Goal: Task Accomplishment & Management: Complete application form

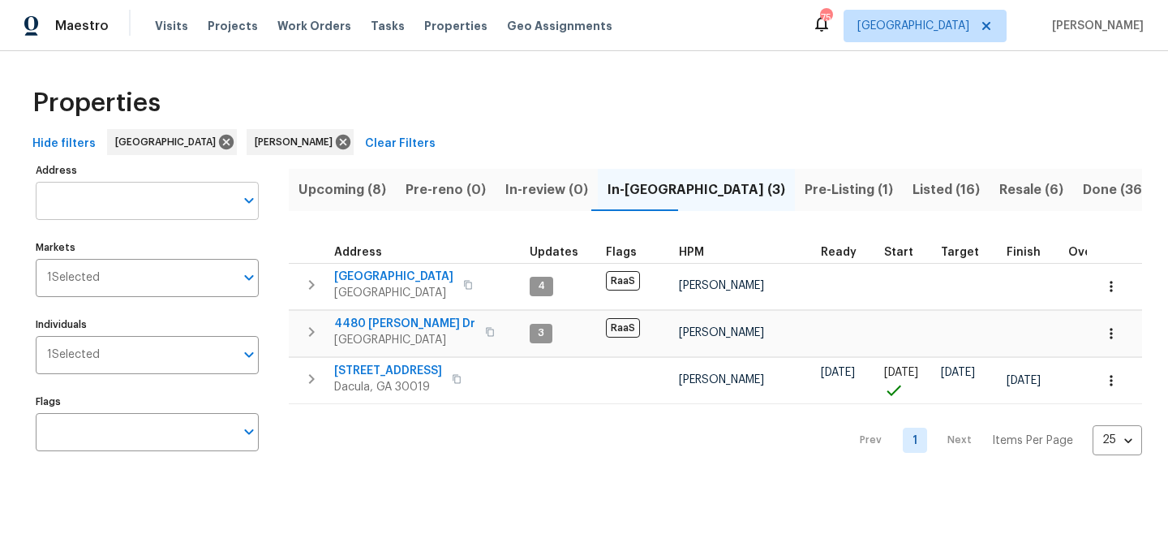
click at [100, 199] on input "Address" at bounding box center [135, 201] width 199 height 38
click at [913, 188] on span "Listed (16)" at bounding box center [946, 189] width 67 height 23
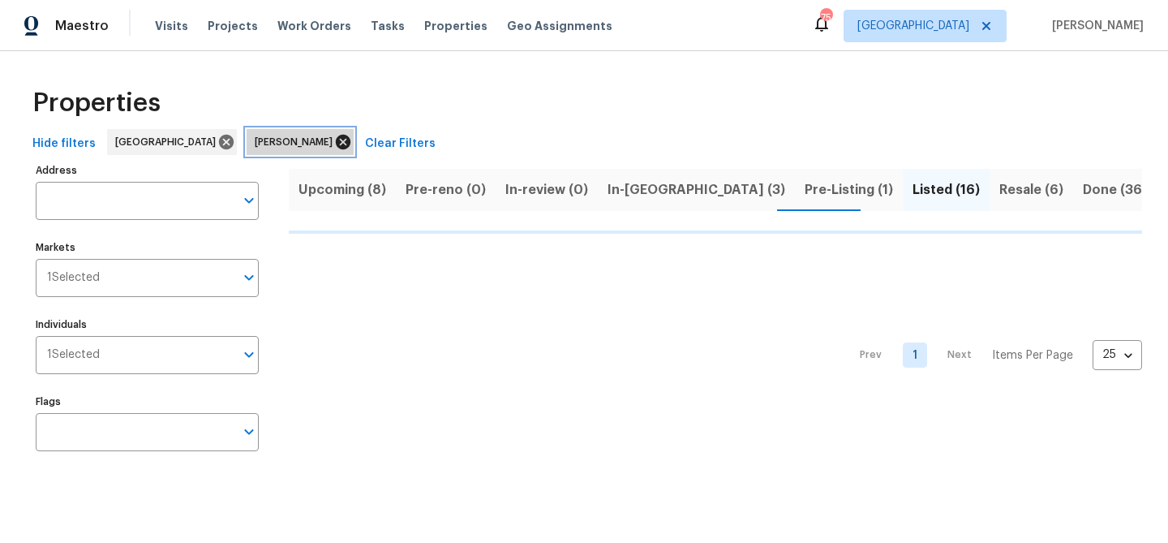
click at [336, 137] on icon at bounding box center [343, 142] width 15 height 15
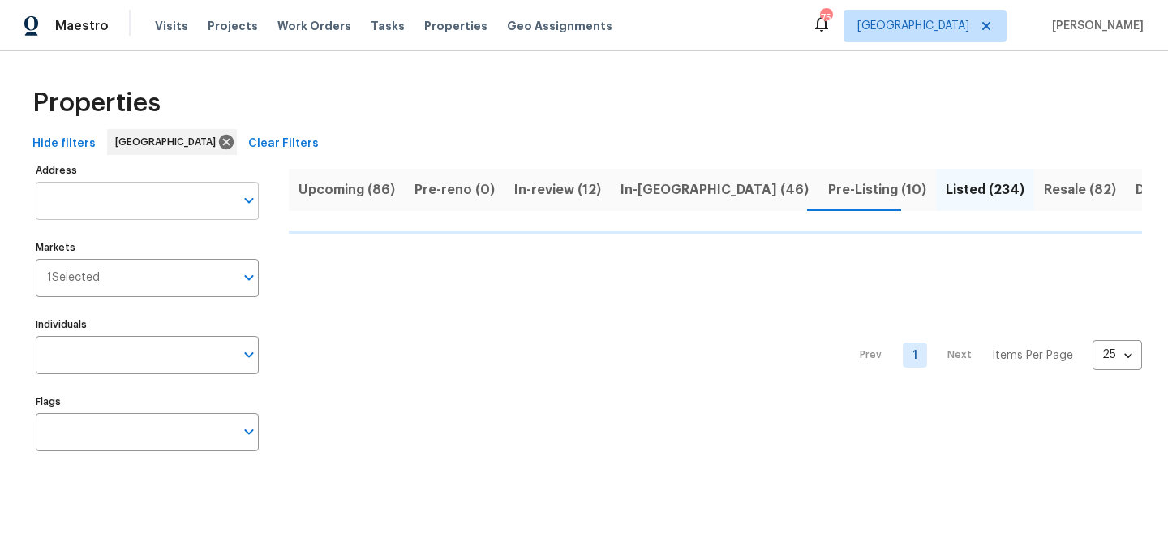
click at [97, 197] on input "Address" at bounding box center [135, 201] width 199 height 38
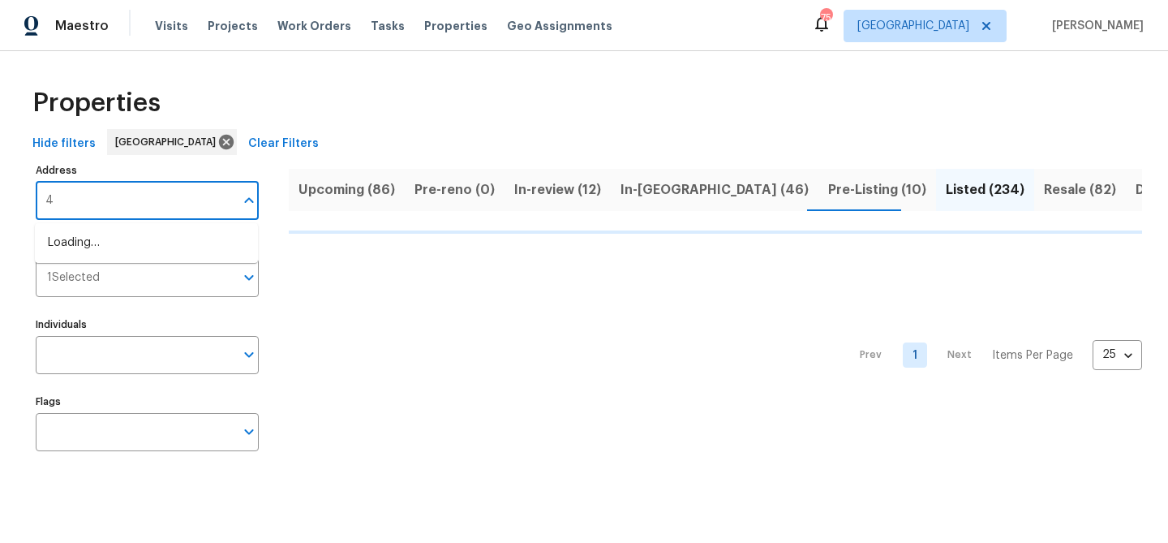
type input "44"
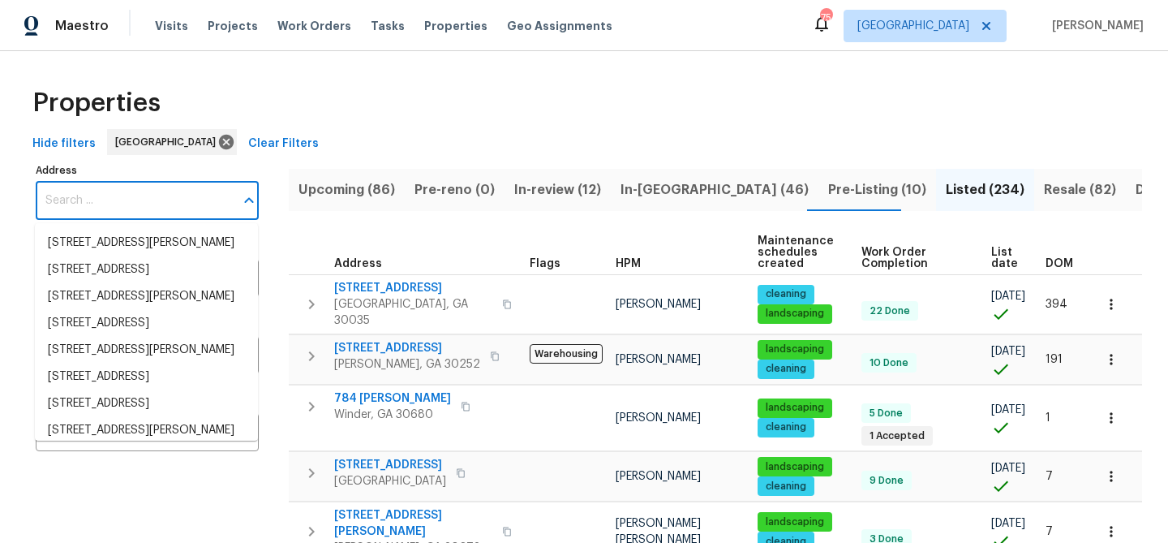
click at [92, 210] on input "Address" at bounding box center [135, 201] width 199 height 38
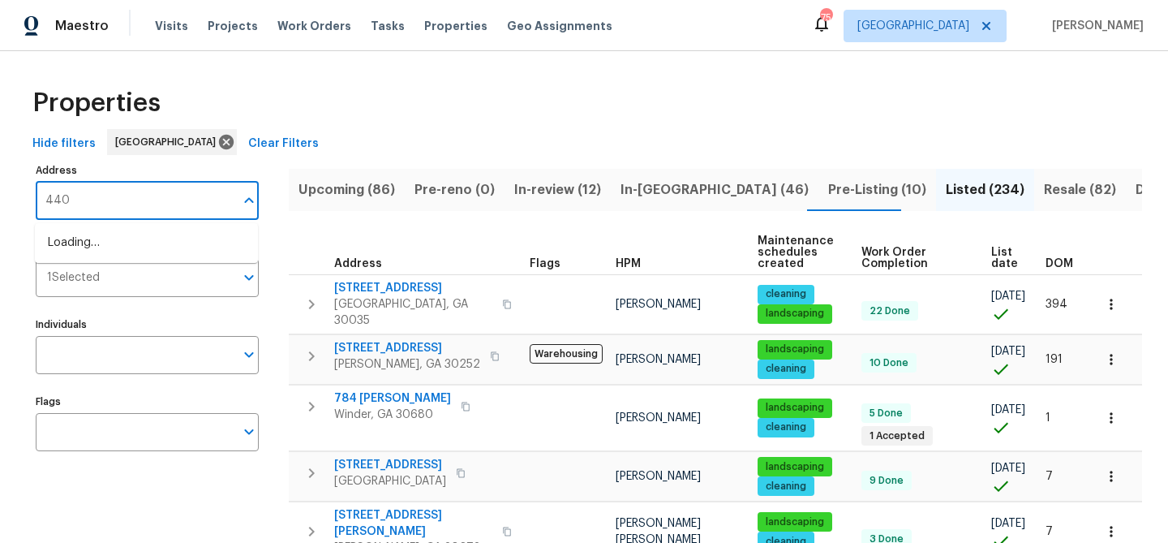
type input "4405"
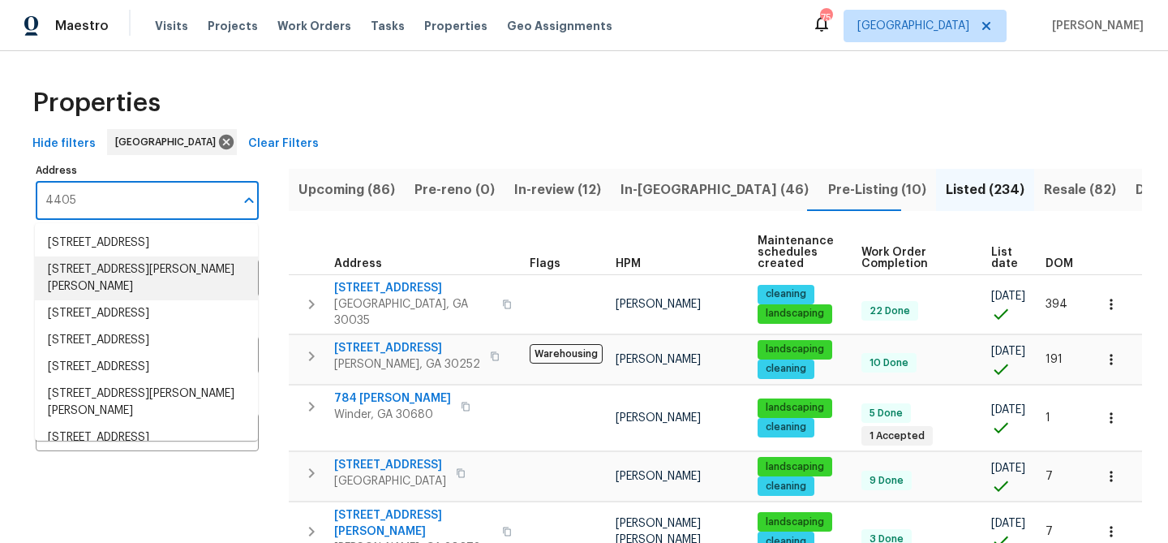
click at [99, 282] on li "4405 Cary Dr Snellville GA 30039" at bounding box center [146, 278] width 223 height 44
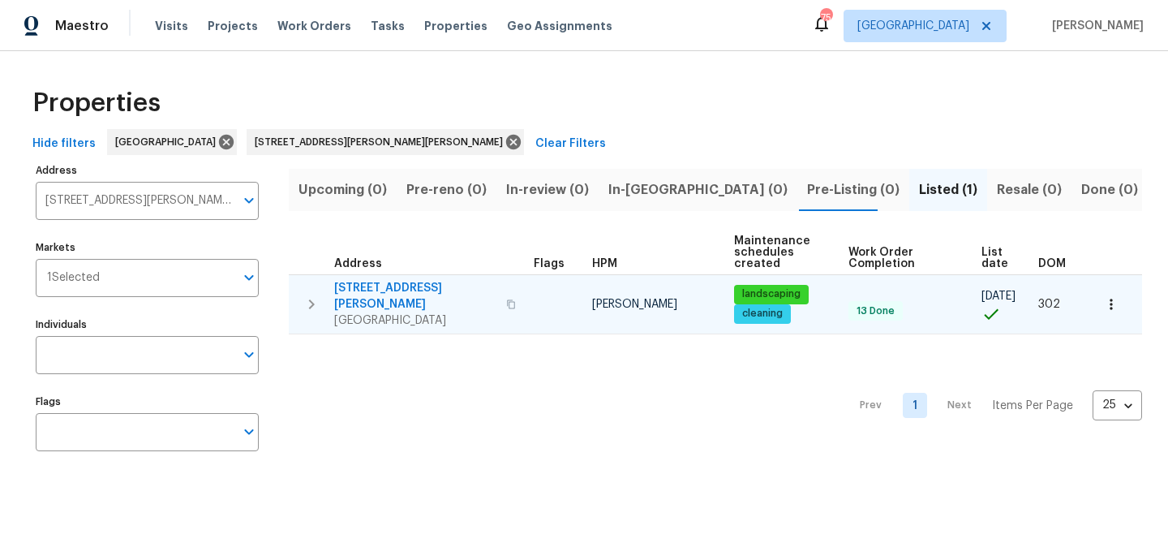
click at [385, 281] on span "4405 Cary Dr" at bounding box center [415, 296] width 162 height 32
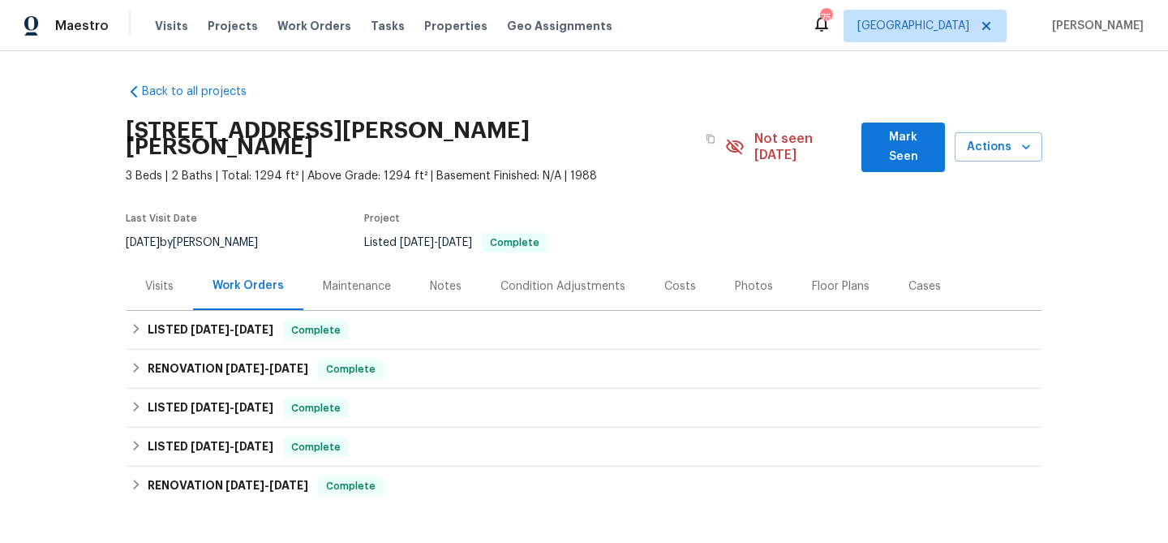
click at [912, 136] on span "Mark Seen" at bounding box center [904, 147] width 58 height 40
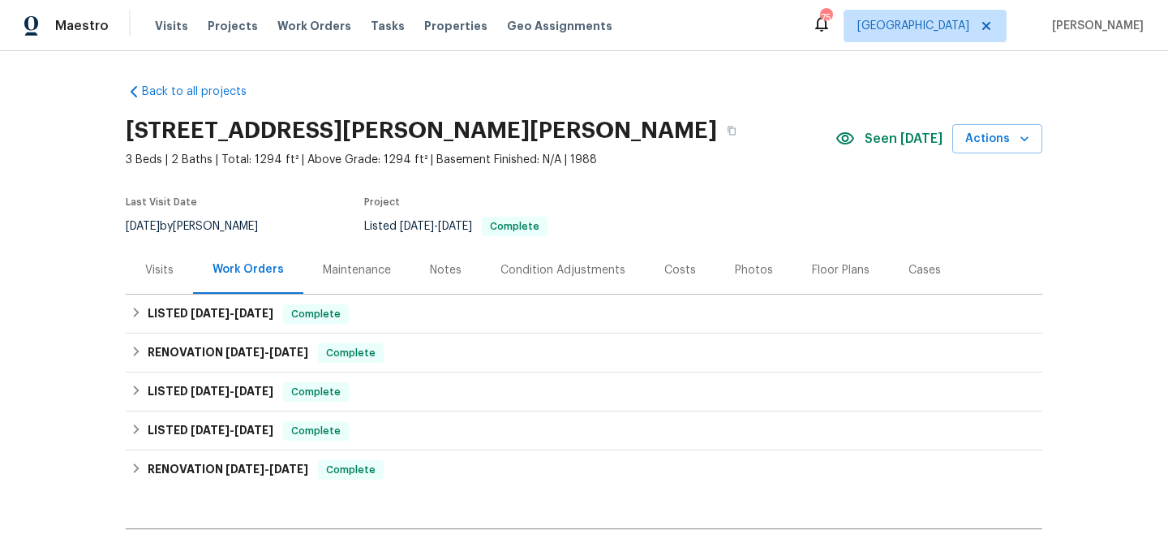
click at [820, 273] on div "Floor Plans" at bounding box center [841, 270] width 58 height 16
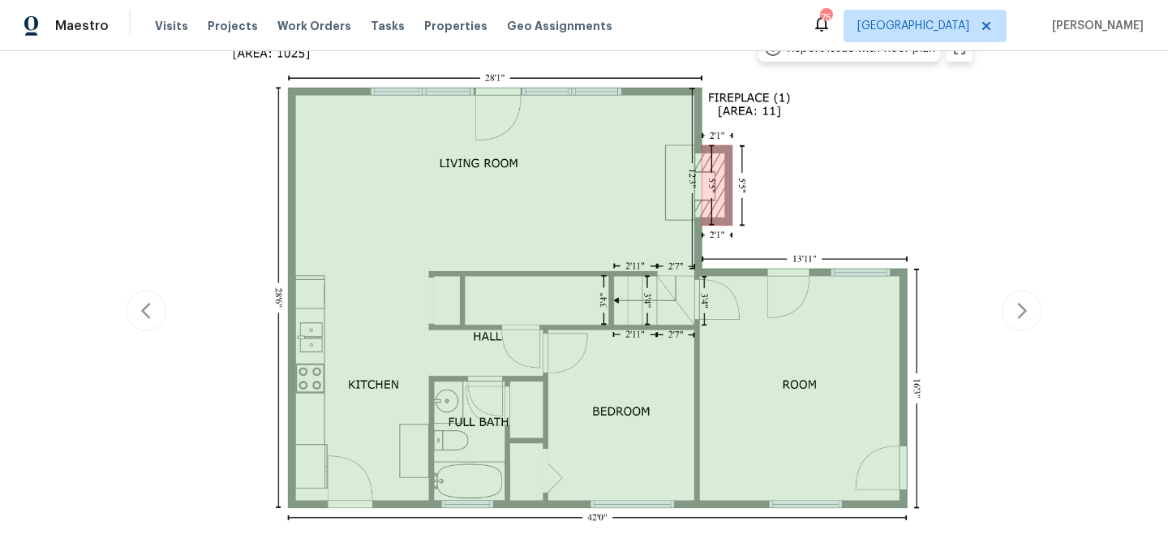
scroll to position [339, 0]
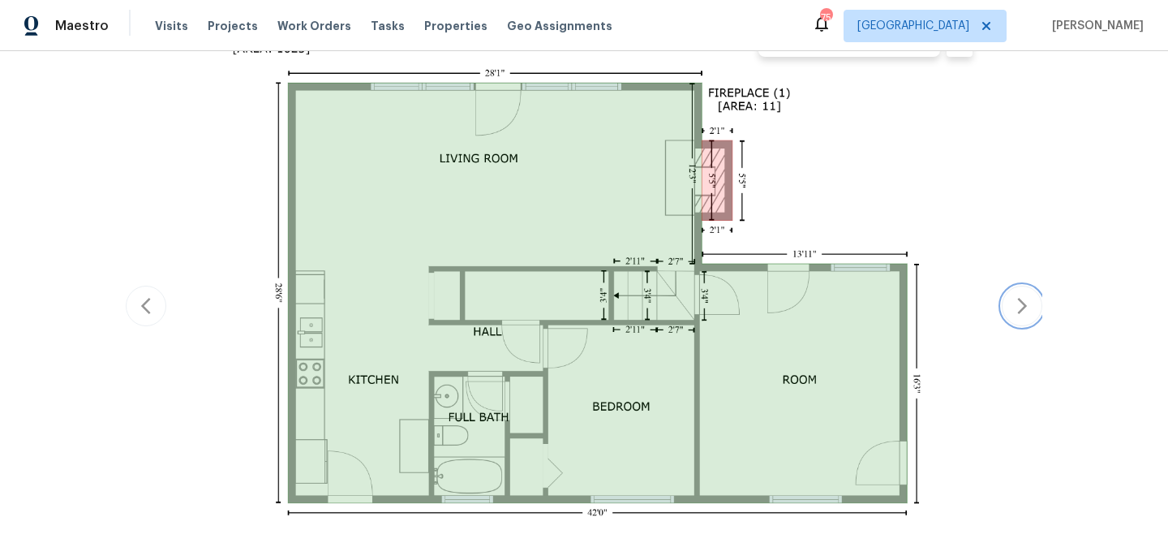
click at [1029, 298] on icon "button" at bounding box center [1021, 305] width 19 height 19
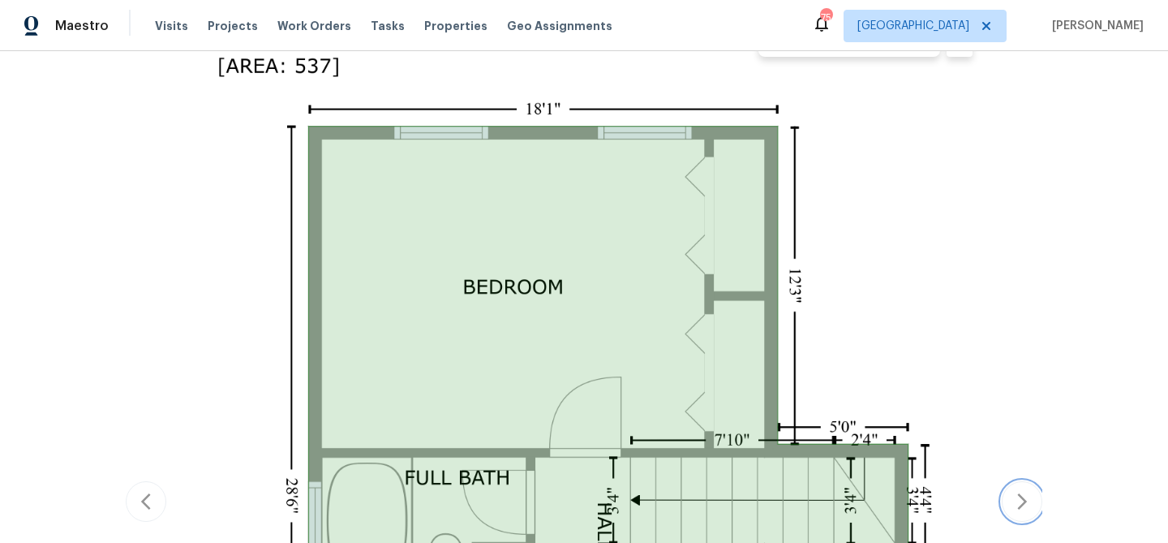
scroll to position [535, 0]
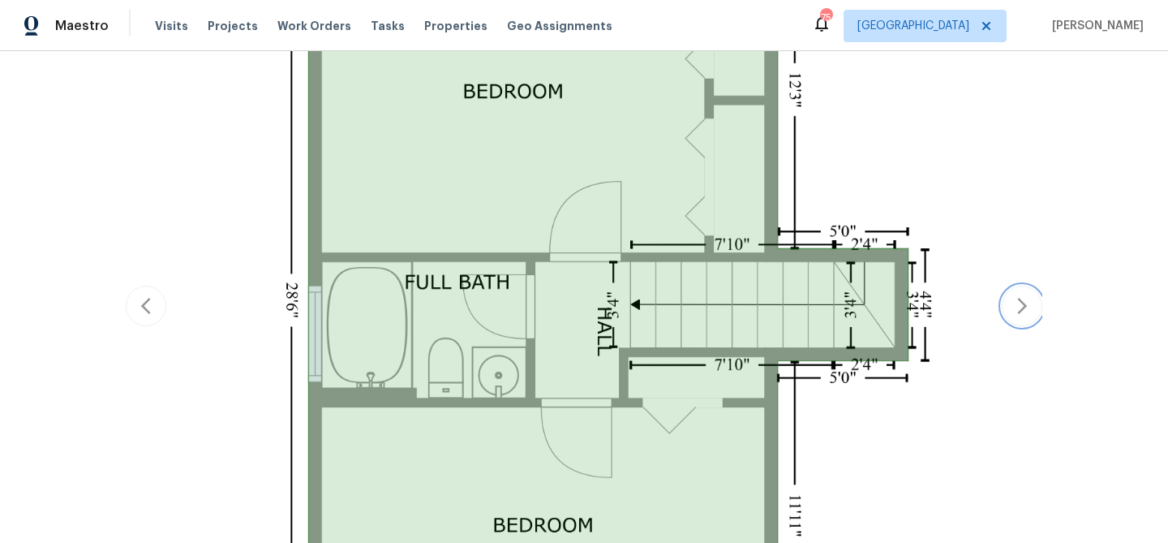
click at [1014, 309] on icon "button" at bounding box center [1021, 305] width 19 height 19
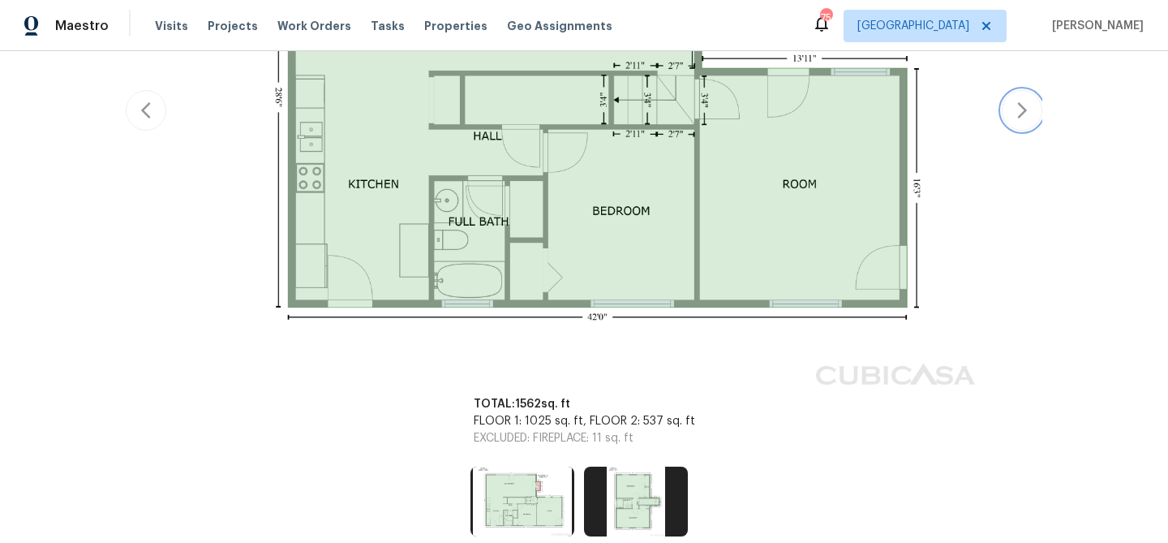
scroll to position [339, 0]
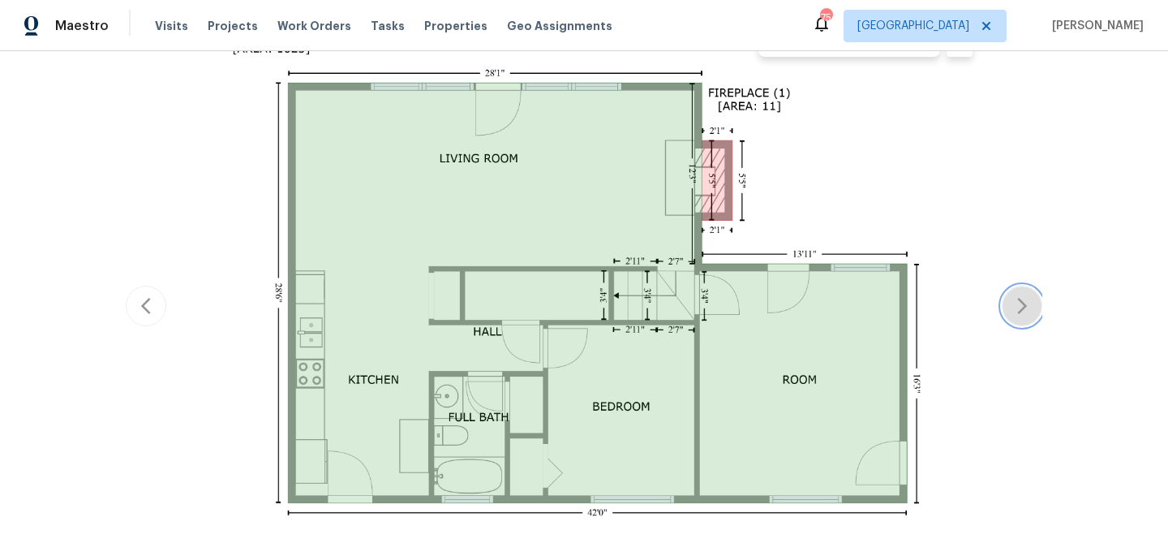
click at [1010, 297] on button "button" at bounding box center [1022, 306] width 41 height 41
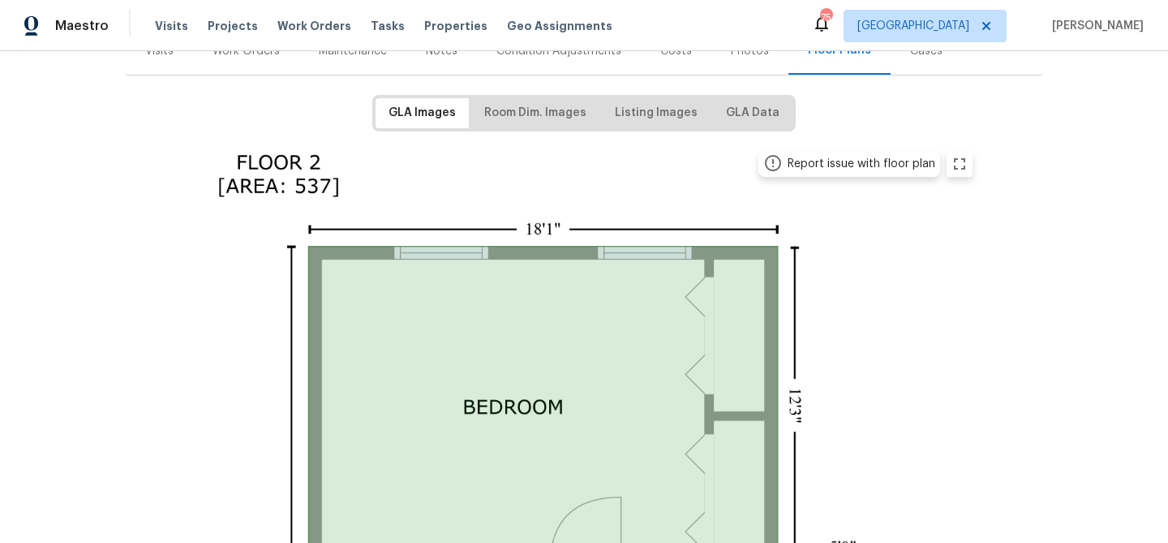
scroll to position [209, 0]
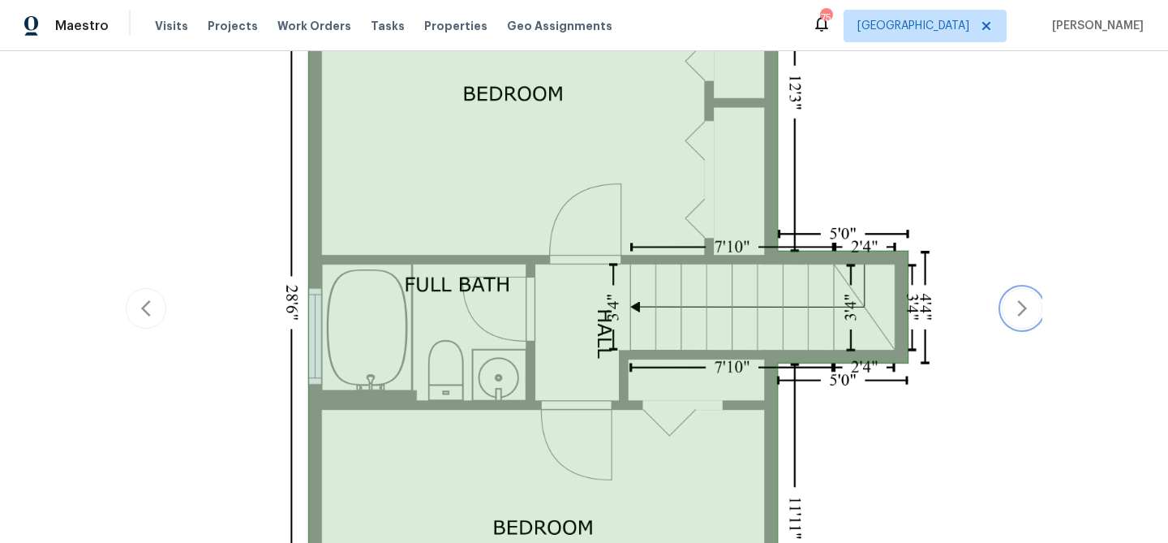
click at [1019, 300] on icon "button" at bounding box center [1022, 308] width 10 height 16
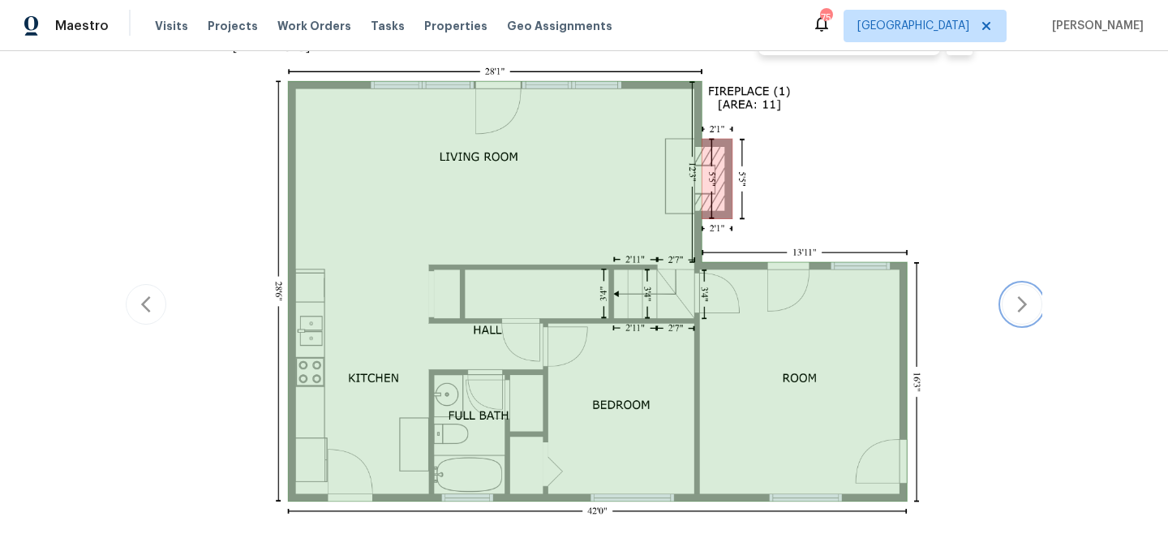
scroll to position [328, 0]
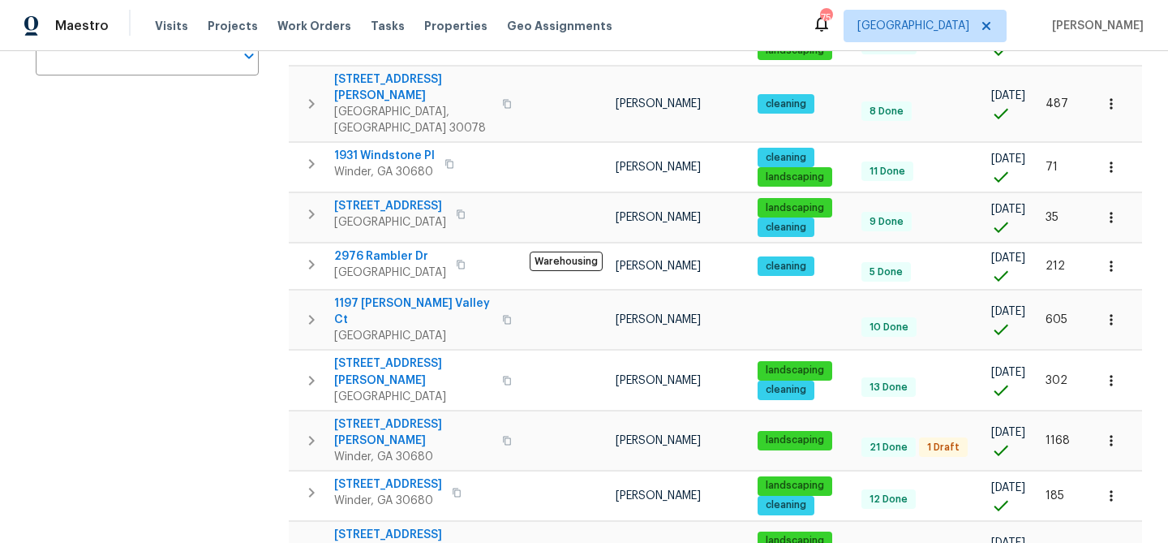
scroll to position [387, 0]
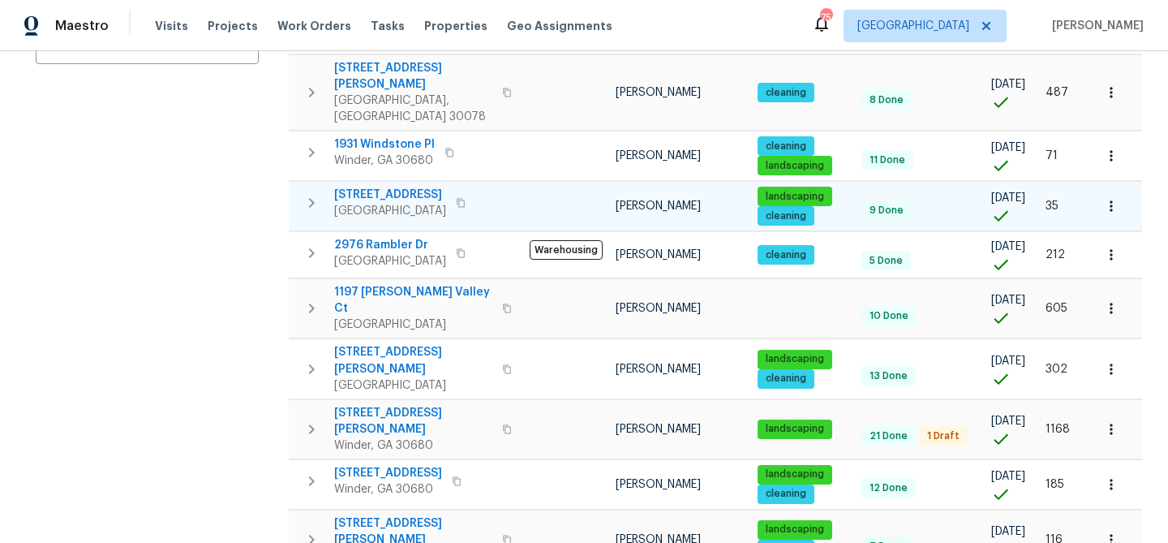
click at [365, 187] on span "2600 Moon Rd" at bounding box center [390, 195] width 112 height 16
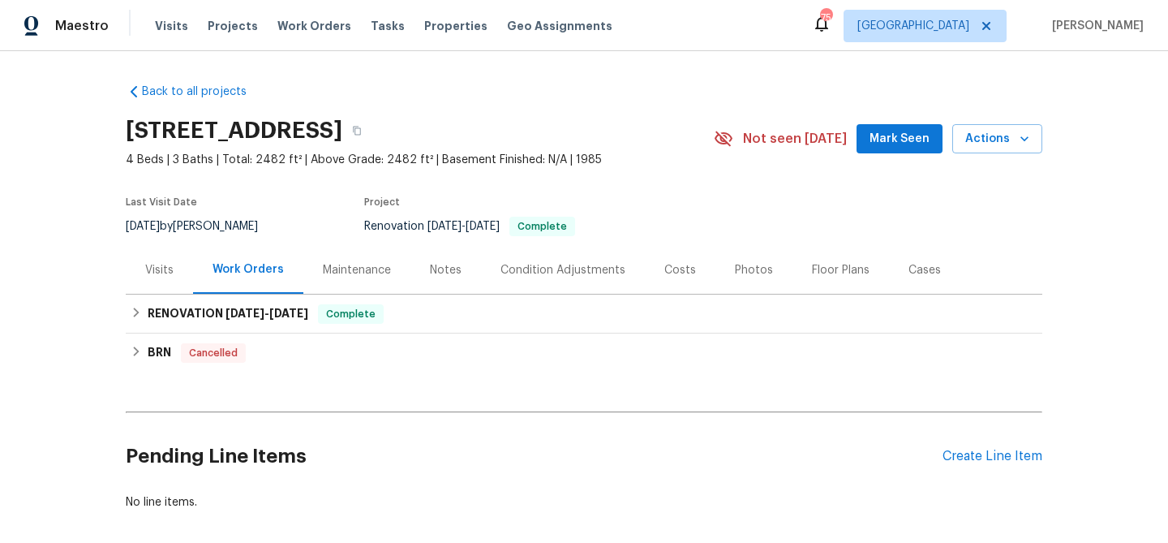
click at [917, 140] on span "Mark Seen" at bounding box center [900, 139] width 60 height 20
click at [980, 448] on div "Pending Line Items Create Line Item" at bounding box center [584, 456] width 917 height 75
click at [979, 452] on div "Create Line Item" at bounding box center [993, 456] width 100 height 15
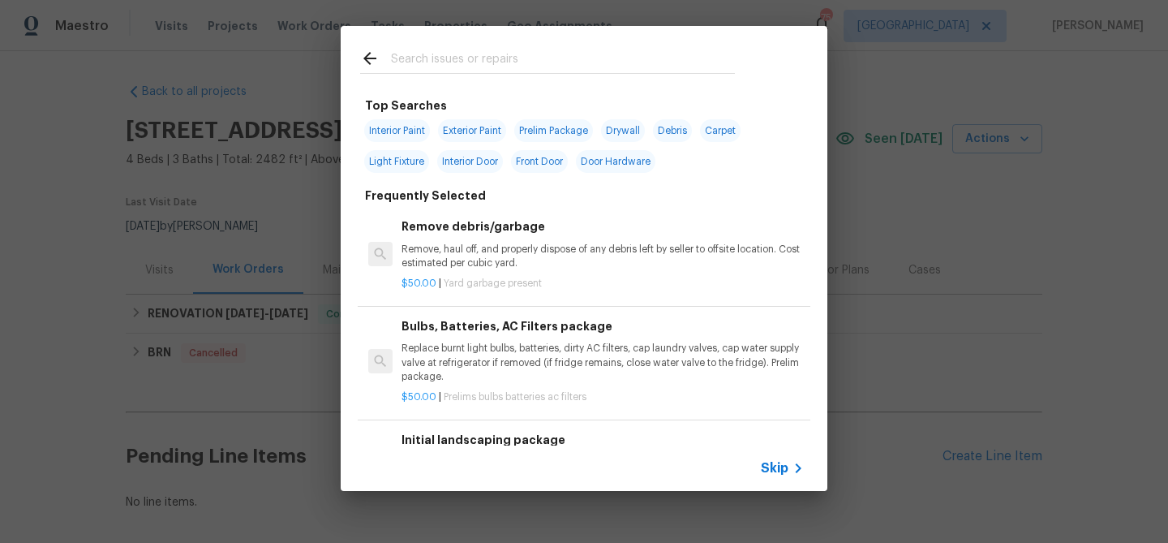
click at [475, 53] on input "text" at bounding box center [563, 61] width 344 height 24
type input "I"
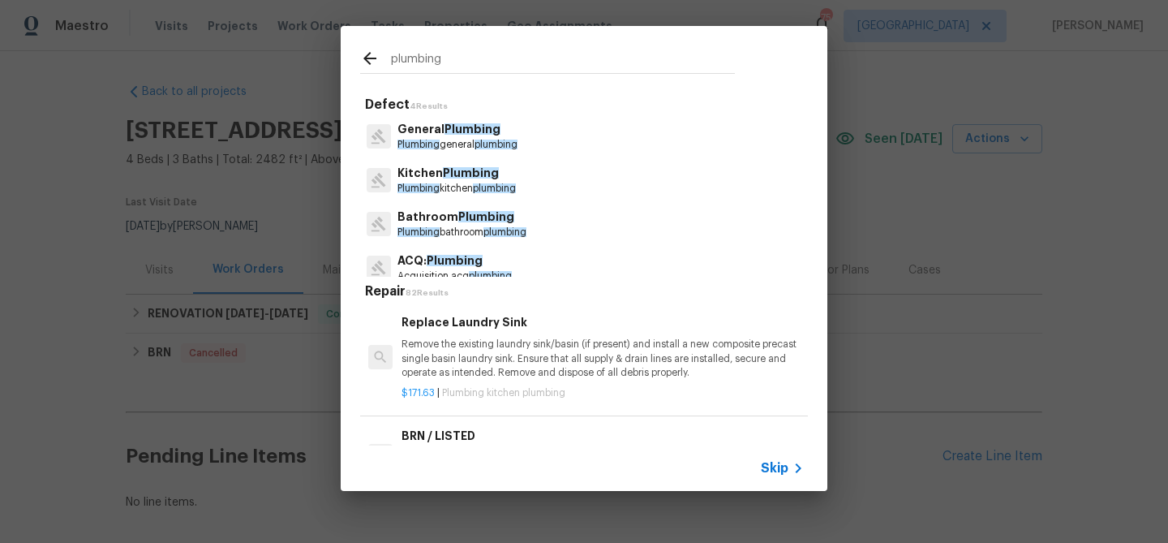
type input "plumbing"
click at [463, 134] on span "Plumbing" at bounding box center [473, 128] width 56 height 11
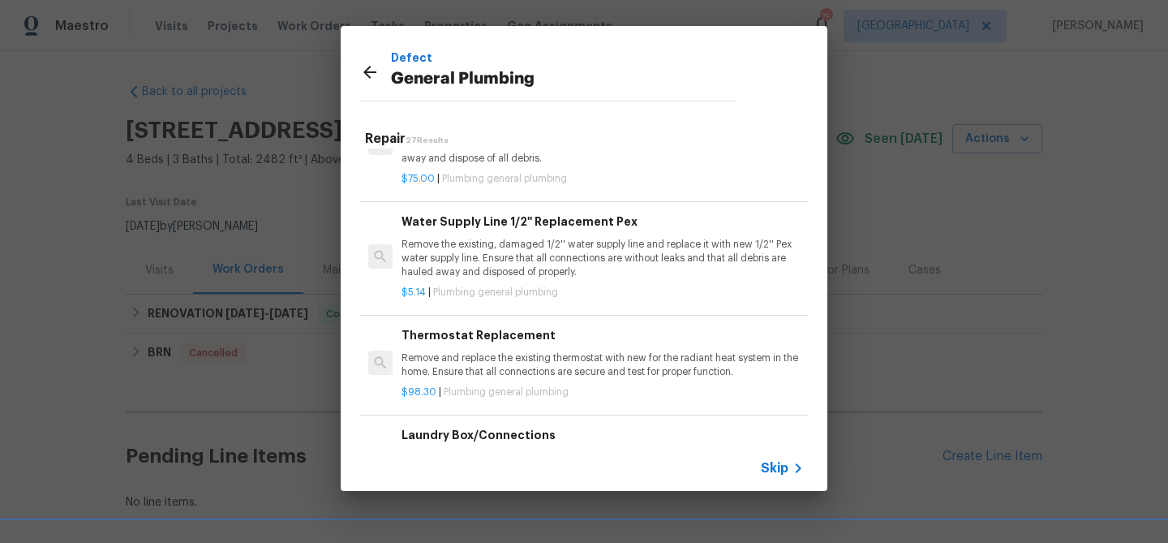
scroll to position [479, 0]
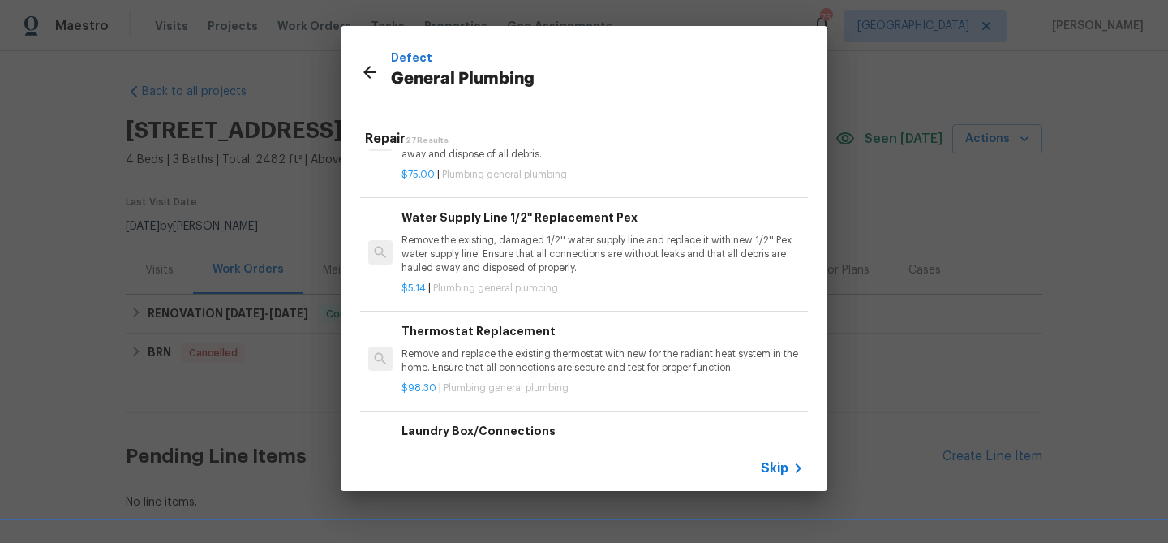
click at [458, 248] on p "Remove the existing, damaged 1/2'' water supply line and replace it with new 1/…" at bounding box center [603, 254] width 402 height 41
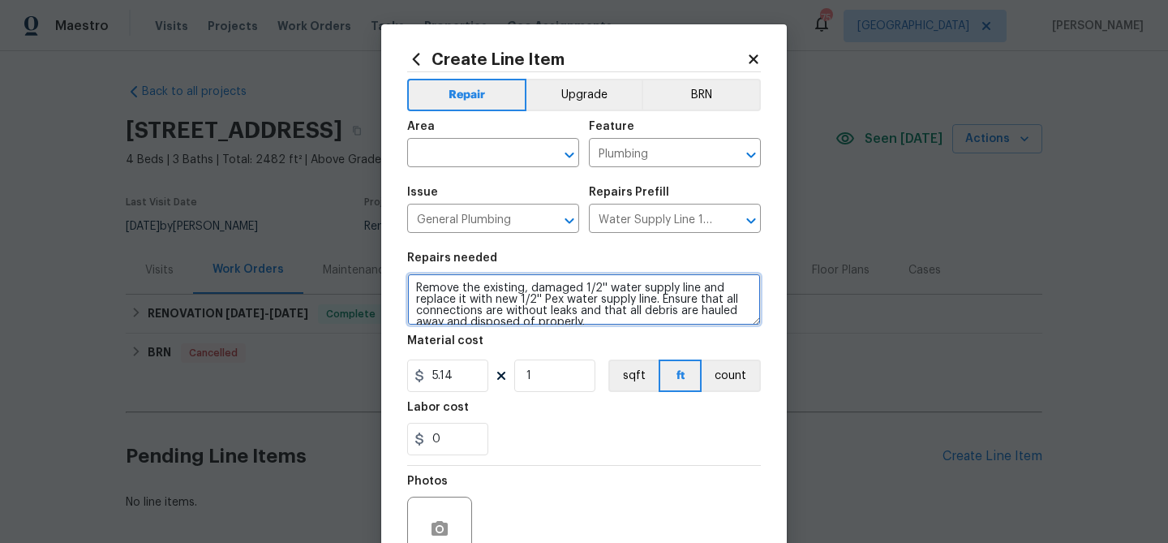
click at [455, 283] on textarea "Remove the existing, damaged 1/2'' water supply line and replace it with new 1/…" at bounding box center [584, 299] width 354 height 52
paste textarea "Leaking under sinks (plumbing)"
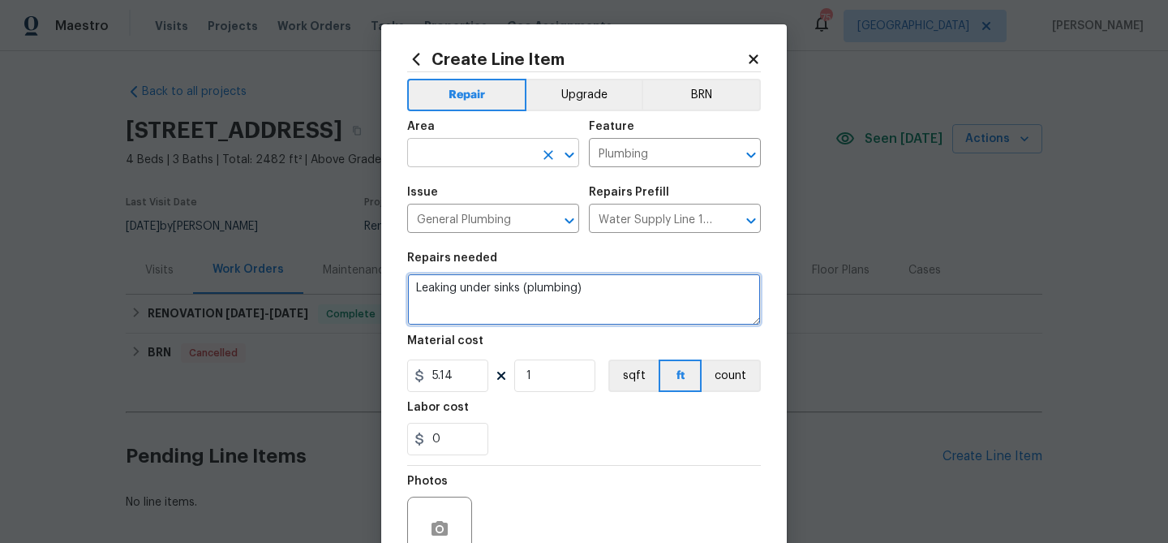
type textarea "Leaking under sinks (plumbing)"
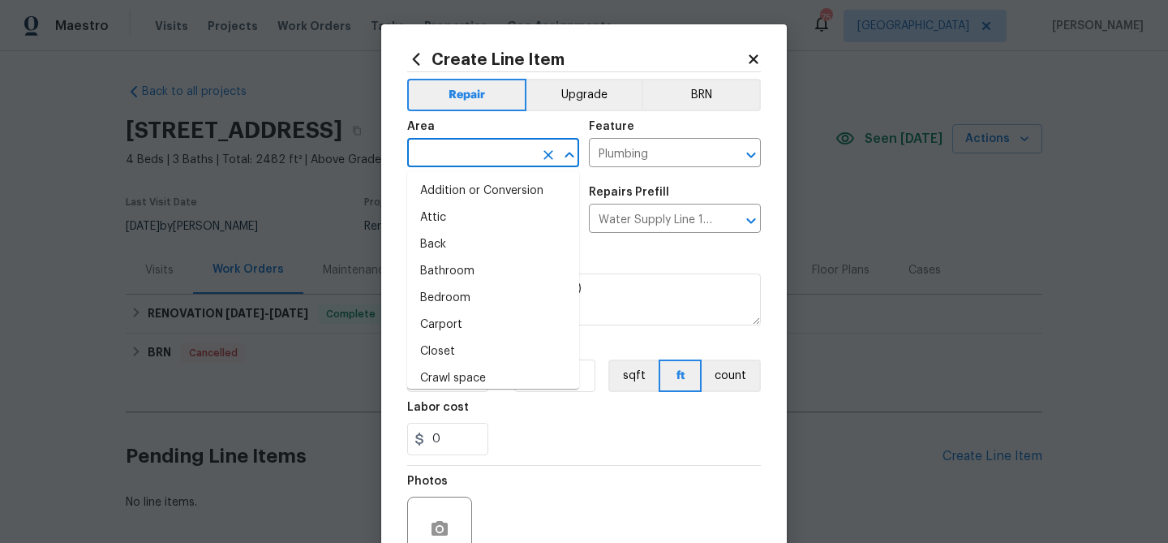
click at [444, 161] on input "text" at bounding box center [470, 154] width 127 height 25
type input "b"
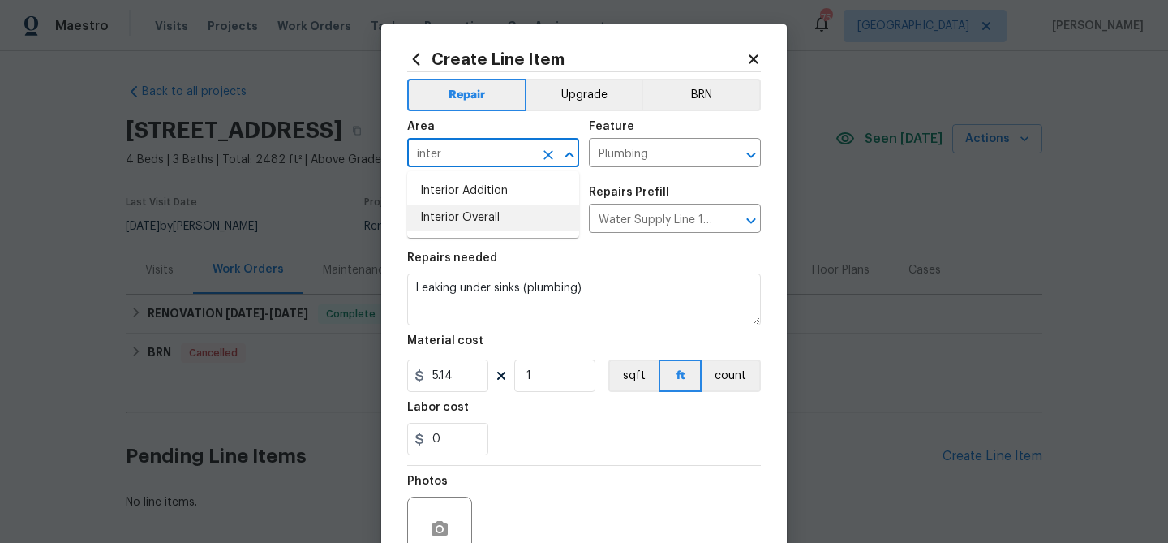
click at [443, 217] on li "Interior Overall" at bounding box center [493, 217] width 172 height 27
type input "Interior Overall"
click at [454, 376] on input "5.14" at bounding box center [447, 375] width 81 height 32
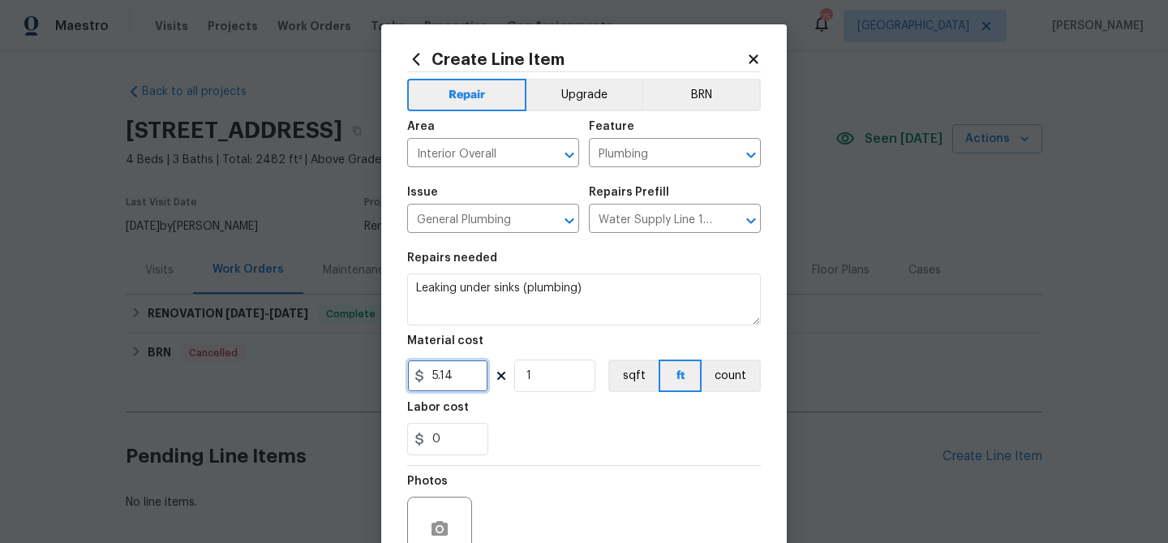
click at [454, 376] on input "5.14" at bounding box center [447, 375] width 81 height 32
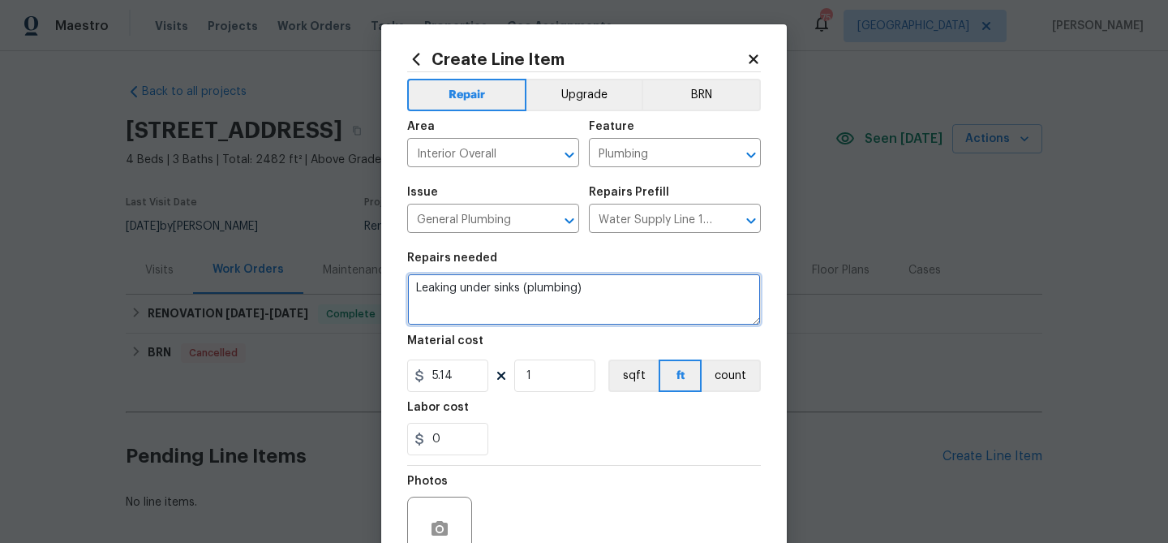
click at [415, 292] on textarea "Leaking under sinks (plumbing)" at bounding box center [584, 299] width 354 height 52
click at [616, 289] on textarea "Leaking under sinks (plumbing)" at bounding box center [584, 299] width 354 height 52
click at [659, 286] on textarea "Leaking under sinks (plumbing) - Ensure all pliukbing is working as intended" at bounding box center [584, 299] width 354 height 52
click at [640, 303] on textarea "Leaking under sinks (plumbing) - Ensure all plumbing is working as intended" at bounding box center [584, 299] width 354 height 52
type textarea "Leaking under sinks (plumbing) - Ensure all plumbing is working as intended"
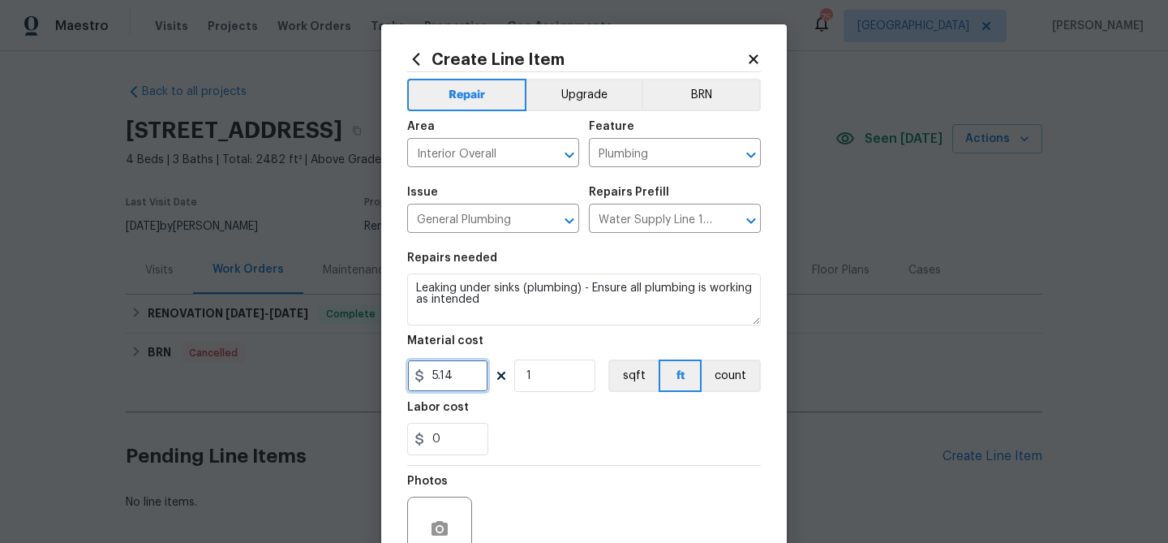
click at [441, 377] on input "5.14" at bounding box center [447, 375] width 81 height 32
type input "100"
click at [569, 419] on div "Labor cost" at bounding box center [584, 412] width 354 height 21
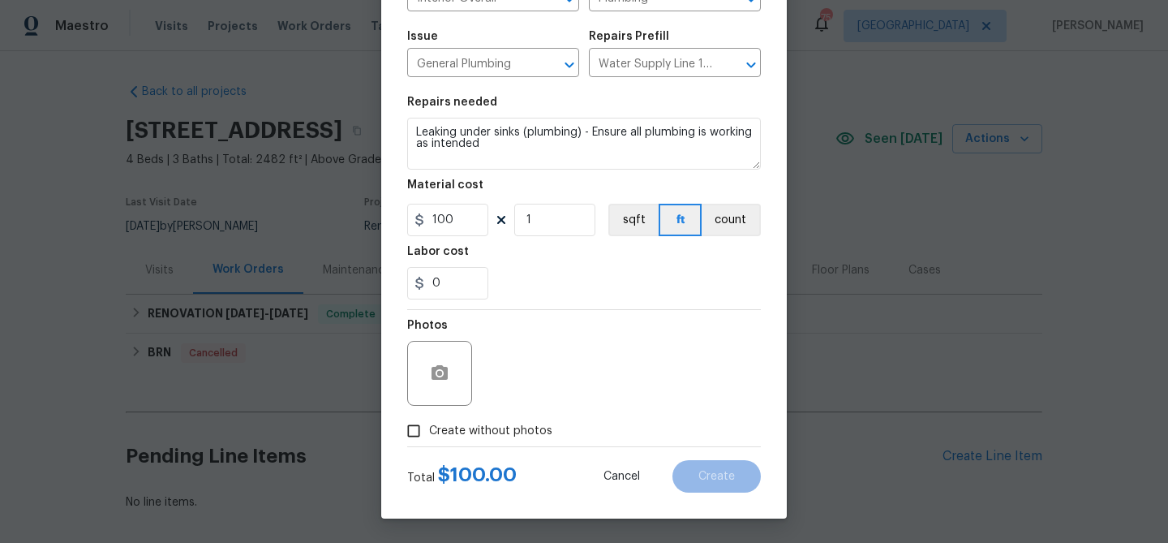
click at [504, 428] on span "Create without photos" at bounding box center [490, 431] width 123 height 17
click at [429, 428] on input "Create without photos" at bounding box center [413, 430] width 31 height 31
checkbox input "true"
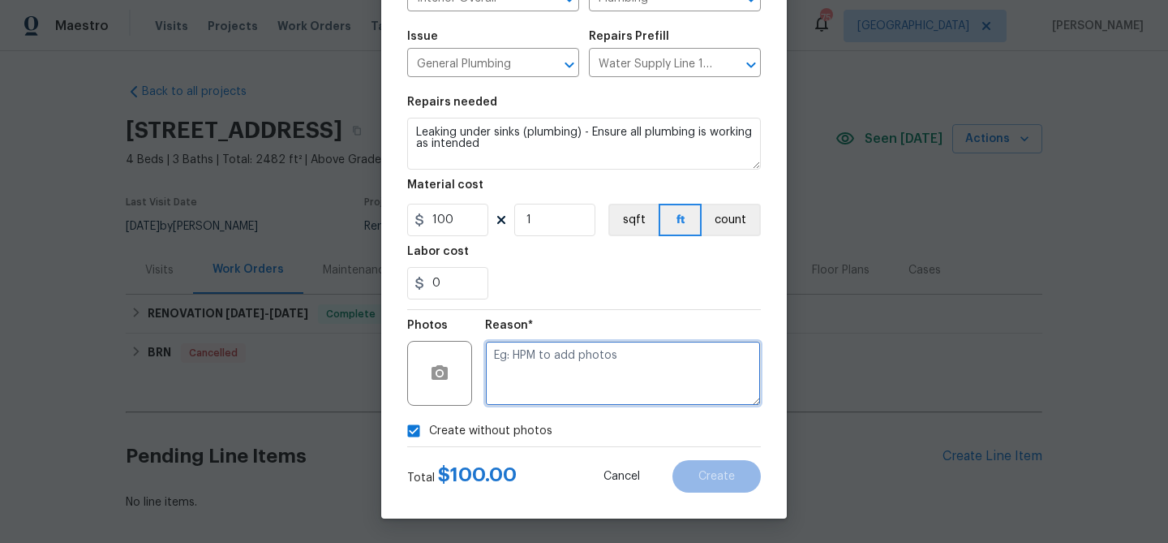
click at [523, 385] on textarea at bounding box center [623, 373] width 276 height 65
type textarea "Plumbing"
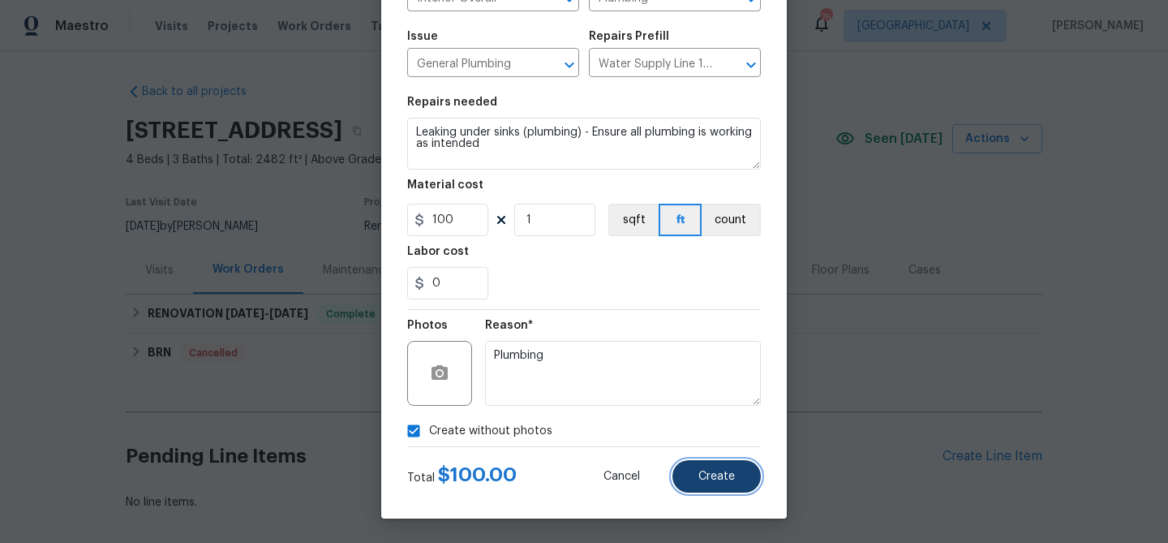
click at [685, 471] on button "Create" at bounding box center [717, 476] width 88 height 32
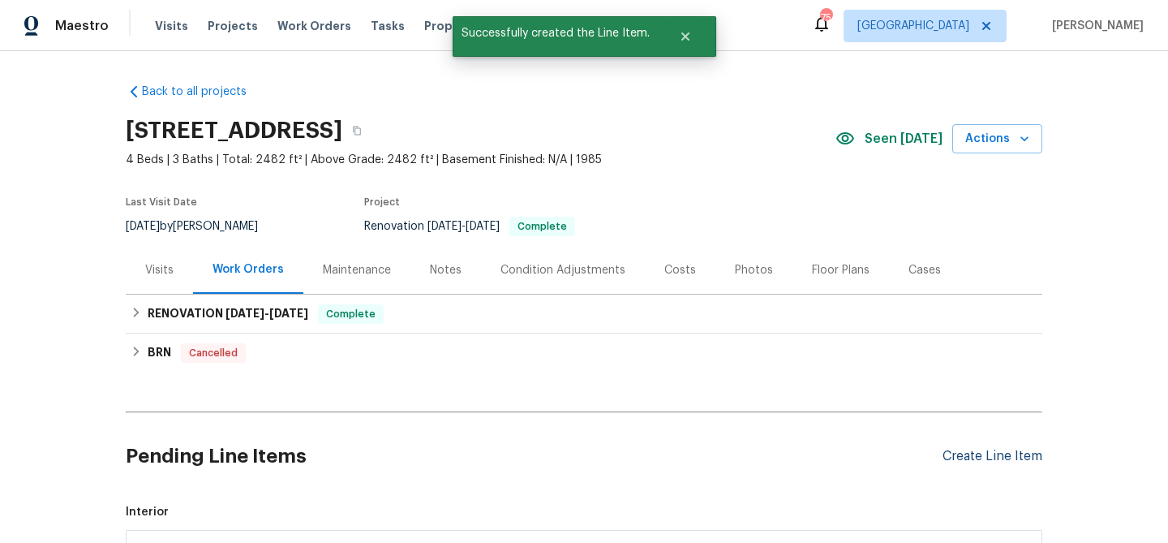
click at [972, 453] on div "Create Line Item" at bounding box center [993, 456] width 100 height 15
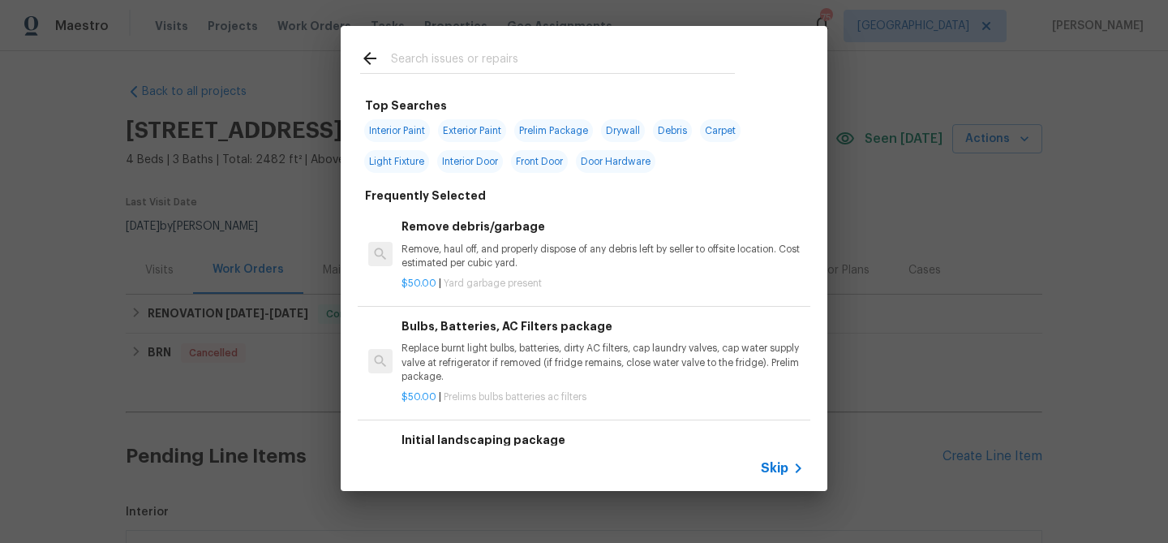
click at [505, 59] on input "text" at bounding box center [563, 61] width 344 height 24
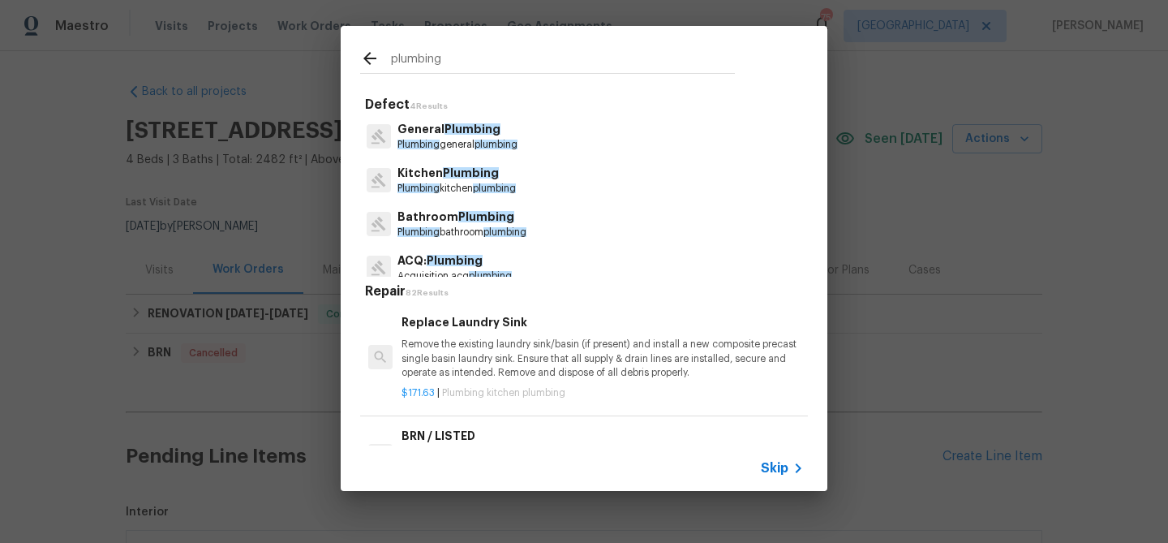
type input "plumbing"
click at [470, 144] on p "Plumbing general plumbing" at bounding box center [458, 145] width 120 height 14
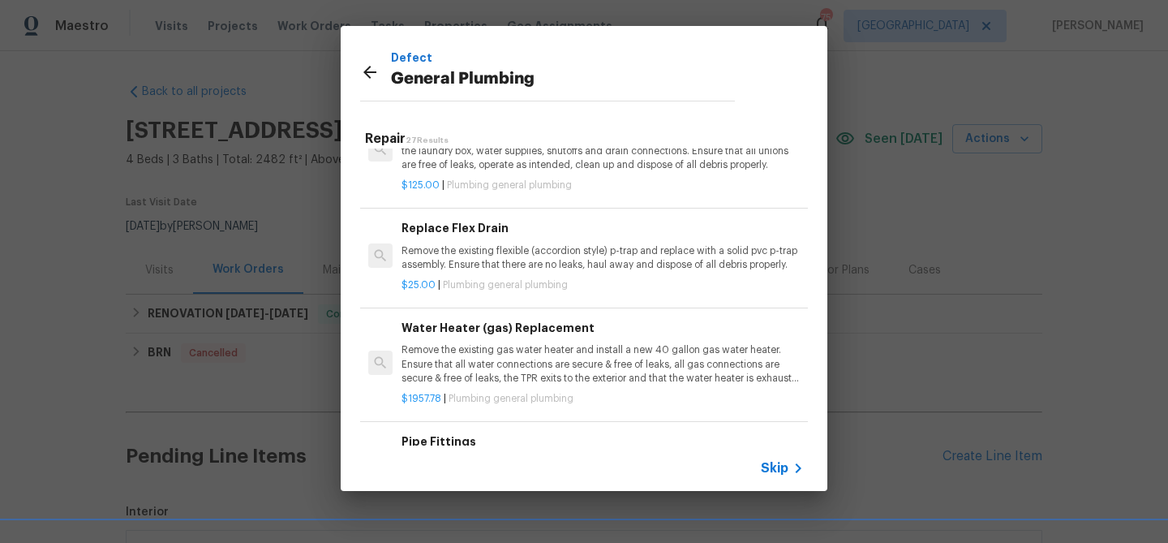
scroll to position [800, 0]
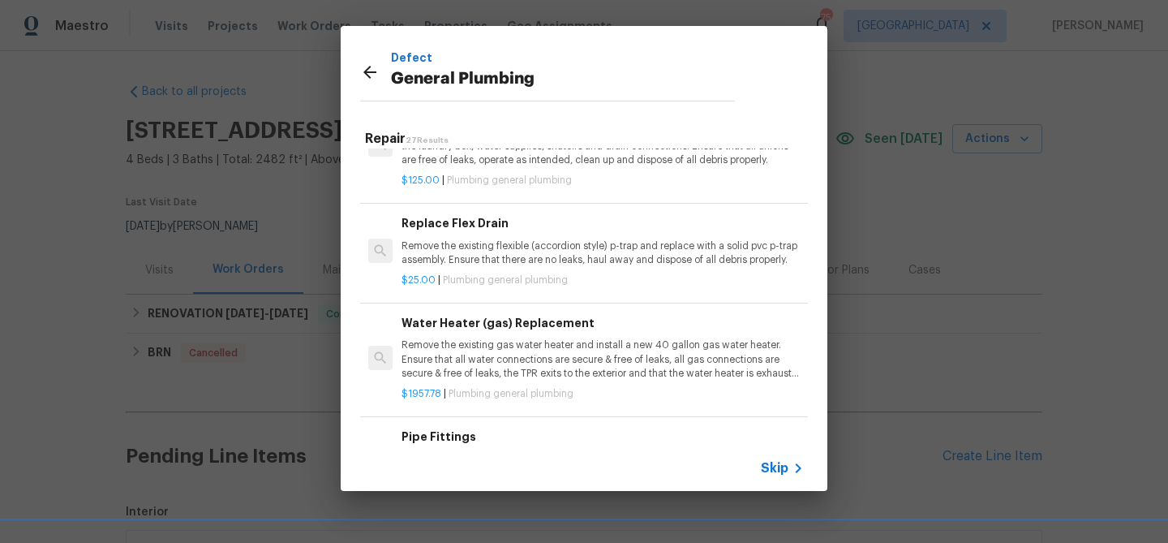
click at [488, 256] on p "Remove the existing flexible (accordion style) p-trap and replace with a solid …" at bounding box center [603, 253] width 402 height 28
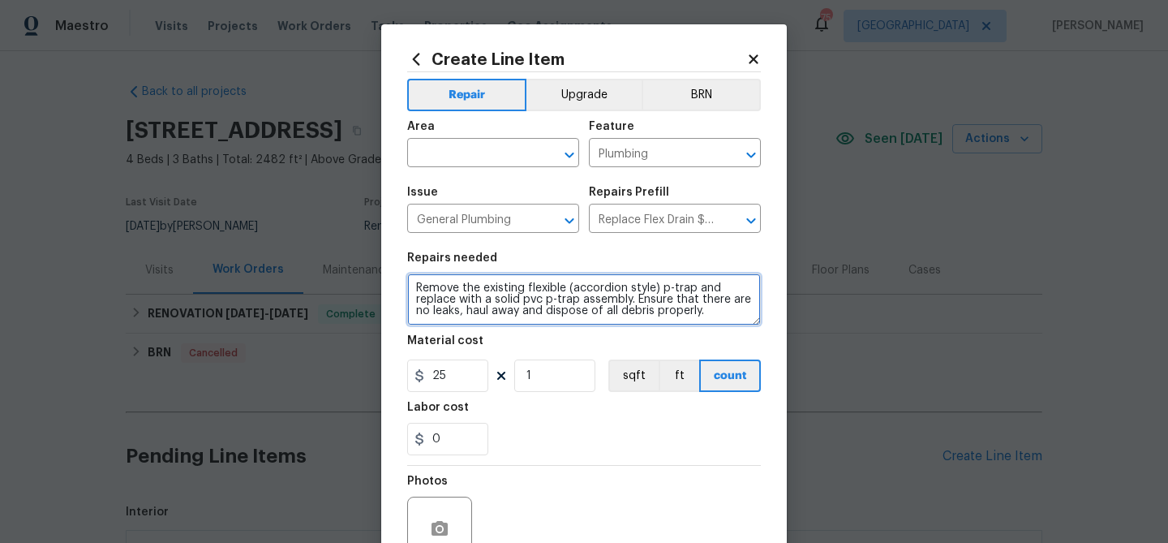
click at [414, 288] on textarea "Remove the existing flexible (accordion style) p-trap and replace with a solid …" at bounding box center [584, 299] width 354 height 52
paste textarea "Bathroom 3 change out corregated p trap for a proper p trap"
type textarea "Bathroom 3 change out corregated p trap for a proper p trap - Remove the existi…"
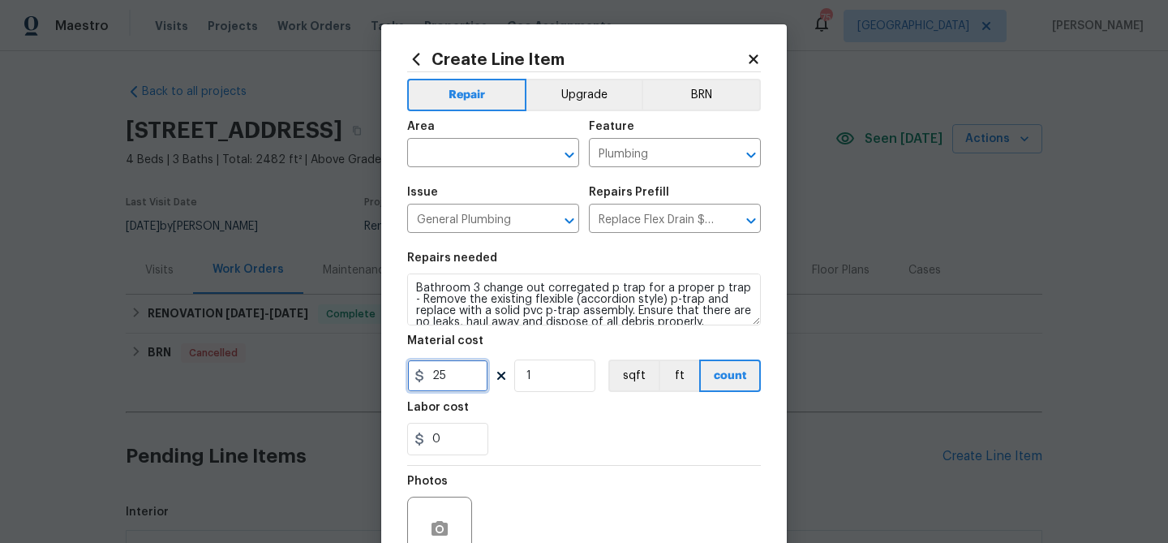
click at [441, 379] on input "25" at bounding box center [447, 375] width 81 height 32
type input "45"
click at [581, 406] on div "Labor cost" at bounding box center [584, 412] width 354 height 21
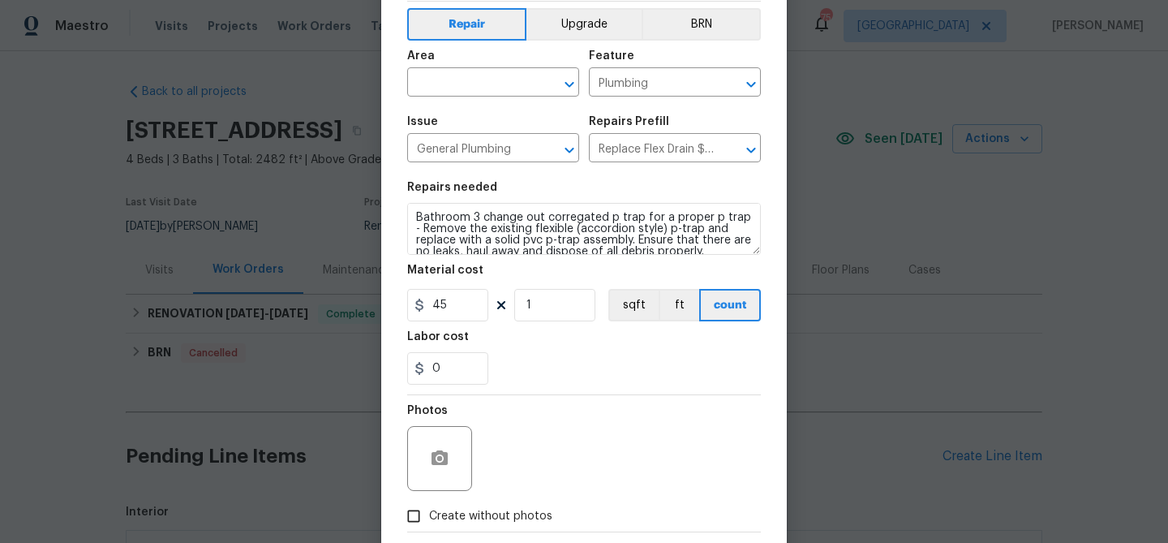
scroll to position [0, 0]
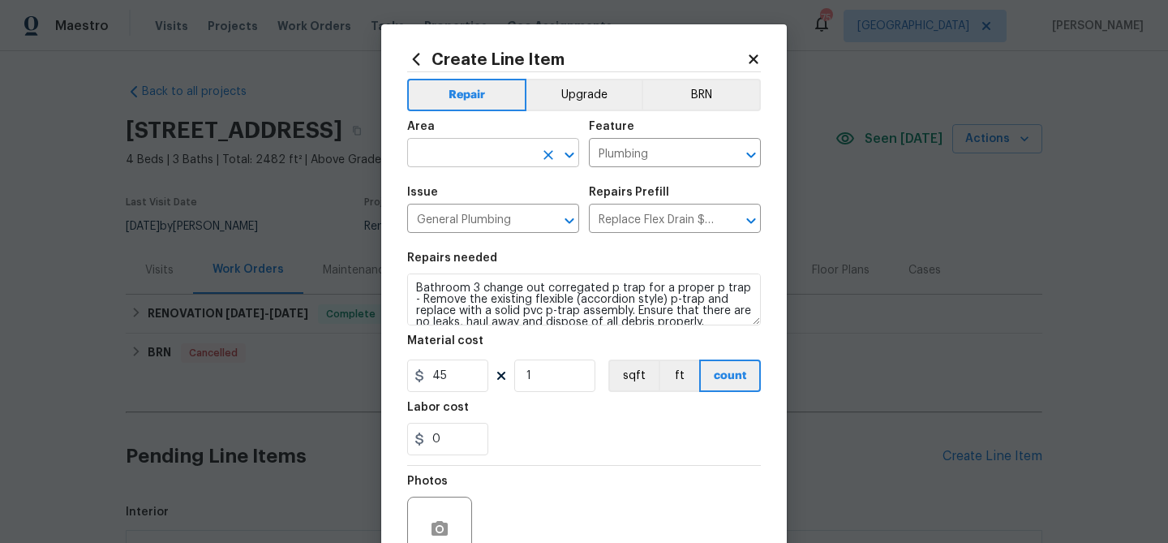
click at [490, 164] on input "text" at bounding box center [470, 154] width 127 height 25
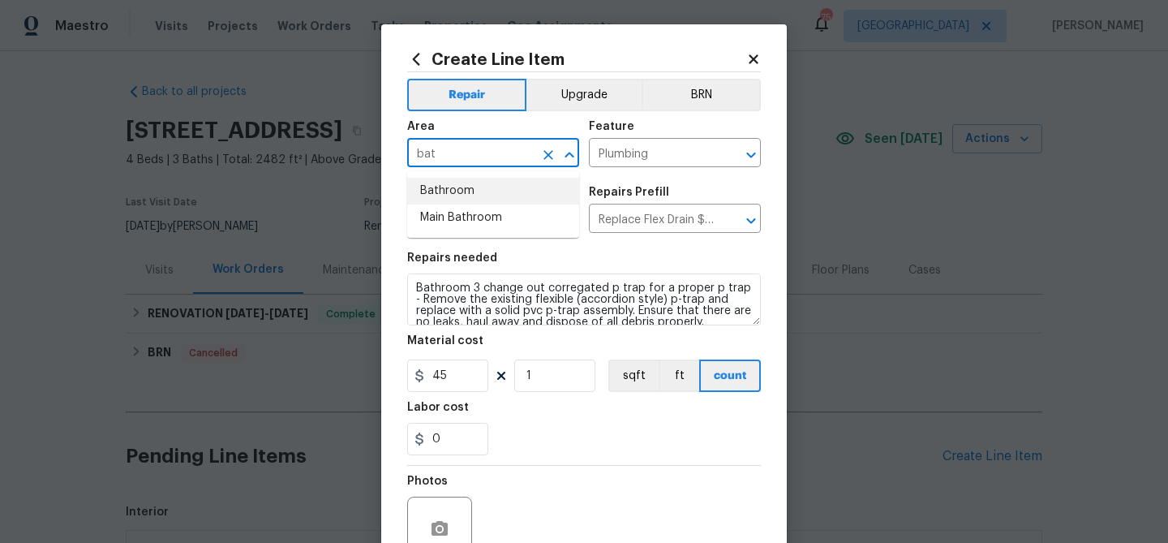
click at [466, 189] on li "Bathroom" at bounding box center [493, 191] width 172 height 27
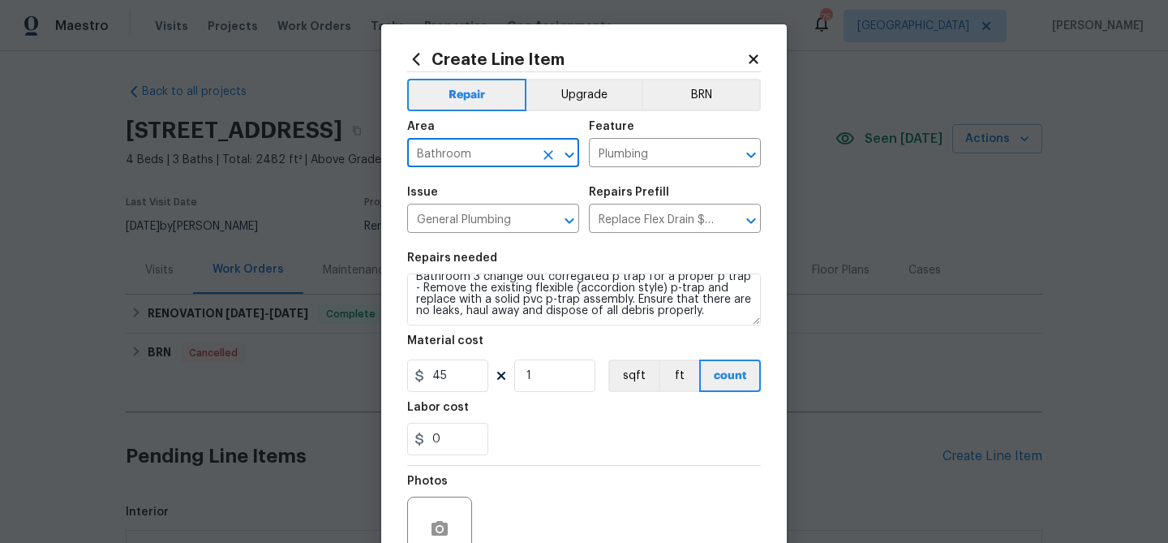
scroll to position [157, 0]
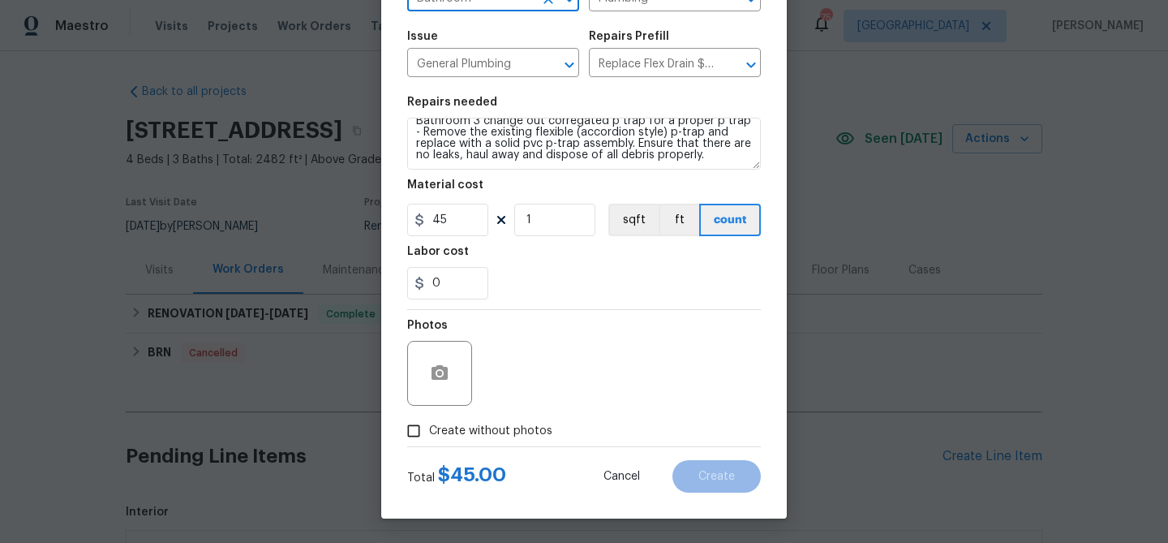
type input "Bathroom"
click at [478, 431] on span "Create without photos" at bounding box center [490, 431] width 123 height 17
click at [429, 431] on input "Create without photos" at bounding box center [413, 430] width 31 height 31
checkbox input "true"
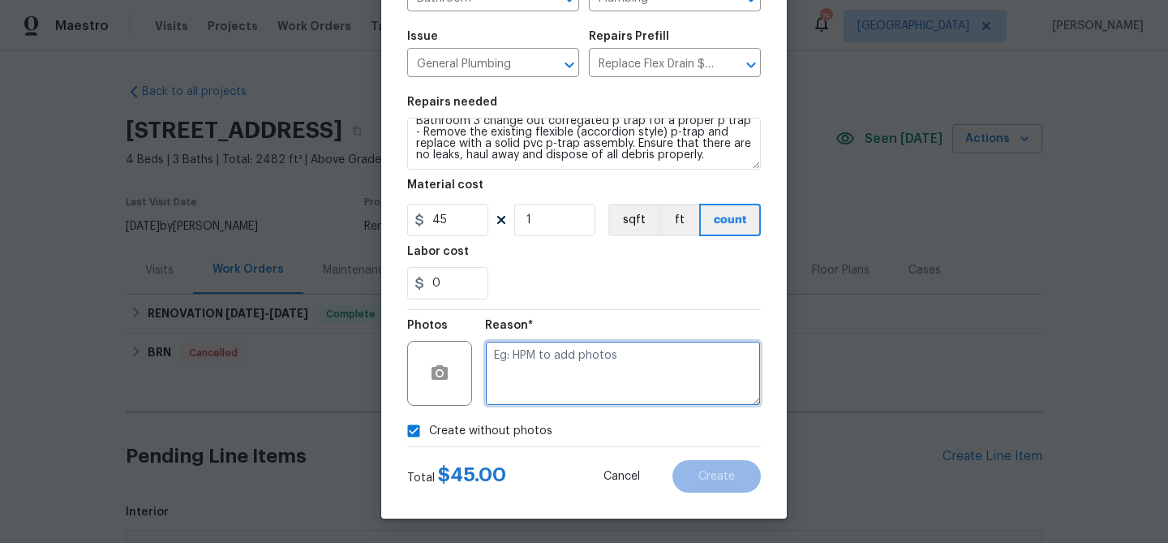
click at [524, 385] on textarea at bounding box center [623, 373] width 276 height 65
type textarea "Plumbing"
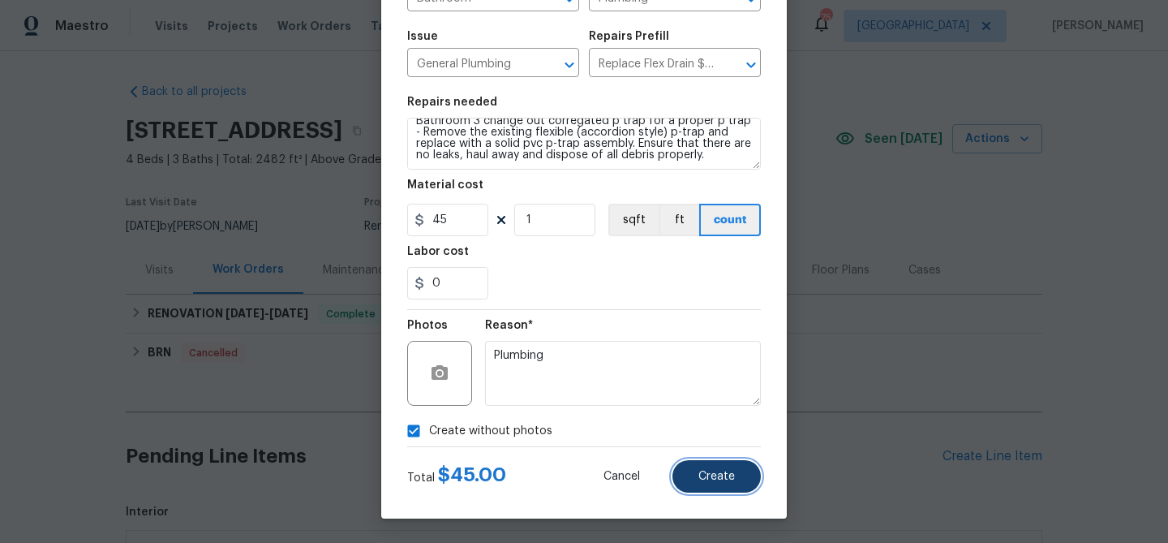
click at [709, 468] on button "Create" at bounding box center [717, 476] width 88 height 32
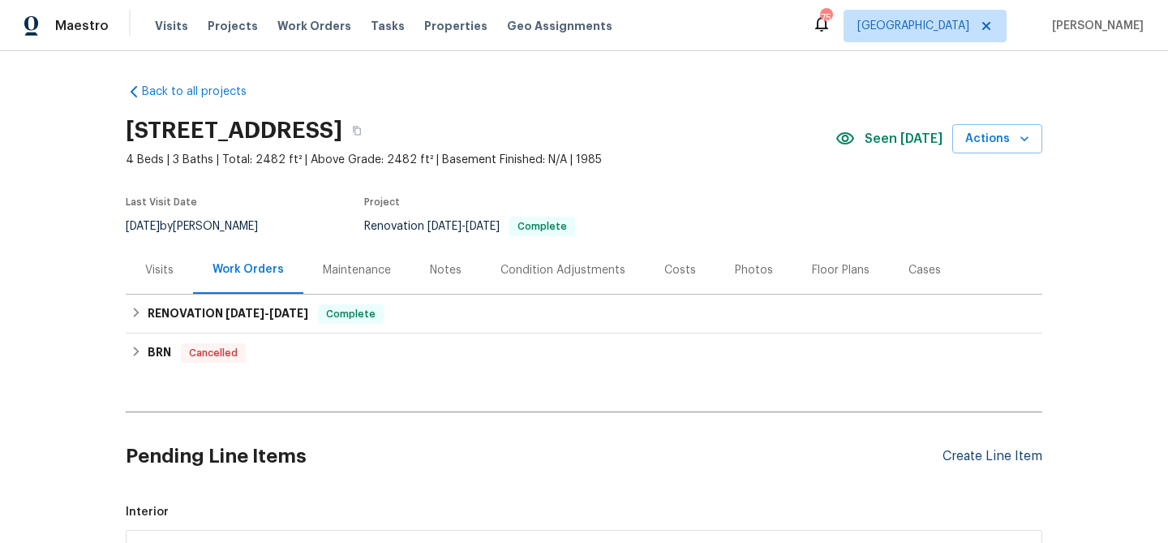
click at [953, 453] on div "Create Line Item" at bounding box center [993, 456] width 100 height 15
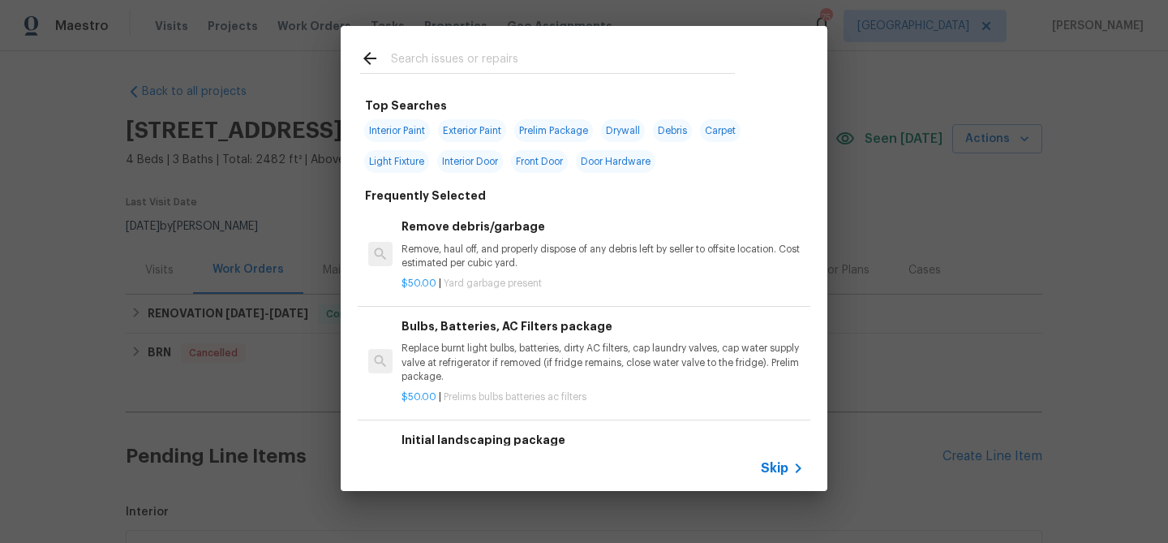
click at [466, 59] on input "text" at bounding box center [563, 61] width 344 height 24
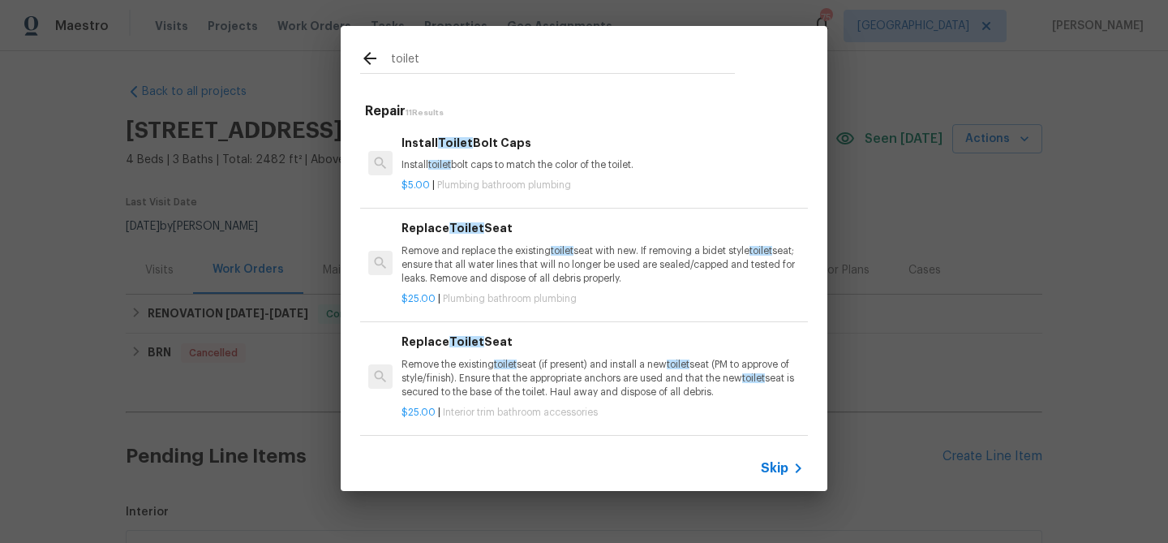
type input "toilet"
click at [470, 170] on p "Install toilet bolt caps to match the color of the toilet." at bounding box center [603, 165] width 402 height 14
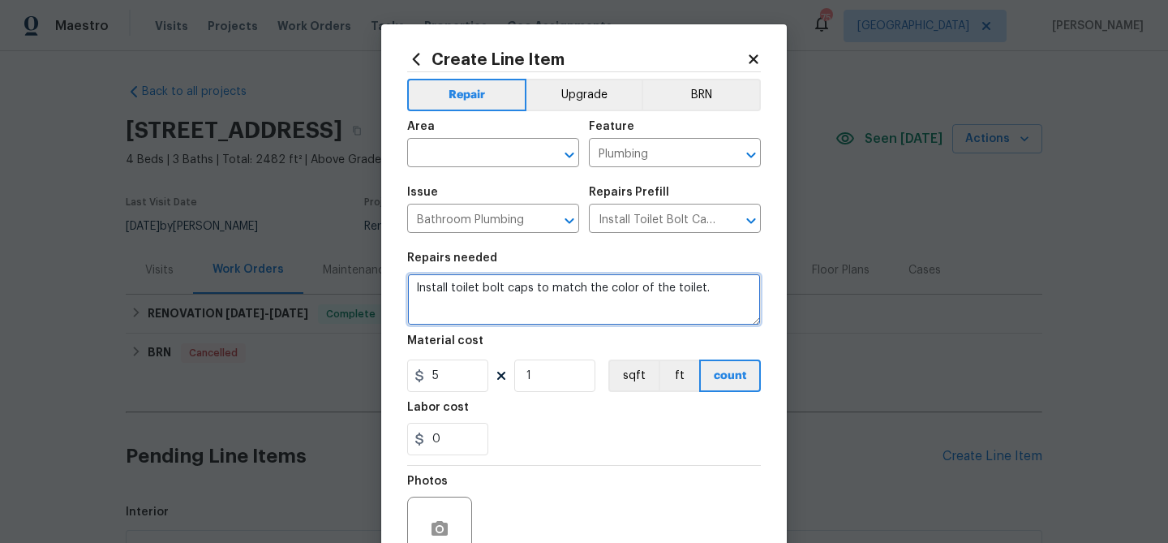
click at [412, 285] on textarea "Install toilet bolt caps to match the color of the toilet." at bounding box center [584, 299] width 354 height 52
paste textarea "-Toilet not secured to the floor."
type textarea "-Toilet not secured to the floor - Install toilet bolt caps to match the color …"
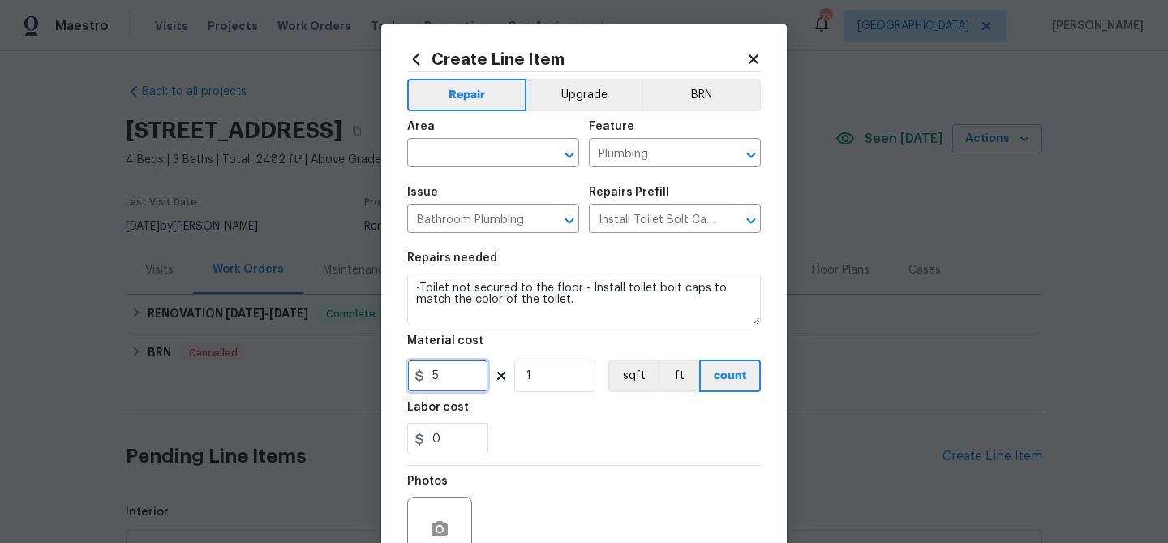
click at [429, 372] on input "5" at bounding box center [447, 375] width 81 height 32
type input "15"
click at [536, 436] on div "0" at bounding box center [584, 439] width 354 height 32
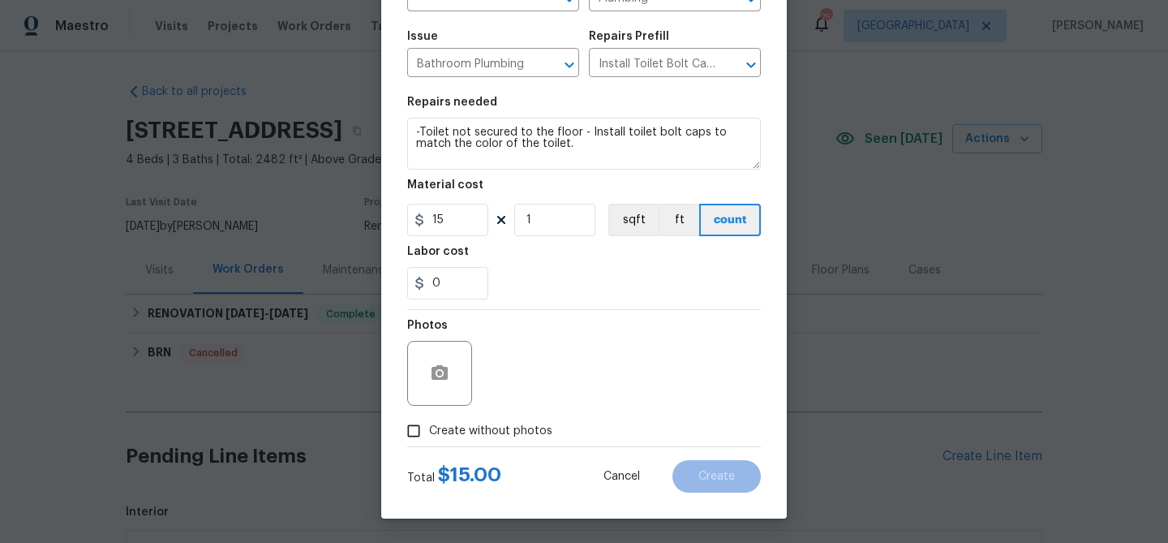
click at [514, 430] on span "Create without photos" at bounding box center [490, 431] width 123 height 17
click at [429, 430] on input "Create without photos" at bounding box center [413, 430] width 31 height 31
checkbox input "true"
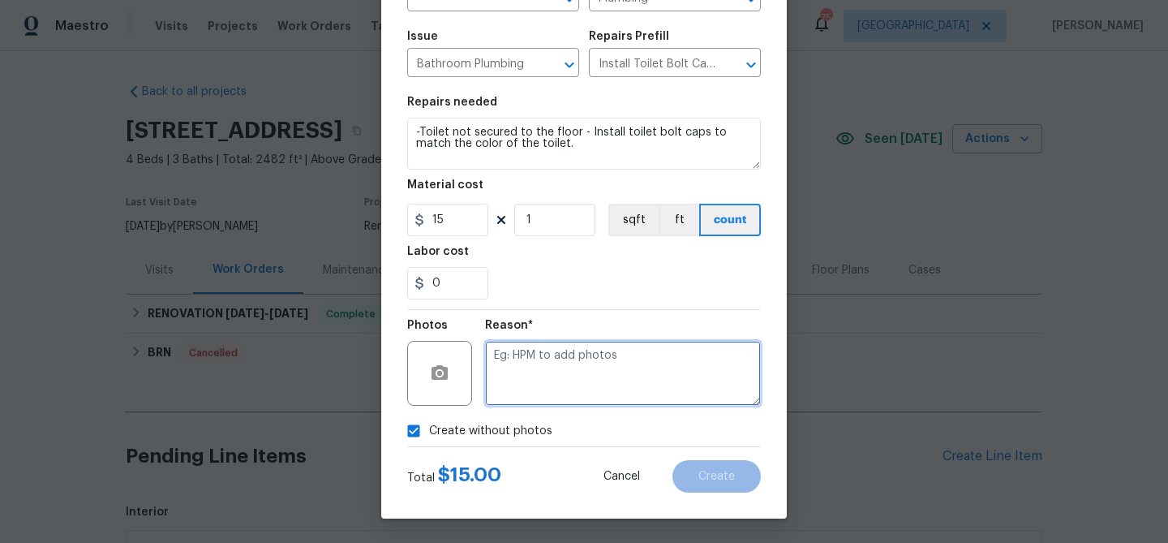
click at [537, 384] on textarea at bounding box center [623, 373] width 276 height 65
type textarea "Toilet"
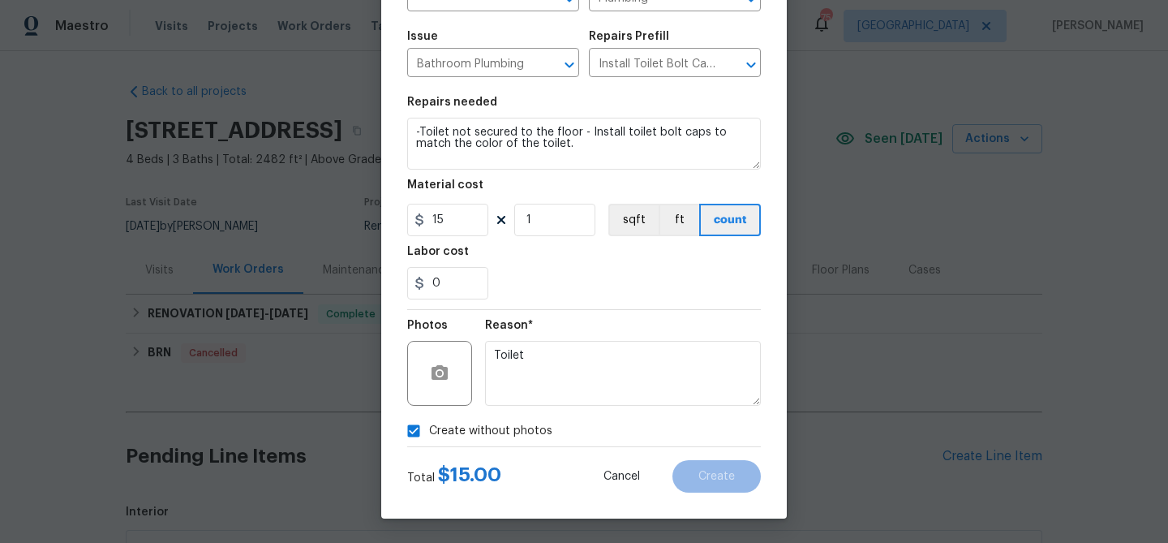
click at [579, 437] on div "Create without photos" at bounding box center [584, 430] width 354 height 31
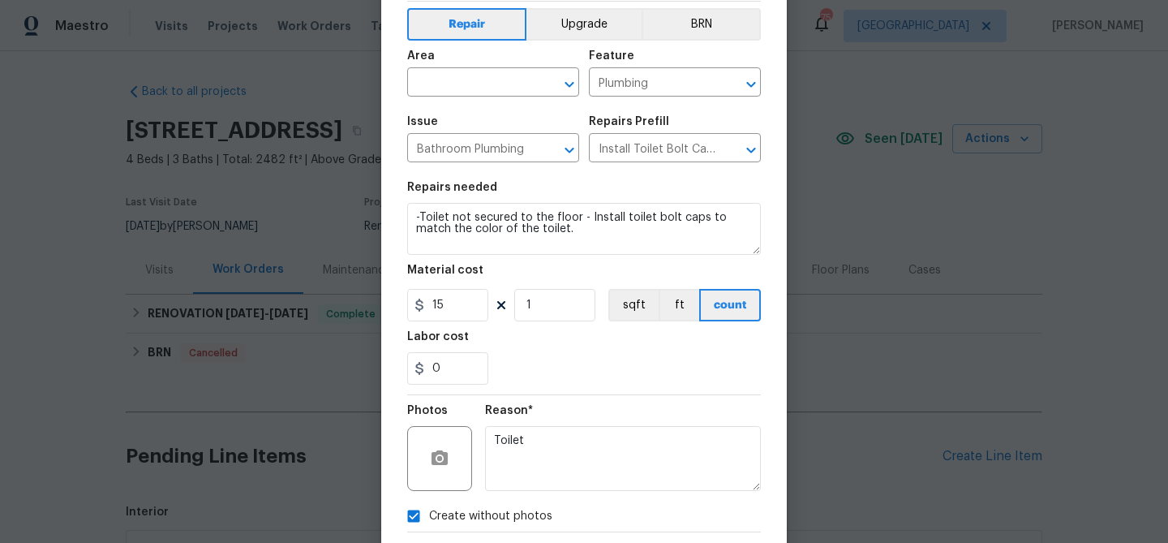
scroll to position [0, 0]
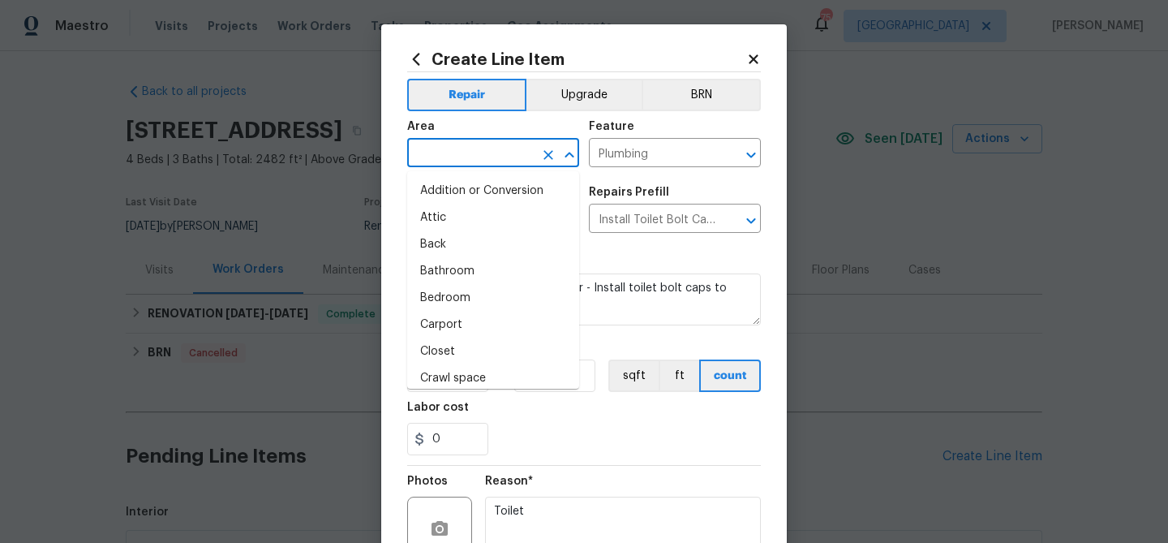
click at [486, 160] on input "text" at bounding box center [470, 154] width 127 height 25
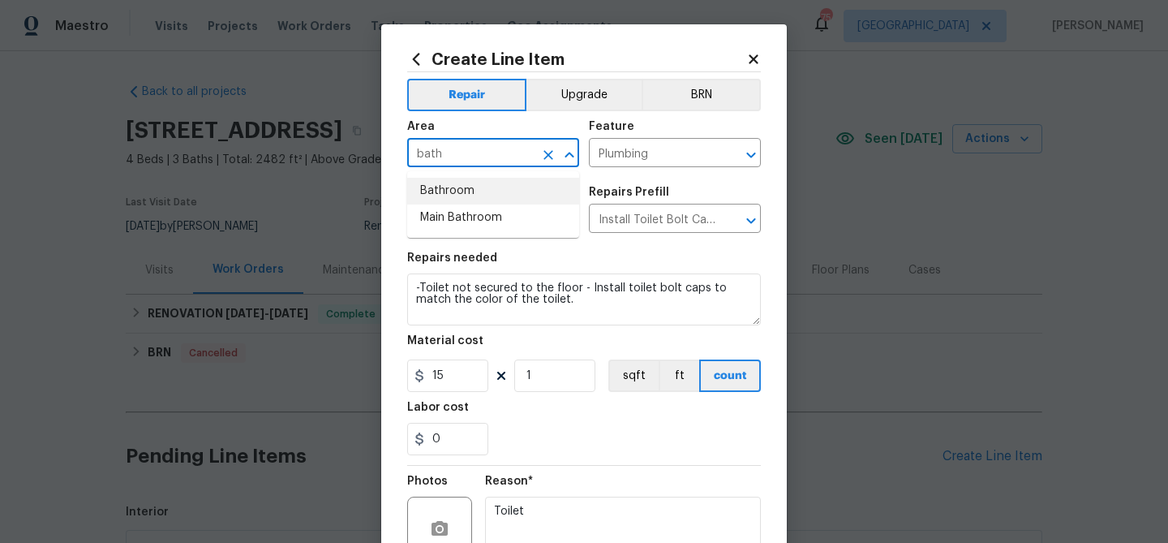
click at [479, 193] on li "Bathroom" at bounding box center [493, 191] width 172 height 27
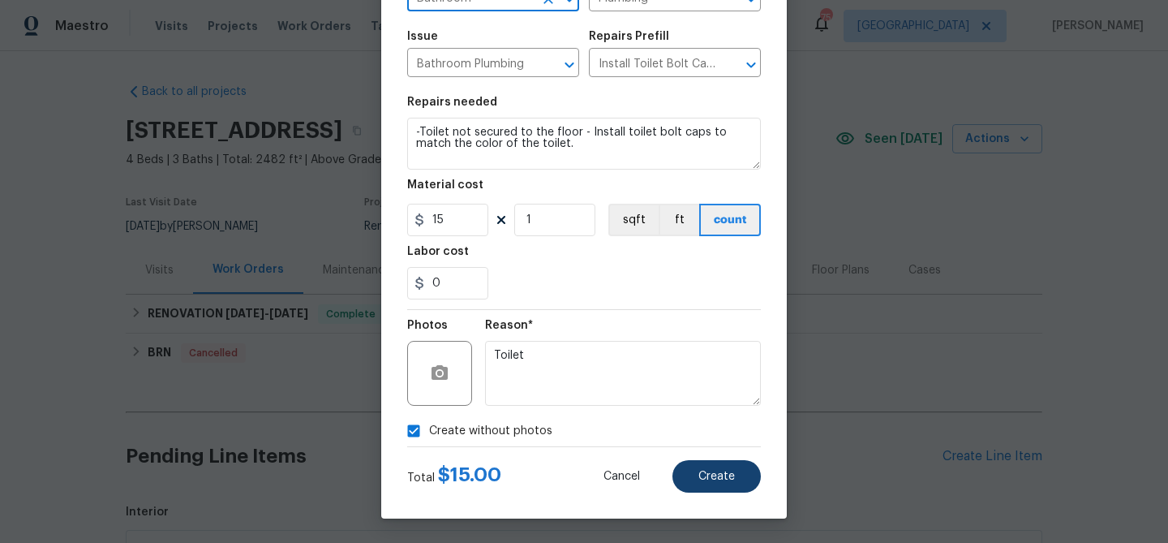
type input "Bathroom"
click at [708, 472] on span "Create" at bounding box center [716, 477] width 37 height 12
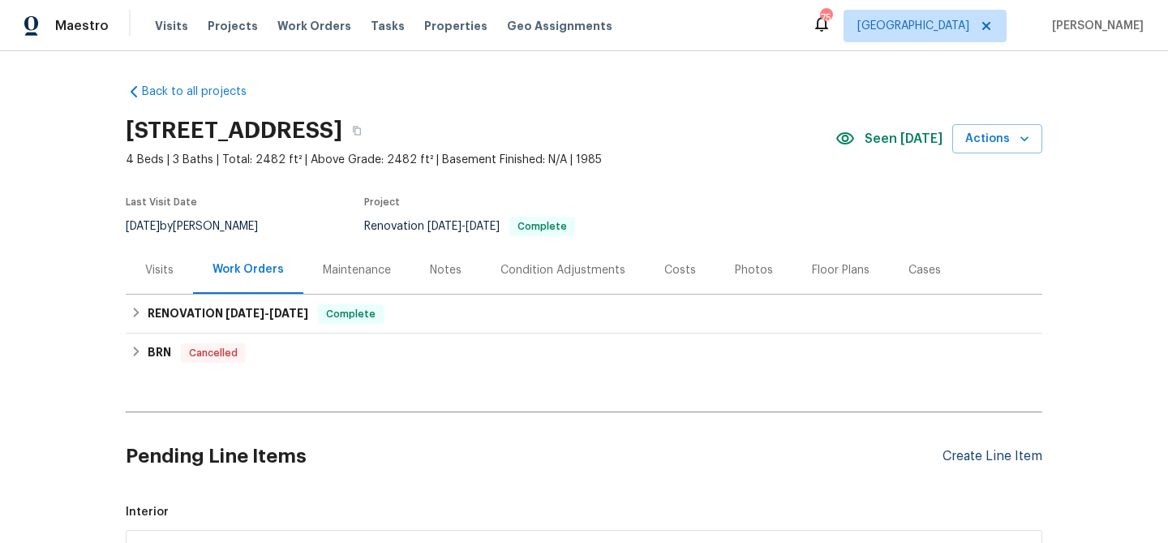
click at [952, 450] on div "Create Line Item" at bounding box center [993, 456] width 100 height 15
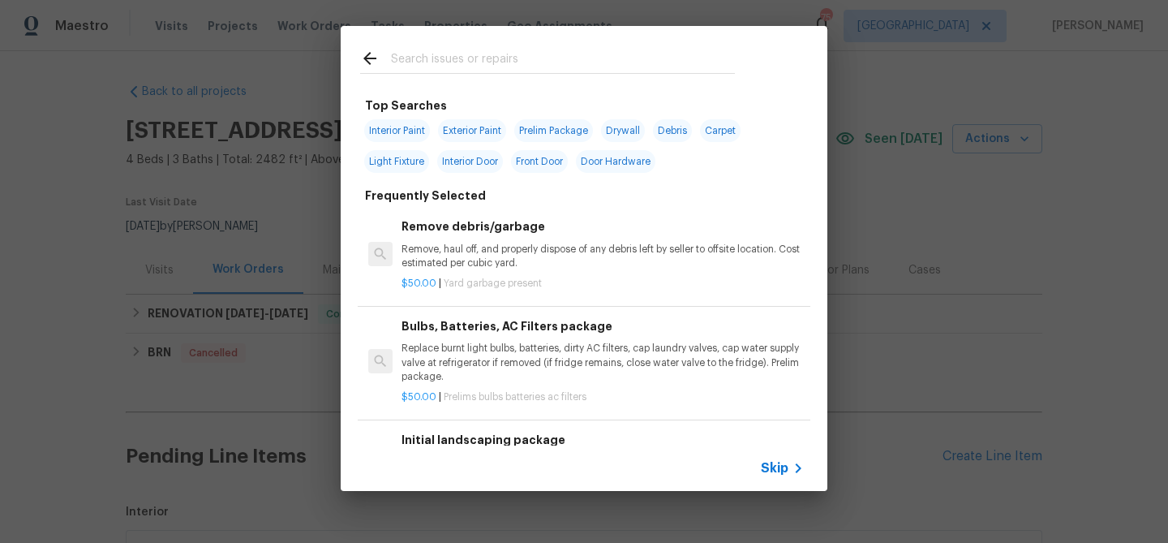
click at [453, 62] on input "text" at bounding box center [563, 61] width 344 height 24
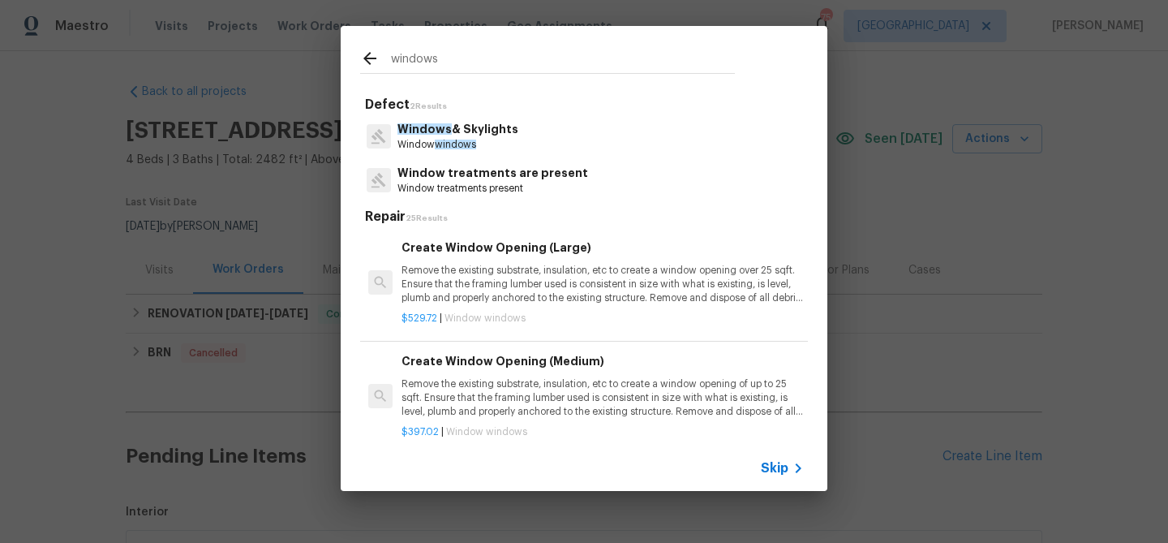
type input "windows"
click at [452, 135] on p "Windows & Skylights" at bounding box center [458, 129] width 121 height 17
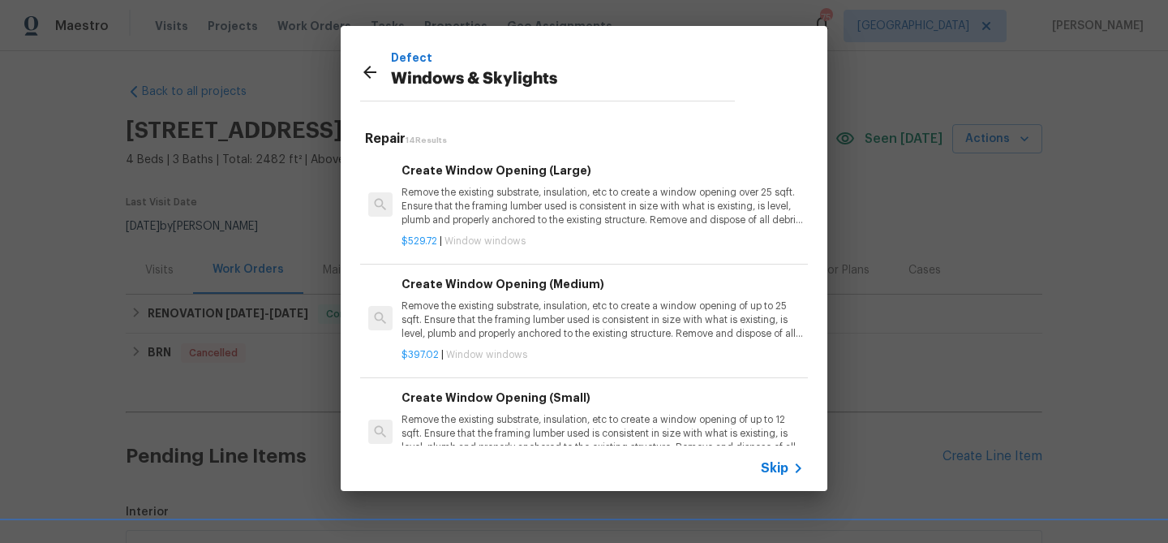
click at [462, 202] on p "Remove the existing substrate, insulation, etc to create a window opening over …" at bounding box center [603, 206] width 402 height 41
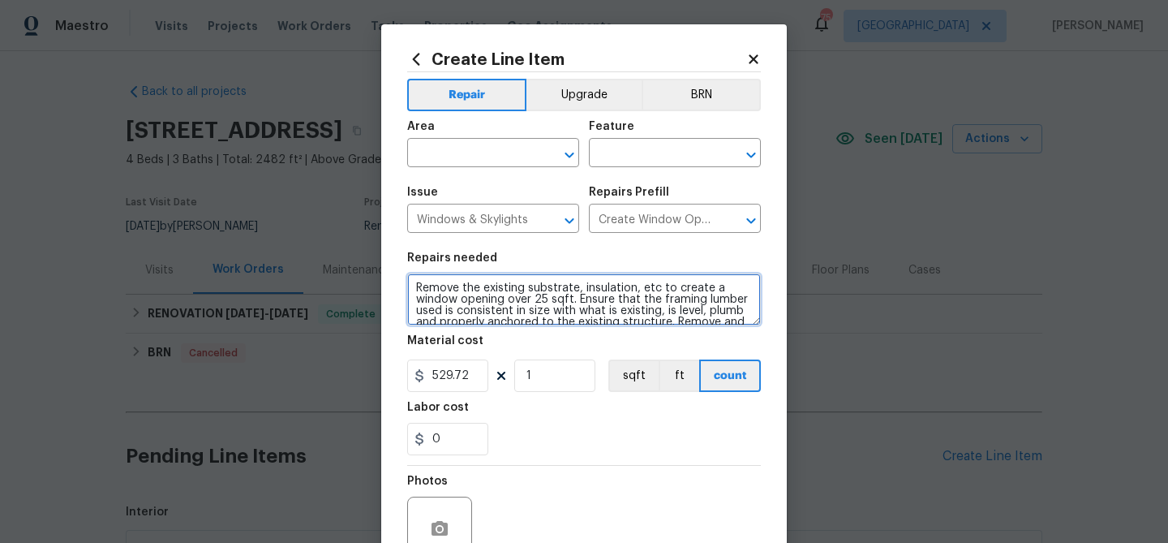
click at [445, 285] on textarea "Remove the existing substrate, insulation, etc to create a window opening over …" at bounding box center [584, 299] width 354 height 52
paste textarea "- Several windows not operable - please get them all working."
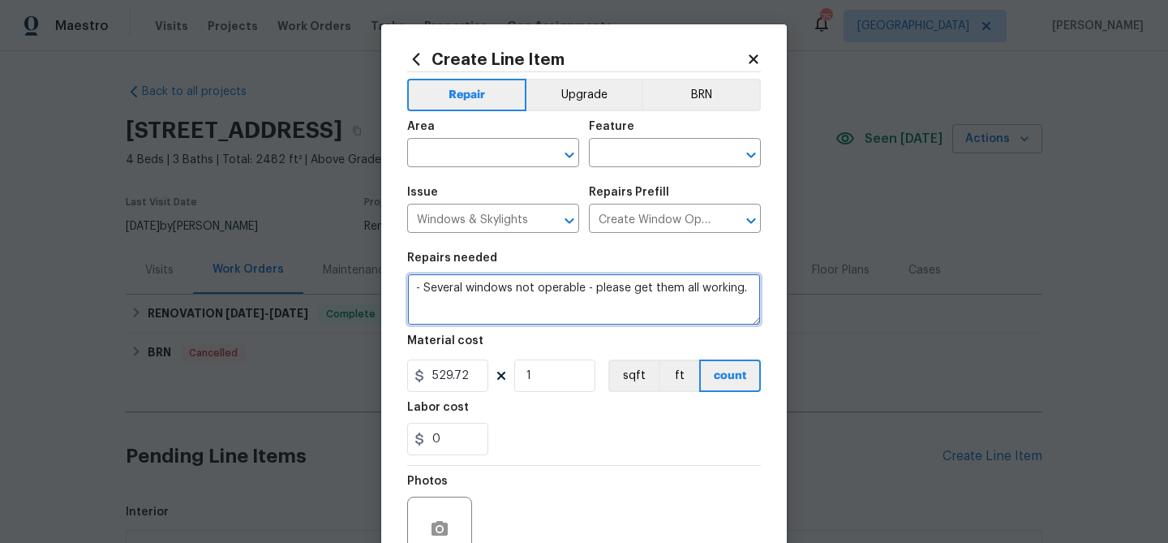
click at [425, 288] on textarea "- Several windows not operable - please get them all working." at bounding box center [584, 299] width 354 height 52
type textarea "Several windows not operable - please get them all working."
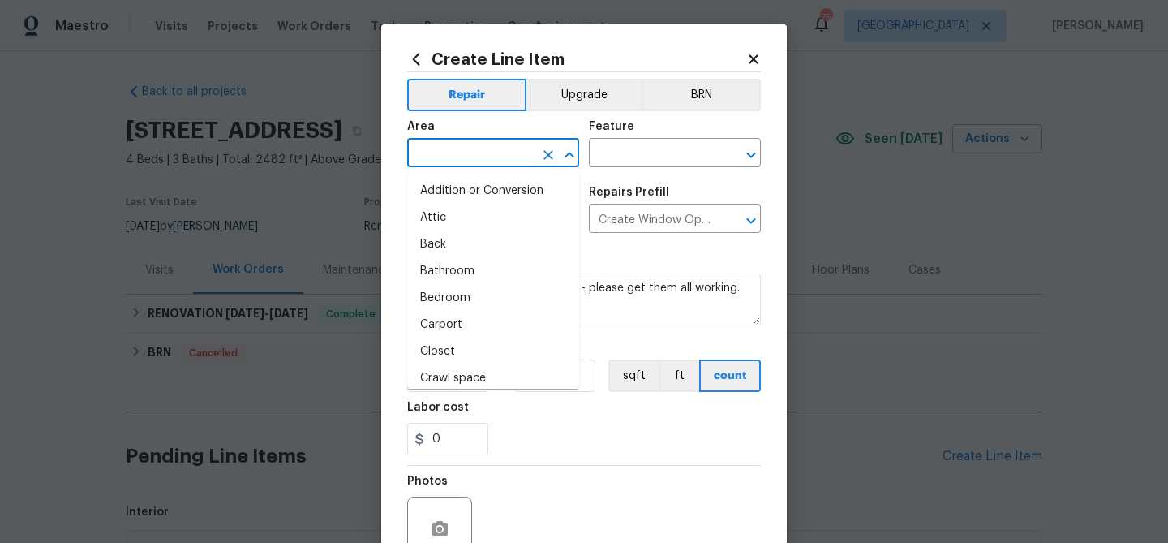
click at [488, 155] on input "text" at bounding box center [470, 154] width 127 height 25
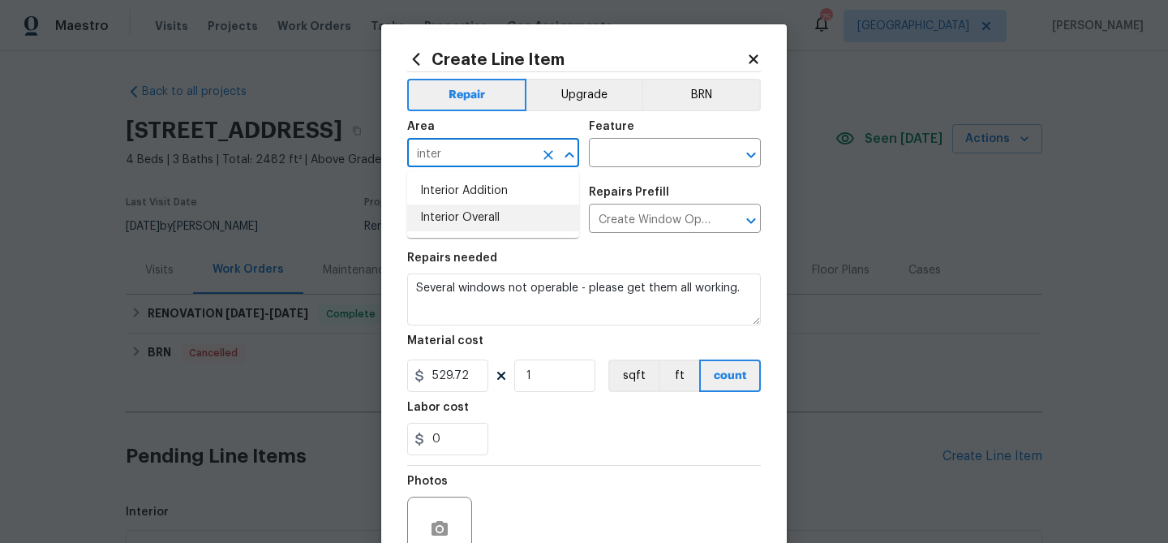
click at [489, 221] on li "Interior Overall" at bounding box center [493, 217] width 172 height 27
type input "Interior Overall"
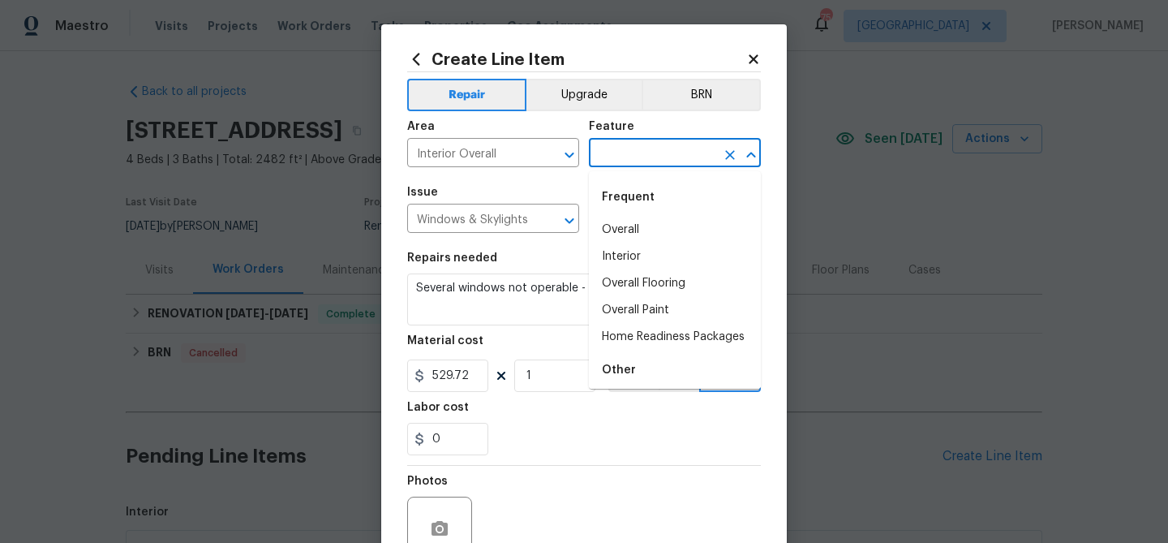
click at [642, 158] on input "text" at bounding box center [652, 154] width 127 height 25
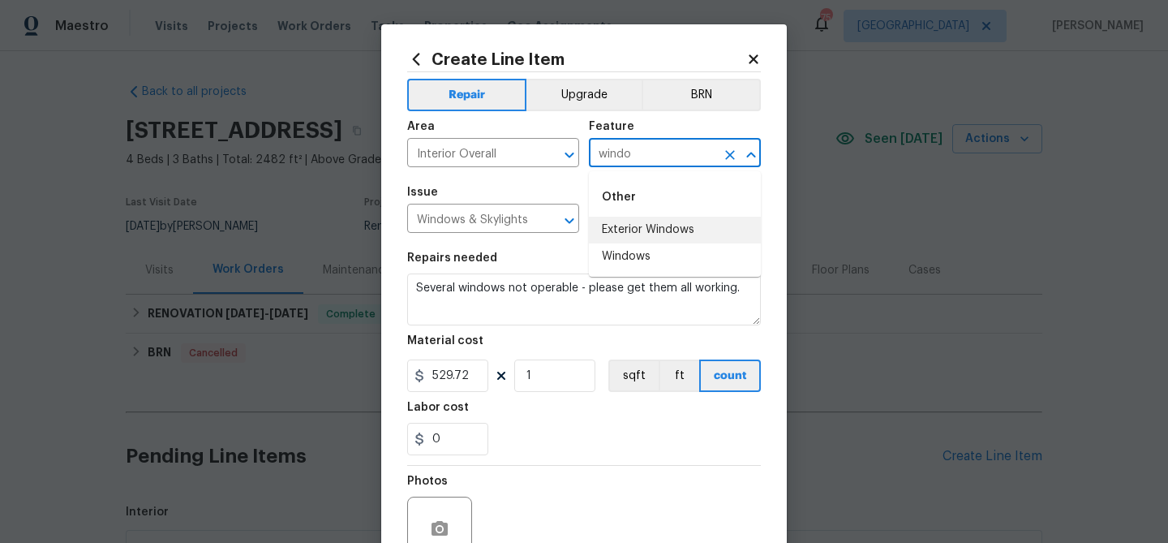
click at [620, 235] on li "Exterior Windows" at bounding box center [675, 230] width 172 height 27
type input "Exterior Windows"
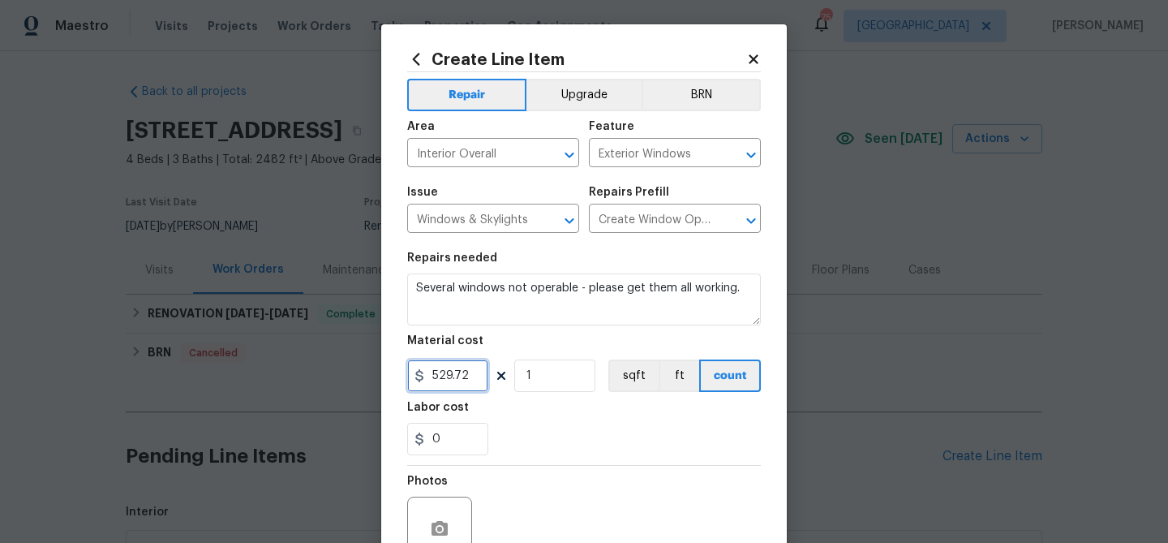
click at [445, 379] on input "529.72" at bounding box center [447, 375] width 81 height 32
type input "100"
click at [591, 468] on div "Photos" at bounding box center [584, 518] width 354 height 105
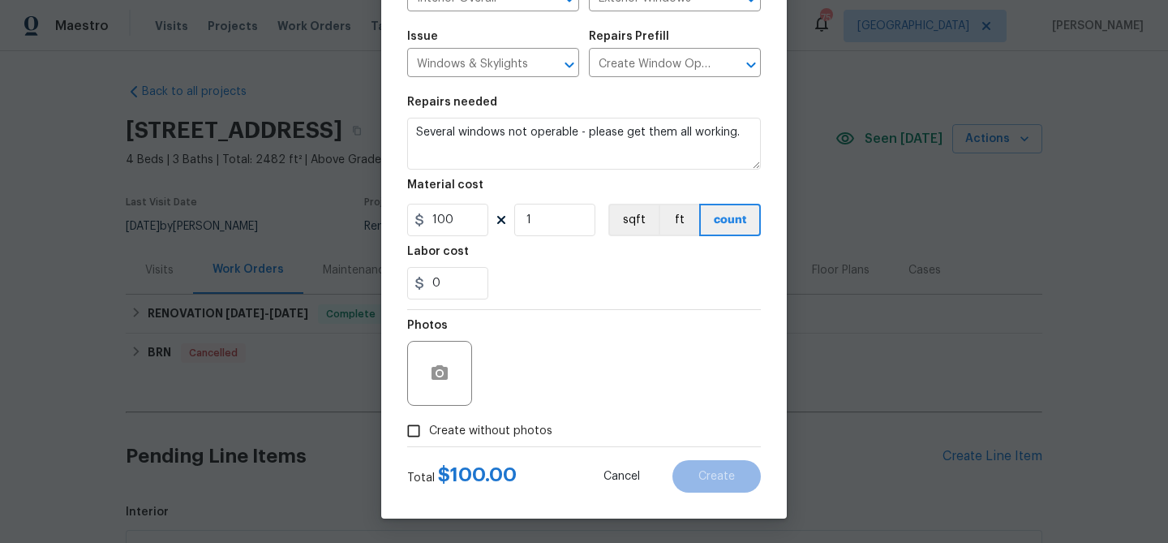
click at [501, 425] on span "Create without photos" at bounding box center [490, 431] width 123 height 17
click at [429, 425] on input "Create without photos" at bounding box center [413, 430] width 31 height 31
checkbox input "true"
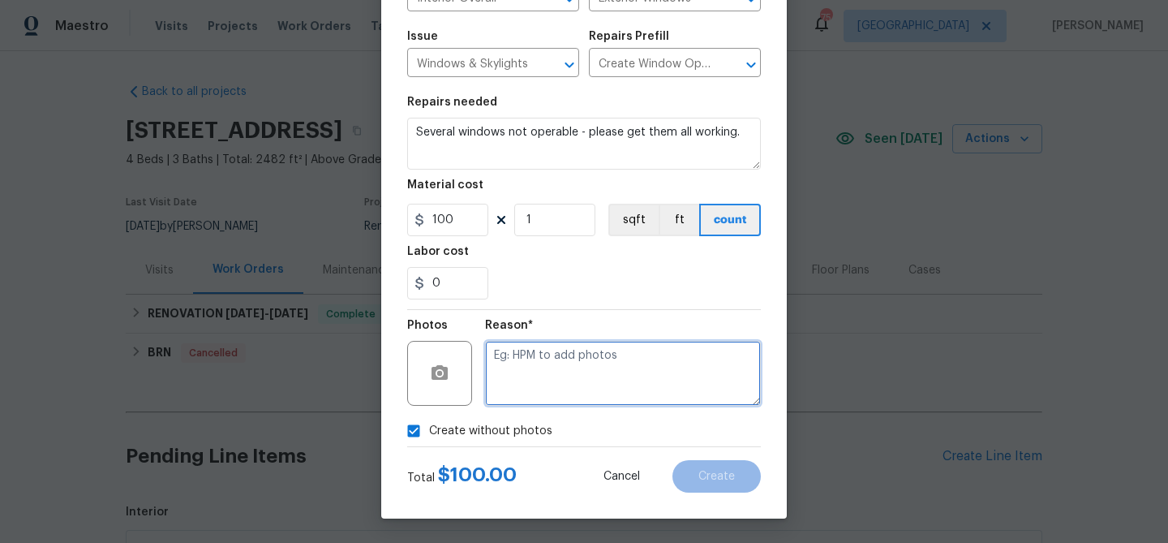
click at [533, 377] on textarea at bounding box center [623, 373] width 276 height 65
type textarea "Adjust windows"
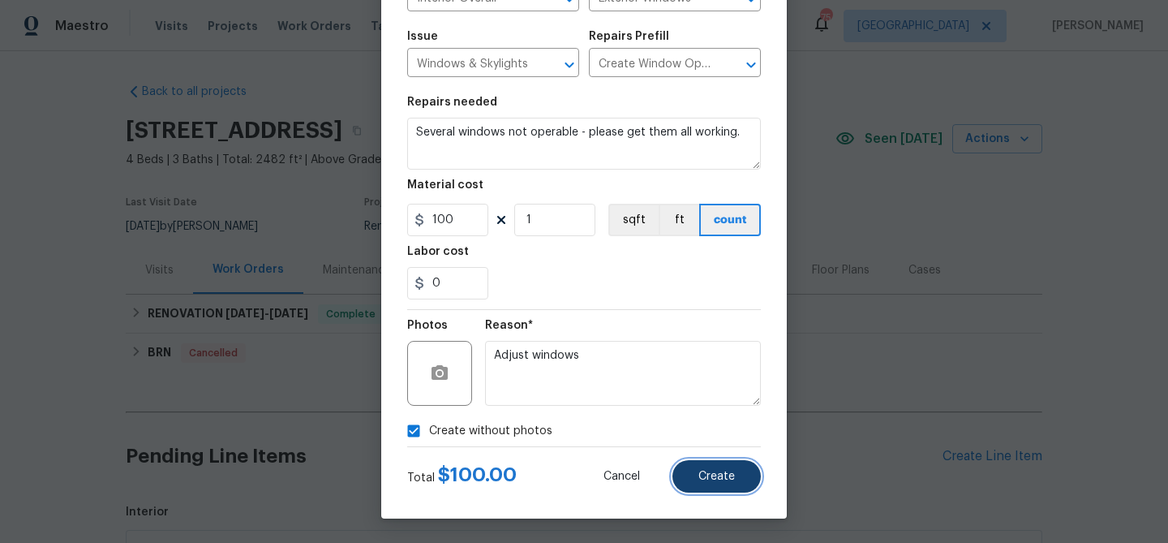
click at [723, 473] on span "Create" at bounding box center [716, 477] width 37 height 12
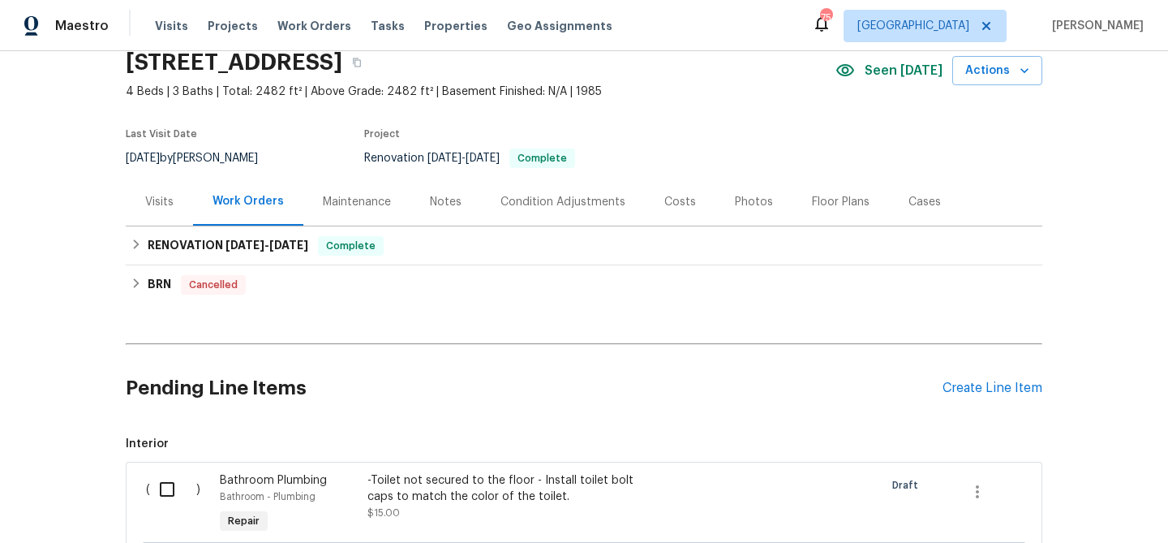
scroll to position [99, 0]
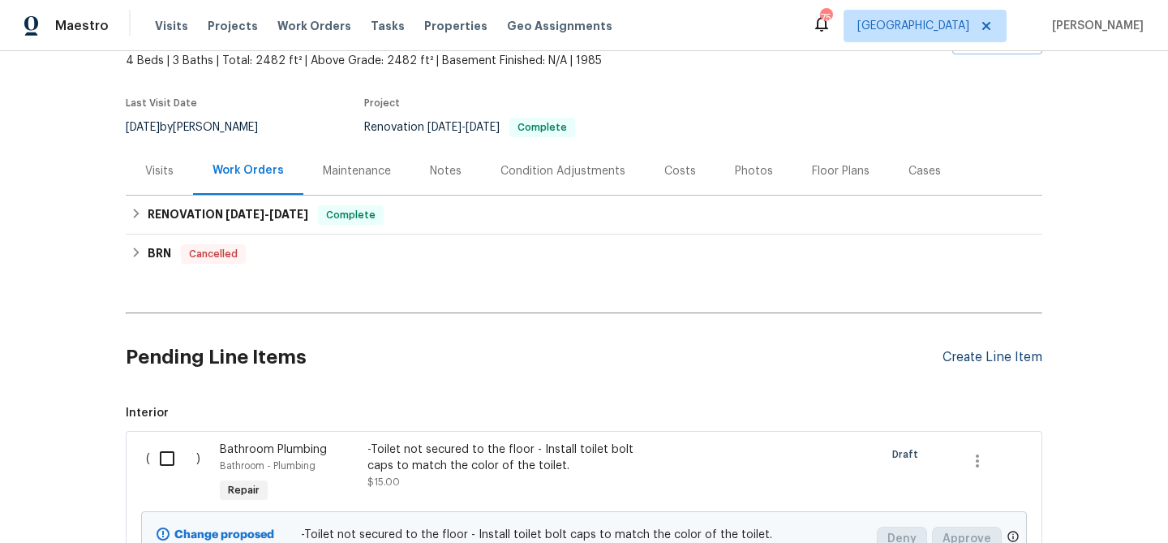
click at [990, 354] on div "Create Line Item" at bounding box center [993, 357] width 100 height 15
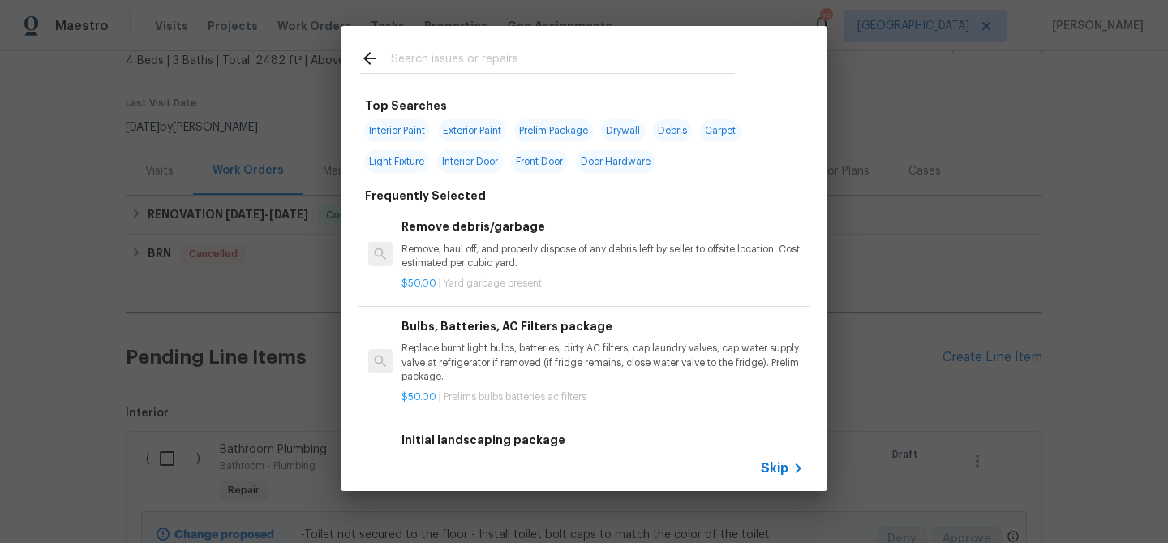
click at [466, 54] on input "text" at bounding box center [563, 61] width 344 height 24
click at [438, 63] on input "text" at bounding box center [563, 61] width 344 height 24
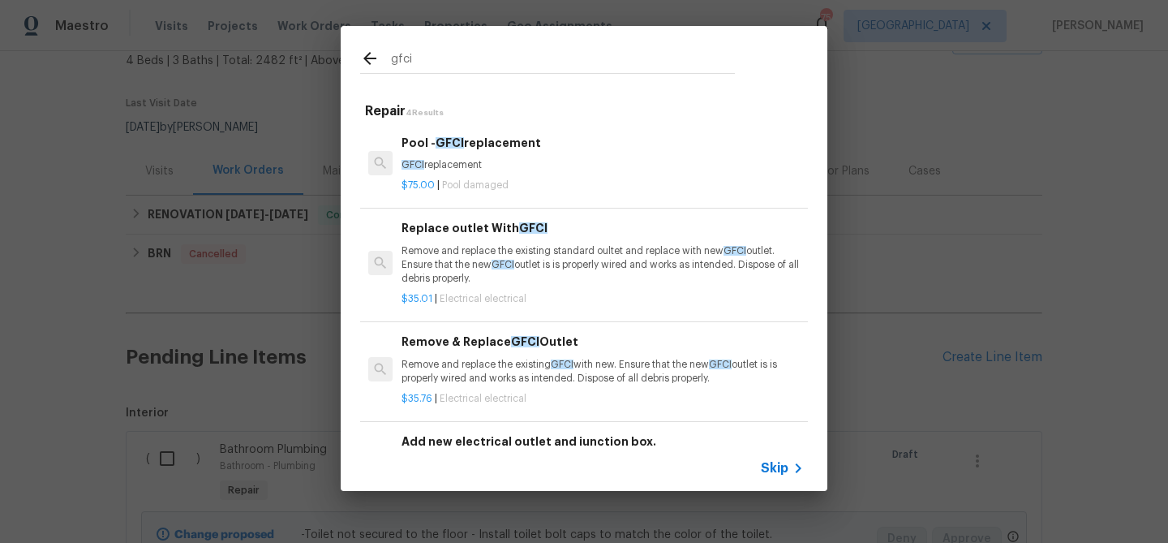
scroll to position [2, 0]
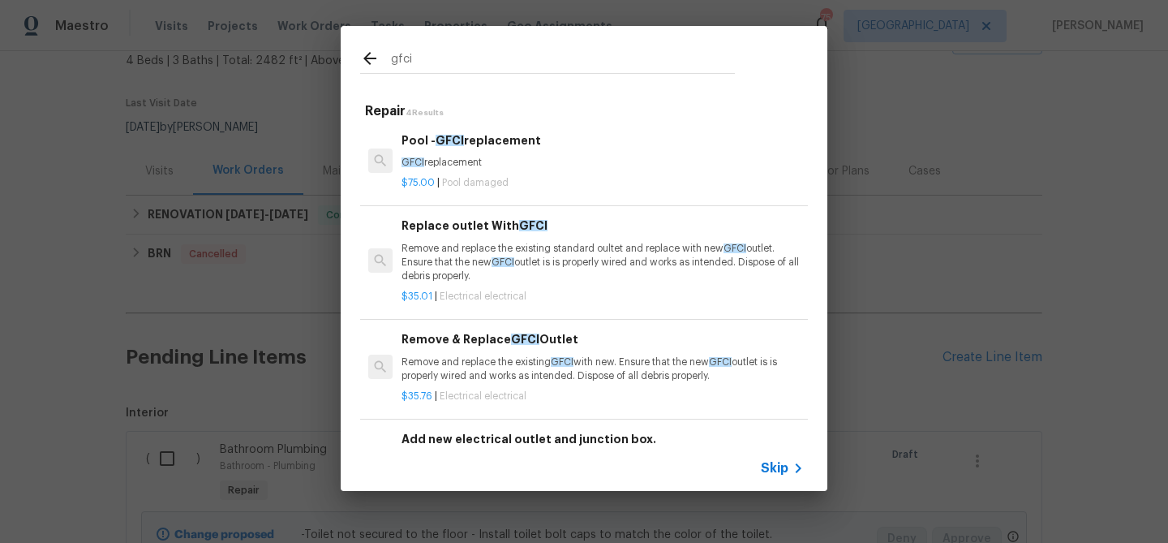
type input "gfci"
click at [466, 373] on p "Remove and replace the existing GFCI with new. Ensure that the new GFCI outlet …" at bounding box center [603, 369] width 402 height 28
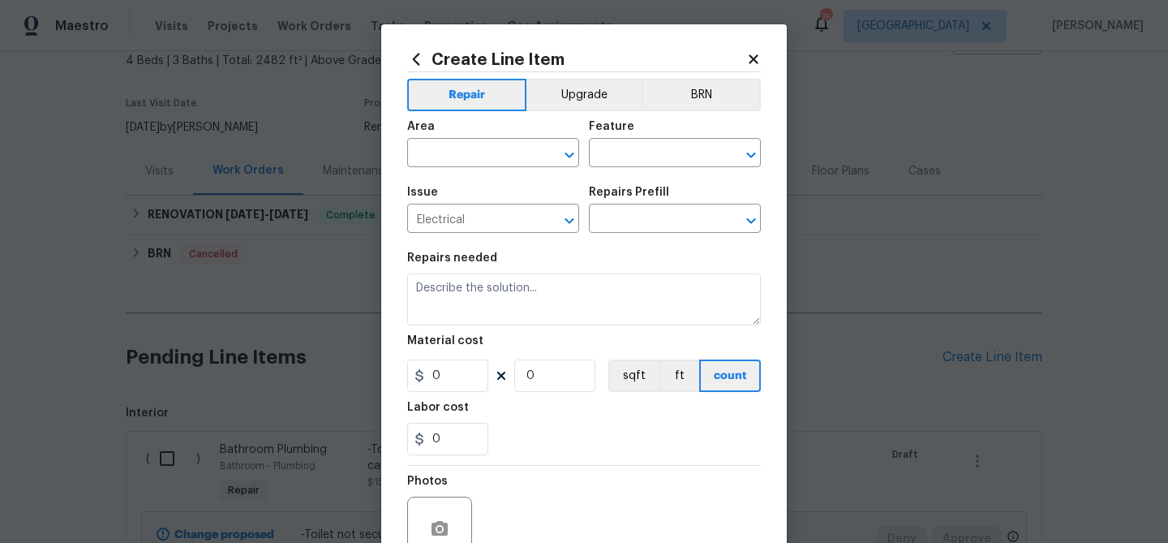
type input "Remove & Replace GFCI Outlet $35.76"
type textarea "Remove and replace the existing GFCI with new. Ensure that the new GFCI outlet …"
type input "35.76"
type input "1"
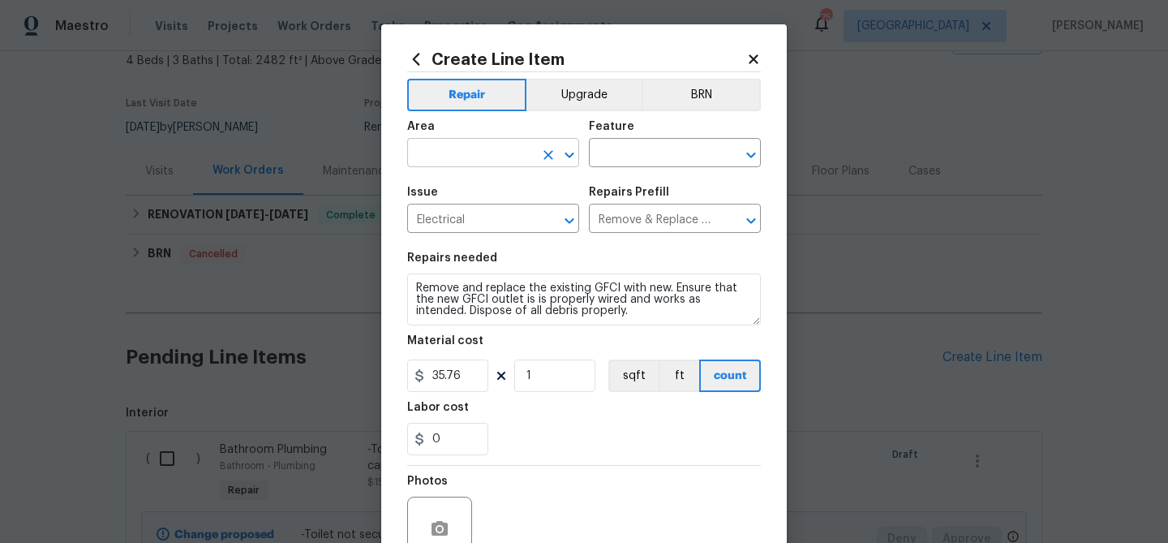
click at [424, 154] on input "text" at bounding box center [470, 154] width 127 height 25
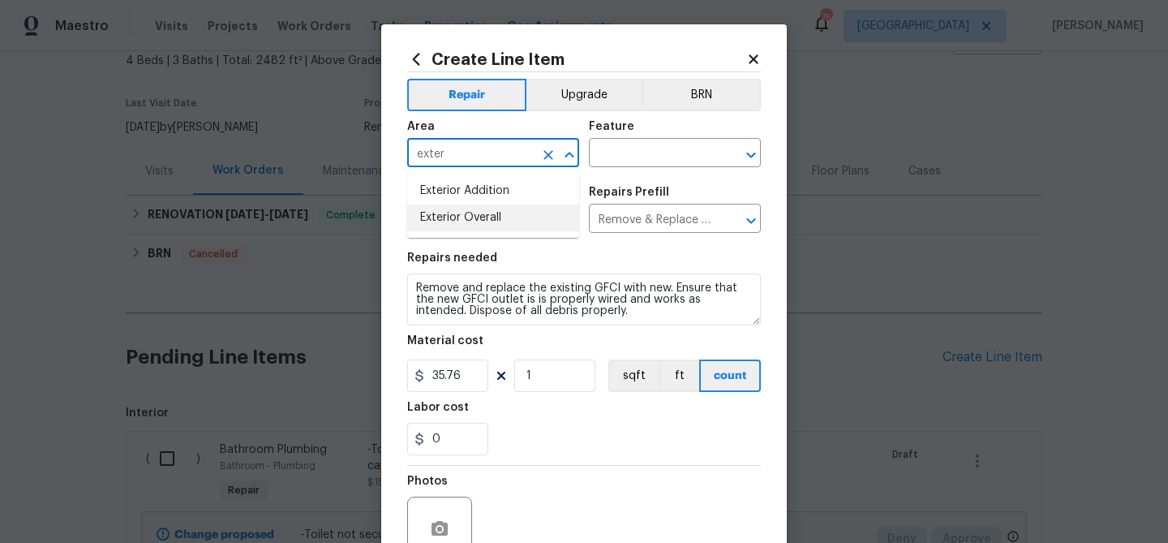
click at [462, 218] on li "Exterior Overall" at bounding box center [493, 217] width 172 height 27
type input "Exterior Overall"
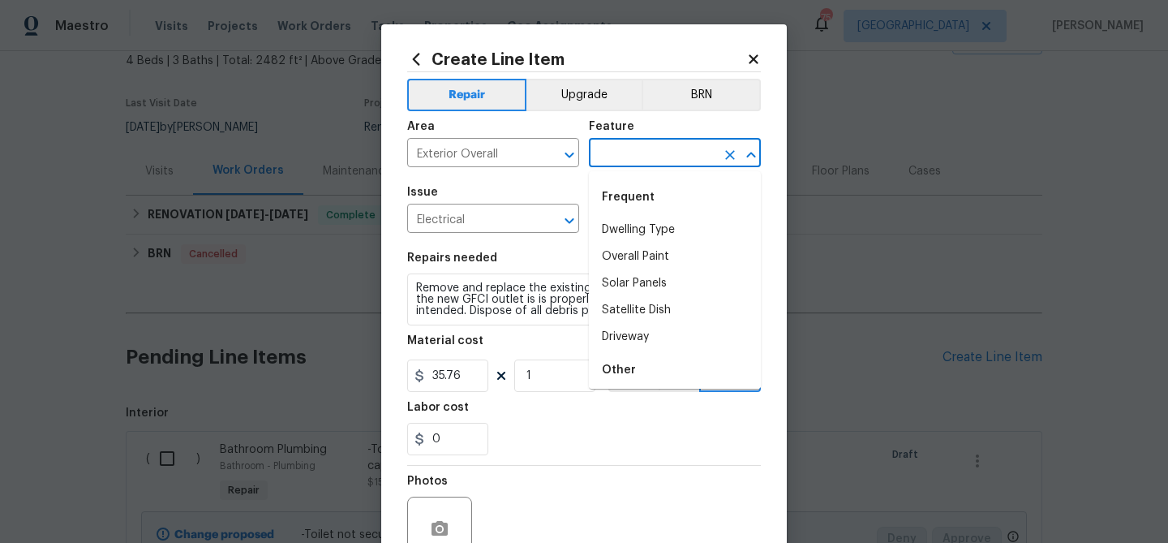
click at [605, 155] on input "text" at bounding box center [652, 154] width 127 height 25
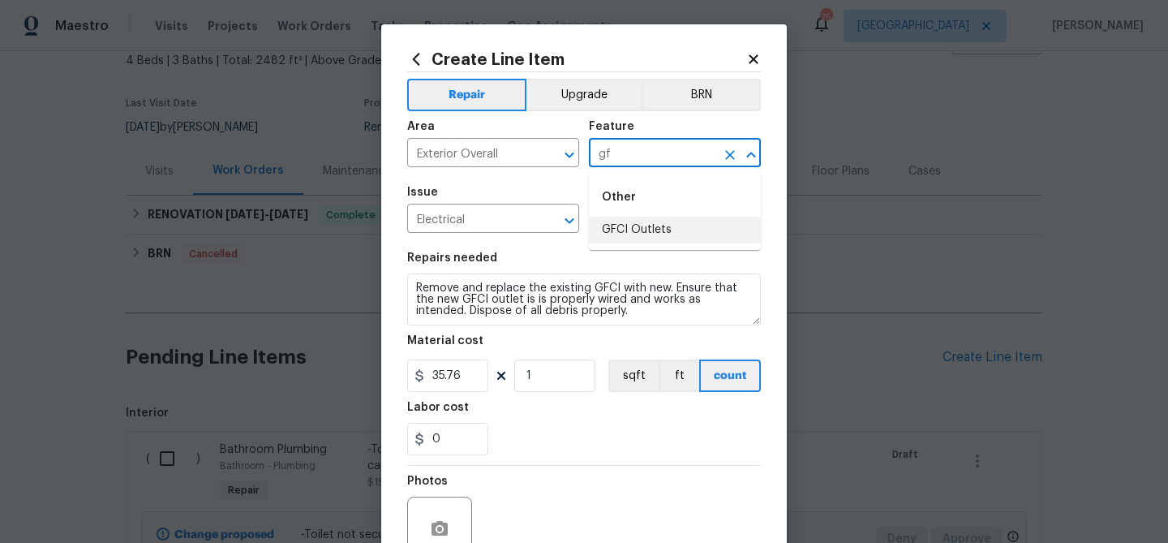
click at [612, 228] on li "GFCI Outlets" at bounding box center [675, 230] width 172 height 27
type input "GFCI Outlets"
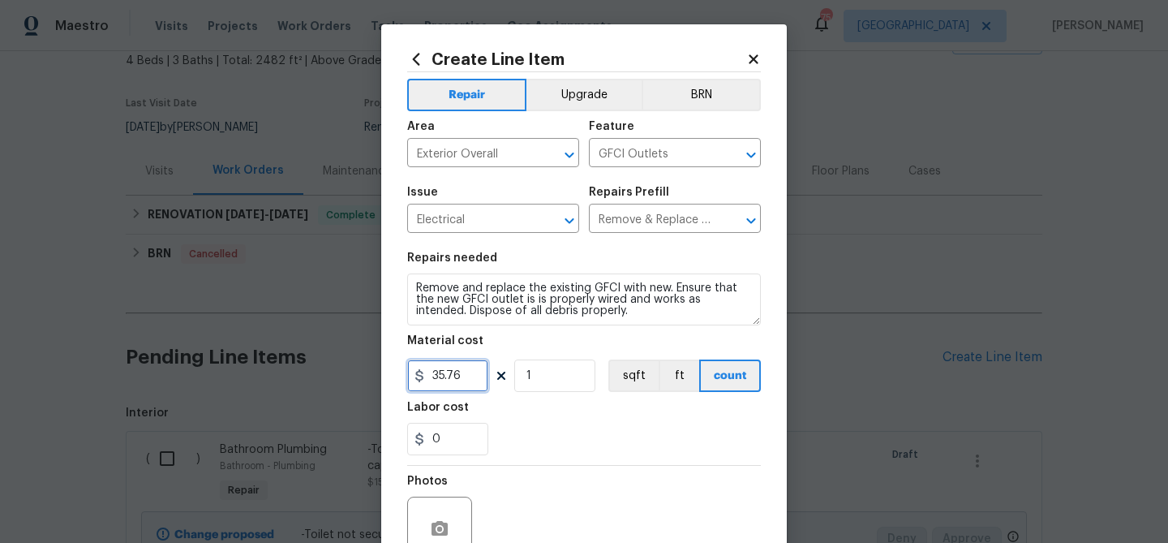
click at [470, 379] on input "35.76" at bounding box center [447, 375] width 81 height 32
type input "40"
click at [546, 414] on div "Labor cost" at bounding box center [584, 412] width 354 height 21
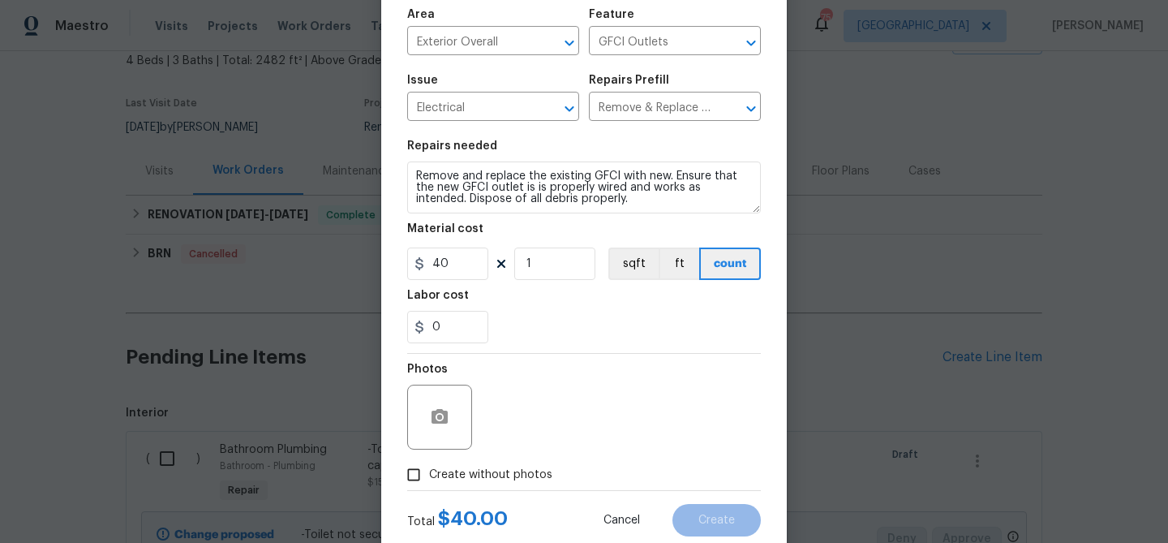
click at [503, 476] on span "Create without photos" at bounding box center [490, 474] width 123 height 17
click at [429, 476] on input "Create without photos" at bounding box center [413, 474] width 31 height 31
checkbox input "true"
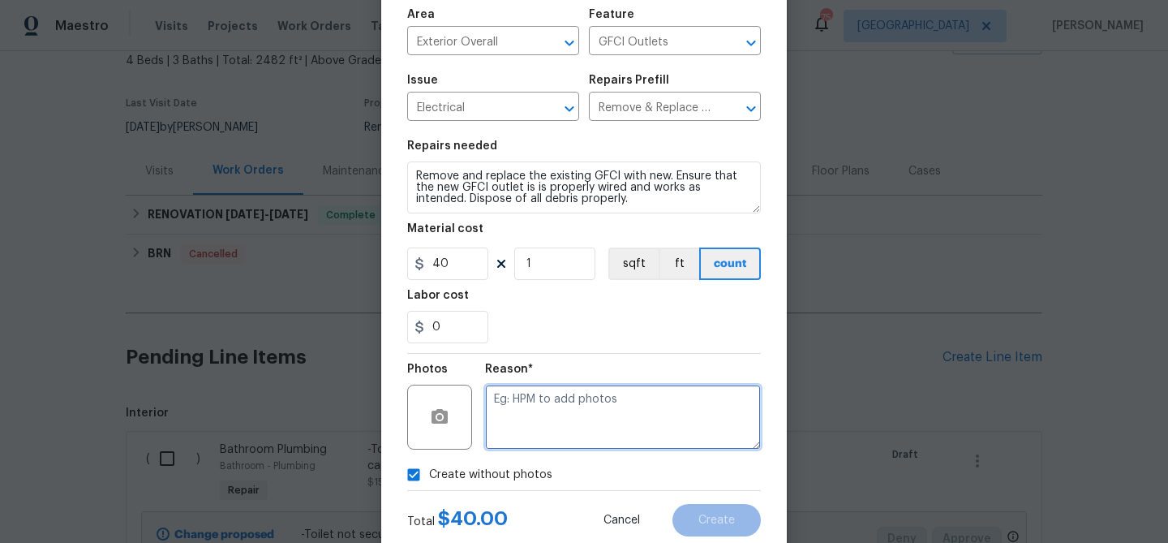
click at [530, 420] on textarea at bounding box center [623, 417] width 276 height 65
type textarea "GFCI"
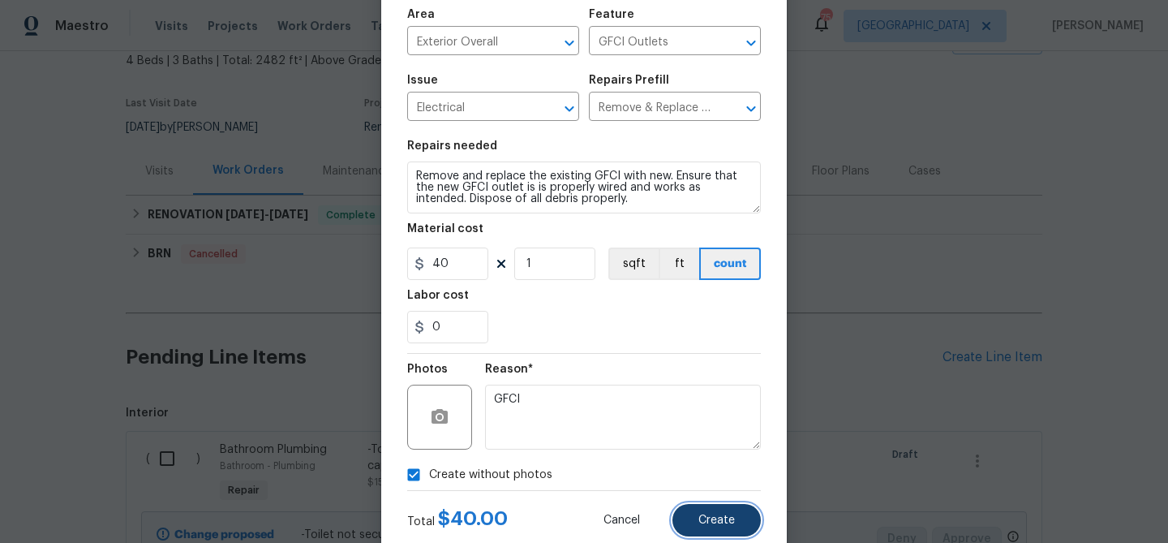
click at [715, 528] on button "Create" at bounding box center [717, 520] width 88 height 32
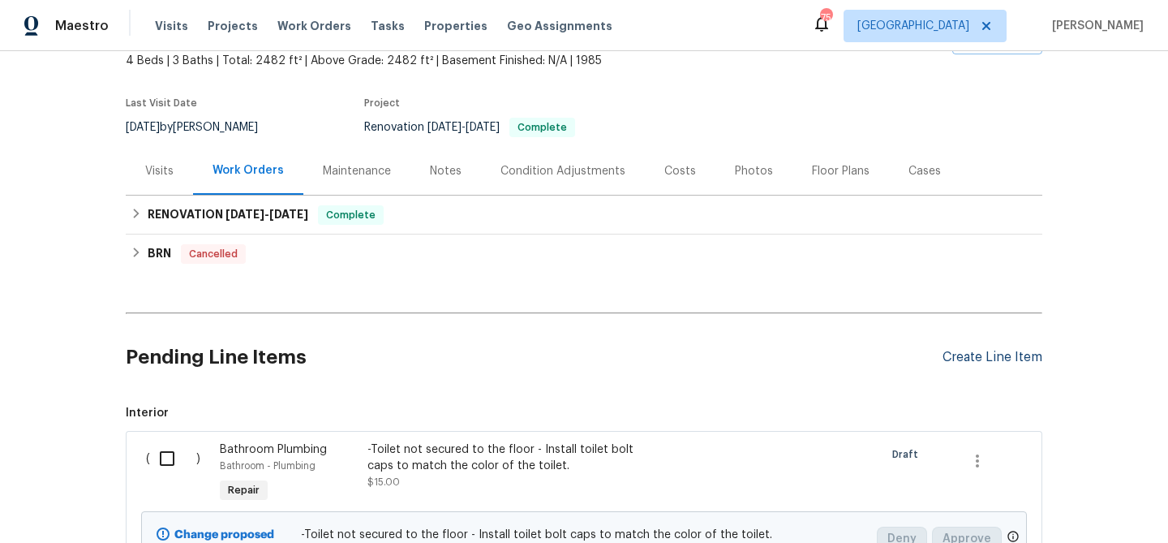
click at [990, 359] on div "Create Line Item" at bounding box center [993, 357] width 100 height 15
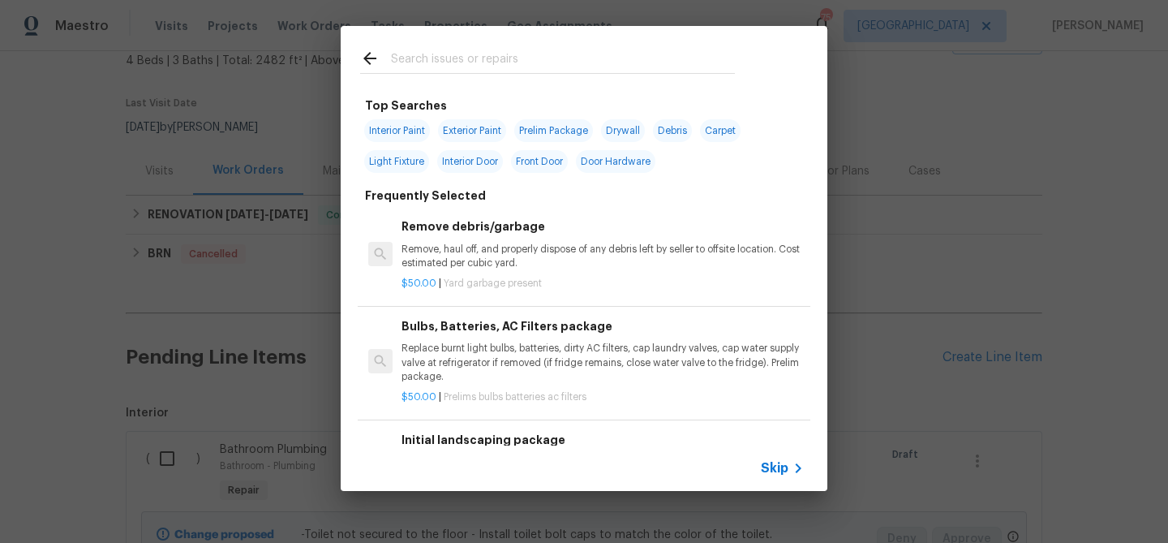
click at [510, 64] on input "text" at bounding box center [563, 61] width 344 height 24
click at [432, 55] on input "text" at bounding box center [563, 61] width 344 height 24
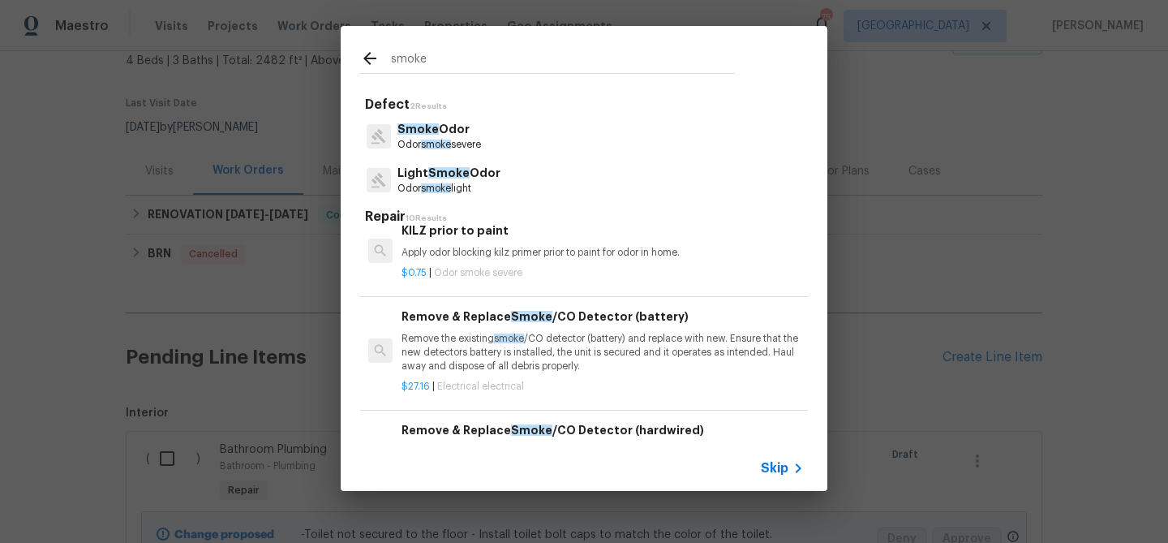
scroll to position [201, 0]
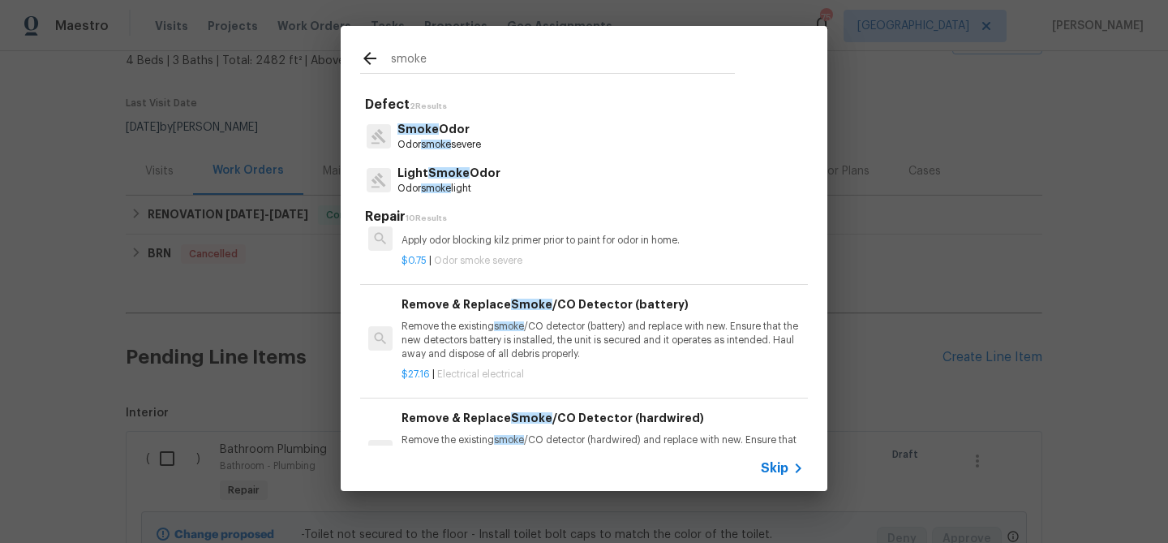
type input "smoke"
click at [468, 330] on p "Remove the existing smoke /CO detector (battery) and replace with new. Ensure t…" at bounding box center [603, 340] width 402 height 41
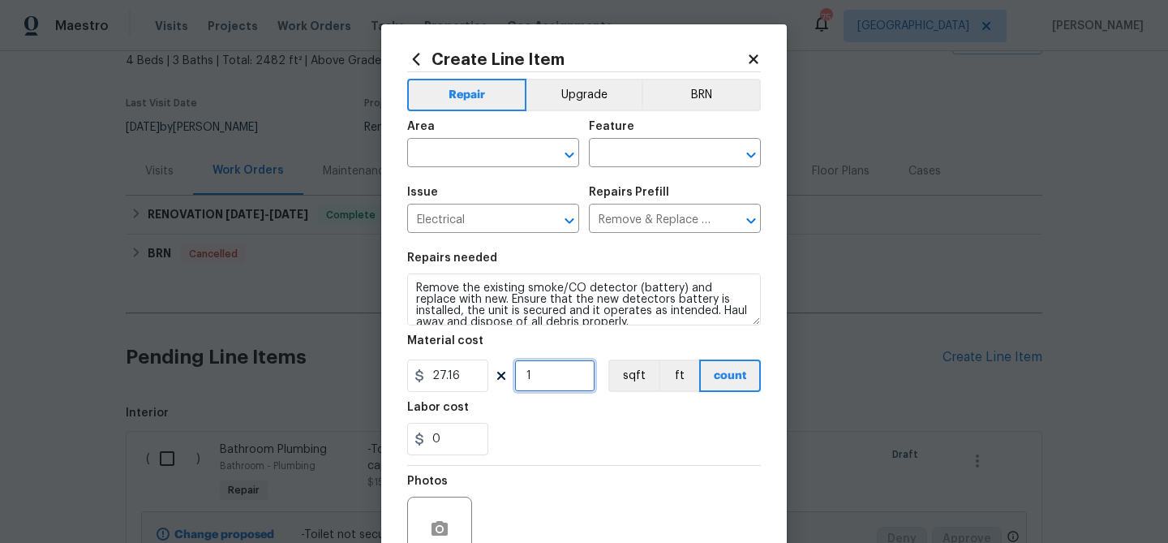
click at [539, 369] on input "1" at bounding box center [554, 375] width 81 height 32
type input "5"
click at [596, 436] on div "0" at bounding box center [584, 439] width 354 height 32
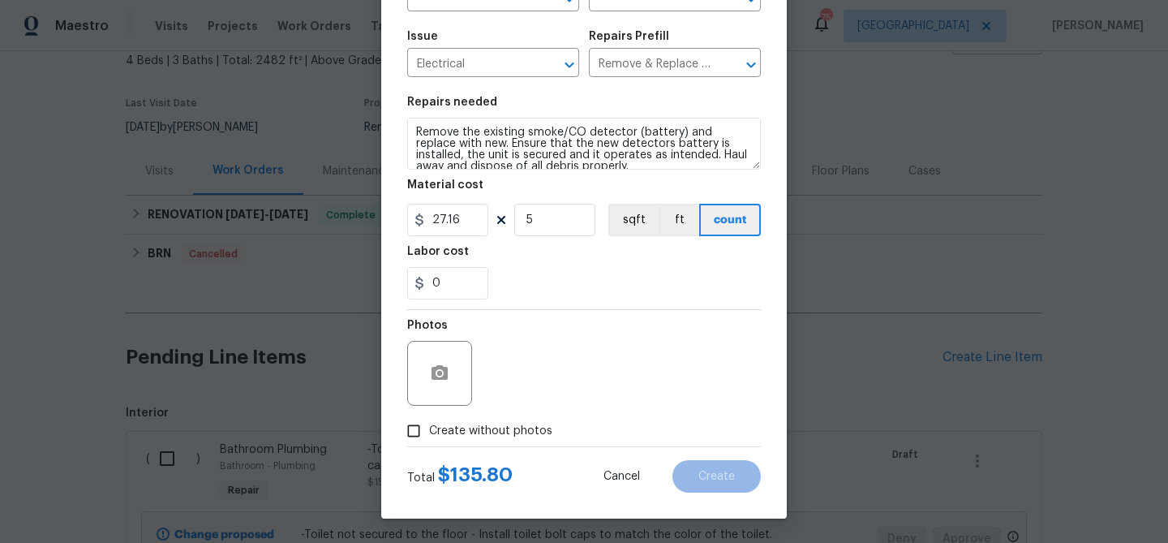
click at [523, 429] on span "Create without photos" at bounding box center [490, 431] width 123 height 17
click at [429, 429] on input "Create without photos" at bounding box center [413, 430] width 31 height 31
checkbox input "true"
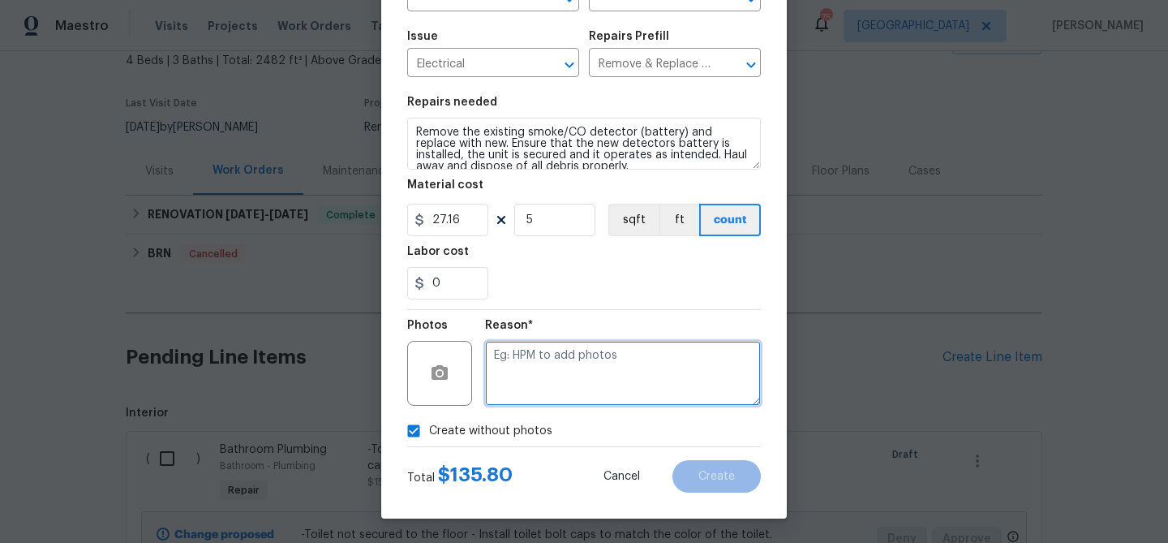
click at [544, 398] on textarea at bounding box center [623, 373] width 276 height 65
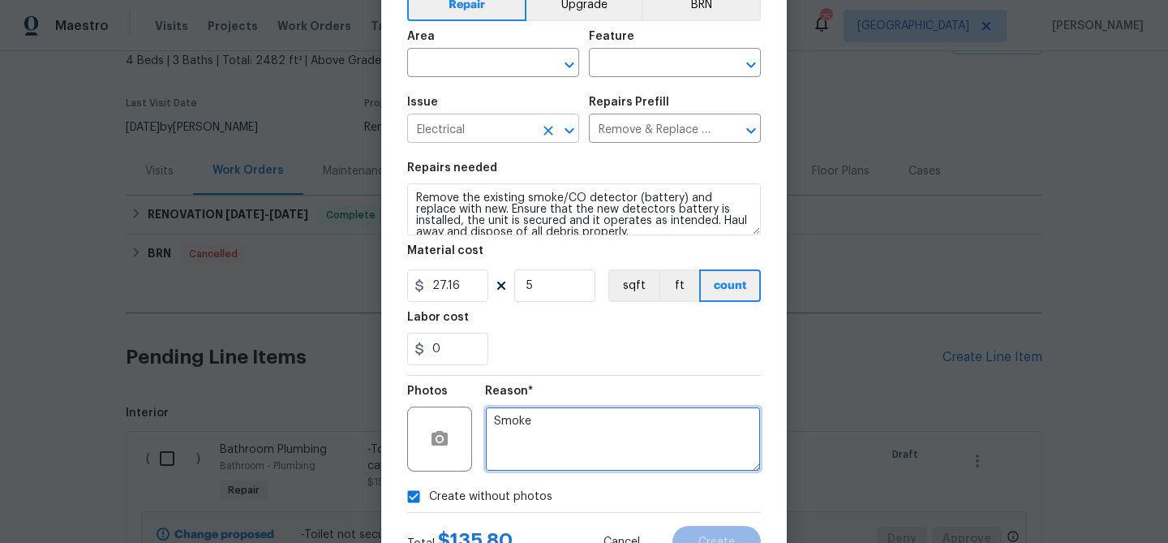
scroll to position [89, 0]
type textarea "Smoke"
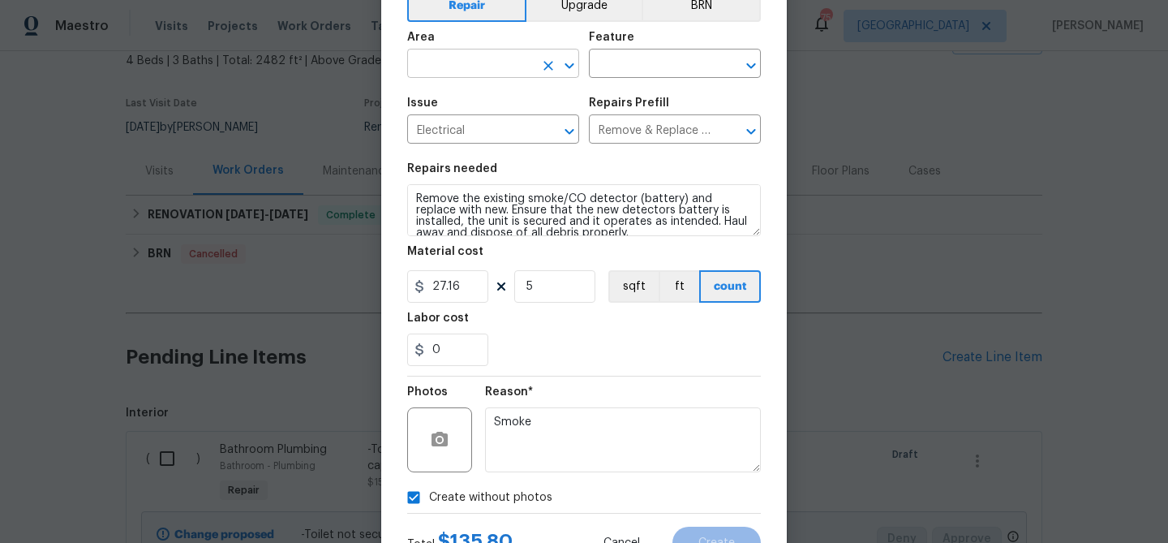
click at [527, 72] on input "text" at bounding box center [470, 65] width 127 height 25
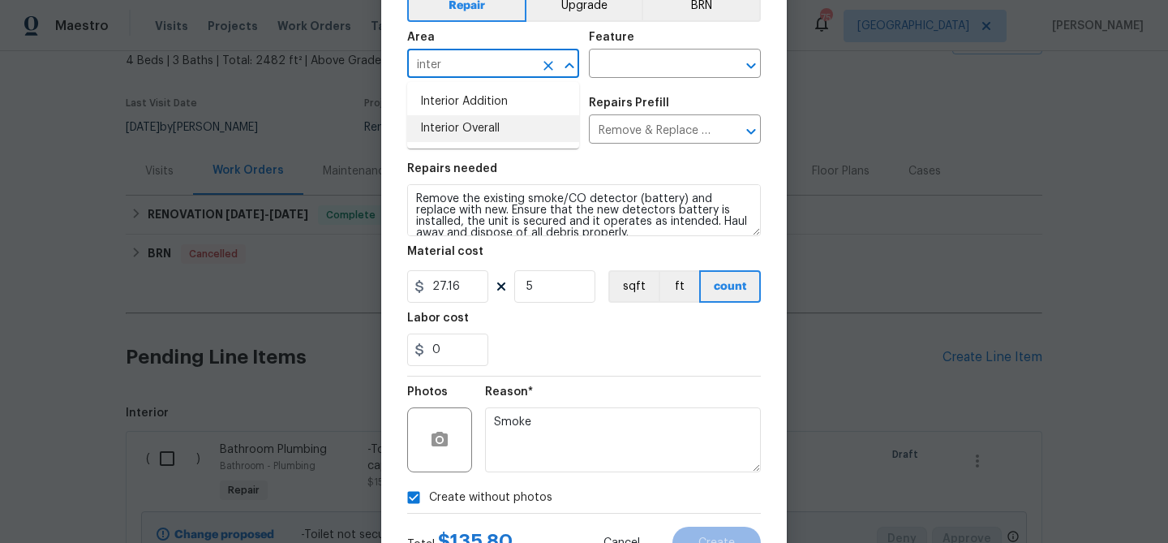
click at [522, 125] on li "Interior Overall" at bounding box center [493, 128] width 172 height 27
type input "Interior Overall"
click at [636, 59] on input "text" at bounding box center [652, 65] width 127 height 25
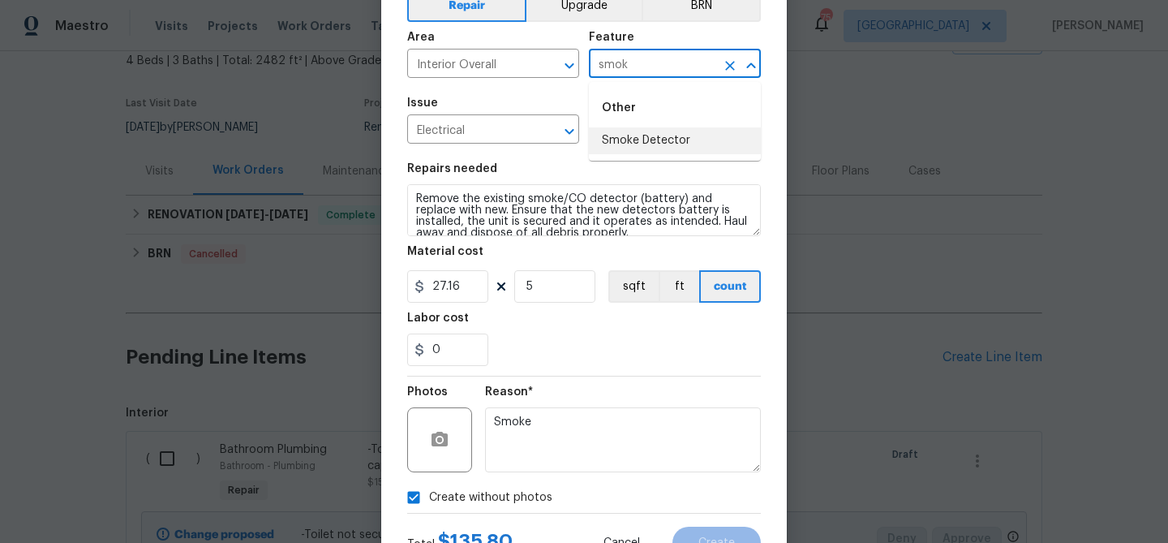
type input "smok"
click at [634, 174] on div "Repairs needed" at bounding box center [584, 173] width 354 height 21
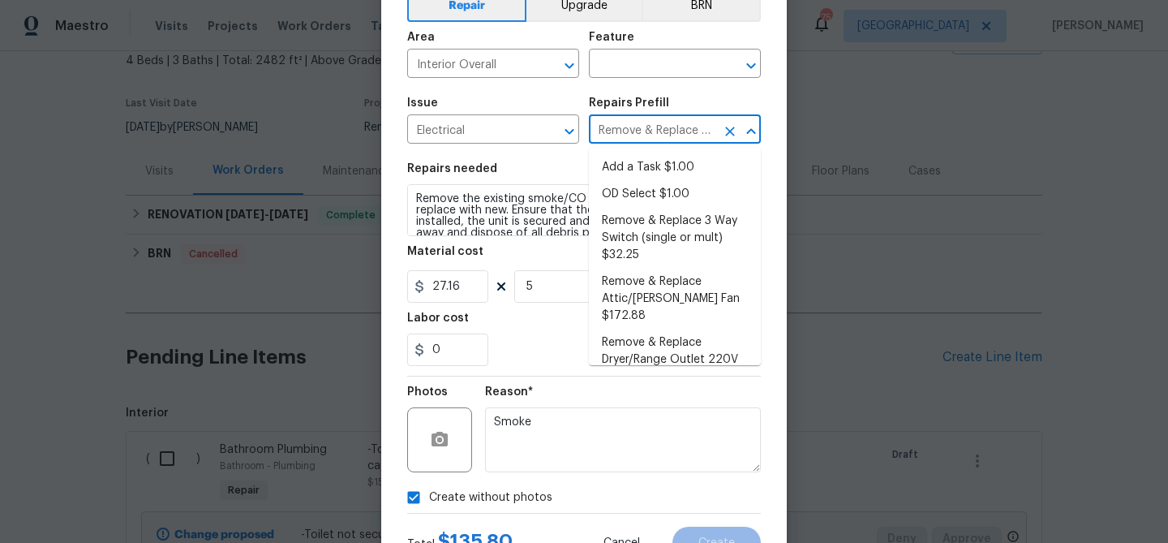
click at [637, 138] on input "Remove & Replace Smoke/CO Detector (battery) $27.16" at bounding box center [652, 130] width 127 height 25
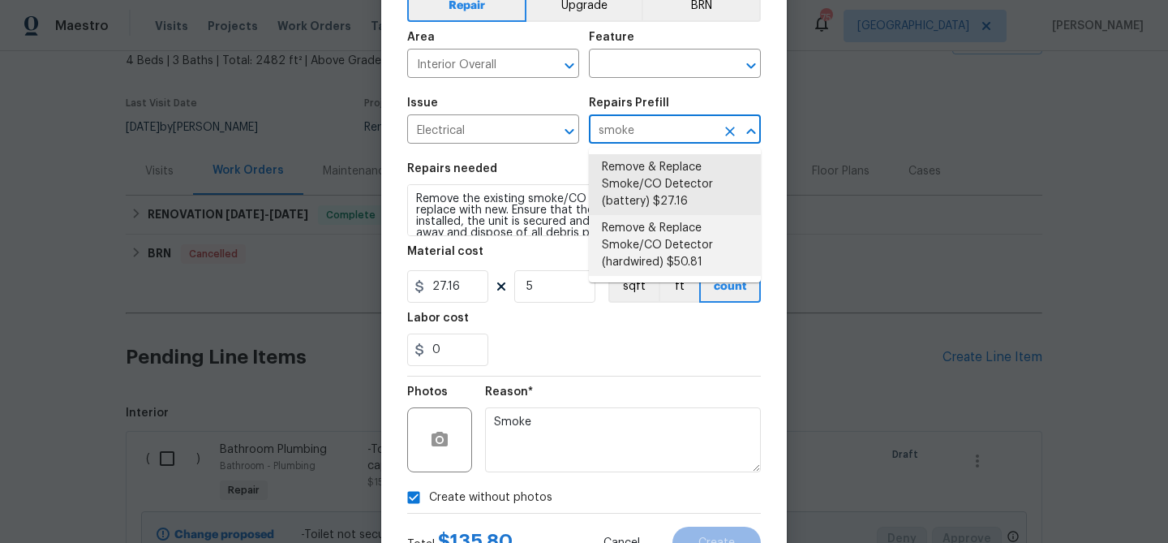
click at [638, 231] on li "Remove & Replace Smoke/CO Detector (hardwired) $50.81" at bounding box center [675, 245] width 172 height 61
type input "Remove & Replace Smoke/CO Detector (hardwired) $50.81"
type textarea "Remove the existing smoke/CO detector (hardwired) and replace with new. Ensure …"
type input "50.81"
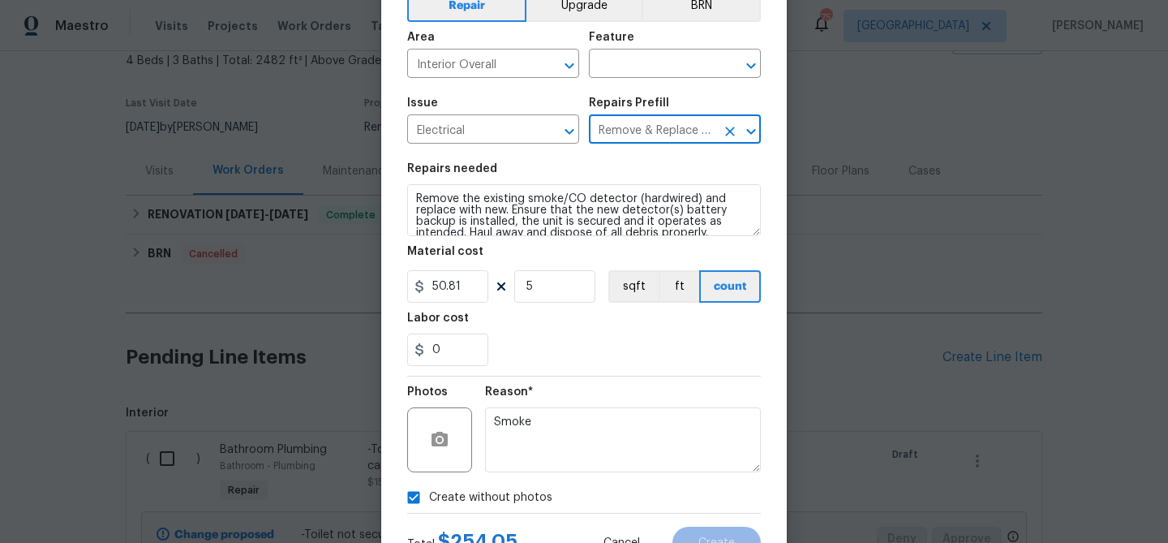
scroll to position [157, 0]
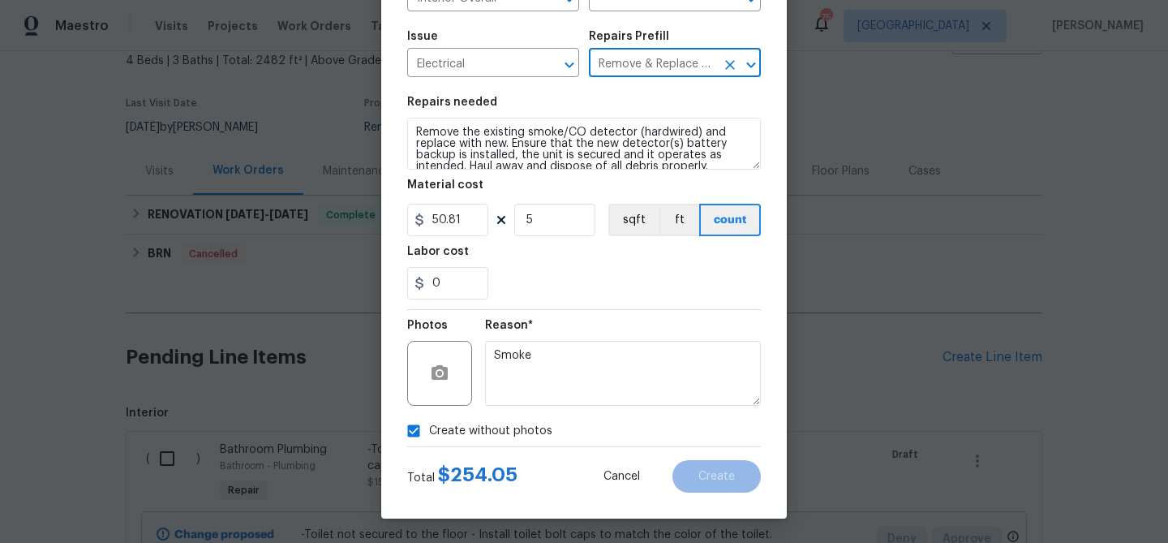
type input "Remove & Replace Smoke/CO Detector (hardwired) $50.81"
click at [571, 374] on textarea "Smoke" at bounding box center [623, 373] width 276 height 65
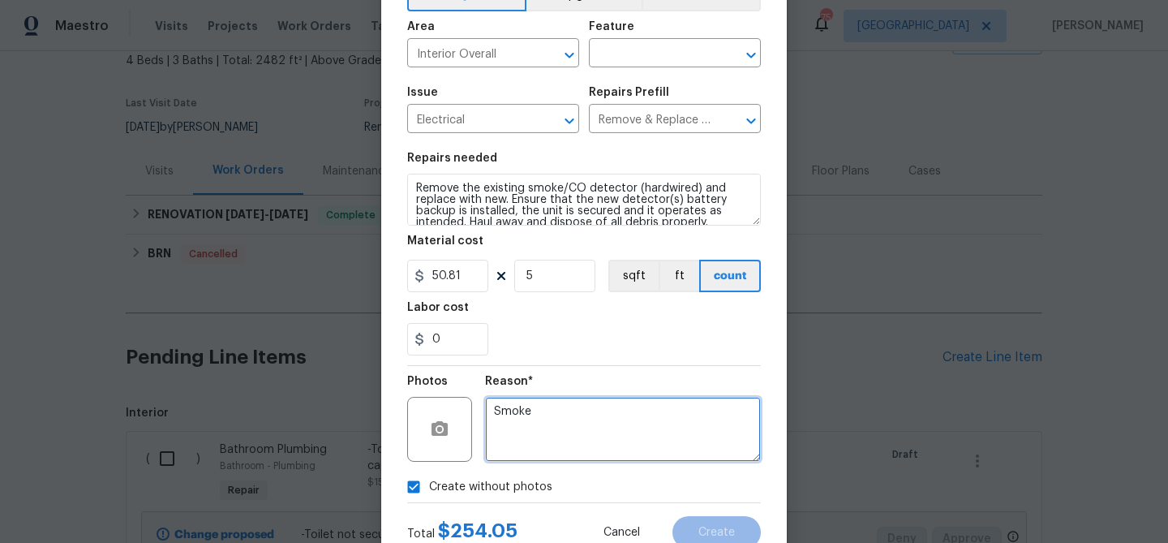
scroll to position [97, 0]
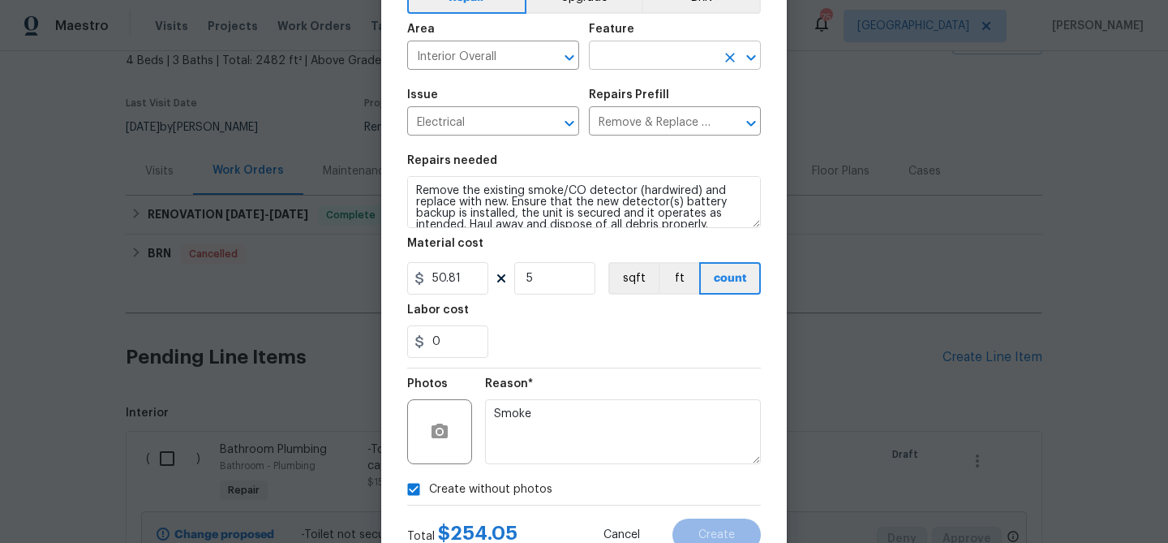
click at [614, 61] on input "text" at bounding box center [652, 57] width 127 height 25
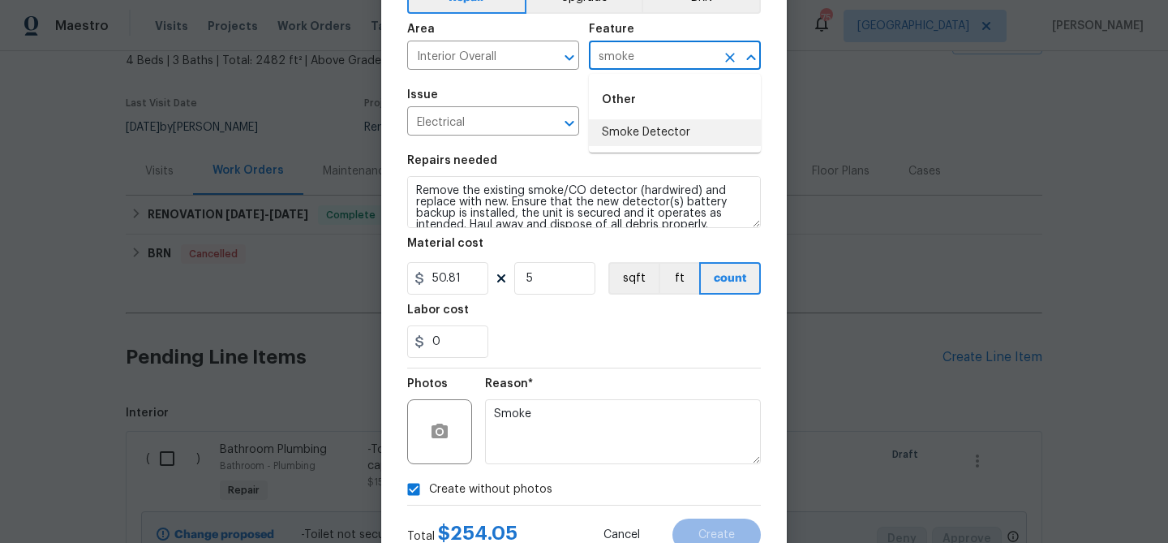
click at [632, 130] on li "Smoke Detector" at bounding box center [675, 132] width 172 height 27
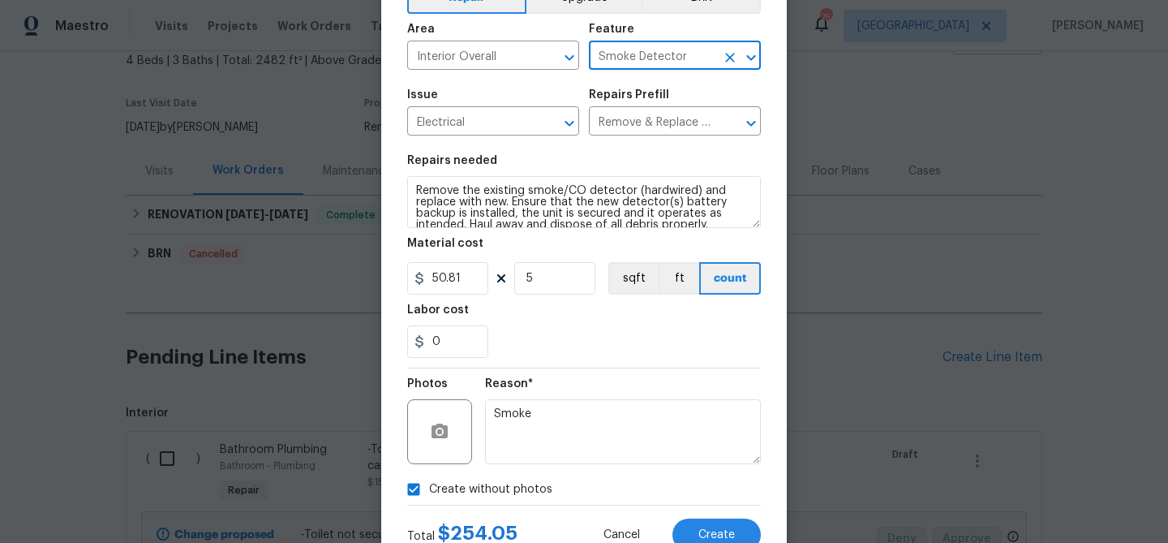
scroll to position [157, 0]
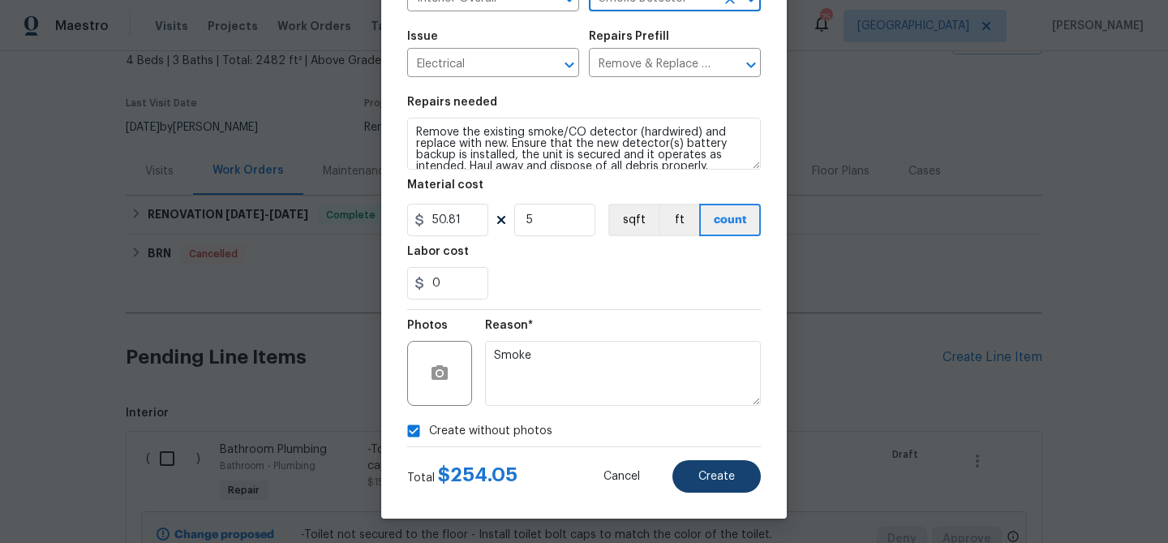
type input "Smoke Detector"
click at [733, 480] on span "Create" at bounding box center [716, 477] width 37 height 12
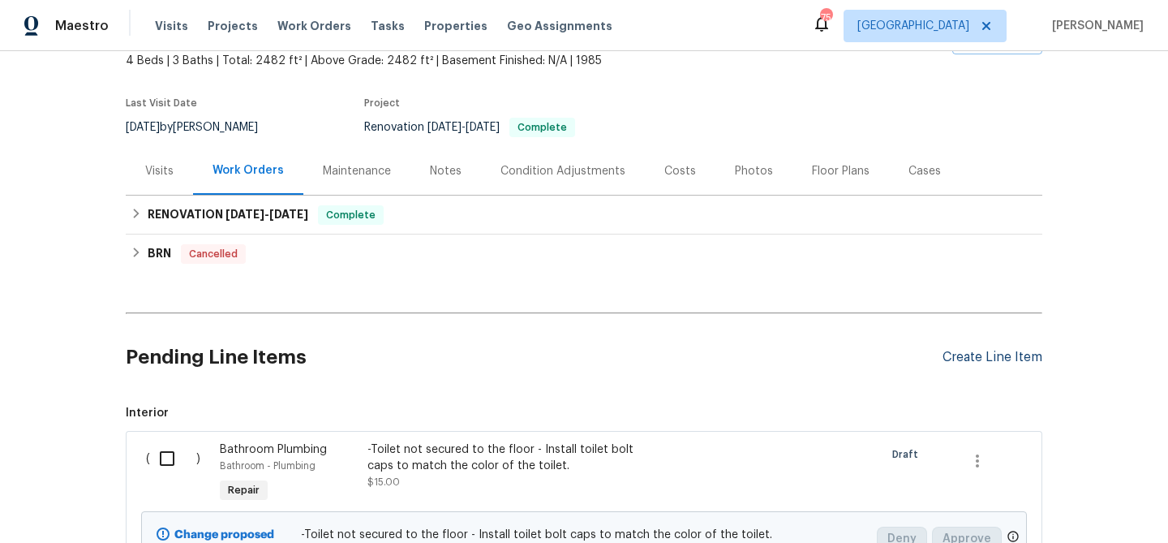
click at [969, 352] on div "Create Line Item" at bounding box center [993, 357] width 100 height 15
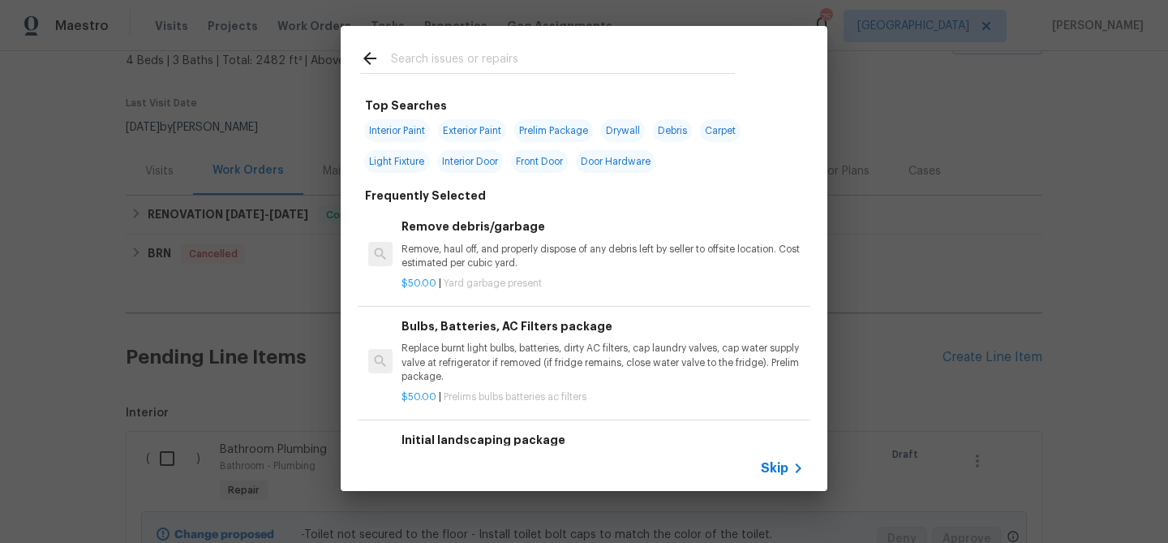
click at [448, 54] on input "text" at bounding box center [563, 61] width 344 height 24
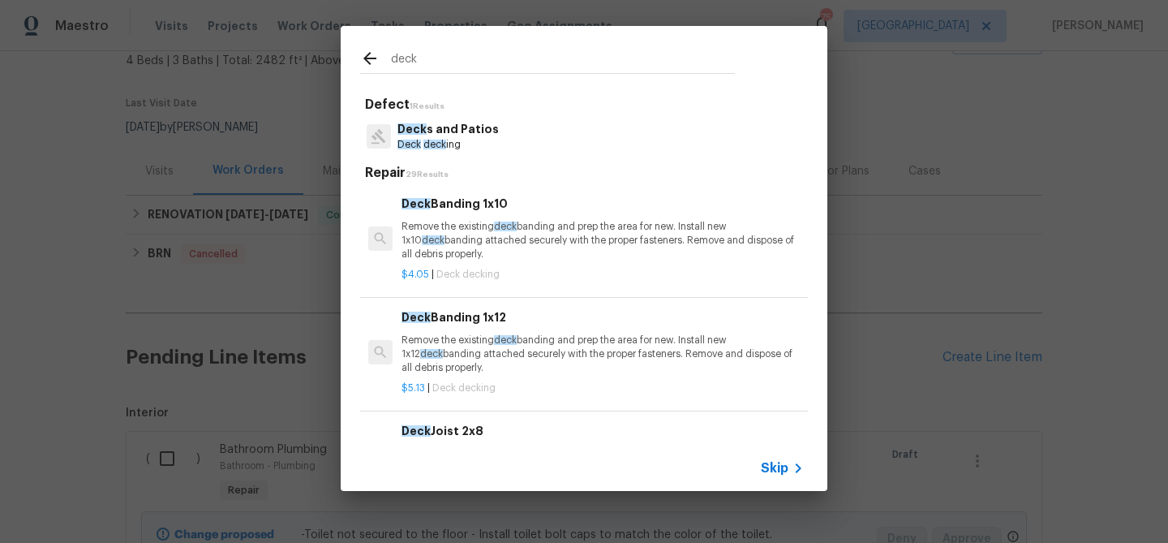
type input "deck"
click at [460, 226] on p "Remove the existing deck banding and prep the area for new. Install new 1x10 de…" at bounding box center [603, 240] width 402 height 41
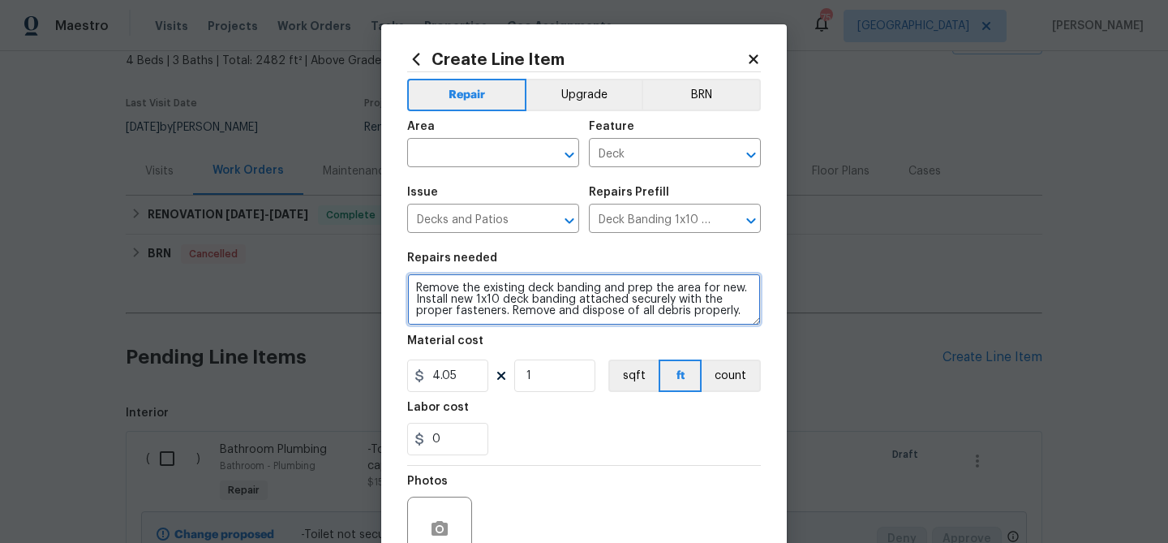
click at [457, 293] on textarea "Remove the existing deck banding and prep the area for new. Install new 1x10 de…" at bounding box center [584, 299] width 354 height 52
paste textarea "- Deck not securely connected see pg 17 (outer band pulling away"
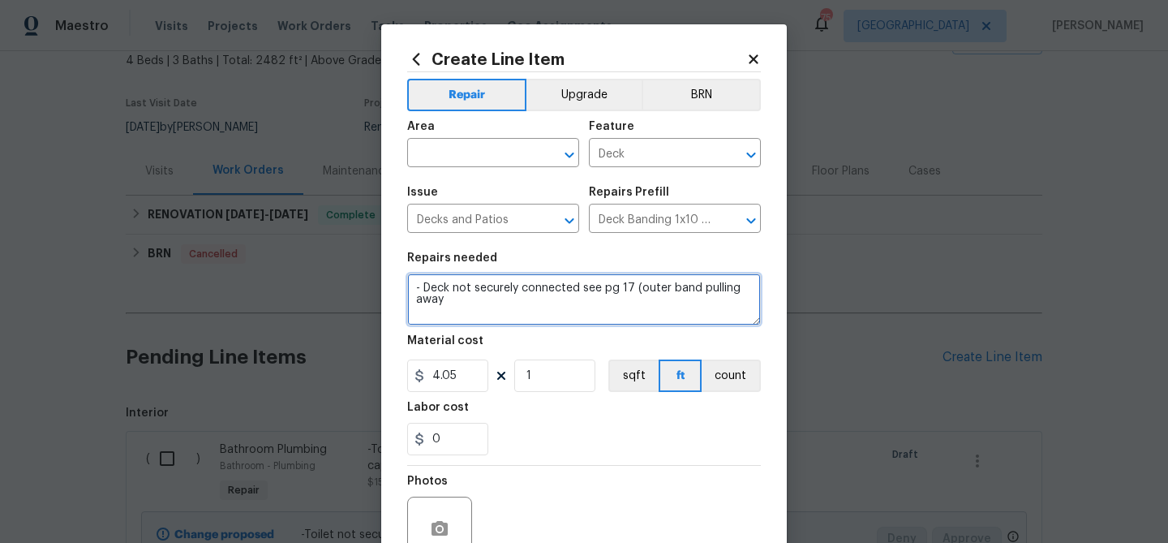
click at [630, 285] on textarea "- Deck not securely connected see pg 17 (outer band pulling away" at bounding box center [584, 299] width 354 height 52
type textarea "- Deck not securely connected (outer band pulling away"
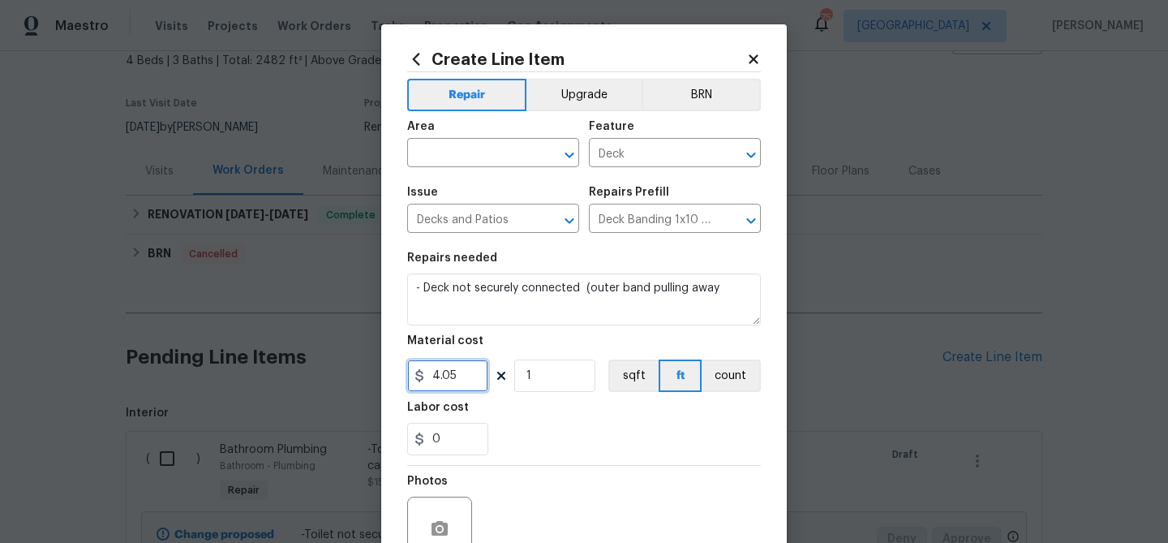
click at [447, 370] on input "4.05" at bounding box center [447, 375] width 81 height 32
type input "300"
click at [535, 417] on div "Labor cost" at bounding box center [584, 412] width 354 height 21
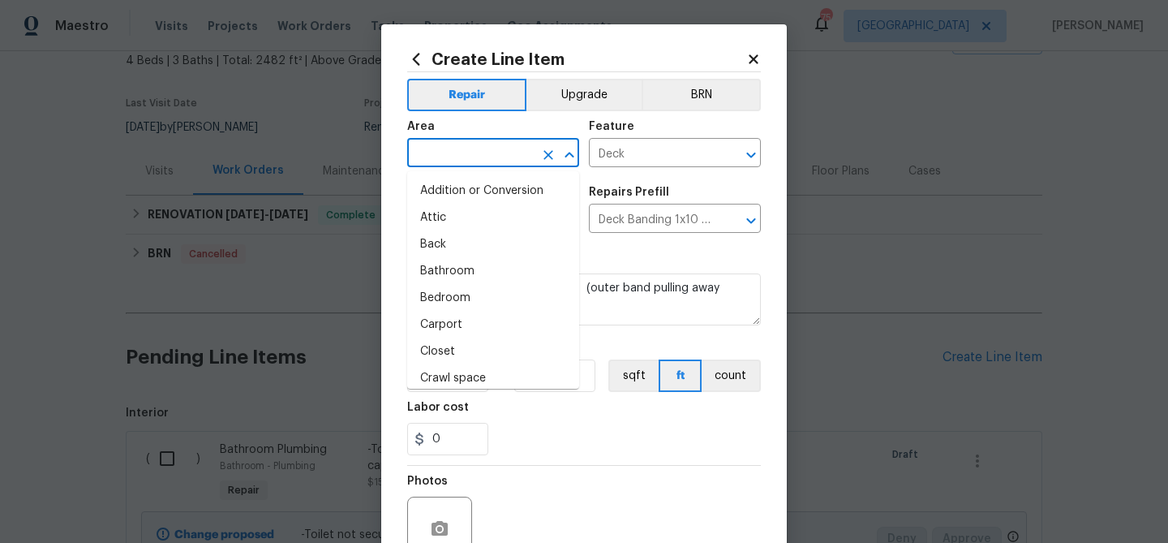
click at [445, 151] on input "text" at bounding box center [470, 154] width 127 height 25
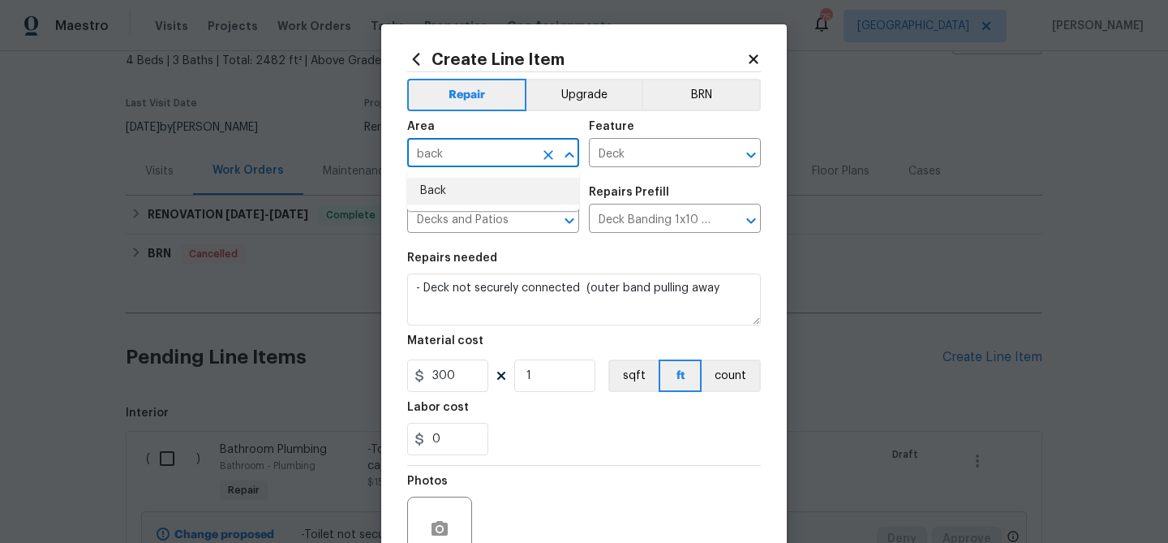
click at [439, 190] on li "Back" at bounding box center [493, 191] width 172 height 27
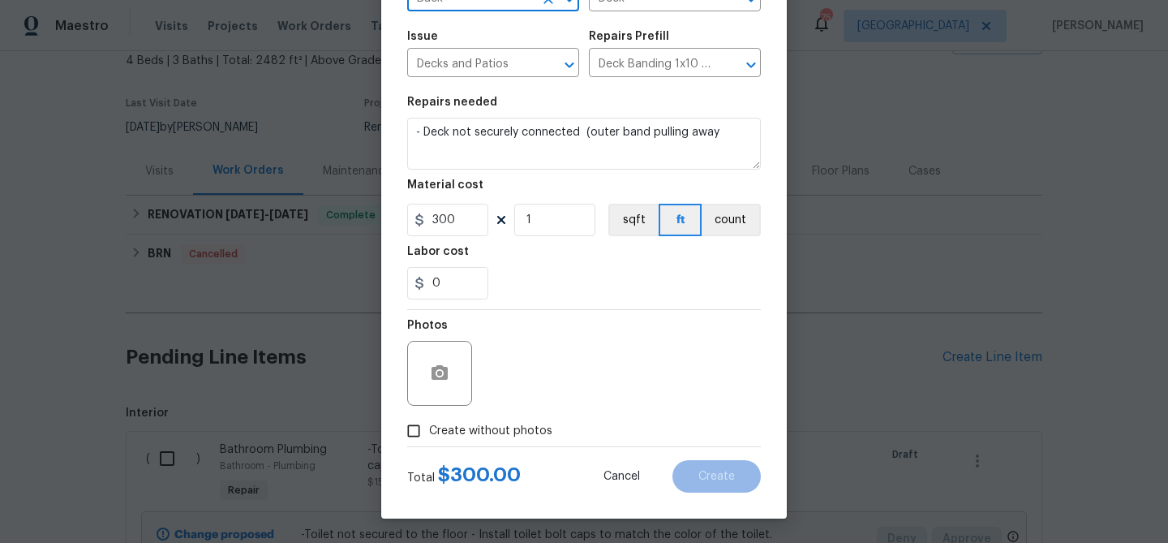
type input "Back"
click at [483, 425] on span "Create without photos" at bounding box center [490, 431] width 123 height 17
click at [429, 425] on input "Create without photos" at bounding box center [413, 430] width 31 height 31
checkbox input "true"
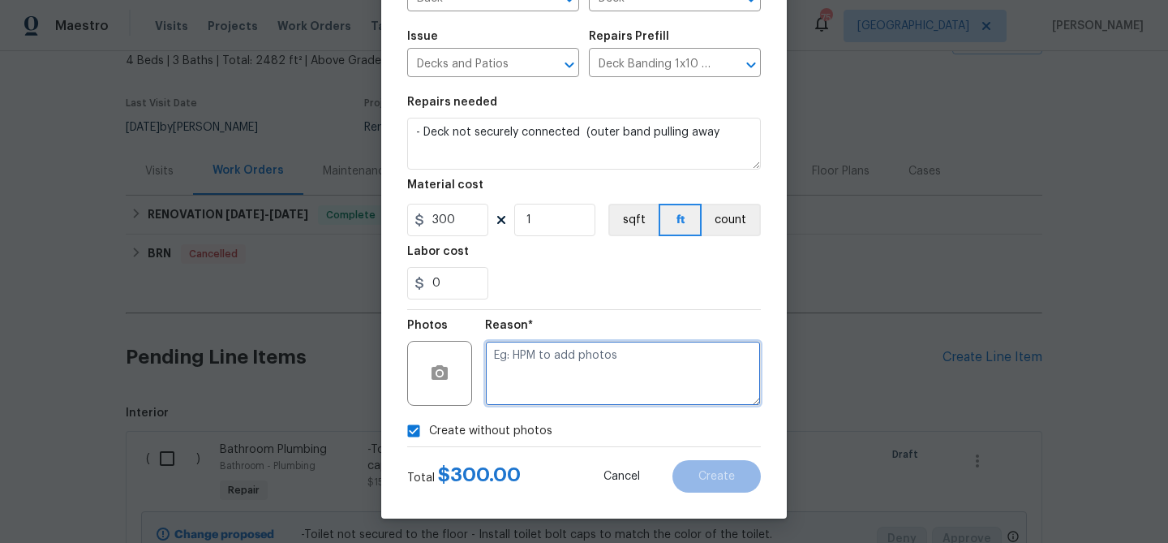
click at [519, 393] on textarea at bounding box center [623, 373] width 276 height 65
type textarea "deck"
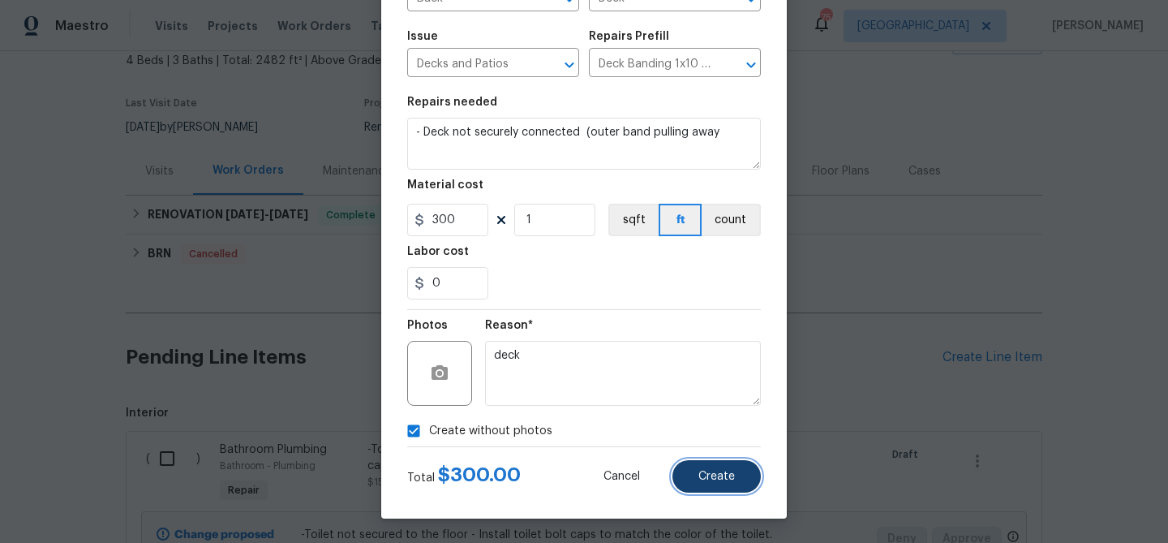
click at [727, 477] on span "Create" at bounding box center [716, 477] width 37 height 12
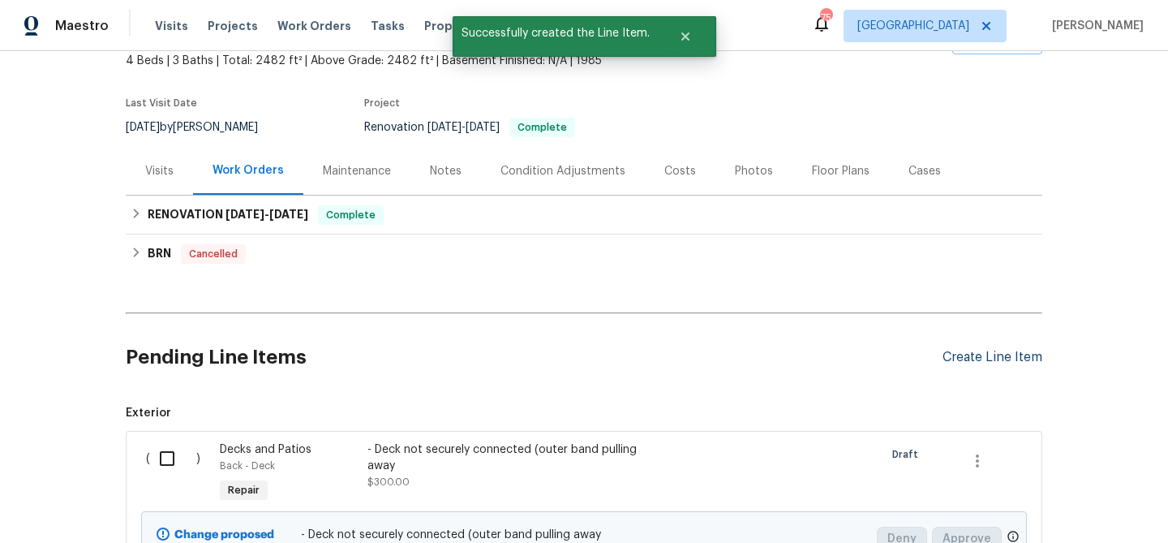
click at [950, 356] on div "Create Line Item" at bounding box center [993, 357] width 100 height 15
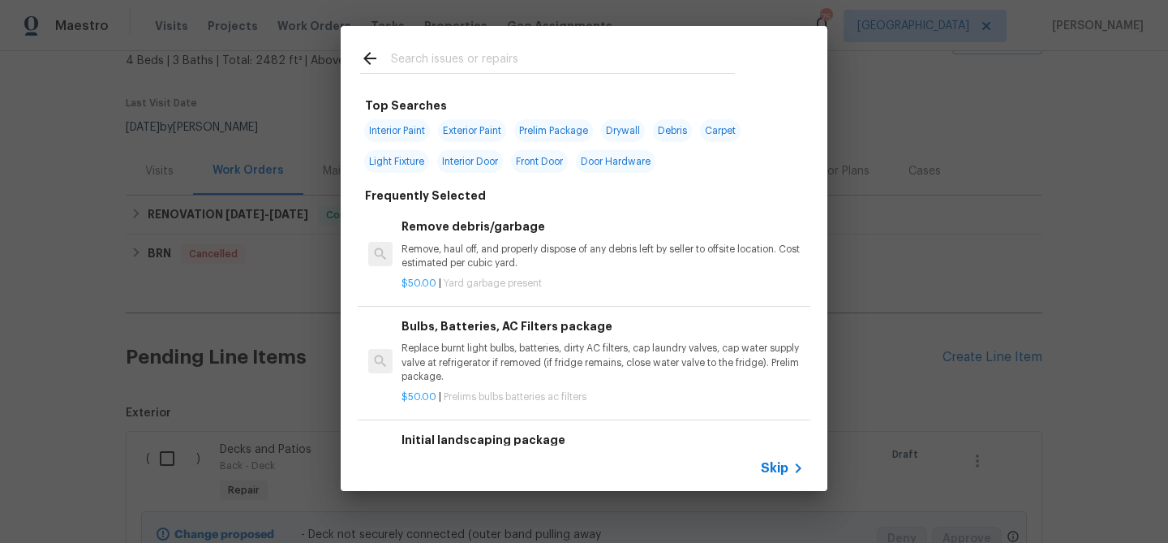
click at [483, 56] on input "text" at bounding box center [563, 61] width 344 height 24
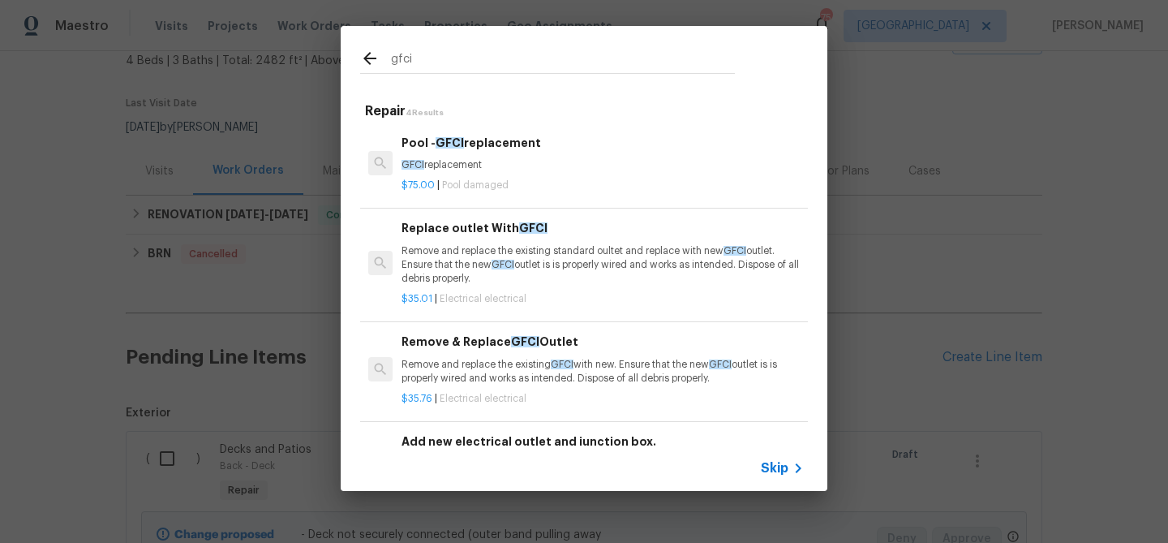
type input "gfci"
click at [459, 251] on p "Remove and replace the existing standard oultet and replace with new GFCI outle…" at bounding box center [603, 264] width 402 height 41
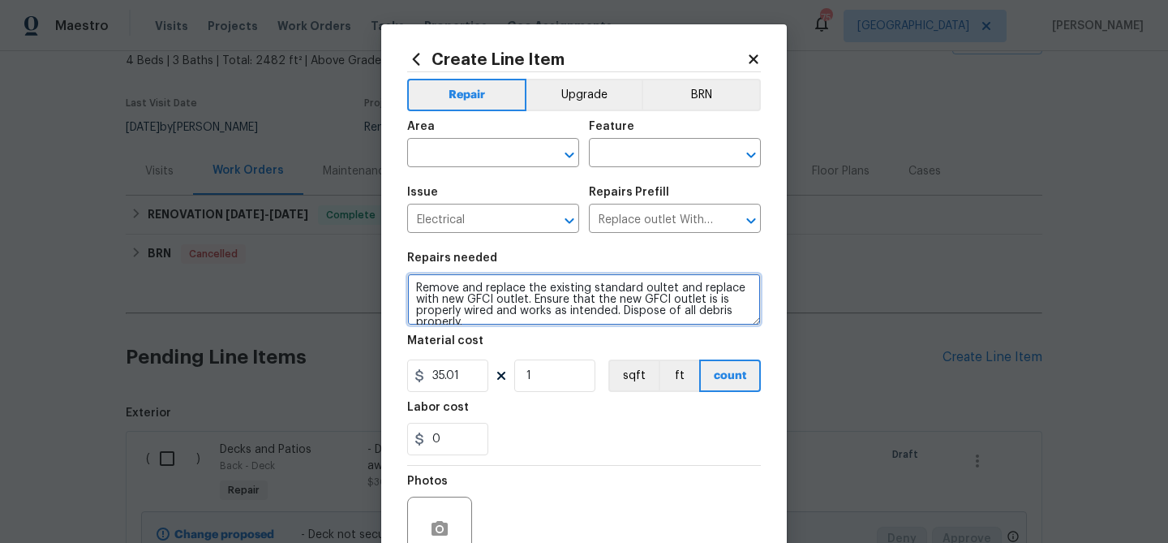
click at [441, 285] on textarea "Remove and replace the existing standard oultet and replace with new GFCI outle…" at bounding box center [584, 299] width 354 height 52
paste textarea "- kitchen receptical on the tile backsplash is not secure (pg34)"
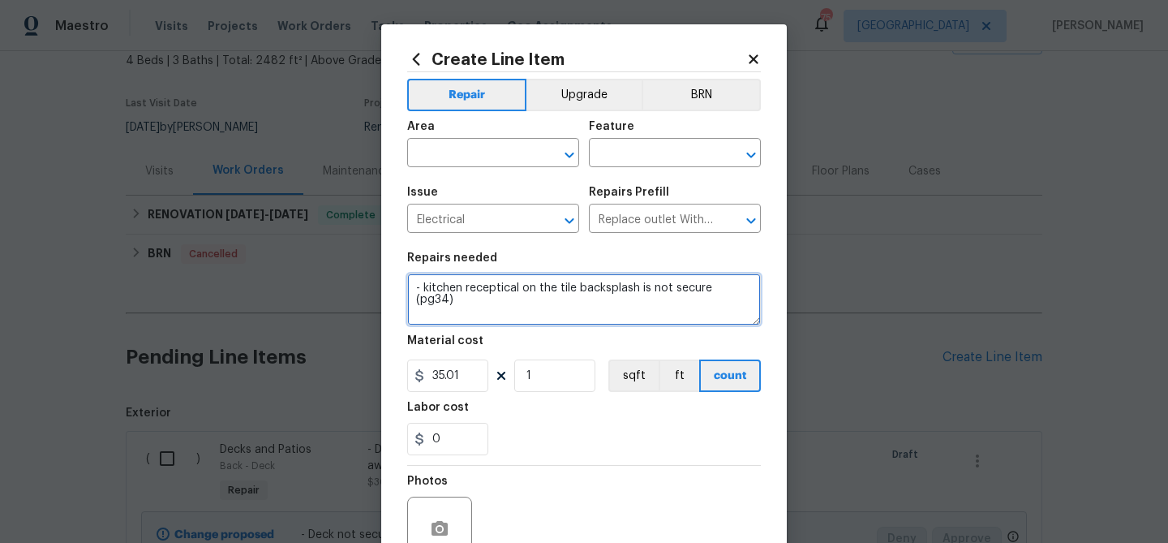
scroll to position [0, 0]
click at [754, 285] on textarea "- kitchen receptical on the tile backsplash is not secure (pg34)" at bounding box center [584, 299] width 354 height 52
type textarea "- kitchen receptical on the tile backsplash is not secure"
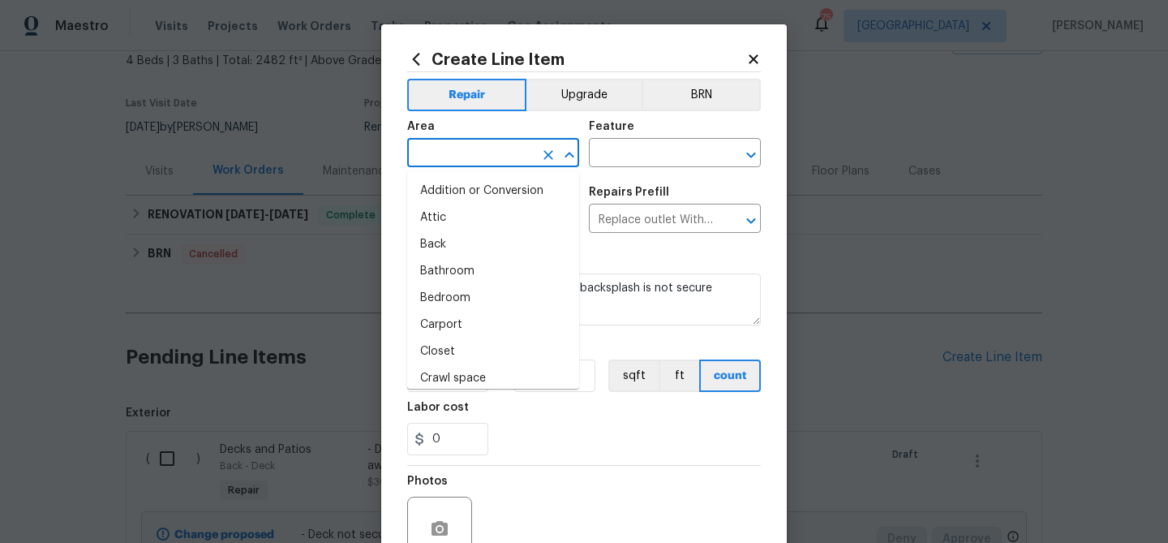
click at [501, 165] on input "text" at bounding box center [470, 154] width 127 height 25
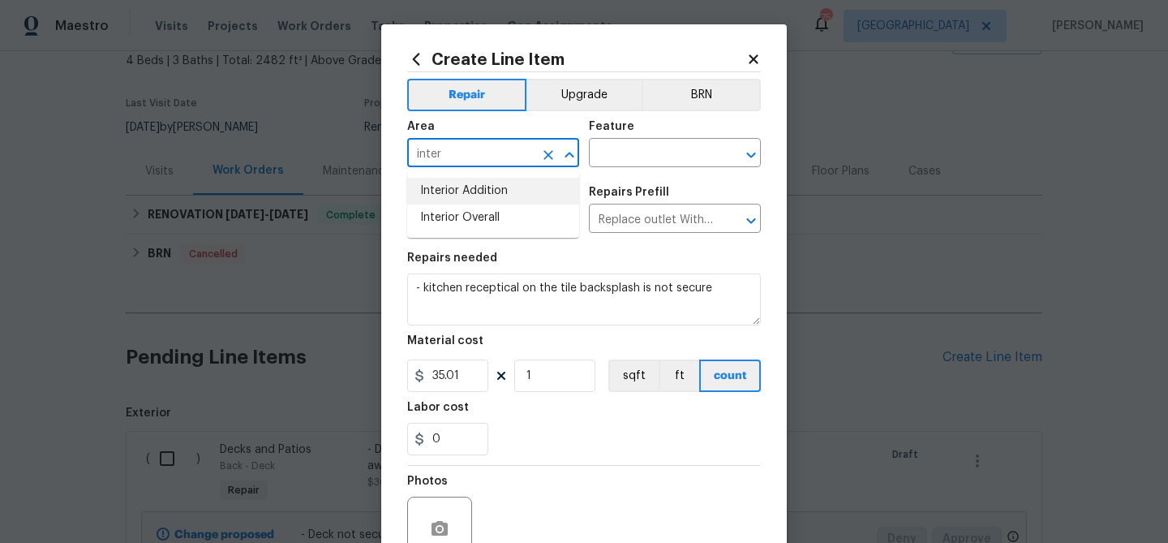
click at [475, 159] on input "inter" at bounding box center [470, 154] width 127 height 25
click at [461, 188] on li "Kitchen" at bounding box center [493, 191] width 172 height 27
type input "Kitchen"
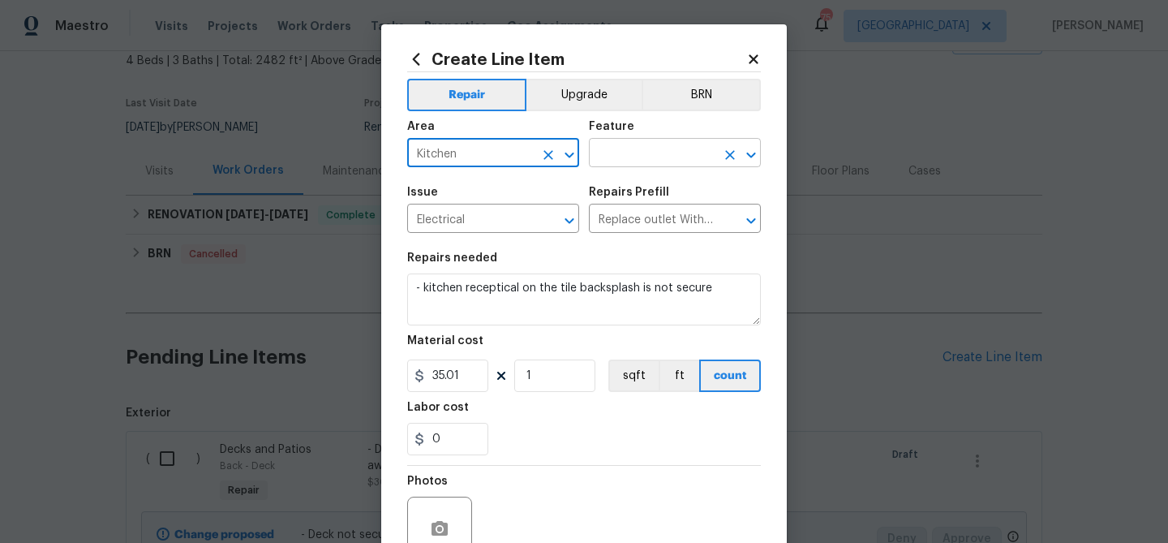
click at [662, 148] on input "text" at bounding box center [652, 154] width 127 height 25
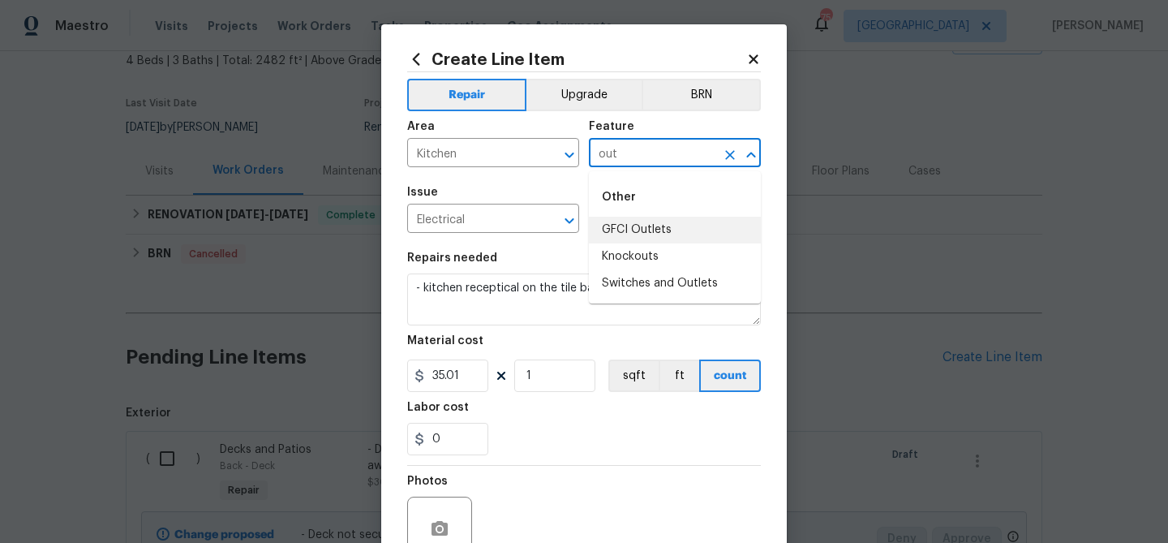
click at [659, 230] on li "GFCI Outlets" at bounding box center [675, 230] width 172 height 27
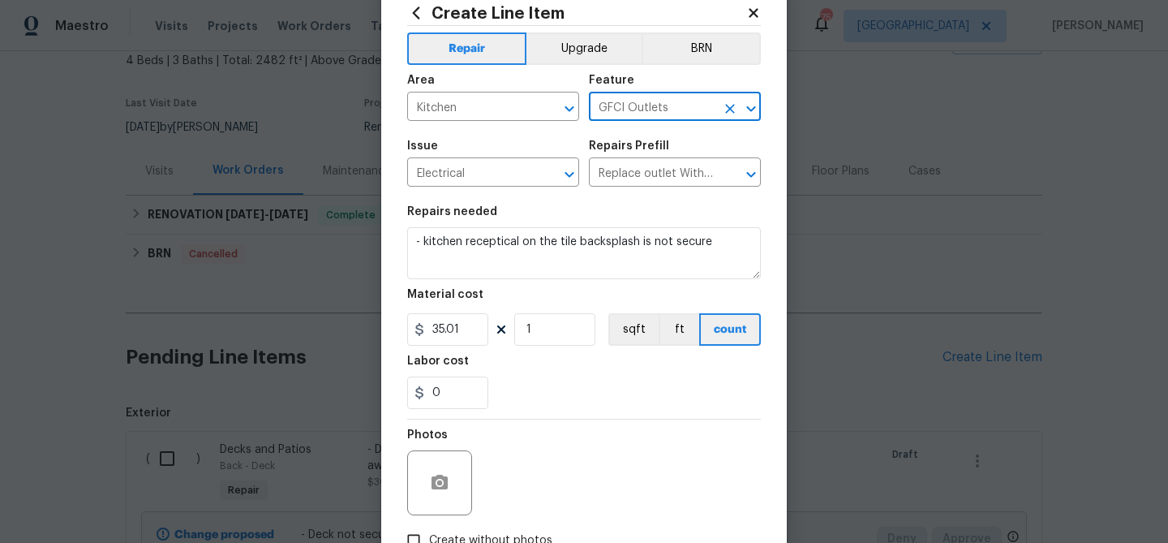
scroll to position [119, 0]
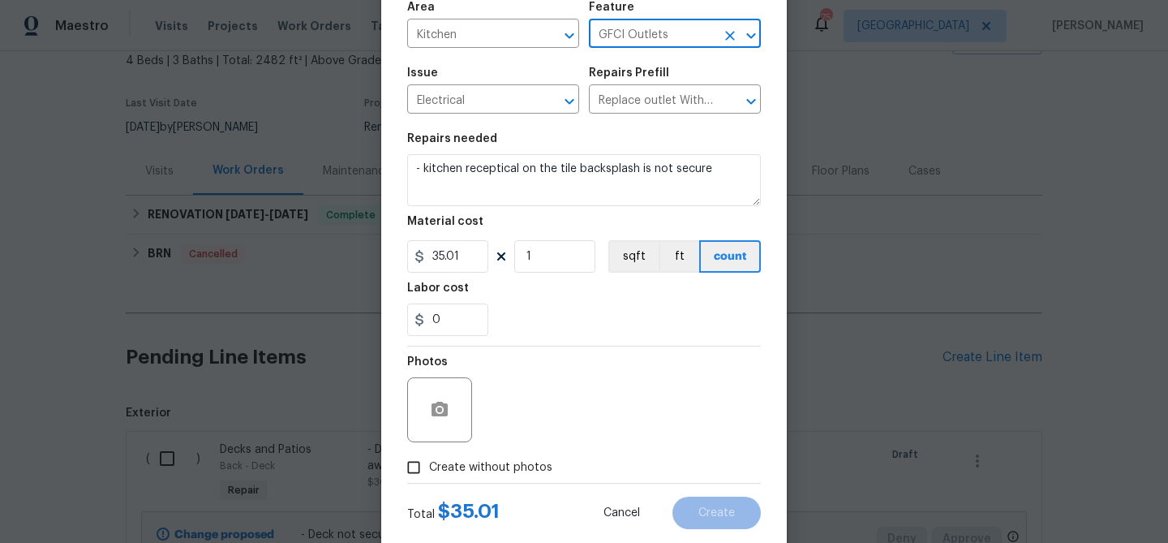
type input "GFCI Outlets"
click at [468, 264] on input "35.01" at bounding box center [447, 256] width 81 height 32
type input "35"
click at [610, 274] on section "Repairs needed - kitchen receptical on the tile backsplash is not secure Materi…" at bounding box center [584, 234] width 354 height 222
click at [488, 469] on span "Create without photos" at bounding box center [490, 467] width 123 height 17
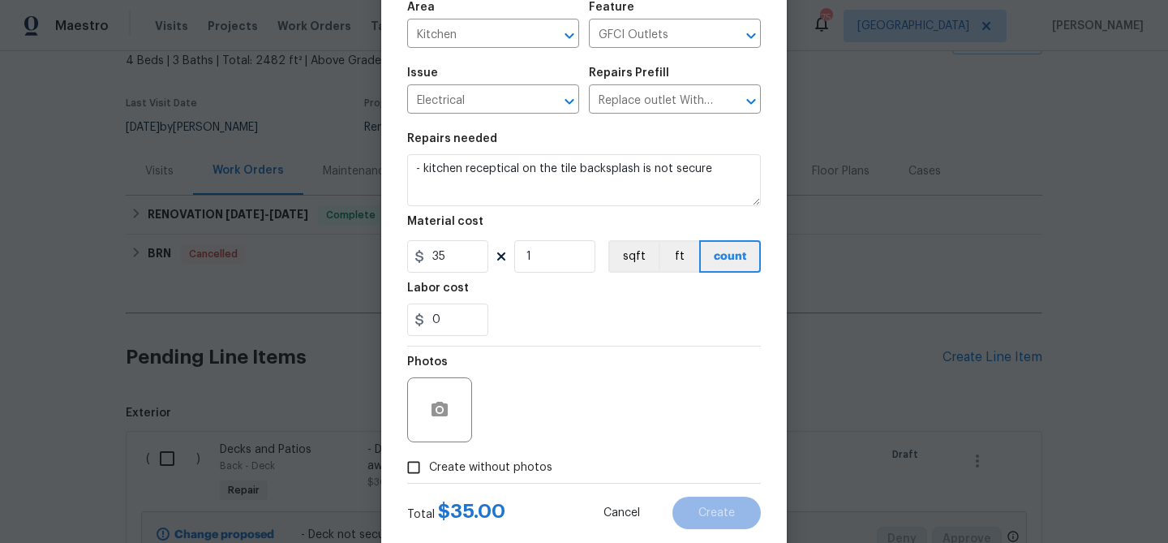
click at [429, 469] on input "Create without photos" at bounding box center [413, 467] width 31 height 31
checkbox input "true"
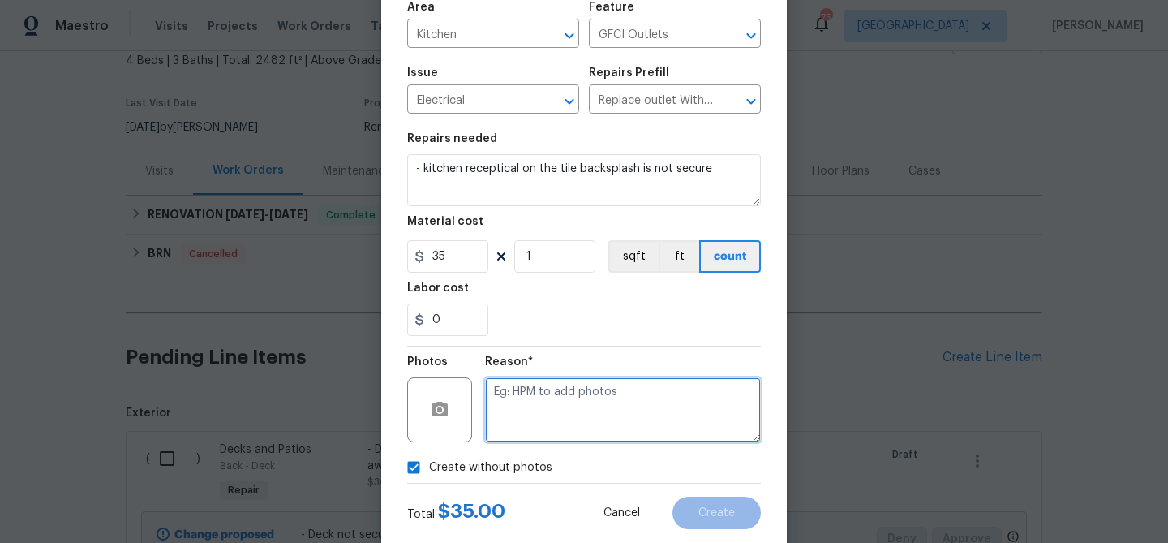
click at [536, 388] on textarea at bounding box center [623, 409] width 276 height 65
type textarea "outlet"
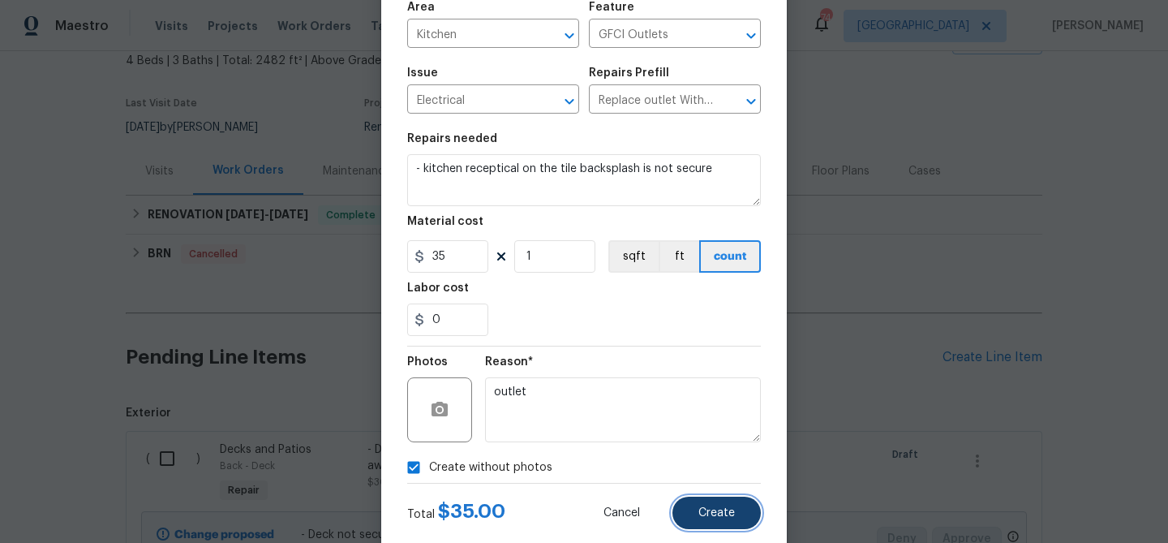
click at [704, 505] on button "Create" at bounding box center [717, 512] width 88 height 32
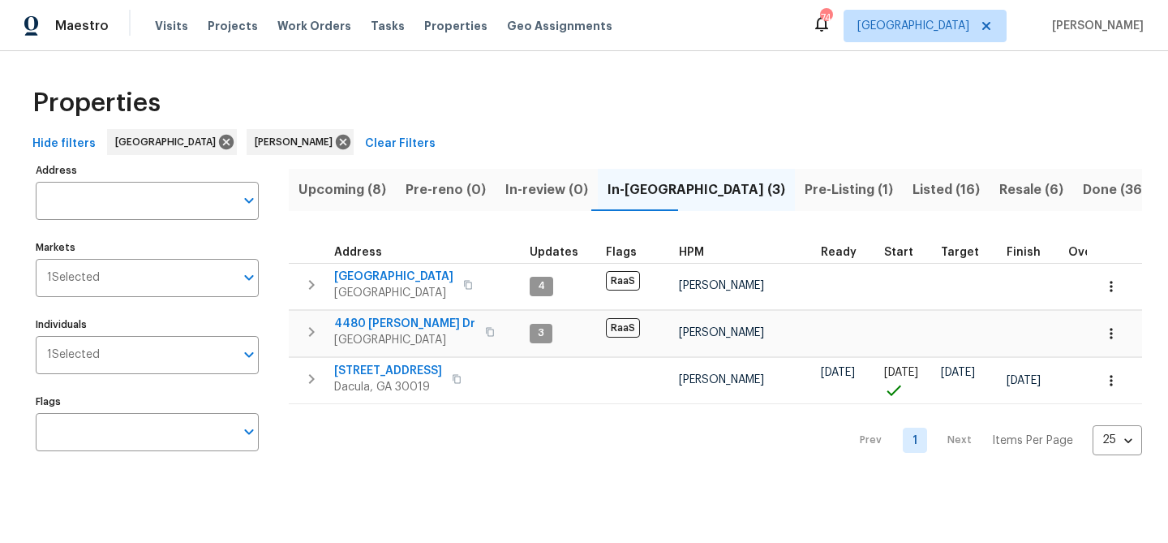
click at [913, 184] on span "Listed (16)" at bounding box center [946, 189] width 67 height 23
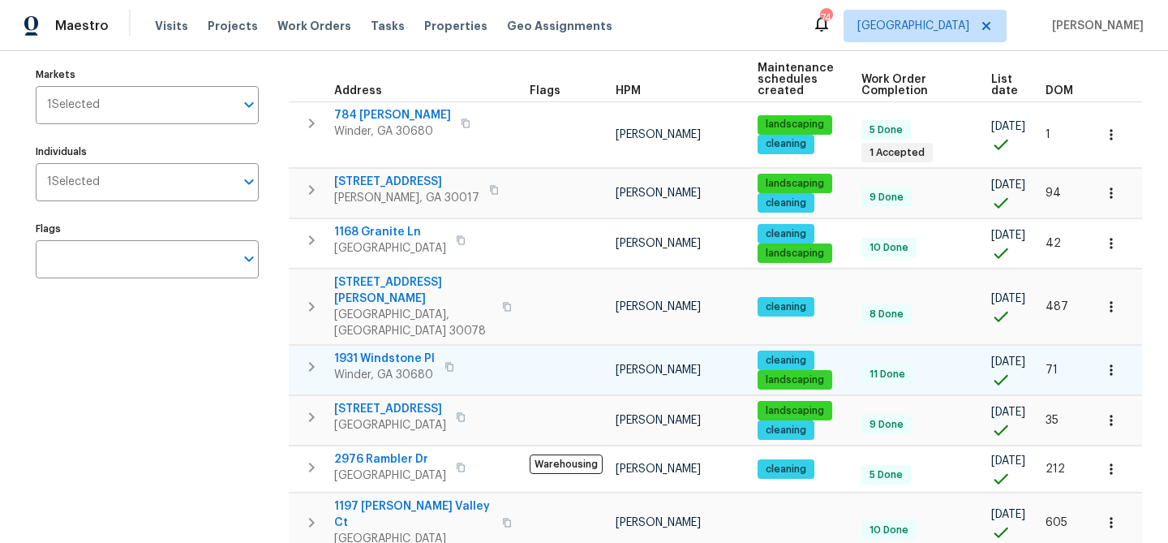
scroll to position [174, 0]
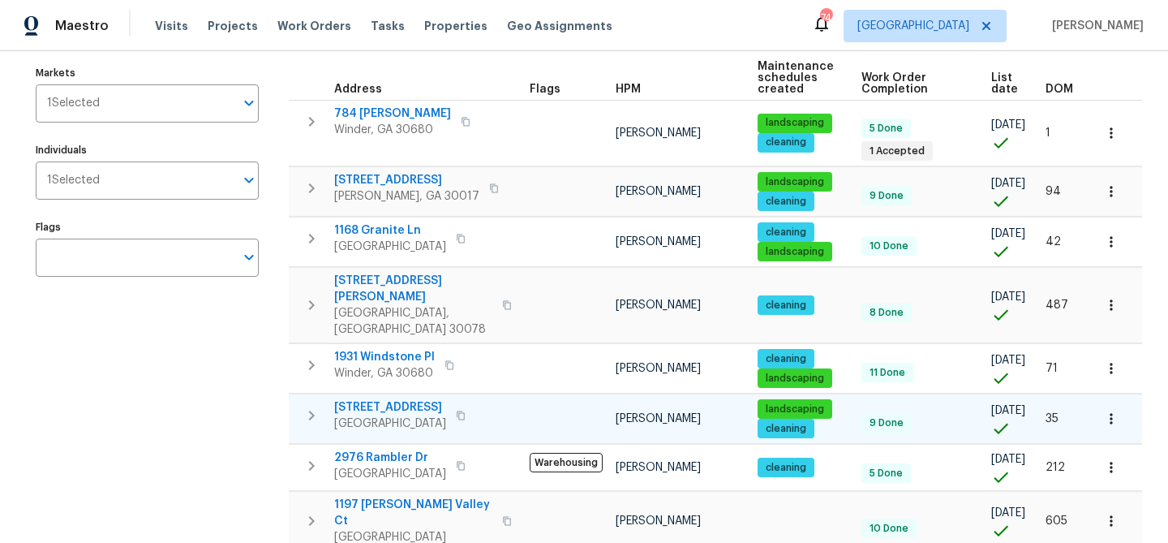
click at [383, 399] on span "[STREET_ADDRESS]" at bounding box center [390, 407] width 112 height 16
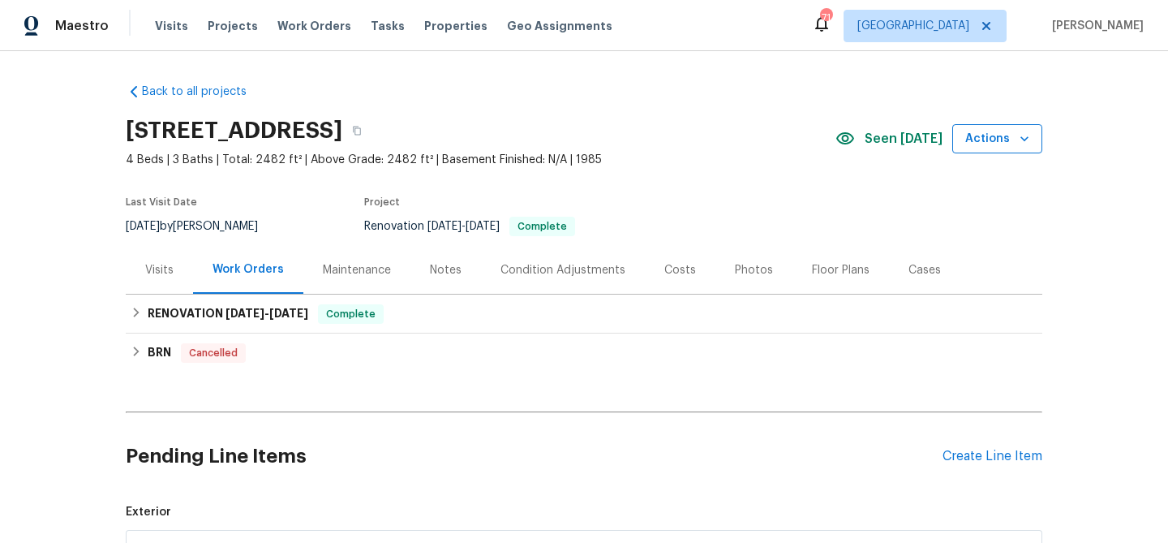
click at [1015, 142] on span "Actions" at bounding box center [997, 139] width 64 height 20
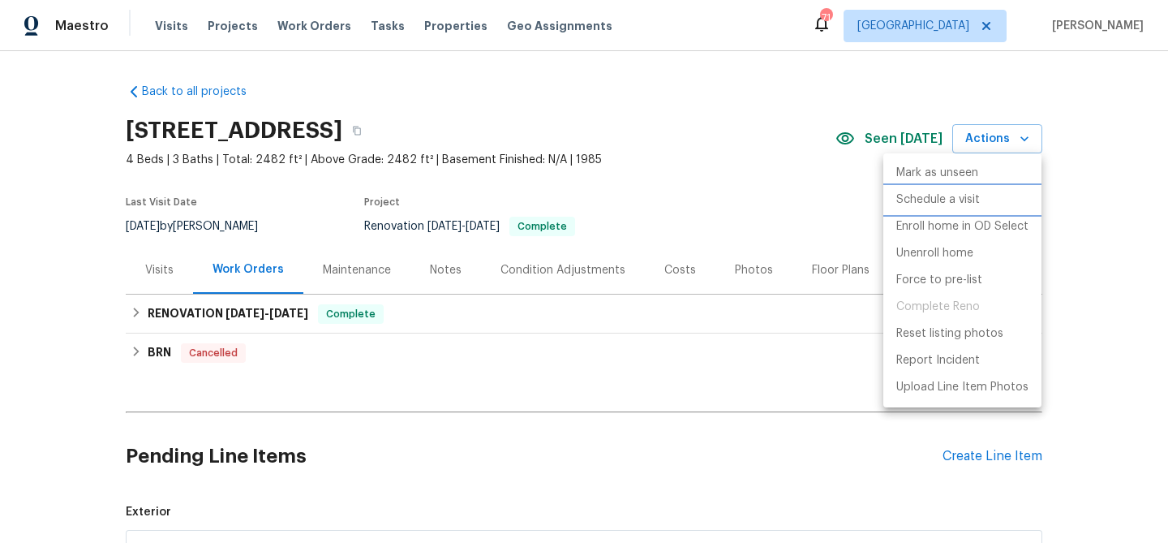
click at [950, 197] on p "Schedule a visit" at bounding box center [938, 199] width 84 height 17
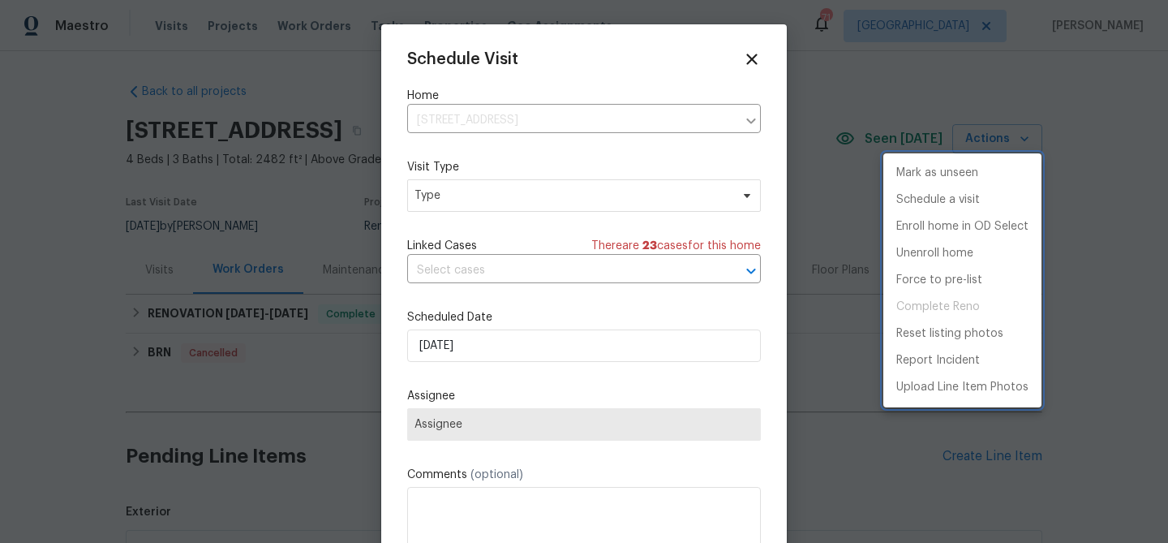
click at [515, 200] on div at bounding box center [584, 271] width 1168 height 543
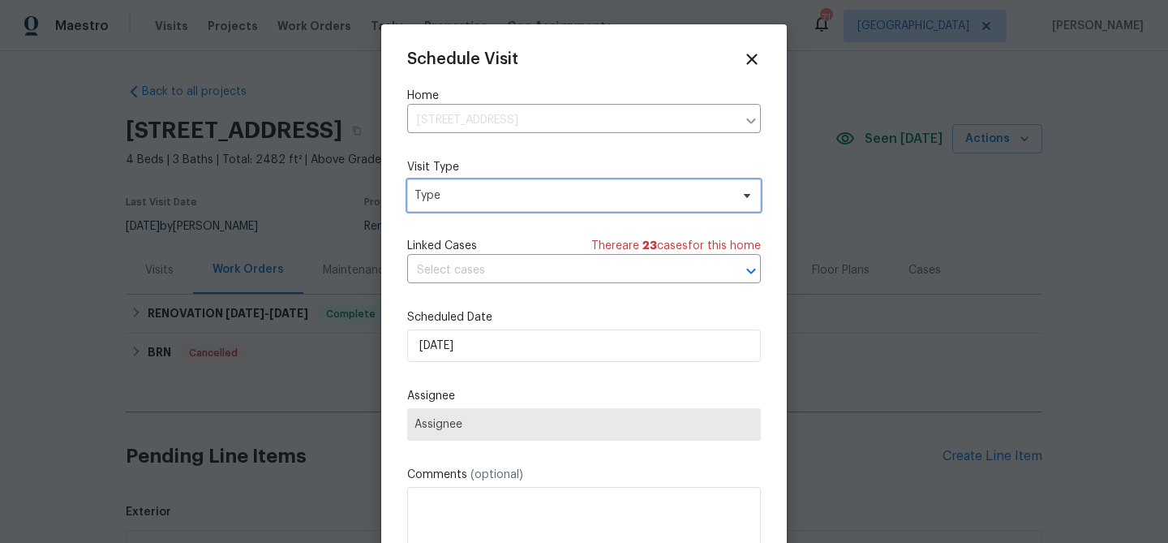
click at [515, 200] on span "Type" at bounding box center [573, 195] width 316 height 16
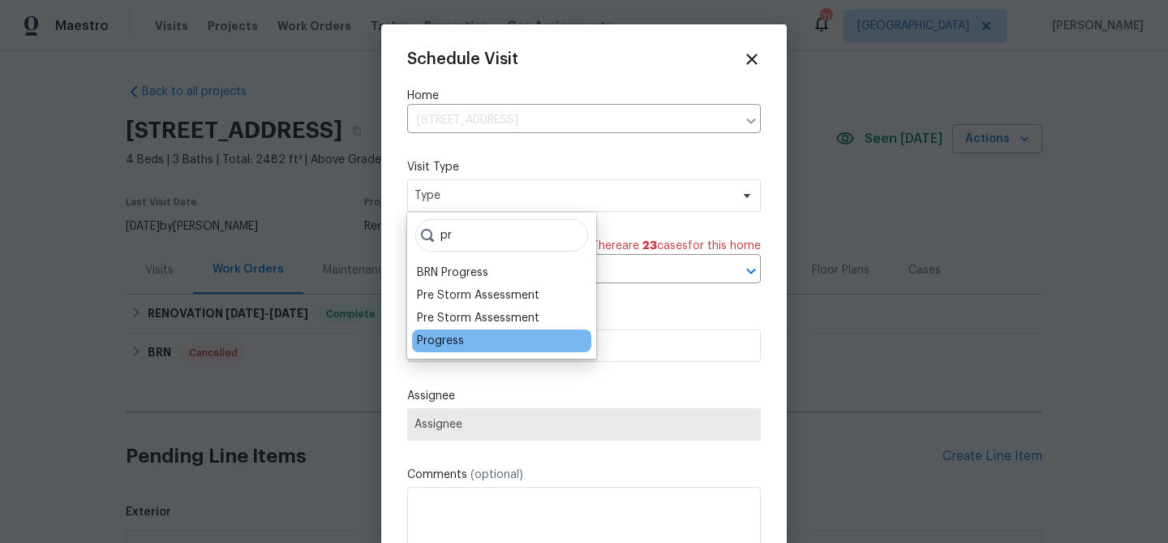
type input "pr"
click at [476, 334] on div "Progress" at bounding box center [501, 340] width 179 height 23
click at [451, 342] on div "Progress" at bounding box center [440, 341] width 47 height 16
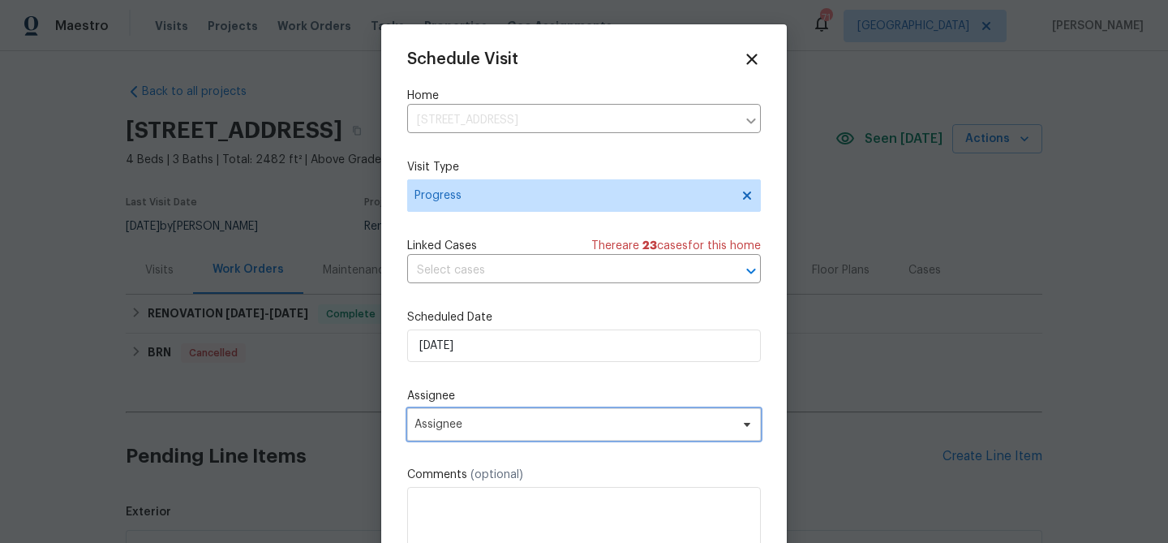
click at [475, 430] on span "Assignee" at bounding box center [574, 424] width 318 height 13
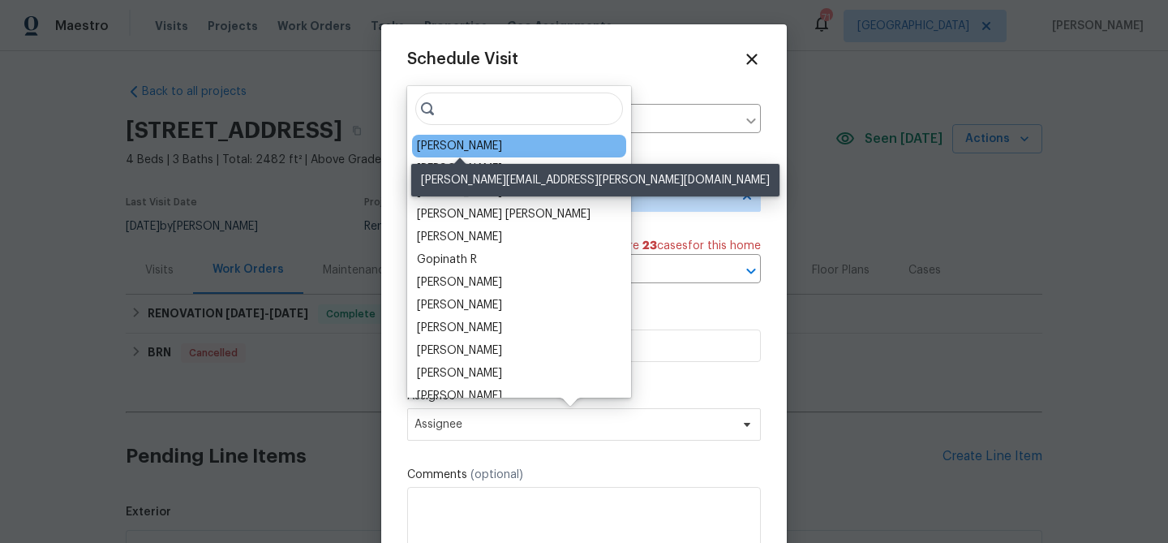
click at [482, 152] on div "[PERSON_NAME]" at bounding box center [459, 146] width 85 height 16
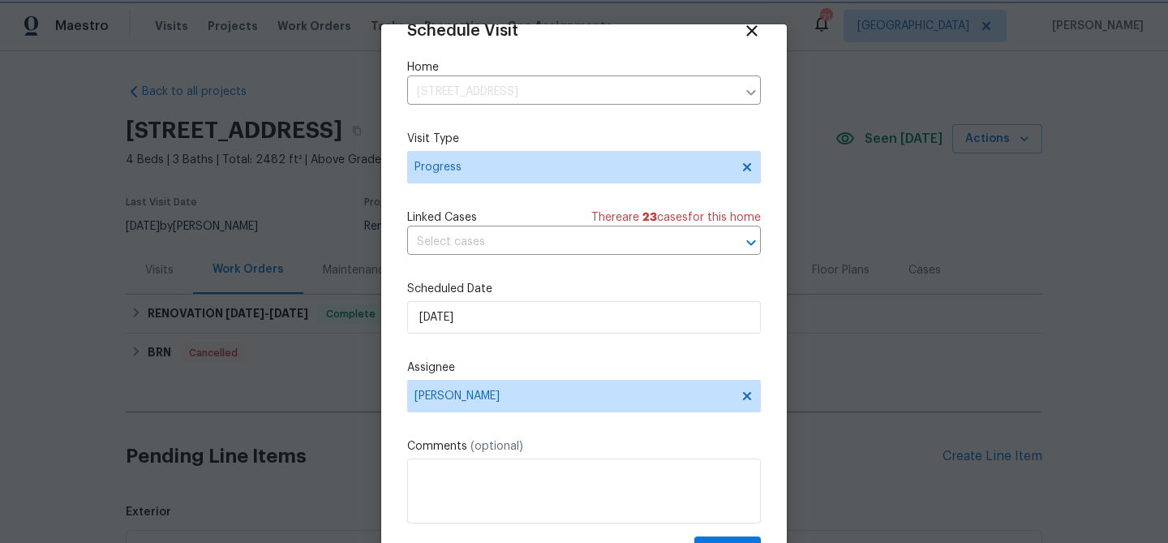
scroll to position [74, 0]
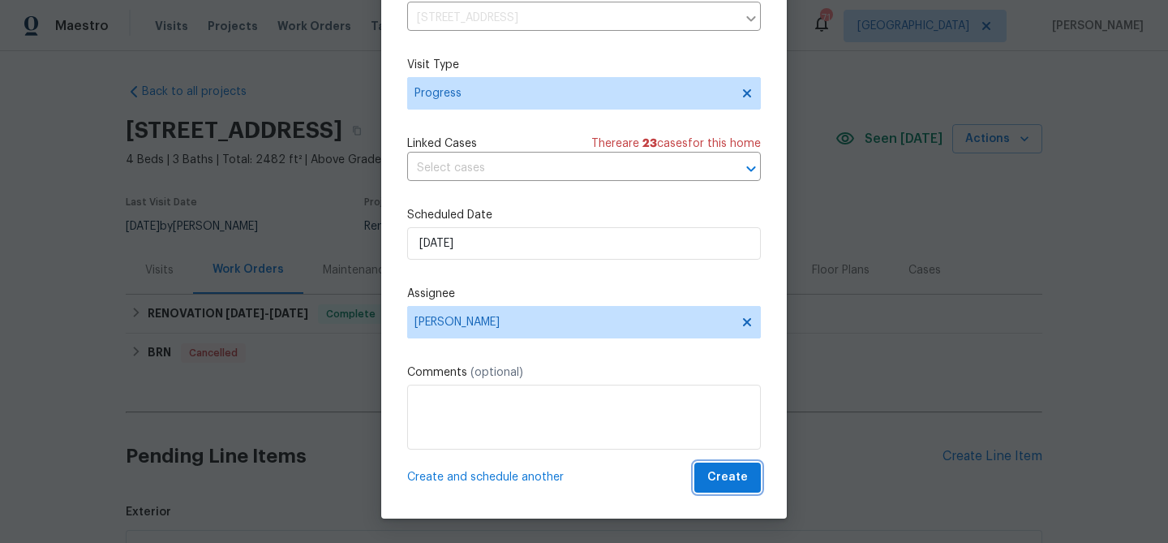
click at [717, 476] on span "Create" at bounding box center [727, 477] width 41 height 20
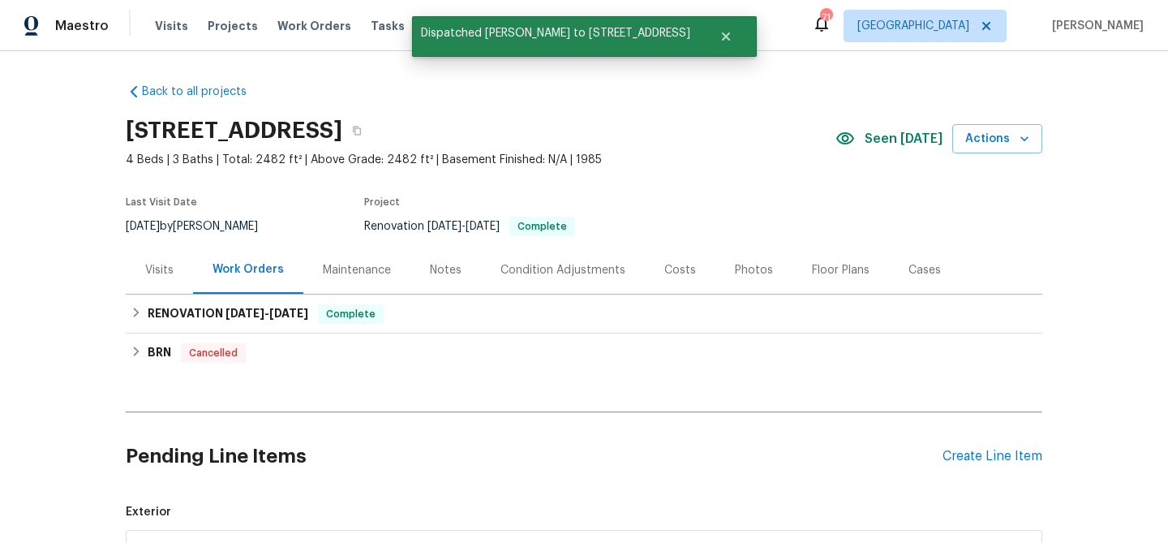
scroll to position [0, 0]
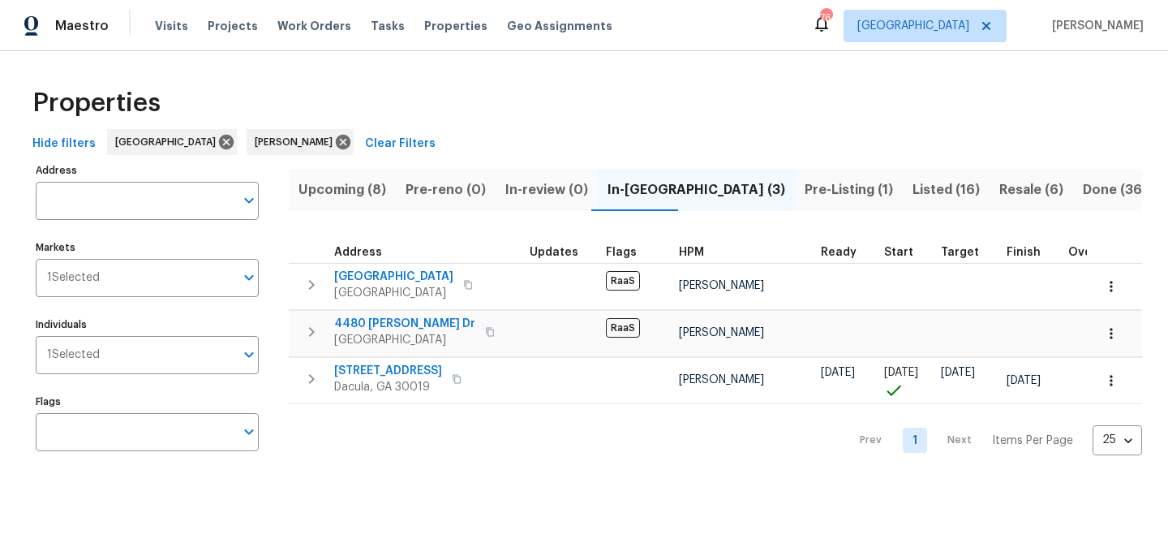
click at [354, 190] on span "Upcoming (8)" at bounding box center [343, 189] width 88 height 23
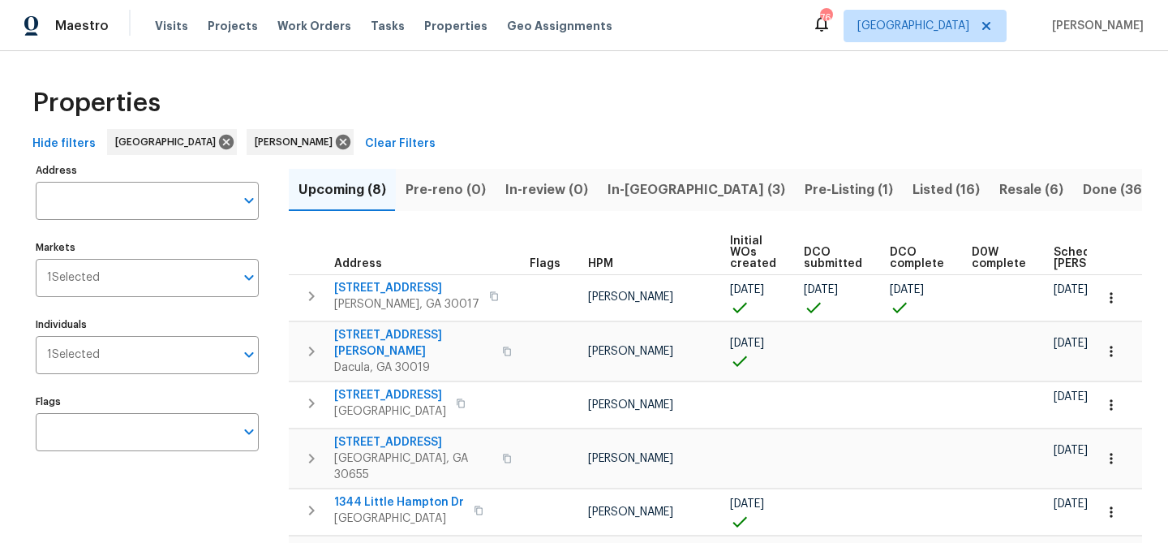
click at [423, 194] on span "Pre-reno (0)" at bounding box center [446, 189] width 80 height 23
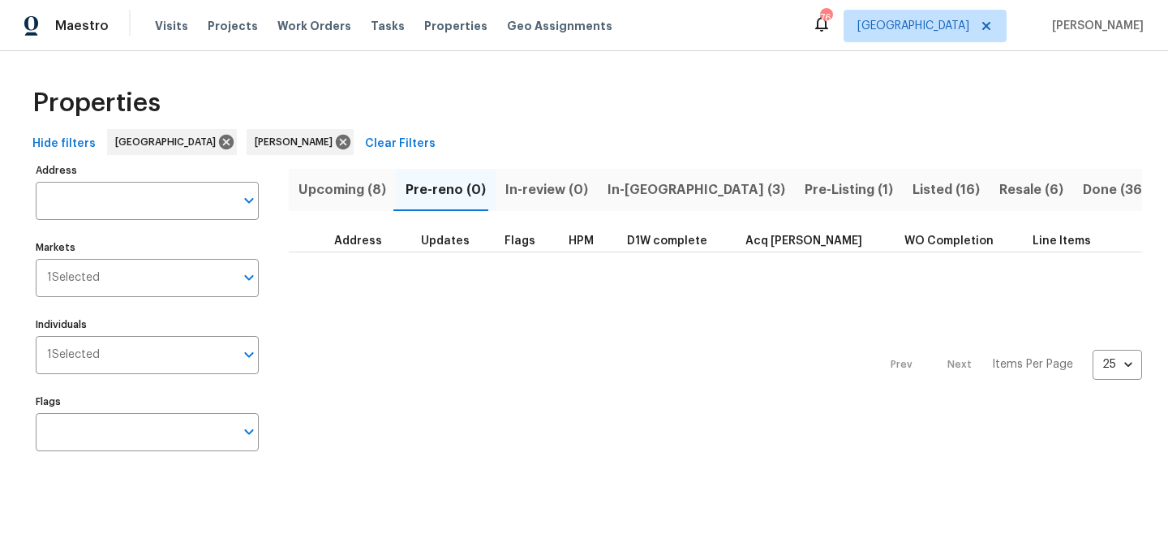
click at [316, 177] on button "Upcoming (8)" at bounding box center [342, 190] width 107 height 42
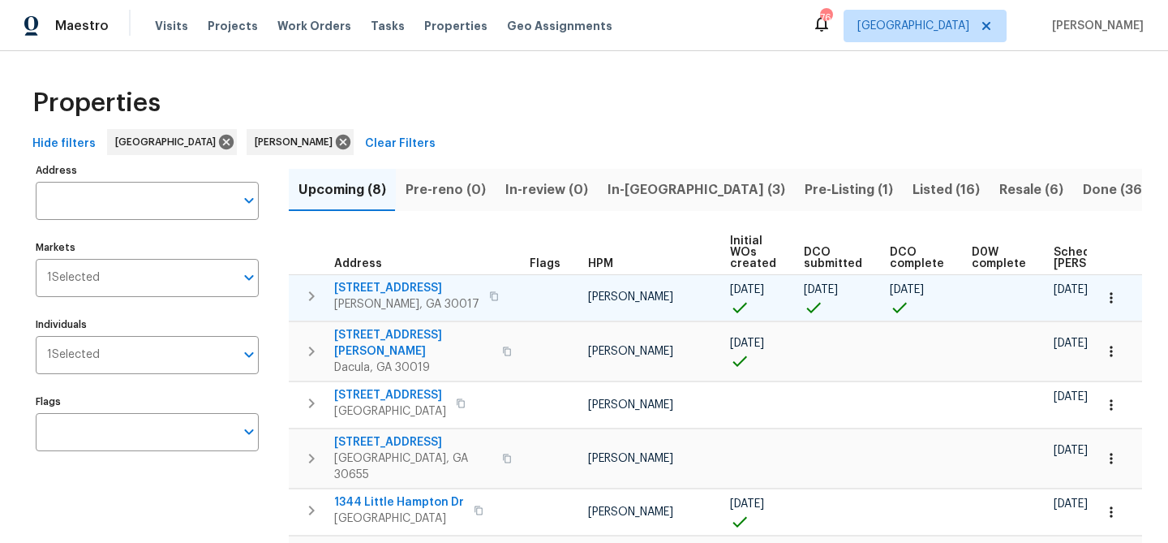
scroll to position [0, 178]
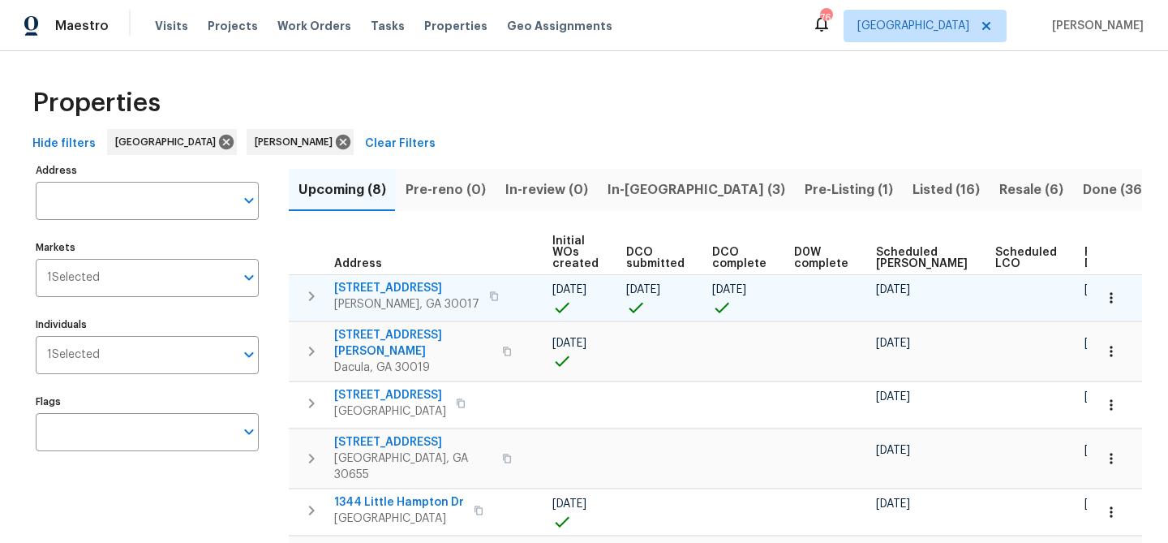
click at [383, 285] on span "[STREET_ADDRESS]" at bounding box center [406, 288] width 145 height 16
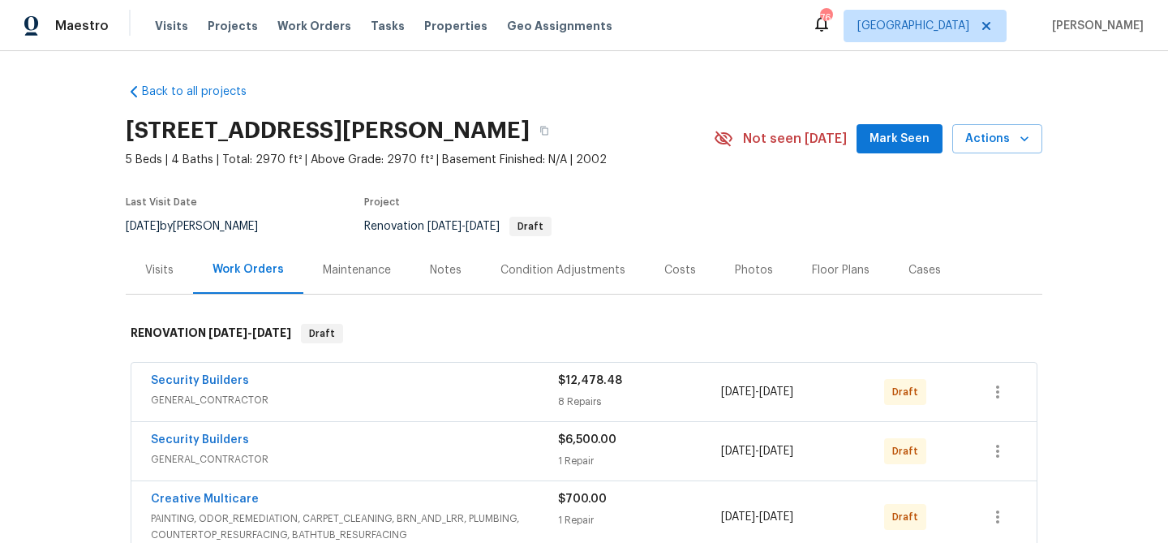
click at [881, 149] on button "Mark Seen" at bounding box center [900, 139] width 86 height 30
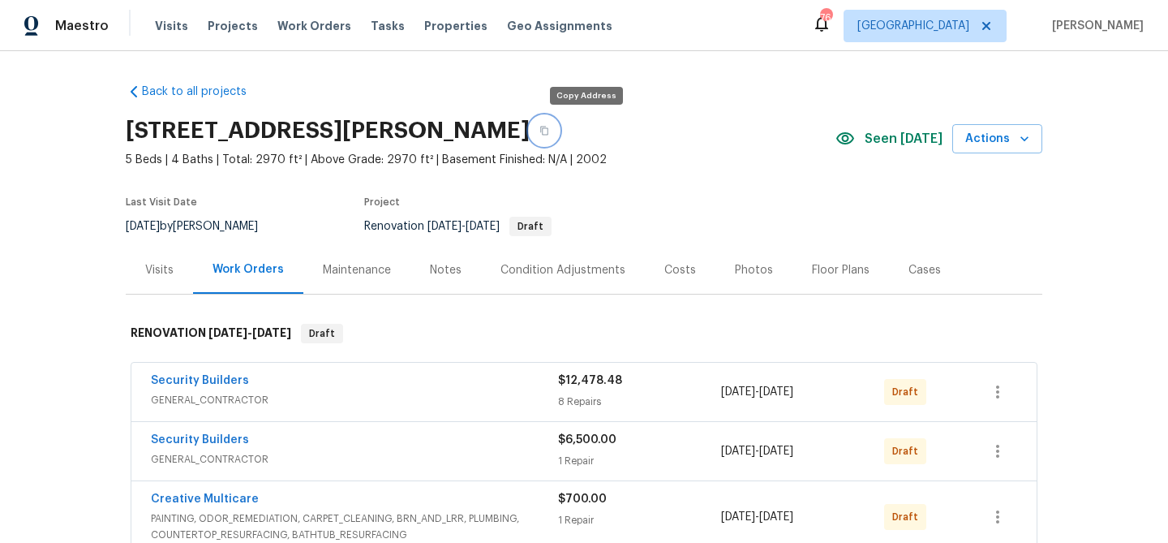
click at [549, 131] on icon "button" at bounding box center [544, 131] width 10 height 10
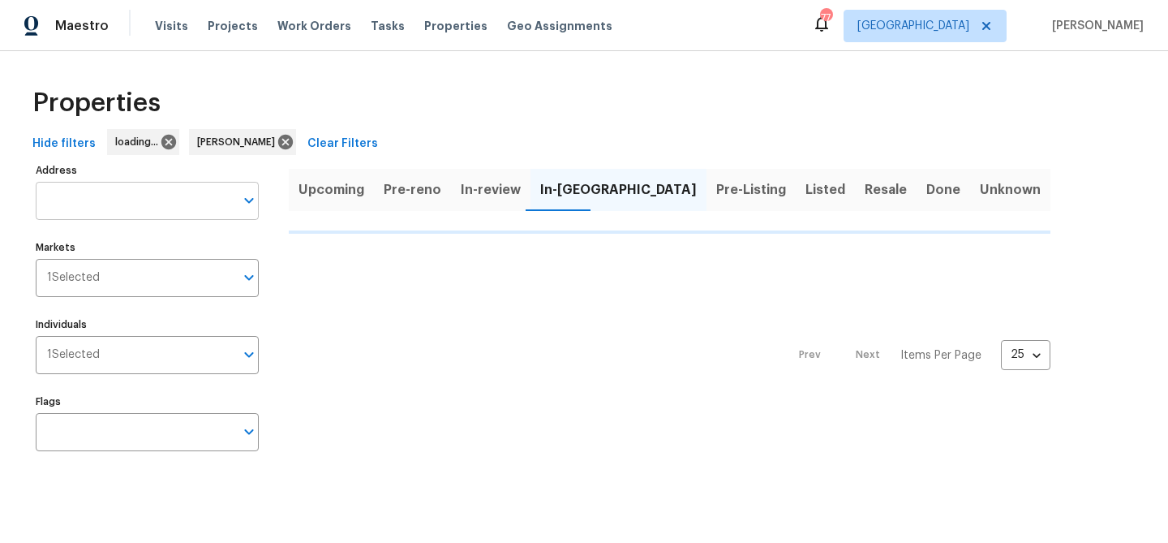
click at [131, 204] on input "Address" at bounding box center [135, 201] width 199 height 38
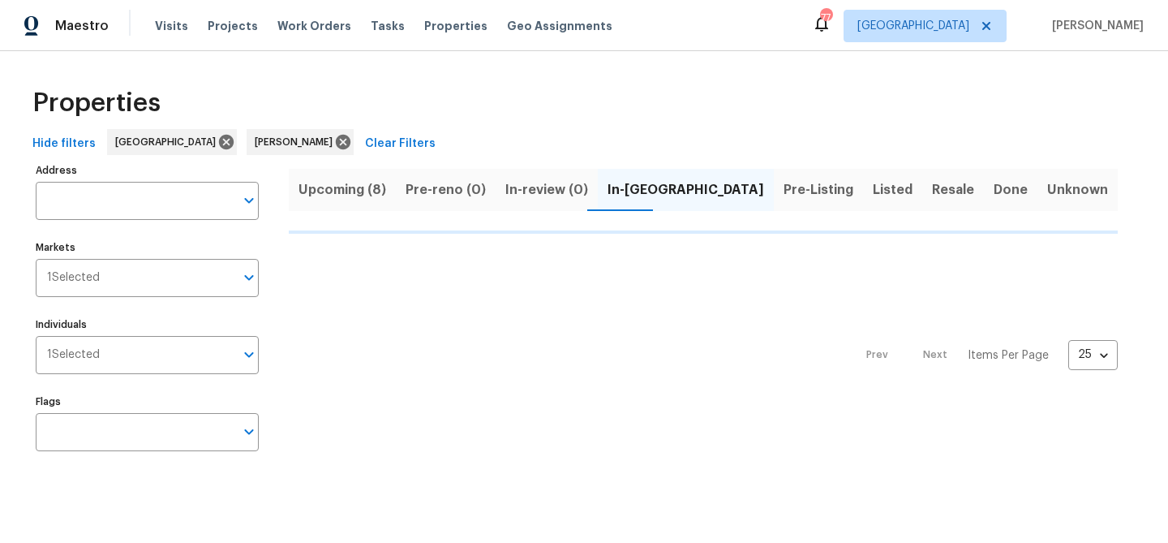
click at [873, 192] on span "Listed" at bounding box center [893, 189] width 40 height 23
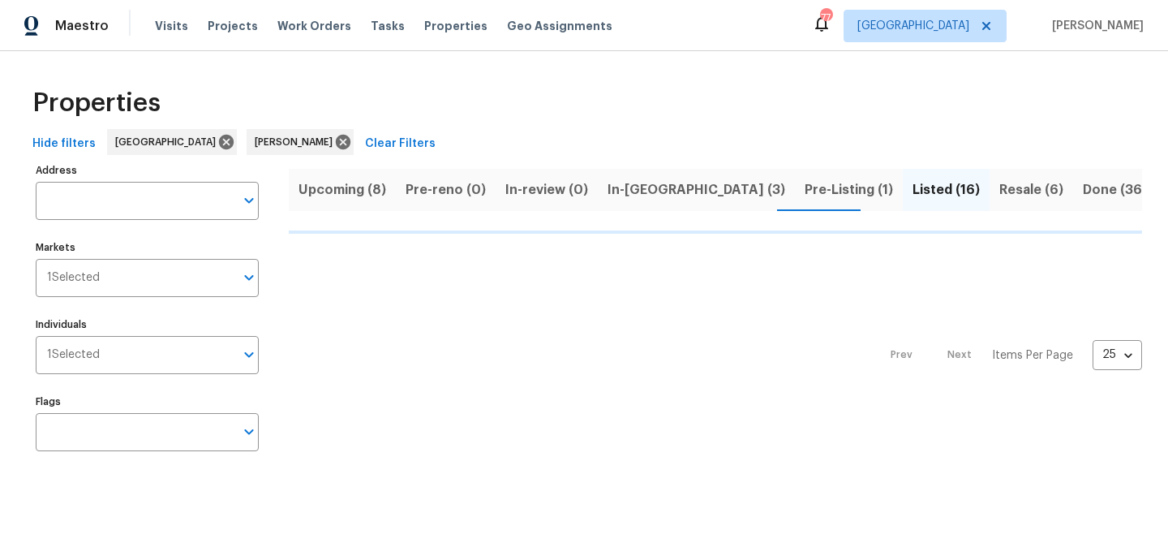
click at [127, 199] on input "Address" at bounding box center [135, 201] width 199 height 38
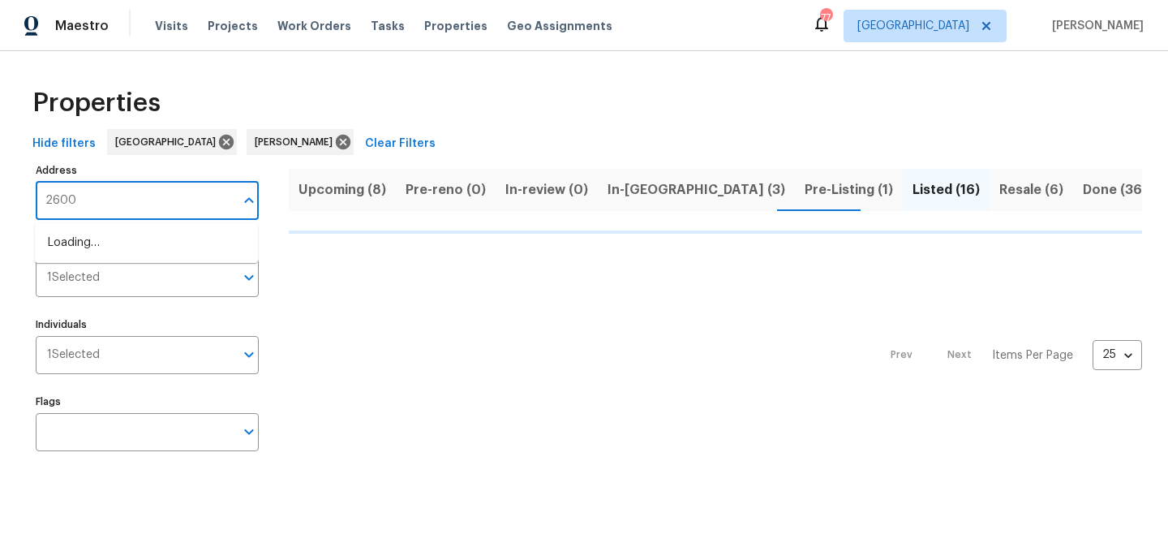
type input "2600 m"
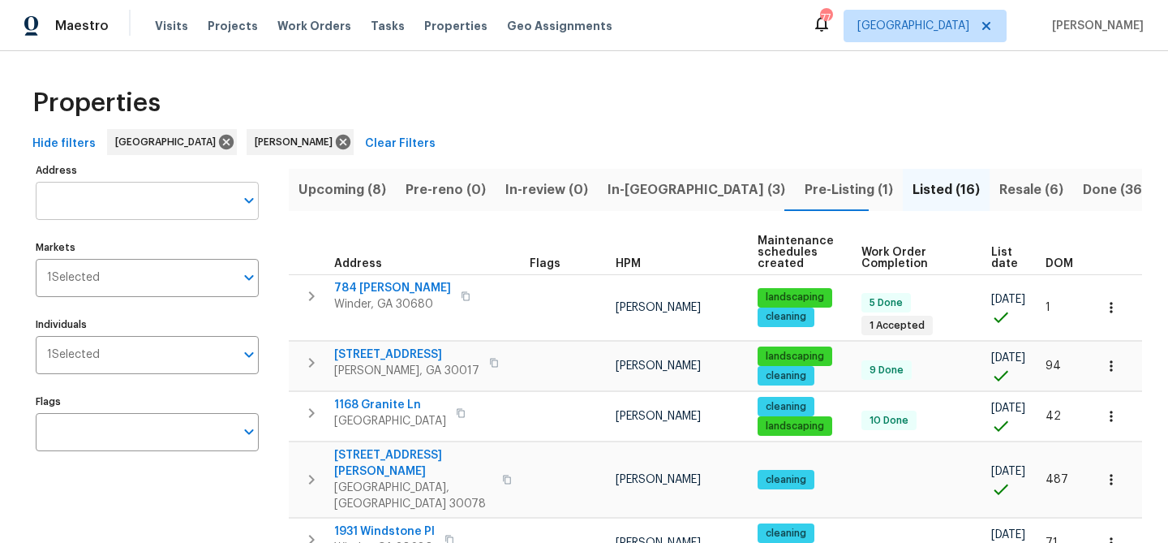
click at [112, 204] on input "Address" at bounding box center [135, 201] width 199 height 38
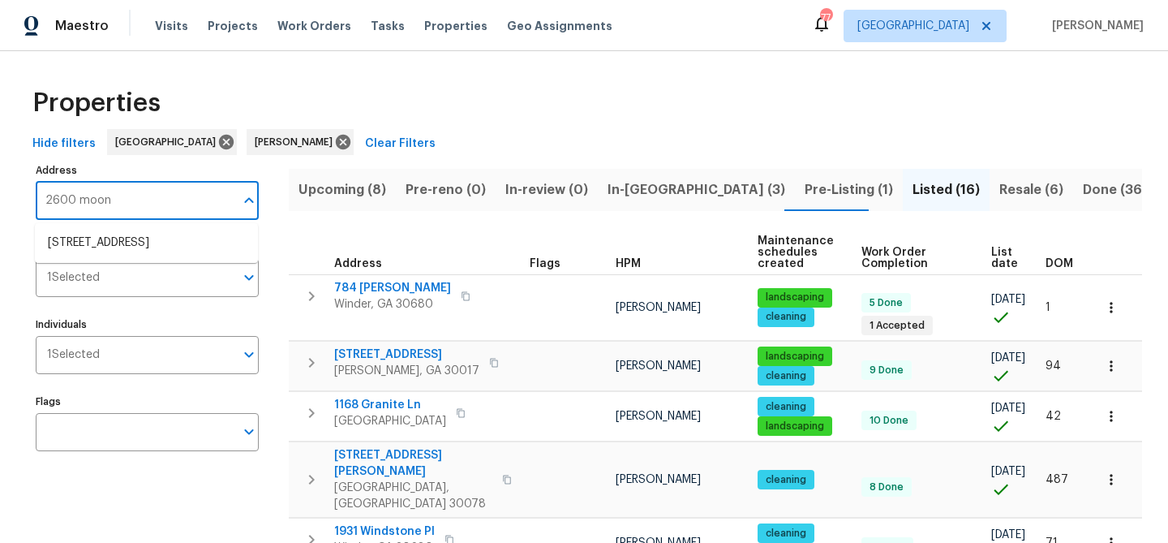
type input "2600 moon"
click at [110, 251] on li "2600 Moon Rd Loganville GA 30052" at bounding box center [146, 243] width 223 height 27
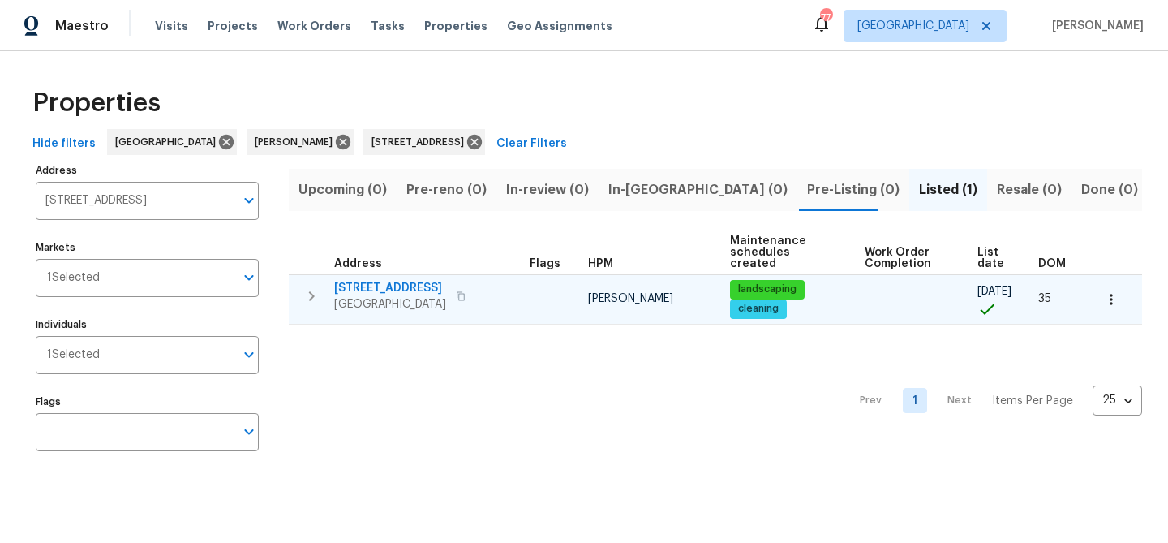
click at [407, 272] on table "Address Flags HPM Maintenance schedules created Work Order Completion List date…" at bounding box center [715, 277] width 853 height 94
click at [384, 284] on span "2600 Moon Rd" at bounding box center [390, 288] width 112 height 16
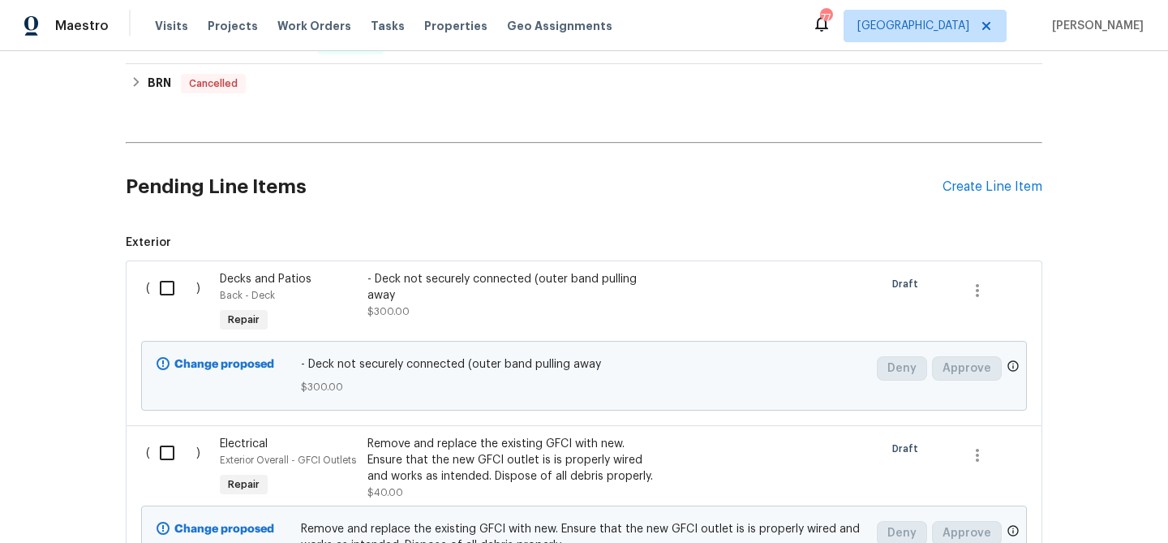
scroll to position [350, 0]
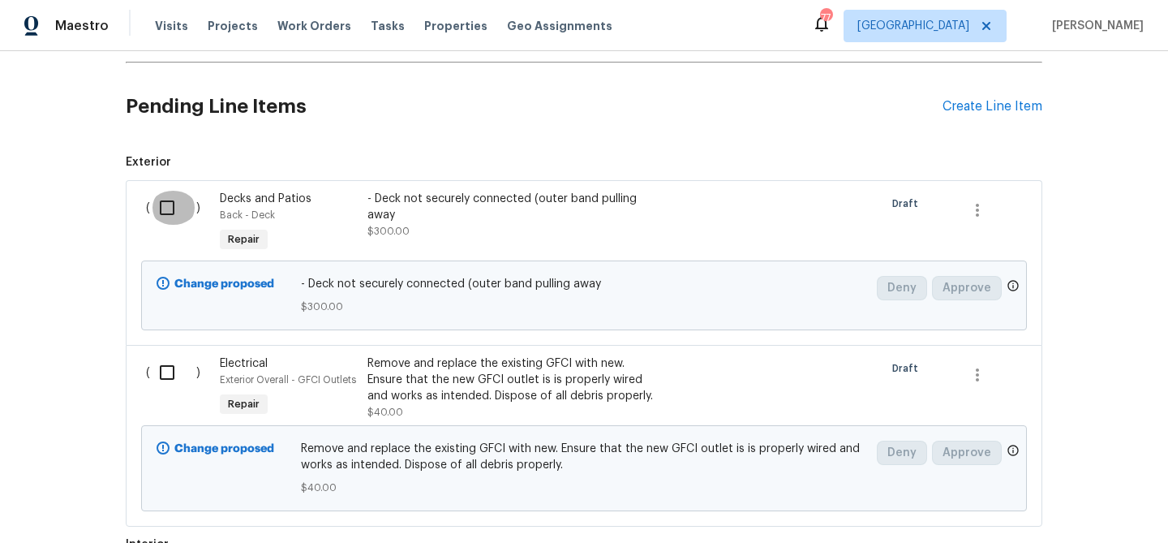
click at [178, 207] on input "checkbox" at bounding box center [173, 208] width 46 height 34
checkbox input "true"
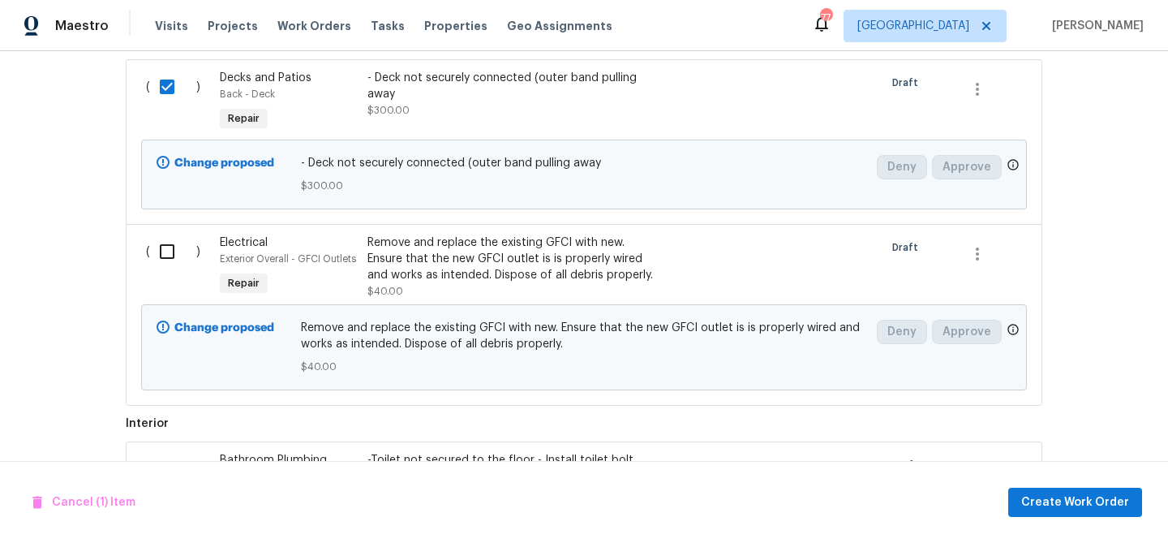
click at [164, 243] on input "checkbox" at bounding box center [173, 251] width 46 height 34
checkbox input "true"
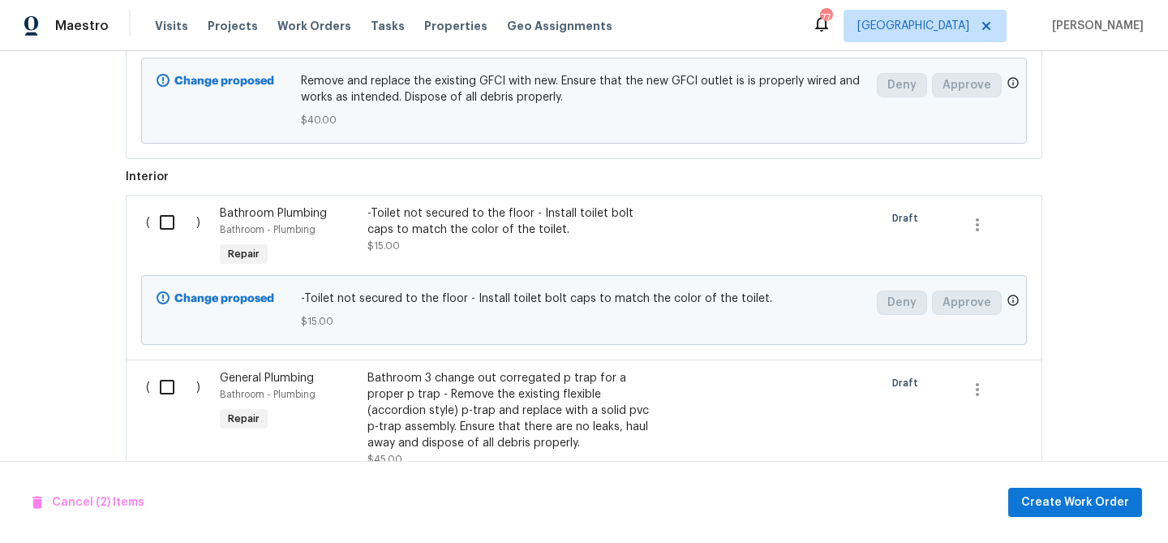
scroll to position [742, 0]
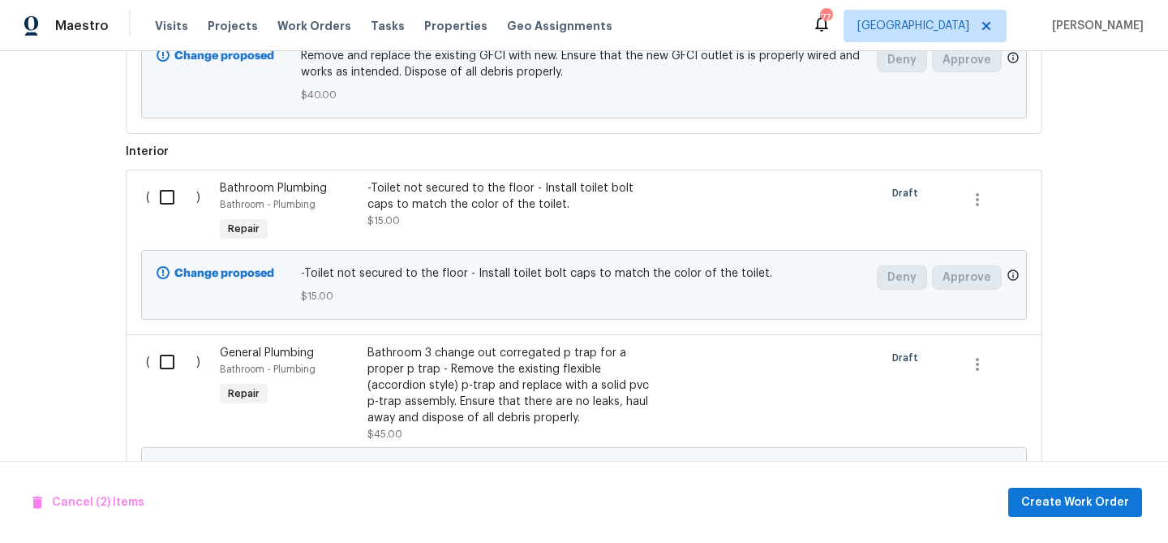
click at [161, 194] on input "checkbox" at bounding box center [173, 197] width 46 height 34
checkbox input "true"
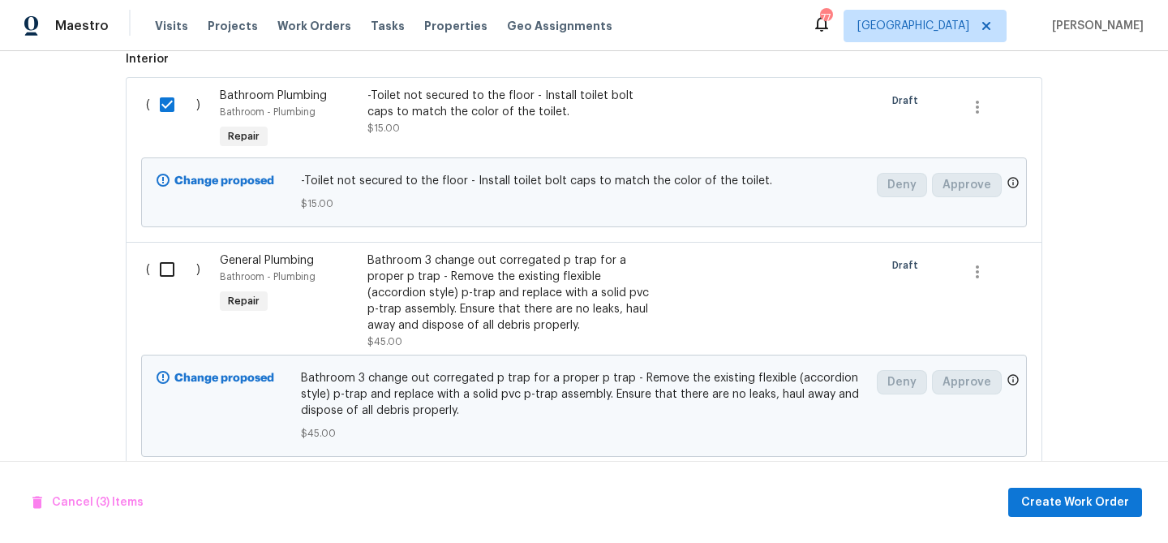
scroll to position [904, 0]
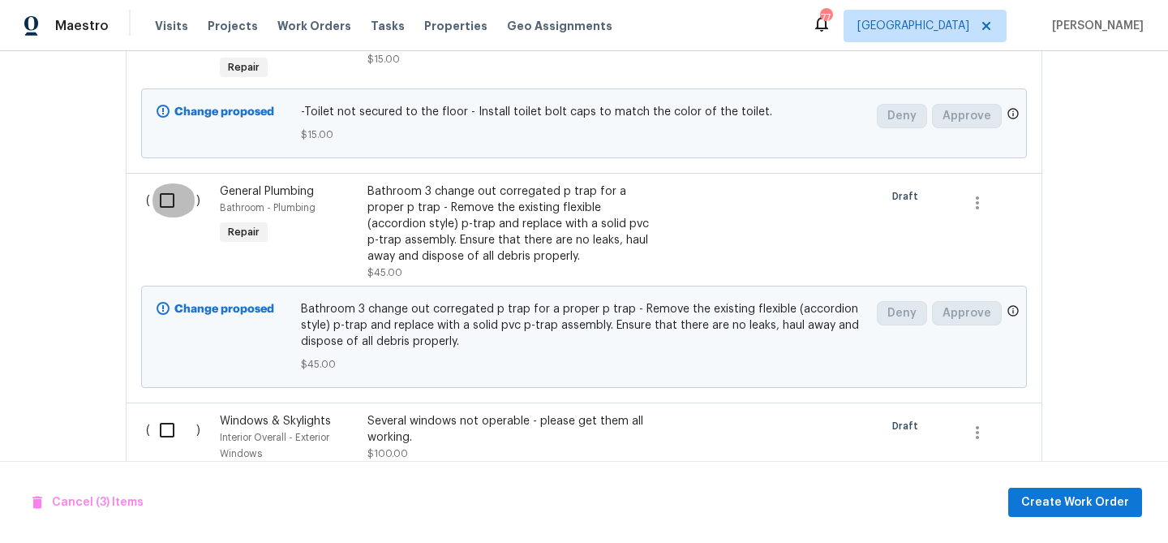
click at [159, 197] on input "checkbox" at bounding box center [173, 200] width 46 height 34
checkbox input "true"
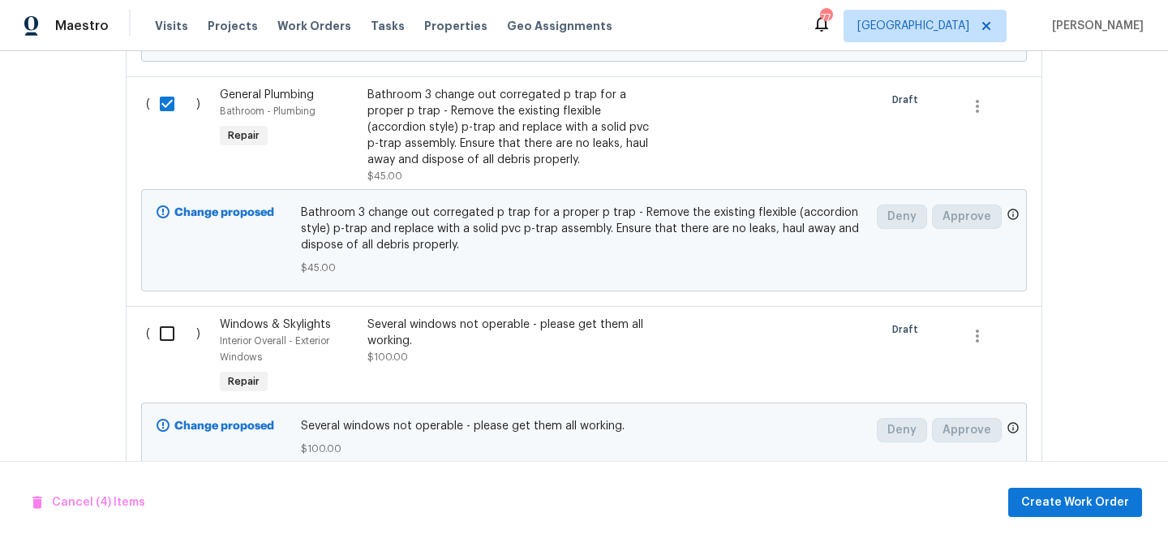
scroll to position [1077, 0]
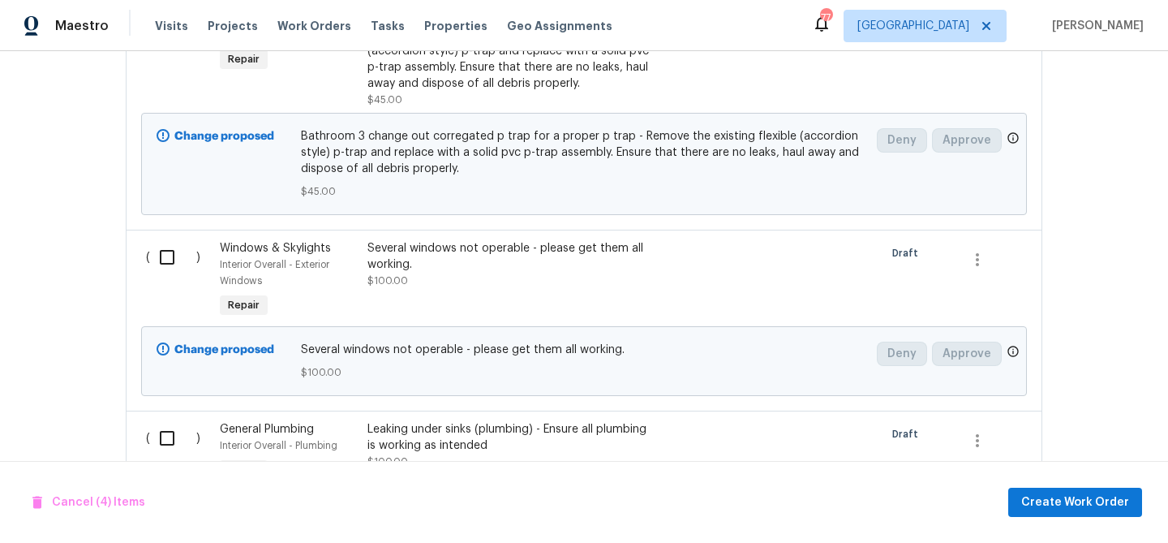
click at [170, 258] on input "checkbox" at bounding box center [173, 257] width 46 height 34
checkbox input "true"
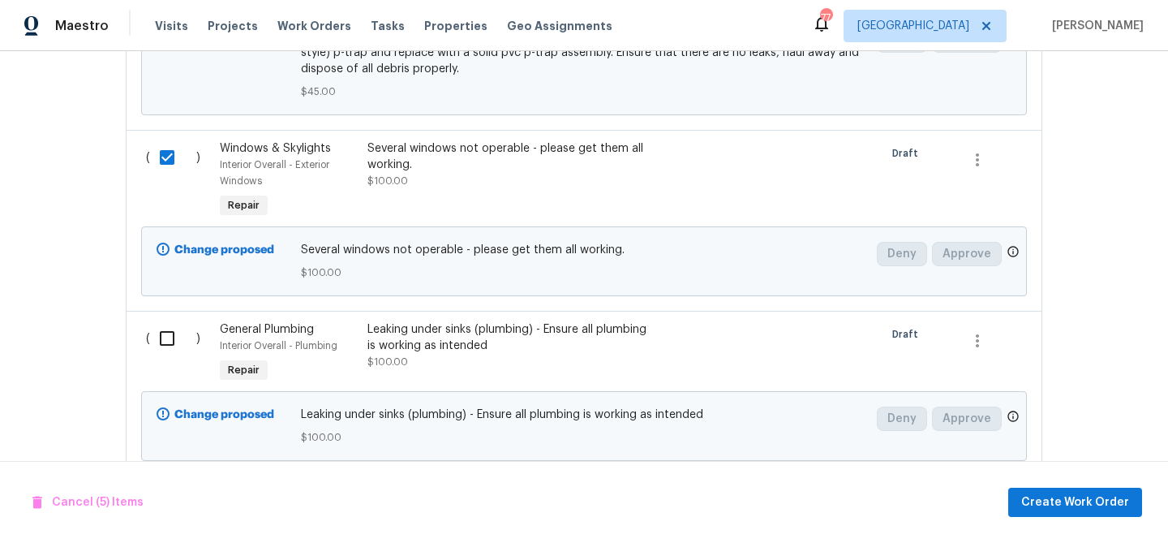
scroll to position [1193, 0]
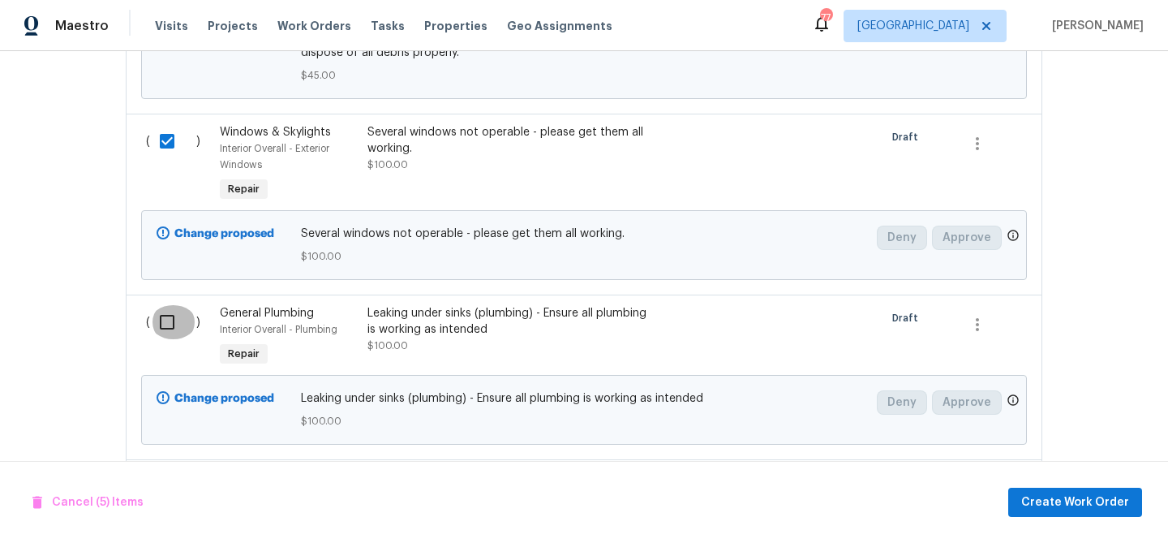
click at [168, 325] on input "checkbox" at bounding box center [173, 322] width 46 height 34
checkbox input "true"
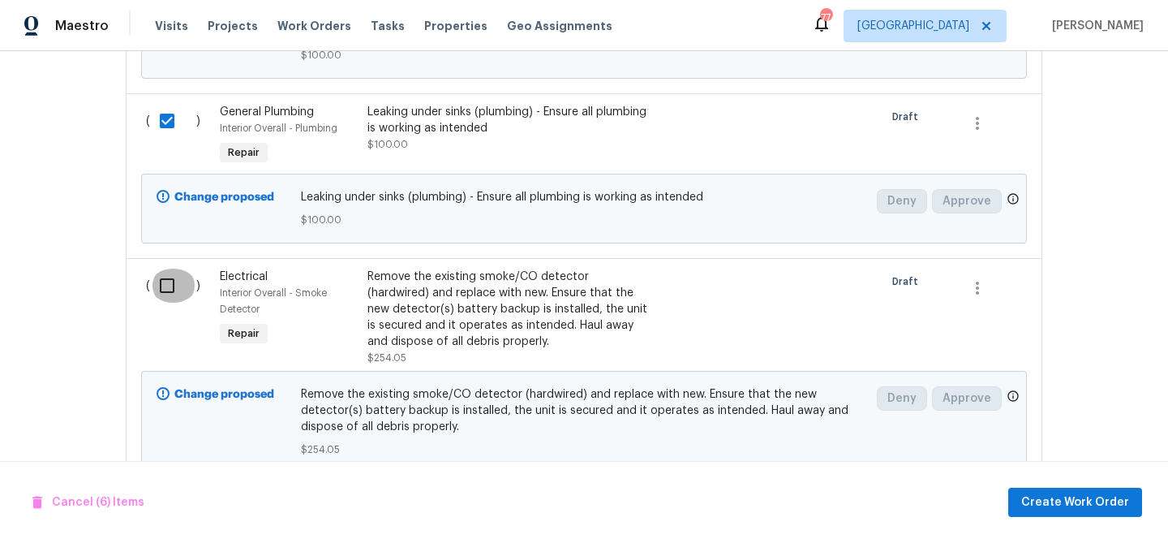
click at [166, 290] on input "checkbox" at bounding box center [173, 286] width 46 height 34
checkbox input "true"
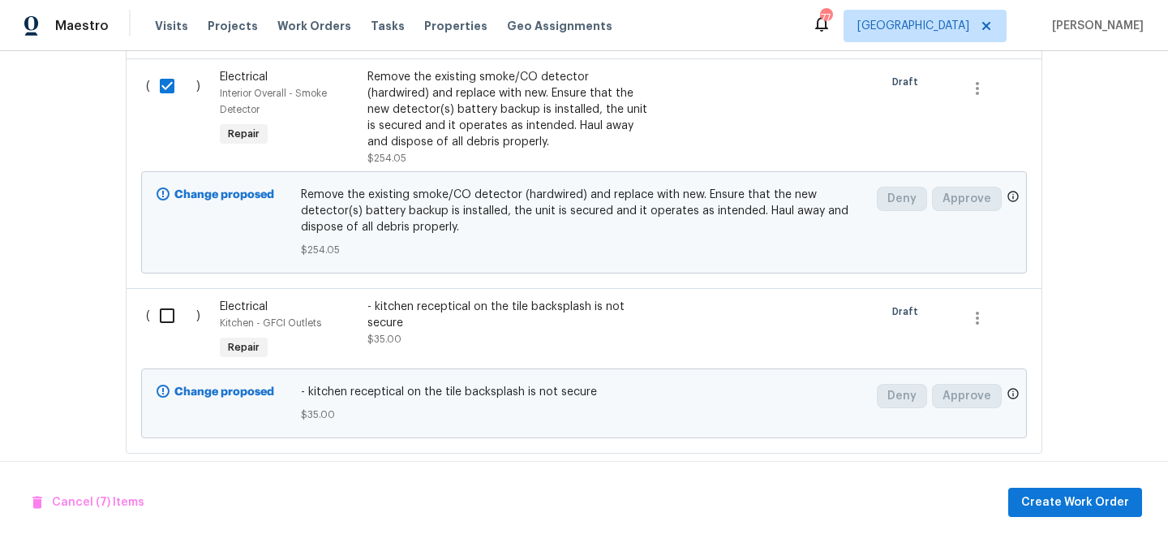
scroll to position [1618, 0]
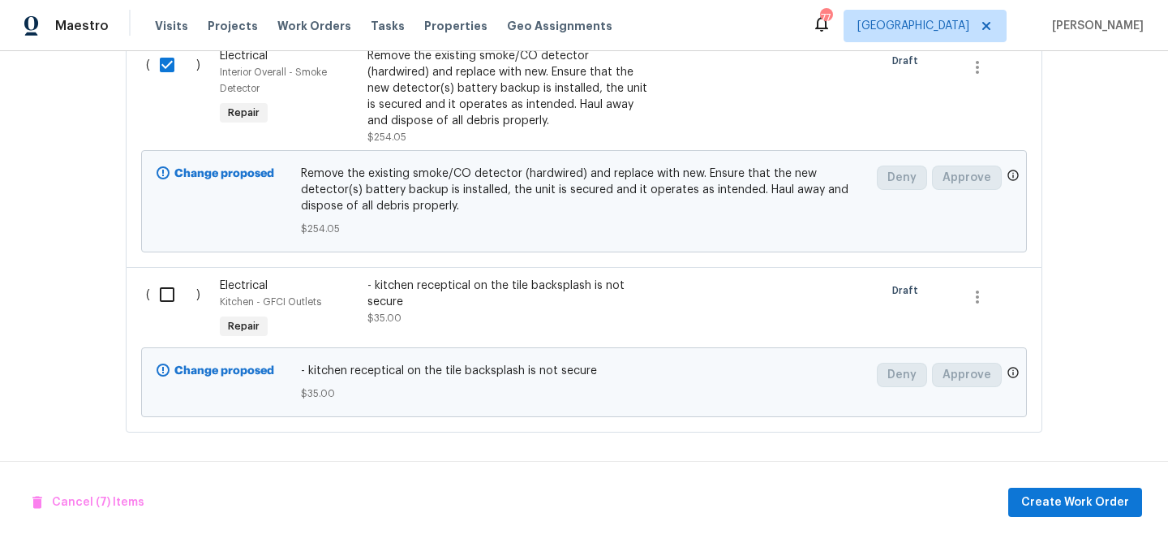
click at [166, 290] on input "checkbox" at bounding box center [173, 294] width 46 height 34
checkbox input "true"
click at [1061, 511] on span "Create Work Order" at bounding box center [1075, 502] width 108 height 20
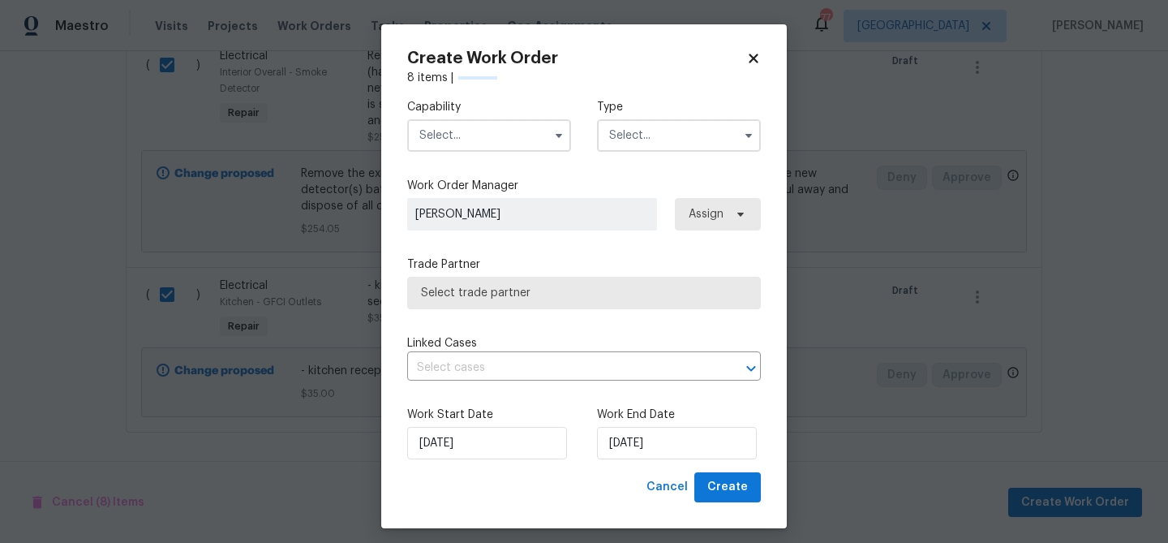
checkbox input "false"
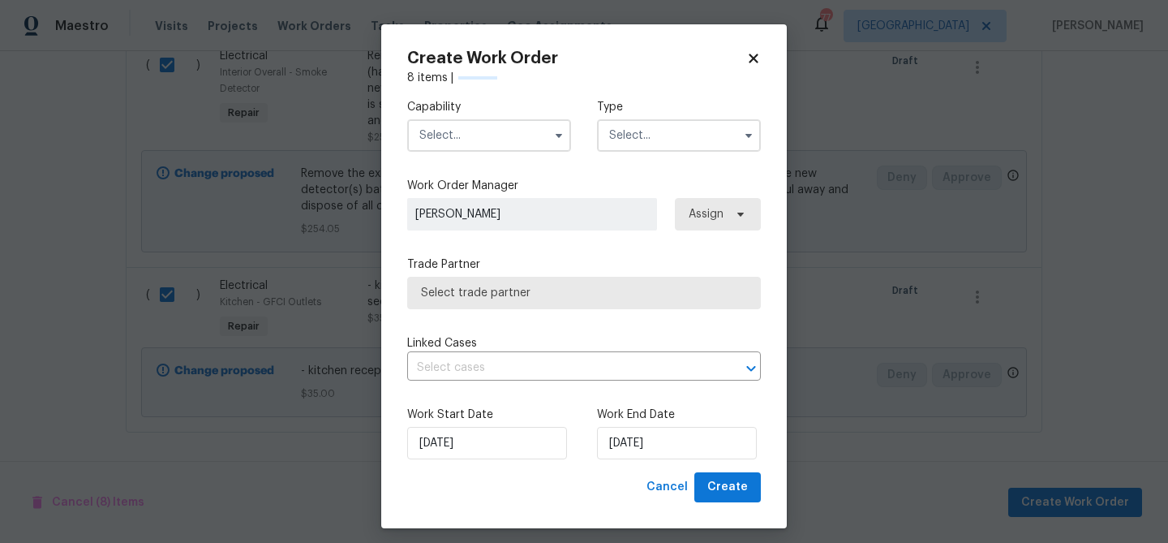
checkbox input "false"
click at [508, 140] on input "text" at bounding box center [489, 135] width 164 height 32
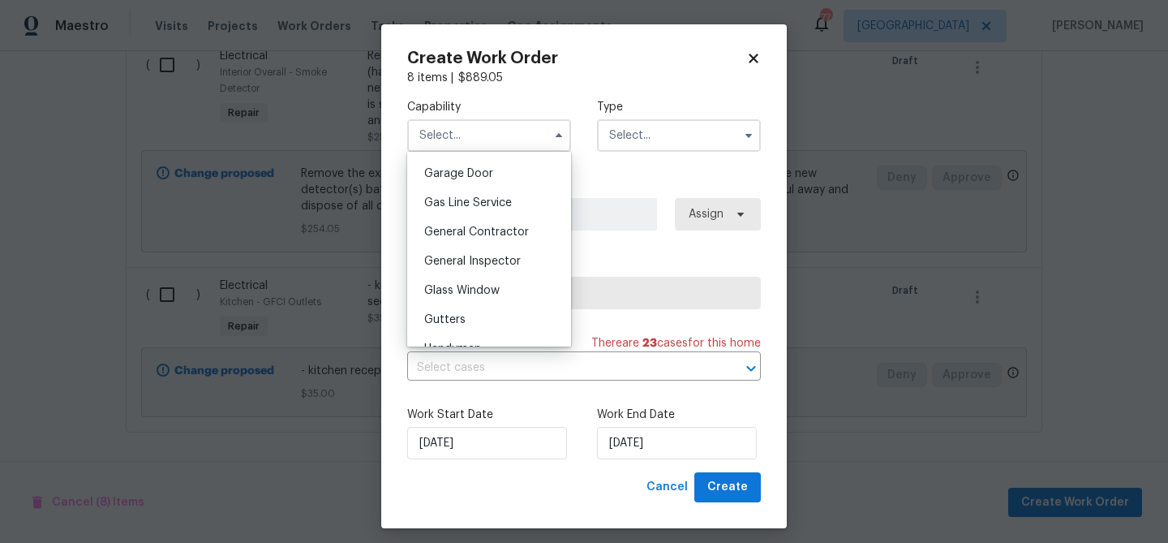
scroll to position [754, 0]
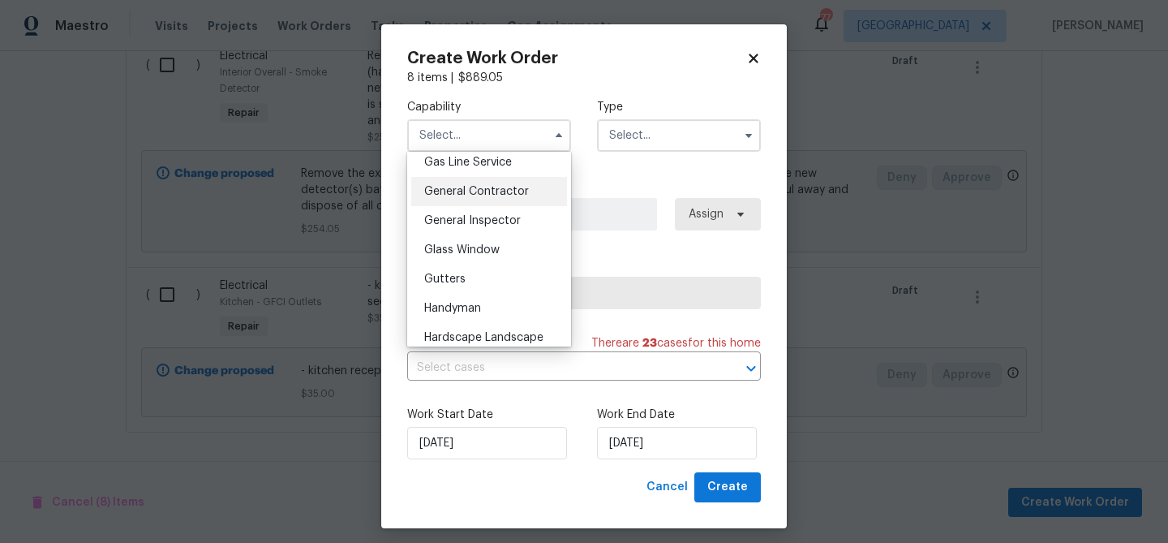
click at [481, 190] on span "General Contractor" at bounding box center [476, 191] width 105 height 11
type input "General Contractor"
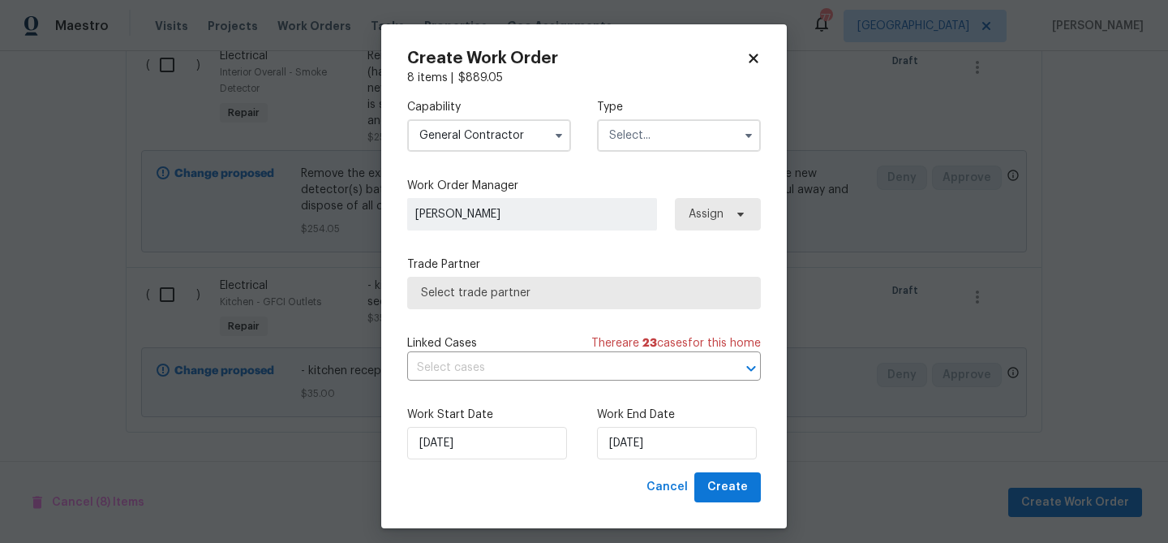
click at [610, 149] on input "text" at bounding box center [679, 135] width 164 height 32
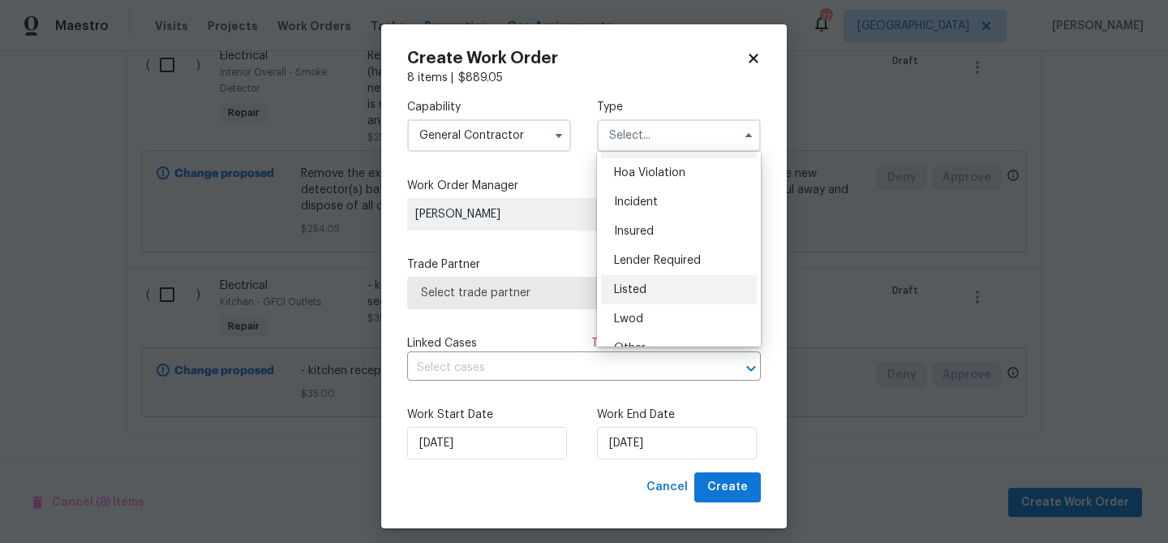
scroll to position [28, 0]
click at [646, 281] on div "Listed" at bounding box center [679, 288] width 156 height 29
type input "Listed"
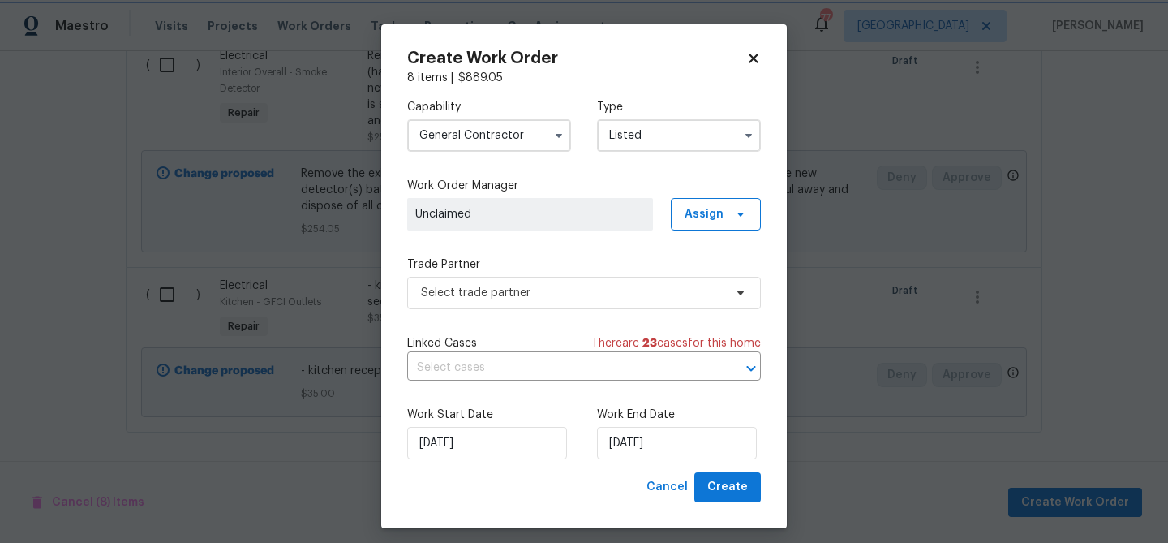
scroll to position [0, 0]
click at [576, 221] on span "Unclaimed" at bounding box center [530, 214] width 230 height 16
click at [700, 231] on div "Capability General Contractor Type Listed Work Order Manager Unclaimed Assign T…" at bounding box center [584, 279] width 354 height 386
click at [700, 204] on span "Assign" at bounding box center [716, 214] width 90 height 32
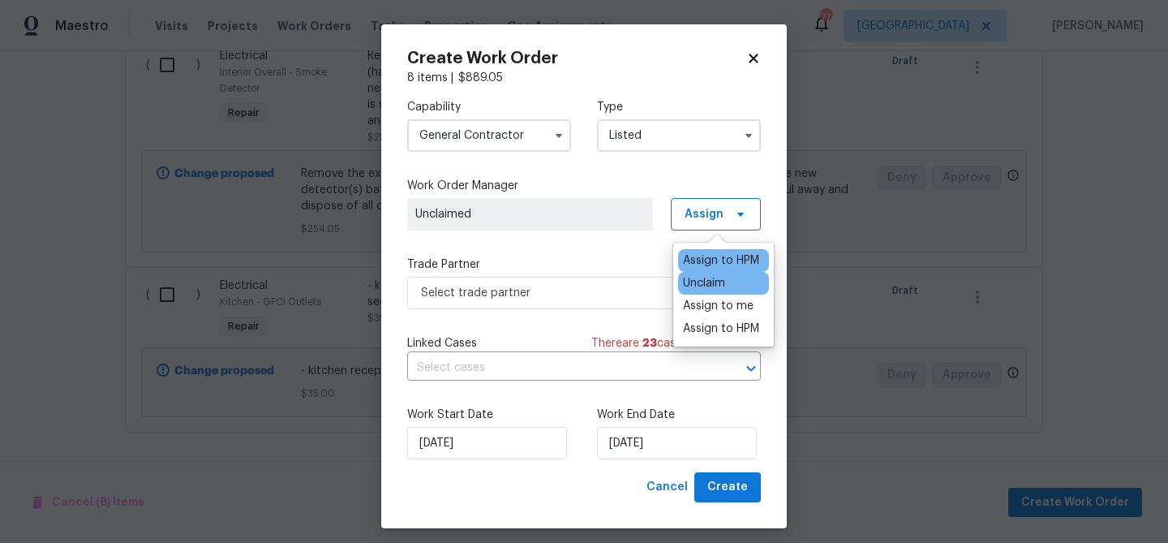
click at [696, 260] on div "Assign to HPM" at bounding box center [721, 260] width 76 height 16
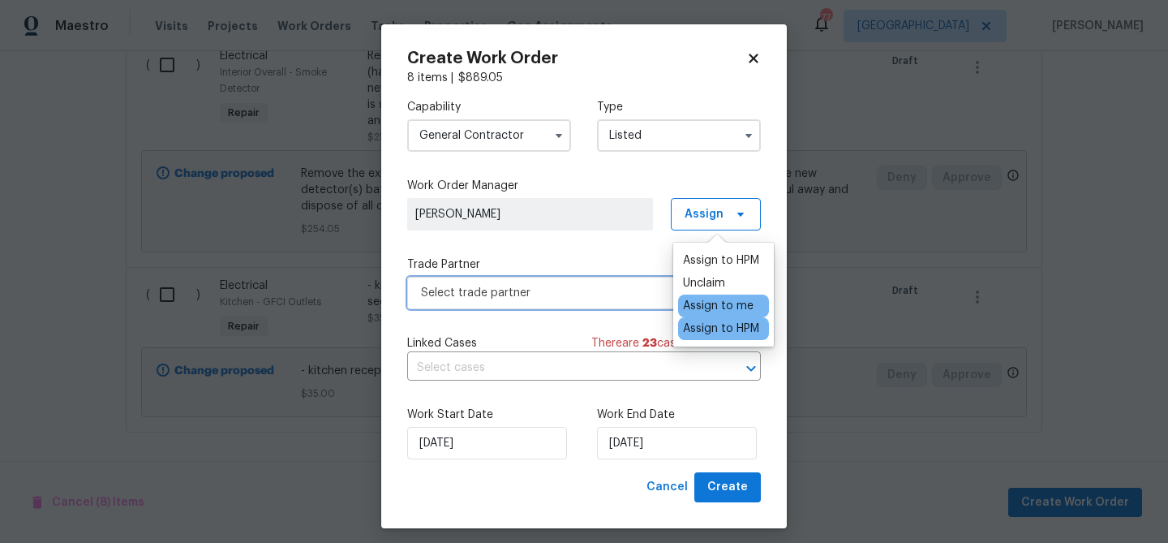
click at [587, 301] on span "Select trade partner" at bounding box center [584, 293] width 354 height 32
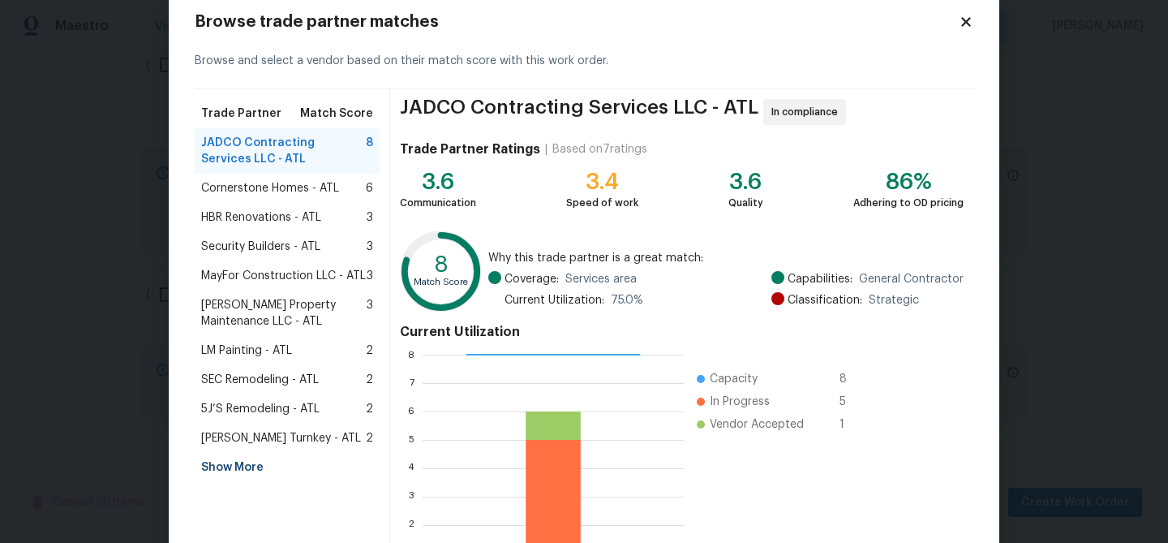
scroll to position [38, 0]
click at [234, 463] on div "Show More" at bounding box center [287, 465] width 185 height 29
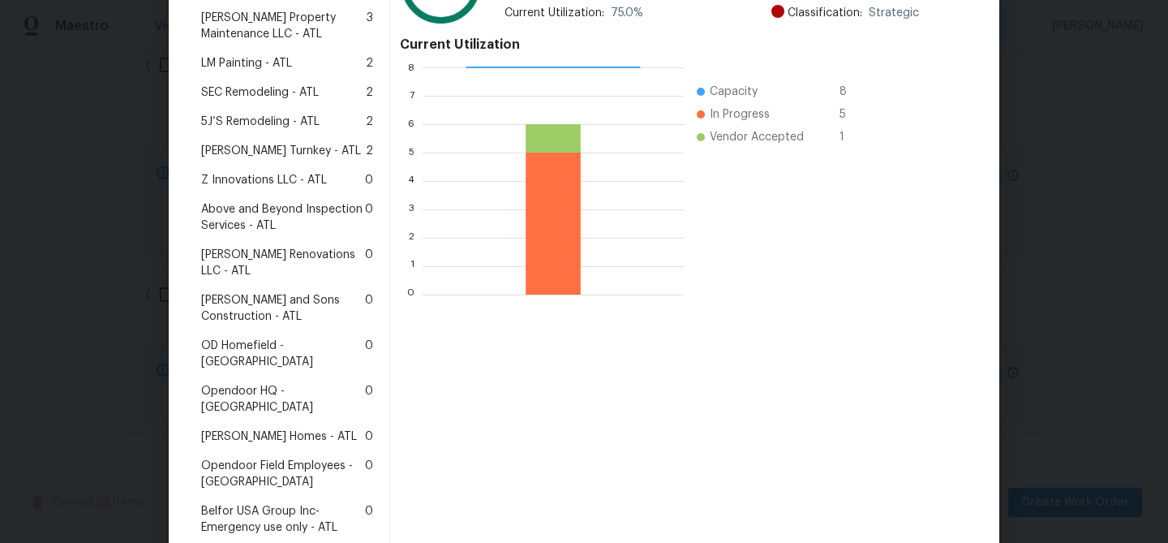
scroll to position [363, 0]
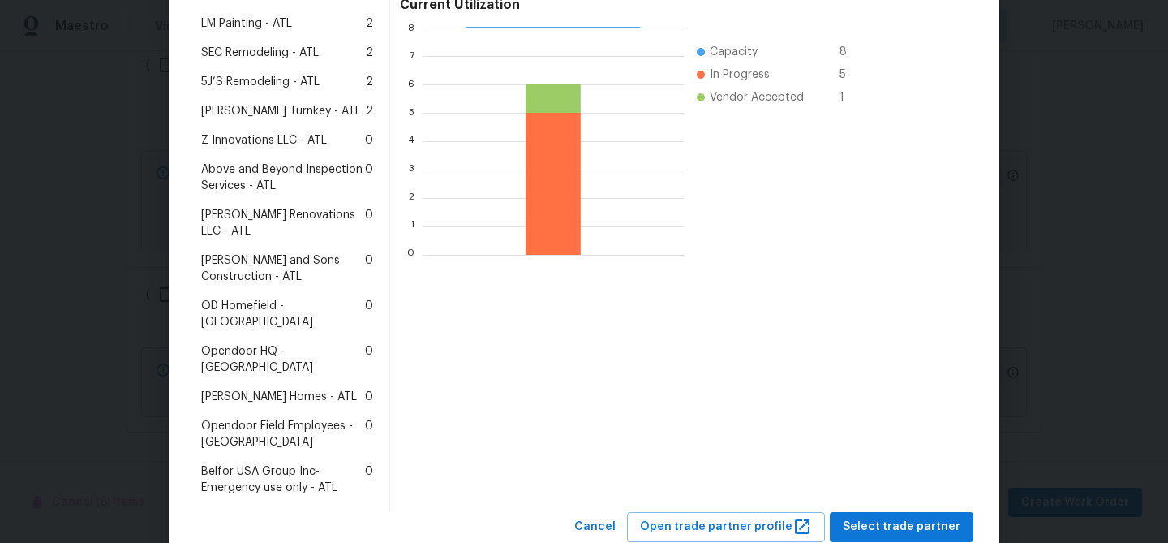
click at [218, 389] on span "Therrien Homes - ATL" at bounding box center [279, 397] width 156 height 16
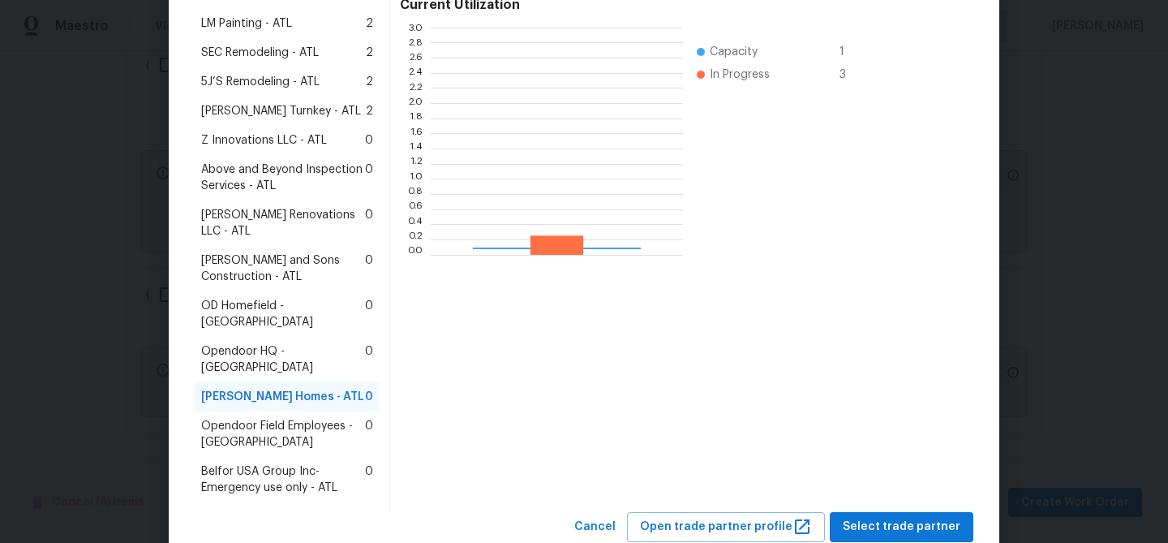
scroll to position [227, 252]
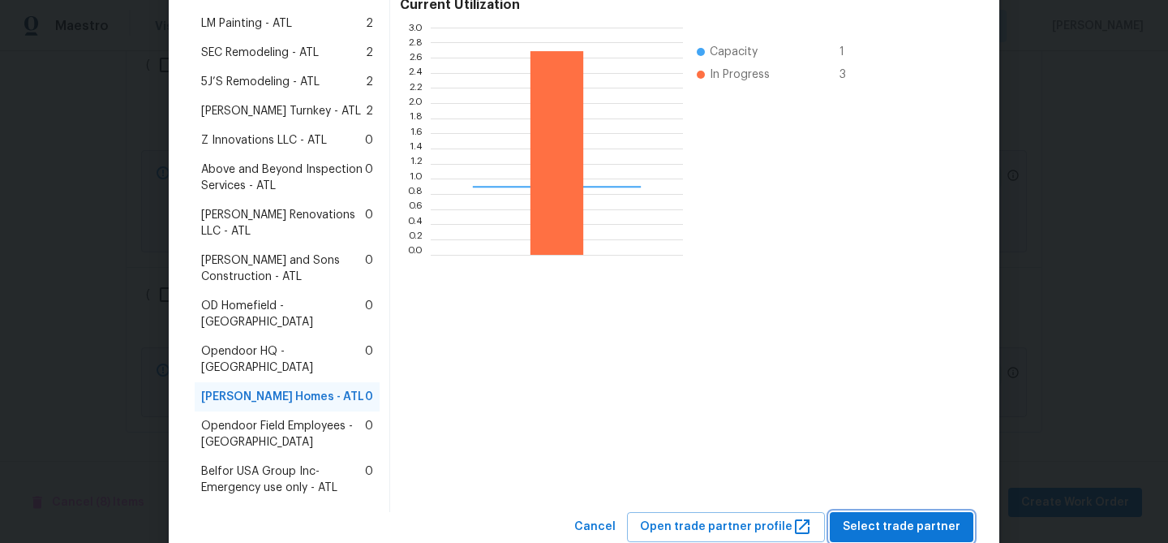
click at [870, 517] on span "Select trade partner" at bounding box center [902, 527] width 118 height 20
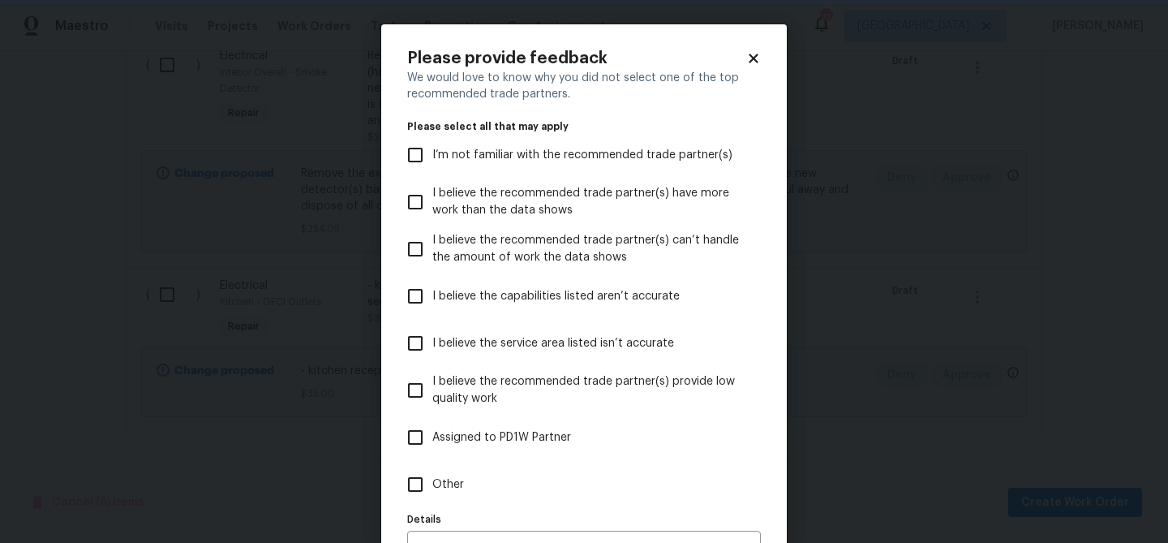
scroll to position [100, 0]
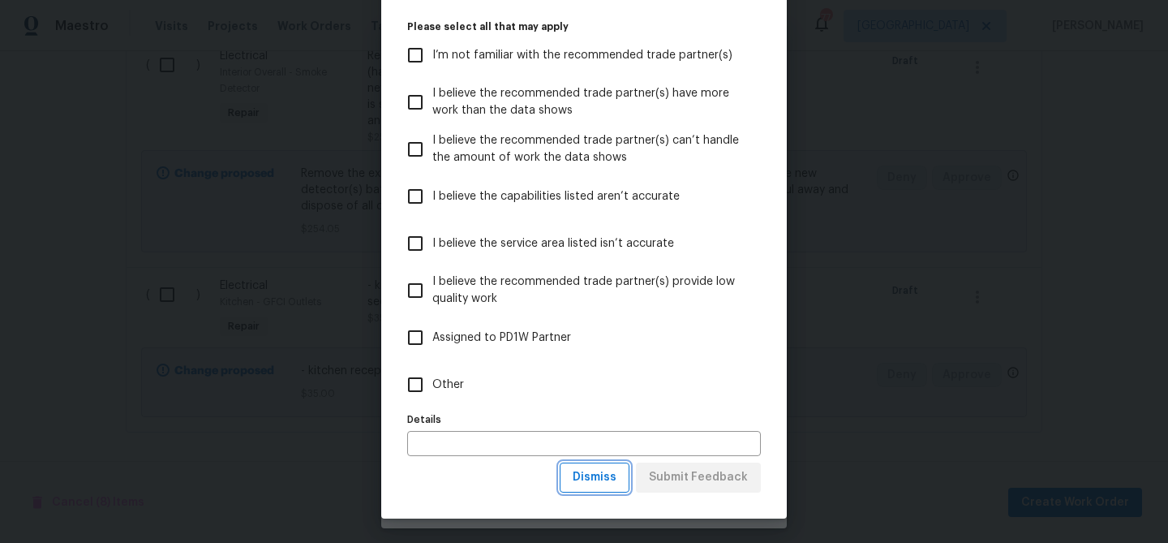
click at [599, 483] on span "Dismiss" at bounding box center [595, 477] width 44 height 20
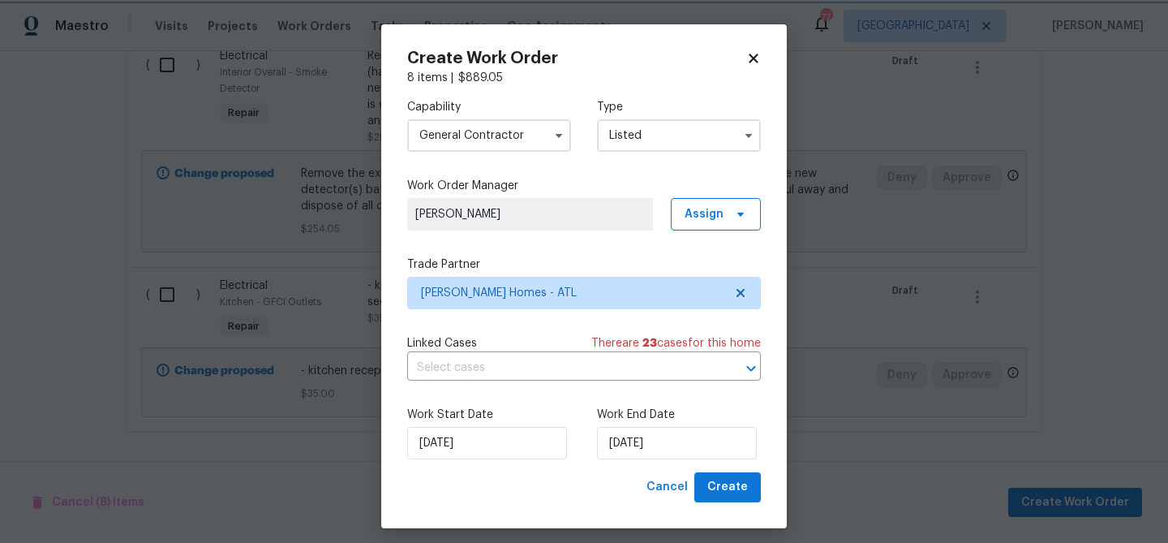
scroll to position [0, 0]
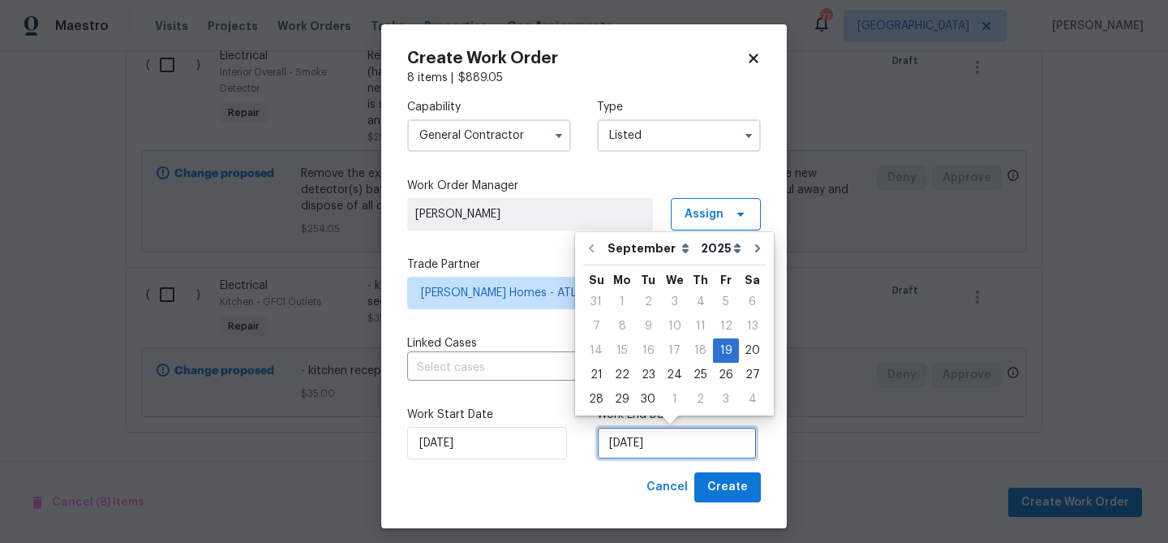
click at [628, 455] on input "9/19/2025" at bounding box center [677, 443] width 160 height 32
click at [674, 402] on div "1" at bounding box center [674, 399] width 27 height 23
type input "[DATE]"
select select "9"
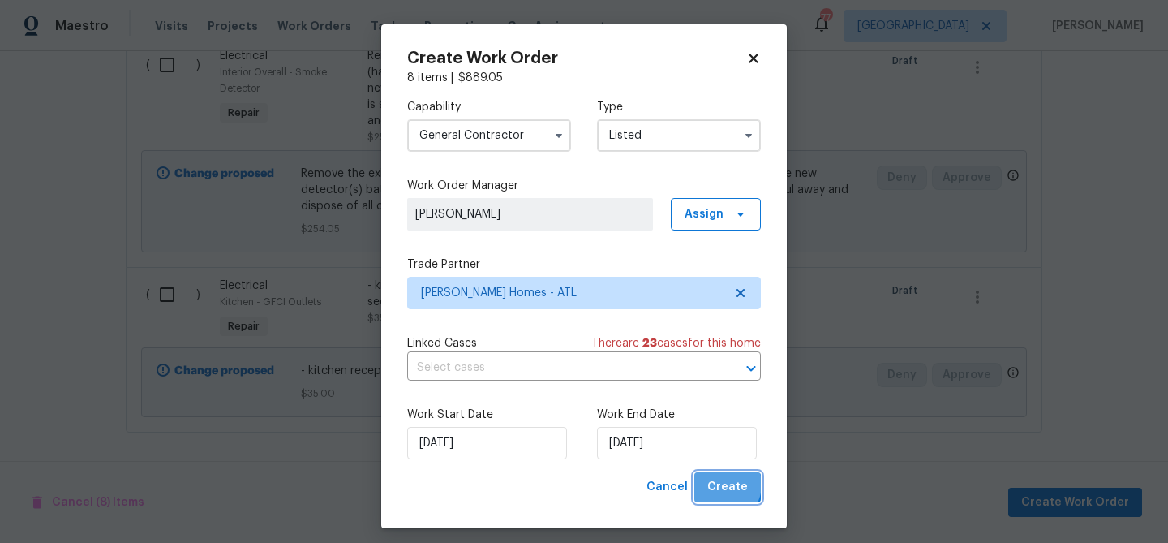
click at [724, 485] on span "Create" at bounding box center [727, 487] width 41 height 20
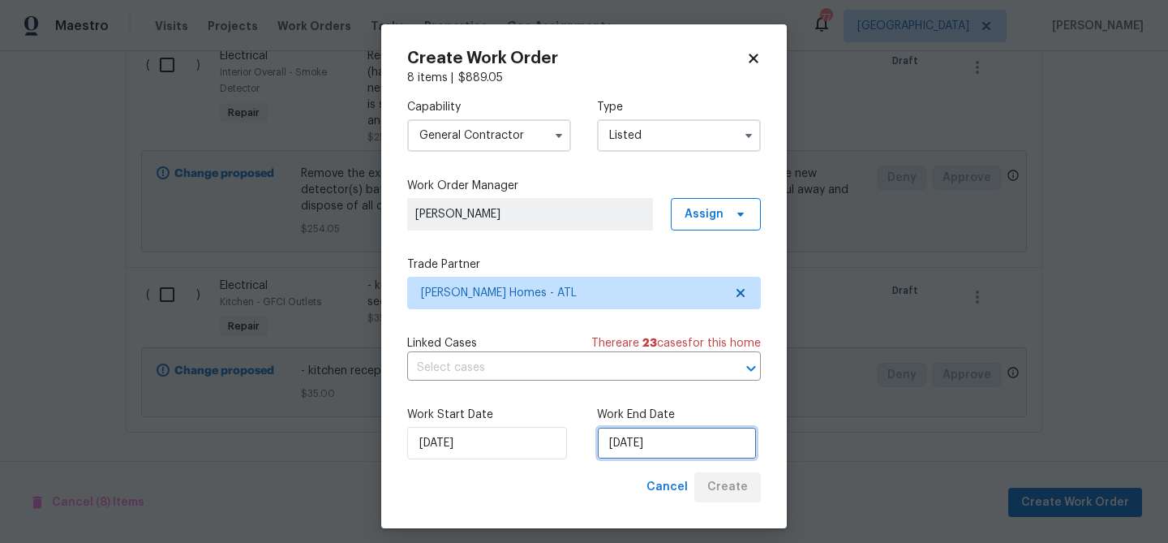
click at [671, 445] on input "[DATE]" at bounding box center [677, 443] width 160 height 32
select select "9"
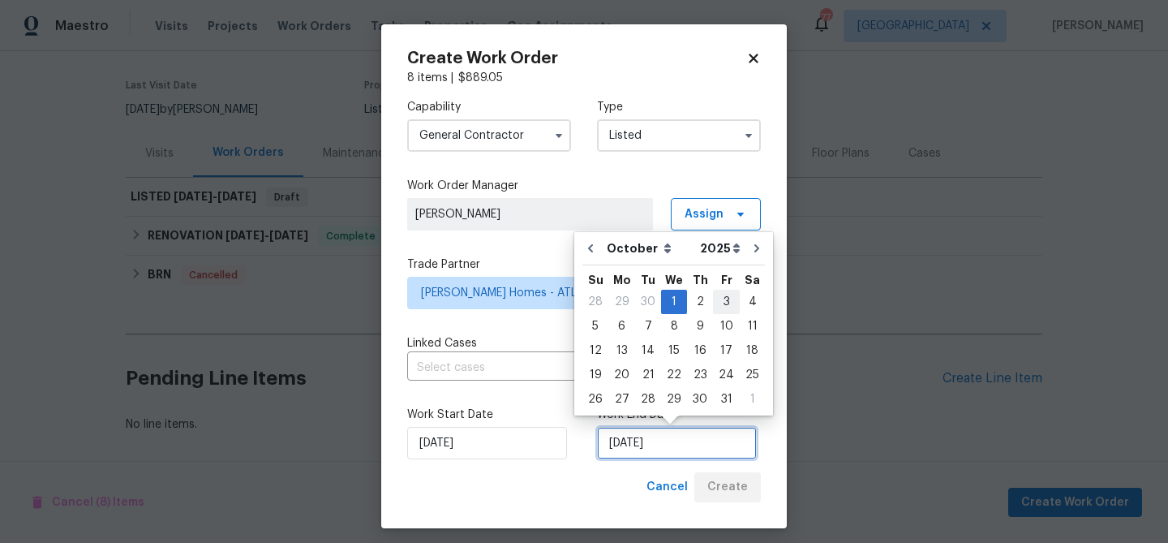
scroll to position [117, 0]
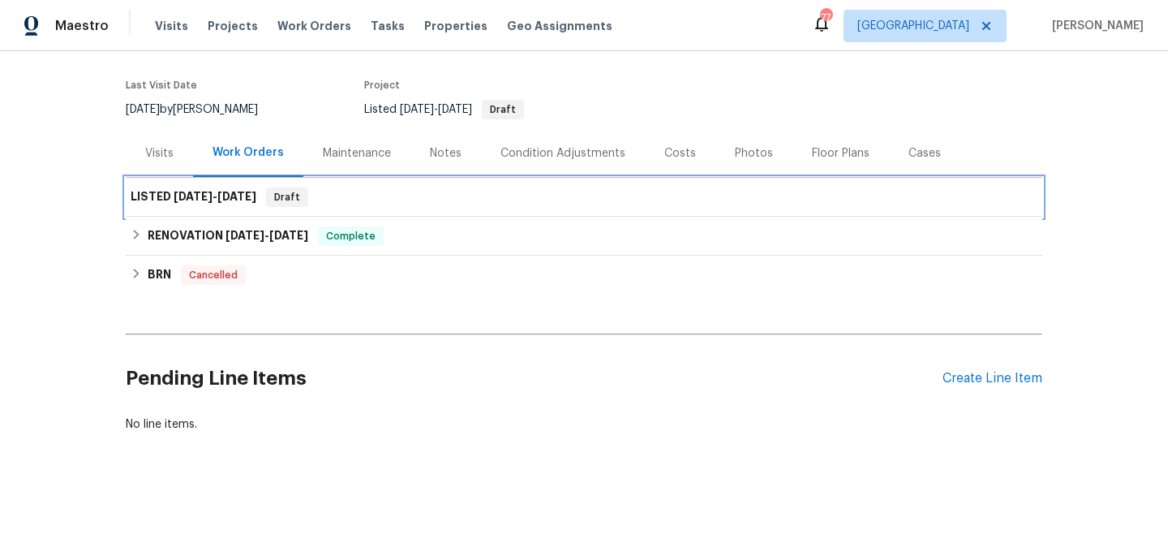
click at [442, 205] on div "LISTED 9/19/25 - 10/1/25 Draft" at bounding box center [584, 196] width 907 height 19
click at [231, 193] on span "10/1/25" at bounding box center [236, 196] width 39 height 11
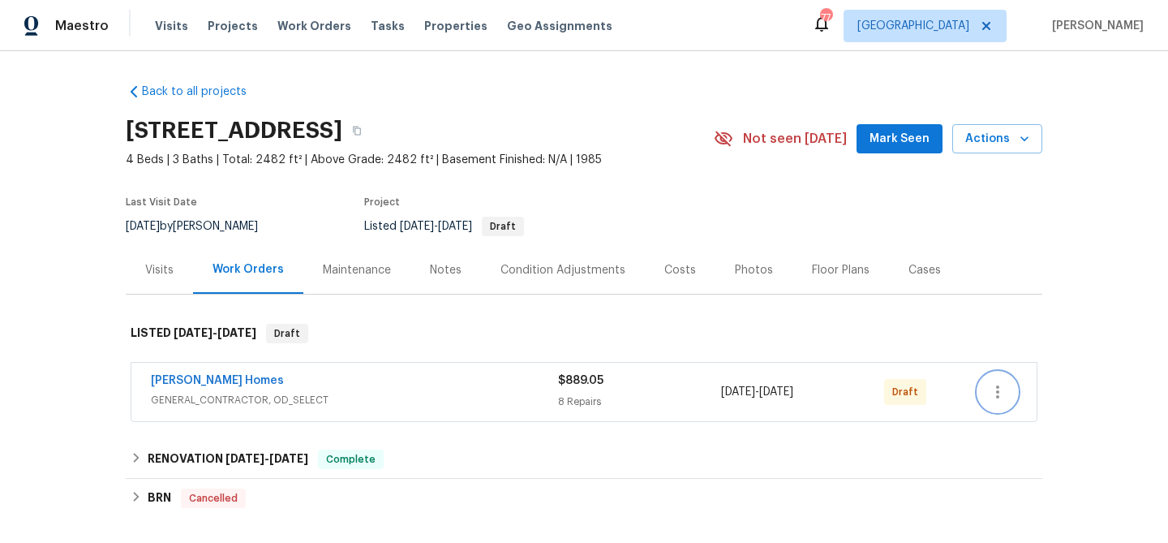
click at [1012, 386] on button "button" at bounding box center [997, 391] width 39 height 39
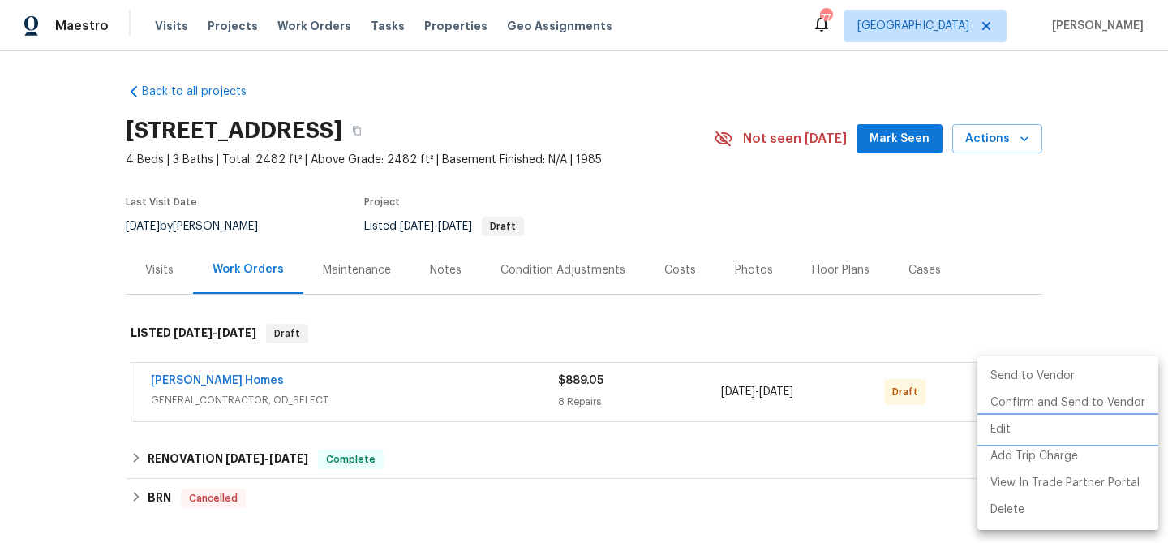
click at [1011, 433] on li "Edit" at bounding box center [1068, 429] width 181 height 27
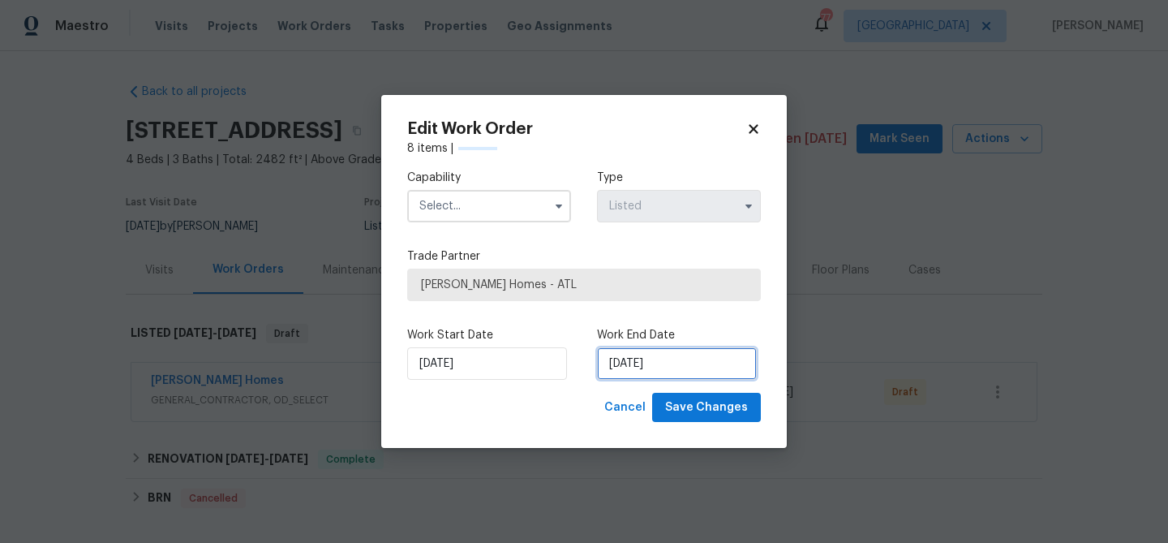
click at [675, 363] on input "[DATE]" at bounding box center [677, 363] width 160 height 32
select select "9"
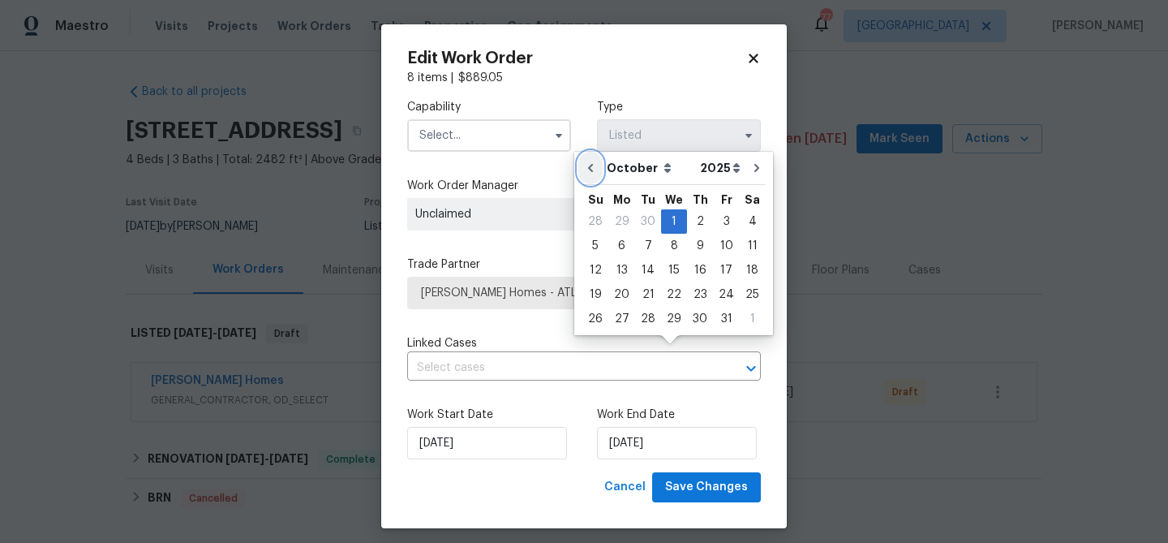
click at [587, 165] on icon "Go to previous month" at bounding box center [590, 167] width 13 height 13
type input "[DATE]"
select select "8"
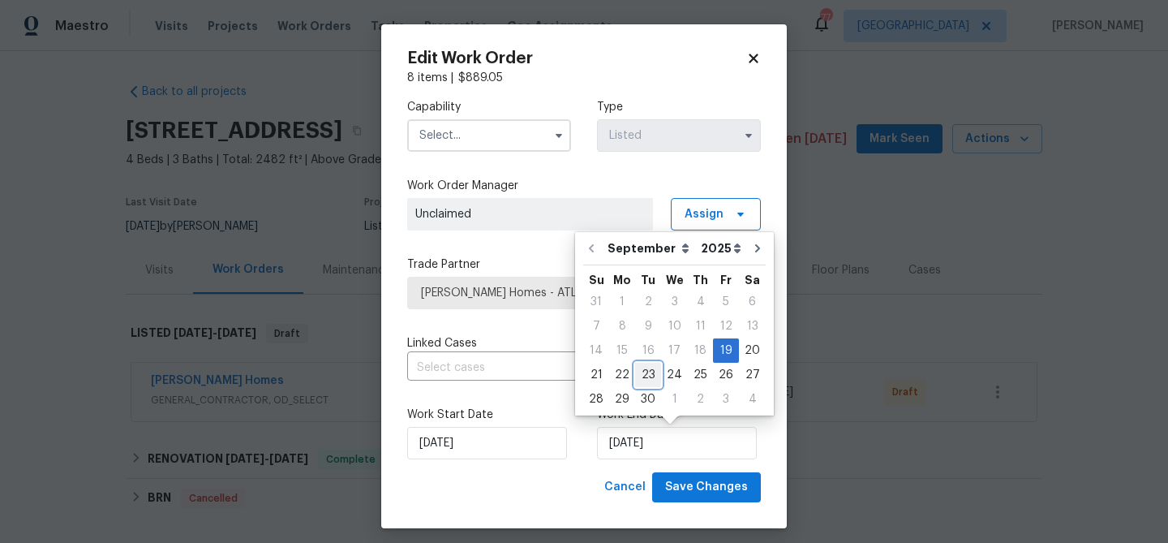
click at [655, 376] on div "23" at bounding box center [648, 374] width 26 height 23
type input "[DATE]"
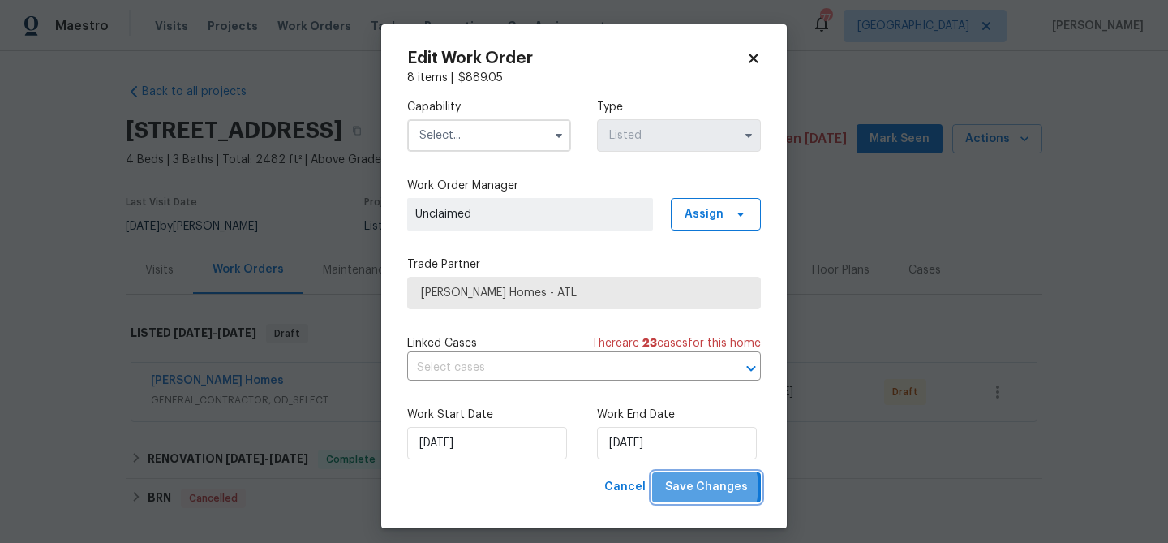
click at [705, 488] on span "Save Changes" at bounding box center [706, 487] width 83 height 20
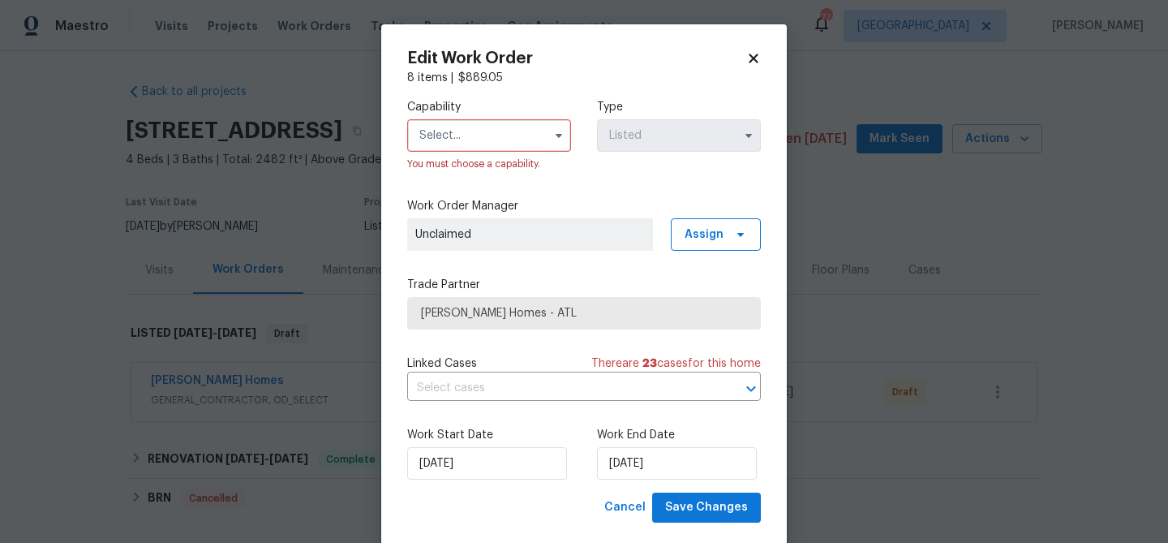
click at [472, 140] on input "text" at bounding box center [489, 135] width 164 height 32
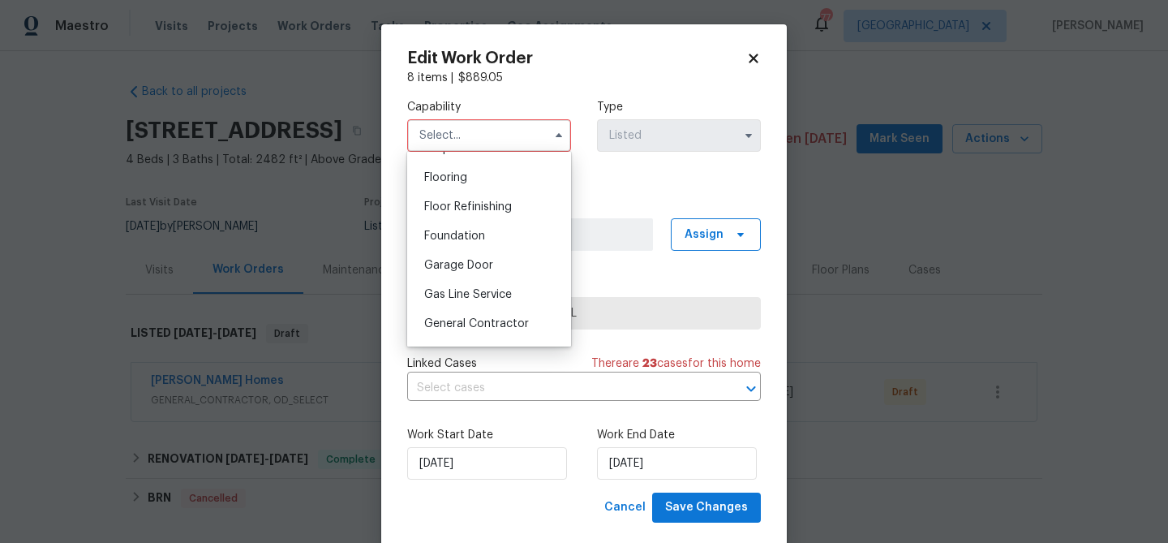
scroll to position [635, 0]
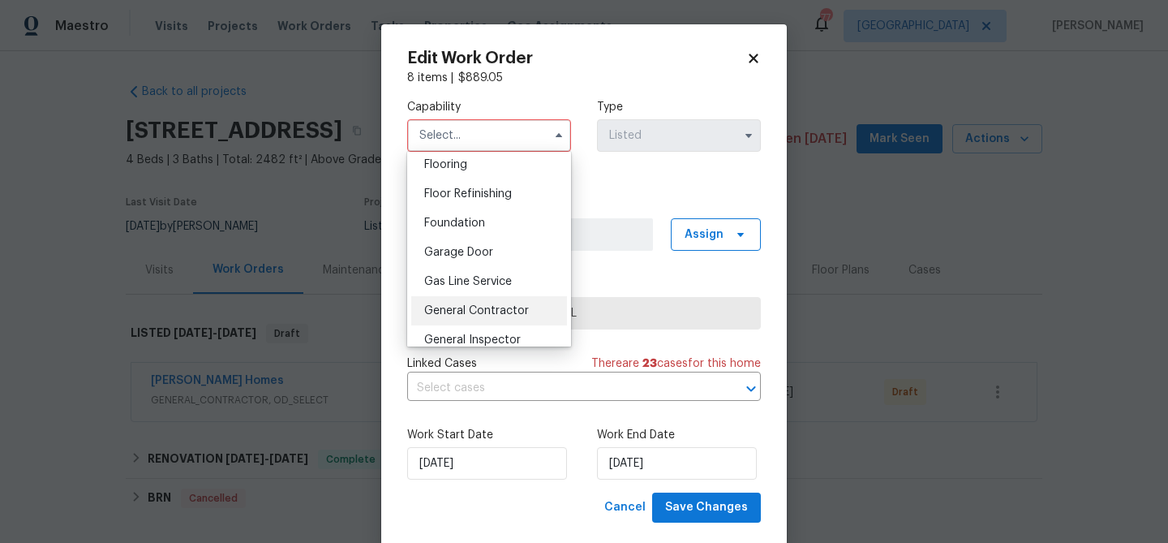
click at [481, 315] on span "General Contractor" at bounding box center [476, 310] width 105 height 11
type input "General Contractor"
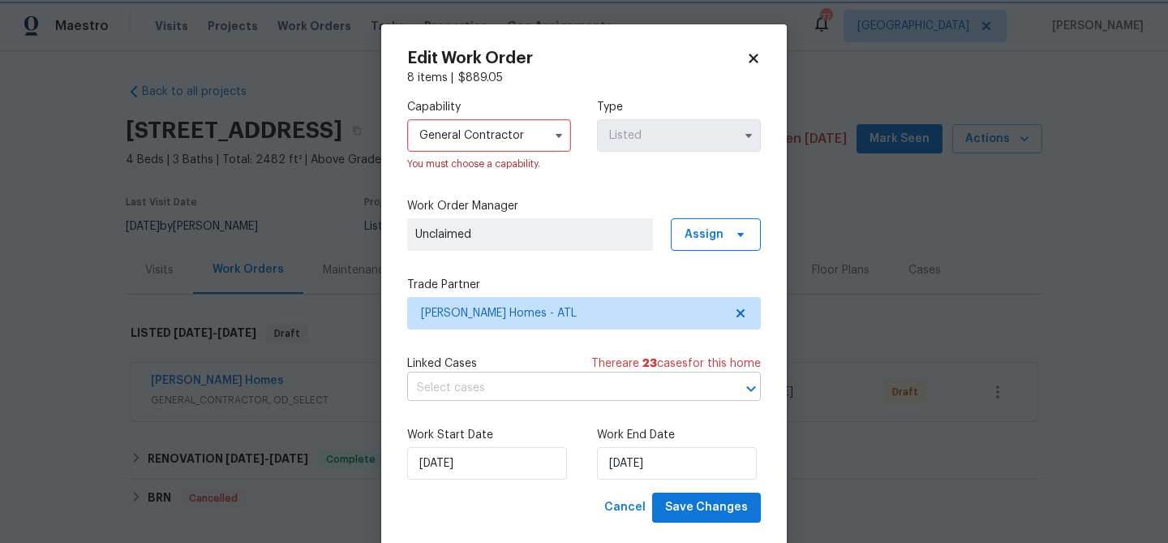
scroll to position [30, 0]
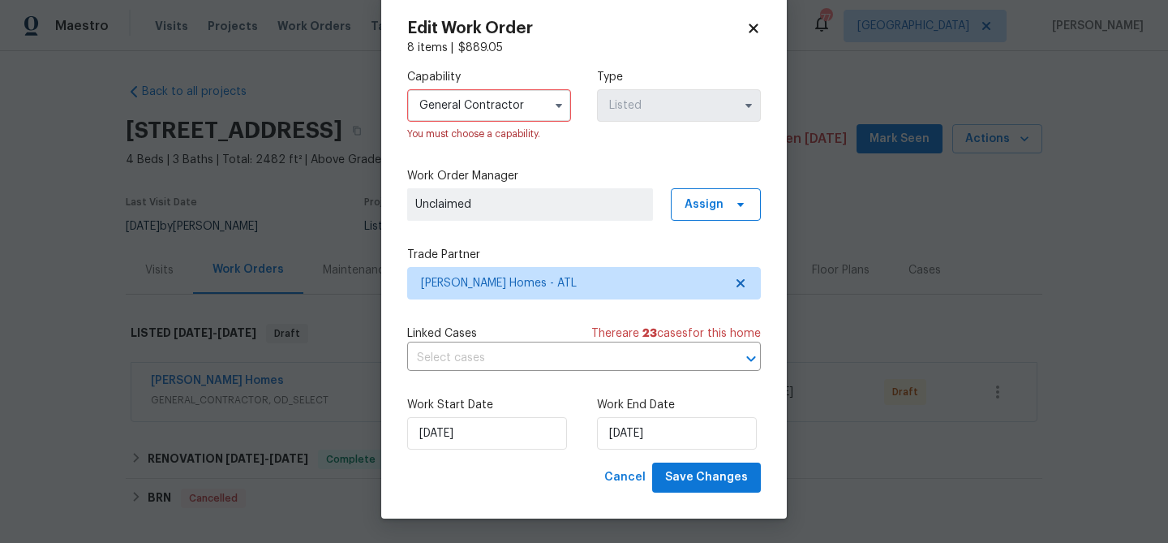
click at [695, 453] on div "Work Start Date [DATE] Work End Date [DATE]" at bounding box center [584, 423] width 354 height 79
click at [694, 478] on span "Save Changes" at bounding box center [706, 477] width 83 height 20
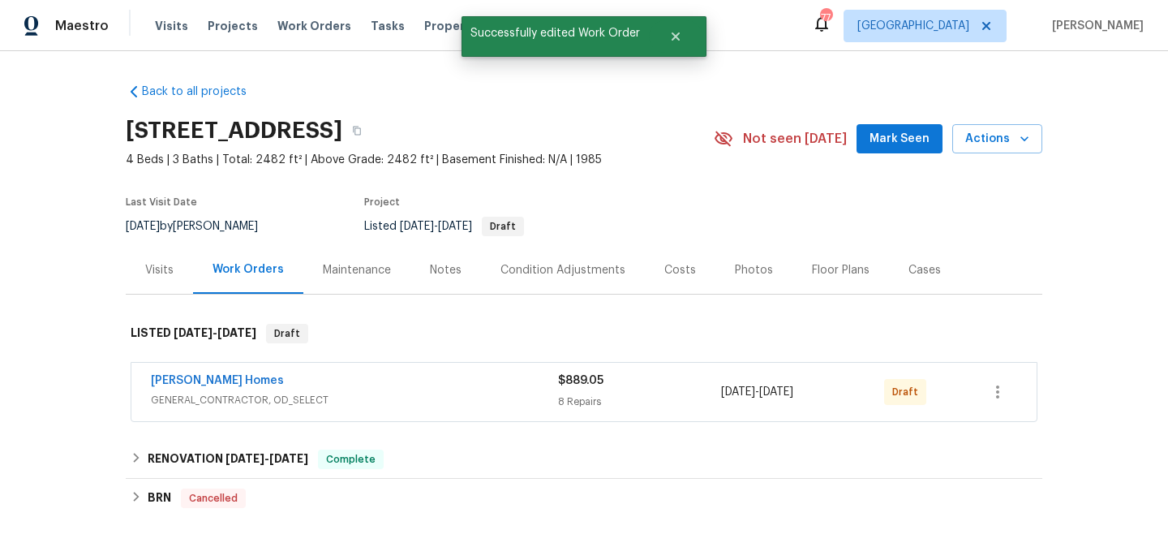
scroll to position [0, 0]
click at [1003, 388] on icon "button" at bounding box center [997, 391] width 19 height 19
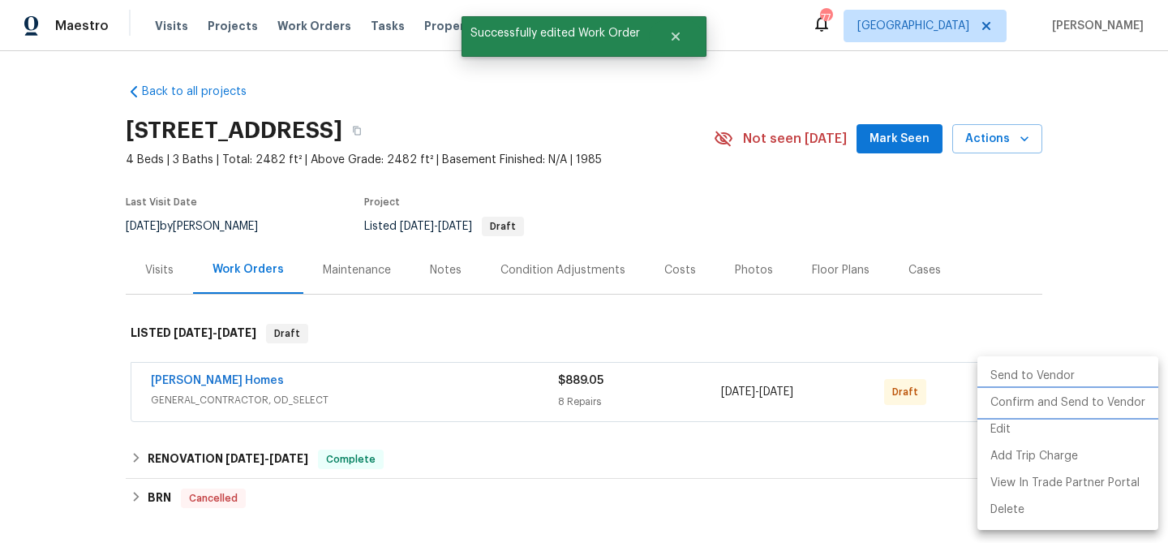
click at [1003, 406] on li "Confirm and Send to Vendor" at bounding box center [1068, 402] width 181 height 27
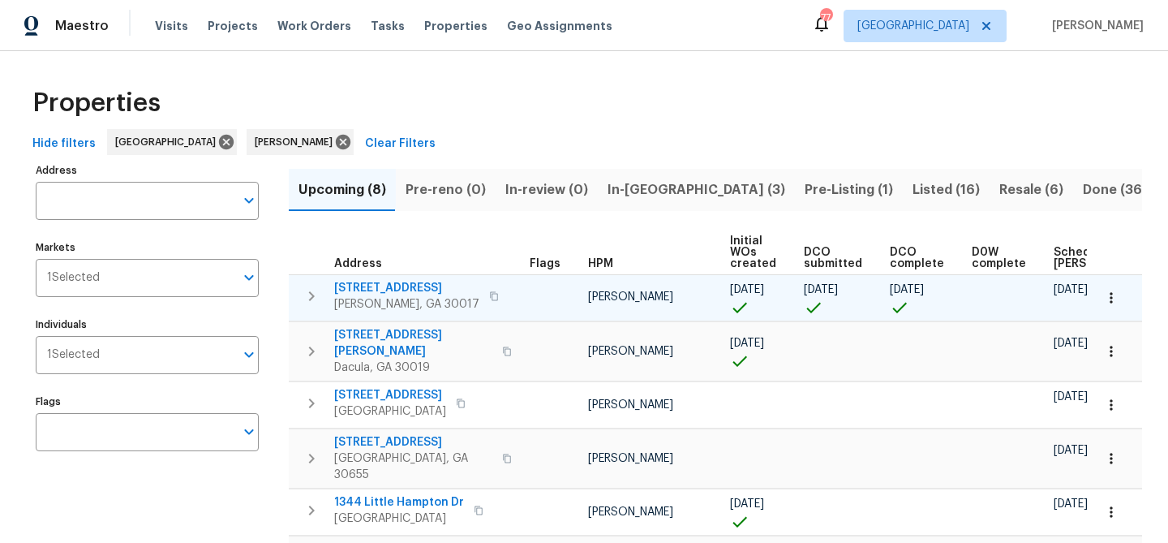
click at [394, 286] on span "[STREET_ADDRESS]" at bounding box center [406, 288] width 145 height 16
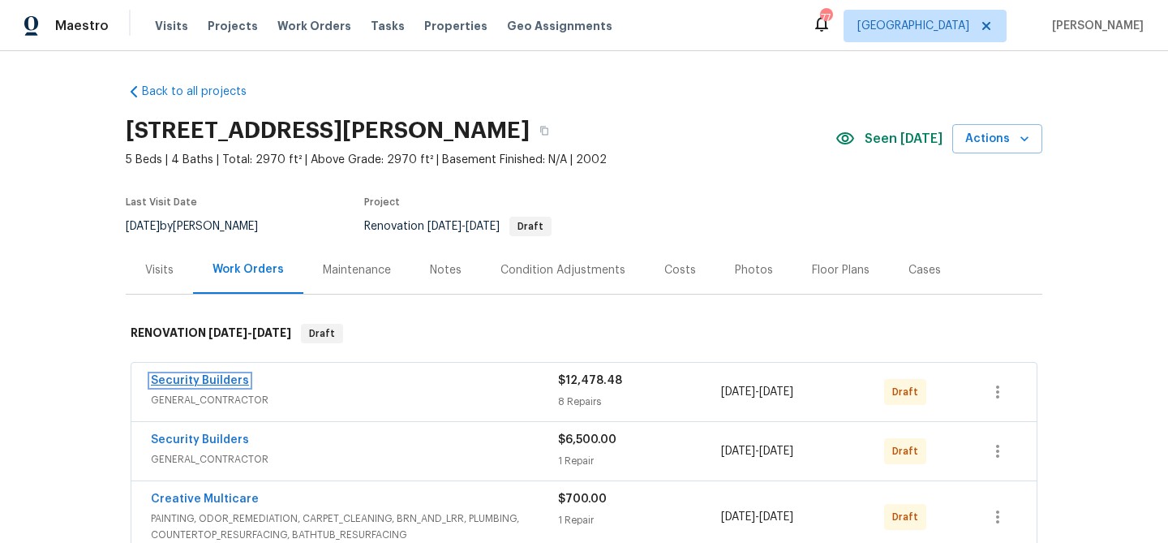
click at [214, 379] on link "Security Builders" at bounding box center [200, 380] width 98 height 11
